Goal: Task Accomplishment & Management: Use online tool/utility

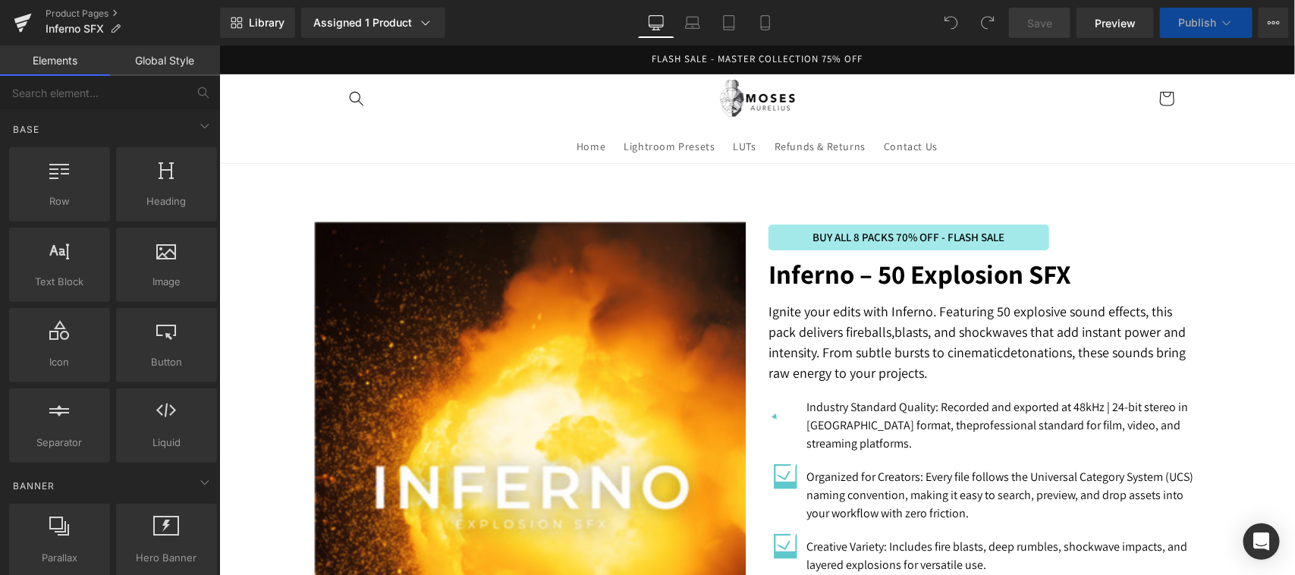
click at [516, 396] on img at bounding box center [530, 509] width 433 height 574
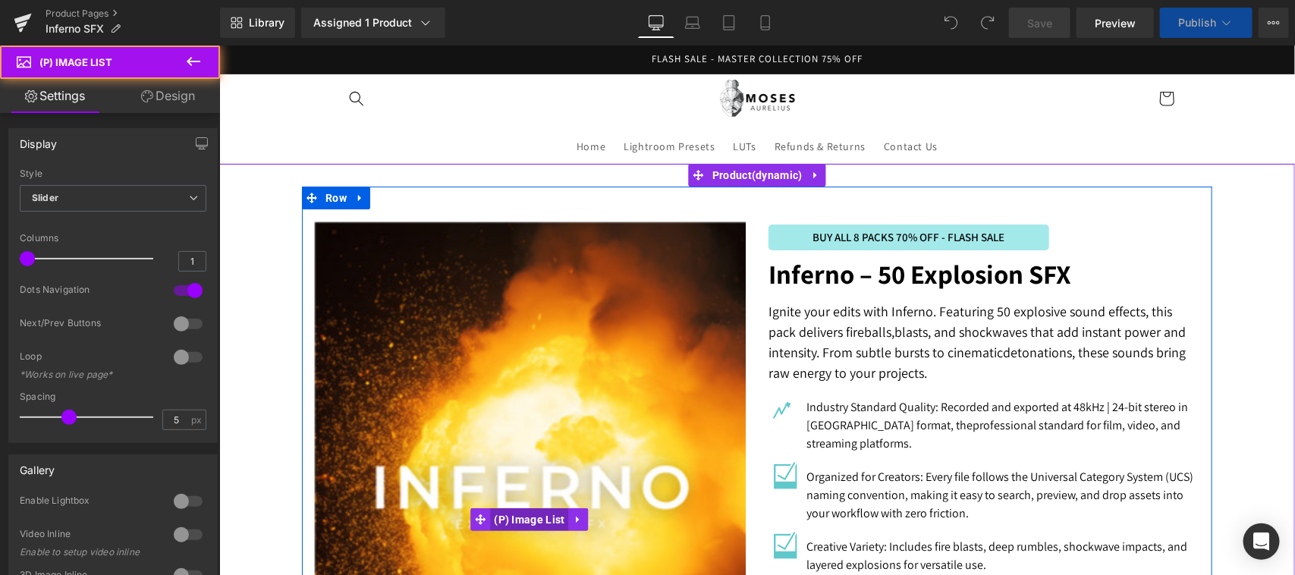
click at [515, 517] on span "(P) Image List" at bounding box center [528, 519] width 78 height 23
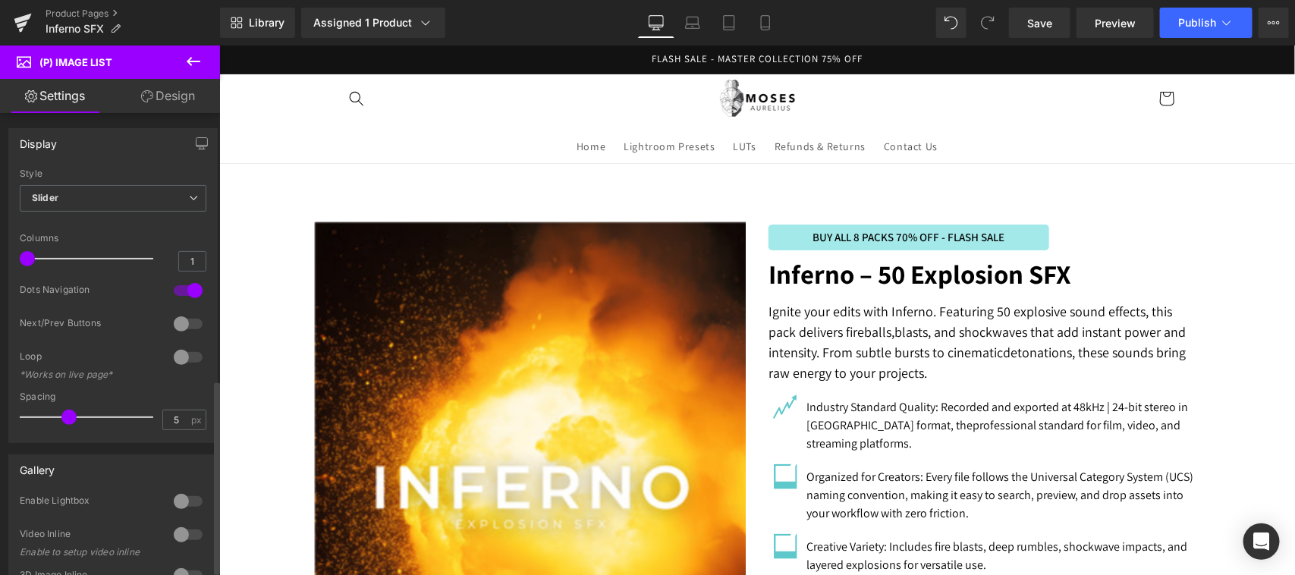
scroll to position [632, 0]
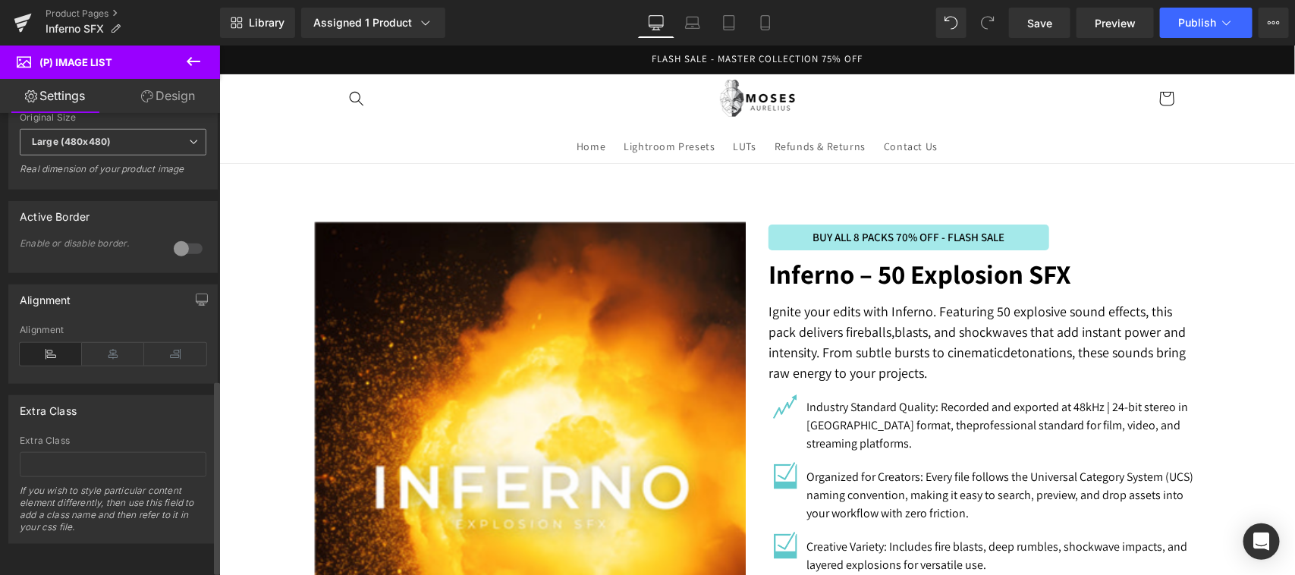
click at [157, 138] on span "Large (480x480)" at bounding box center [113, 142] width 187 height 27
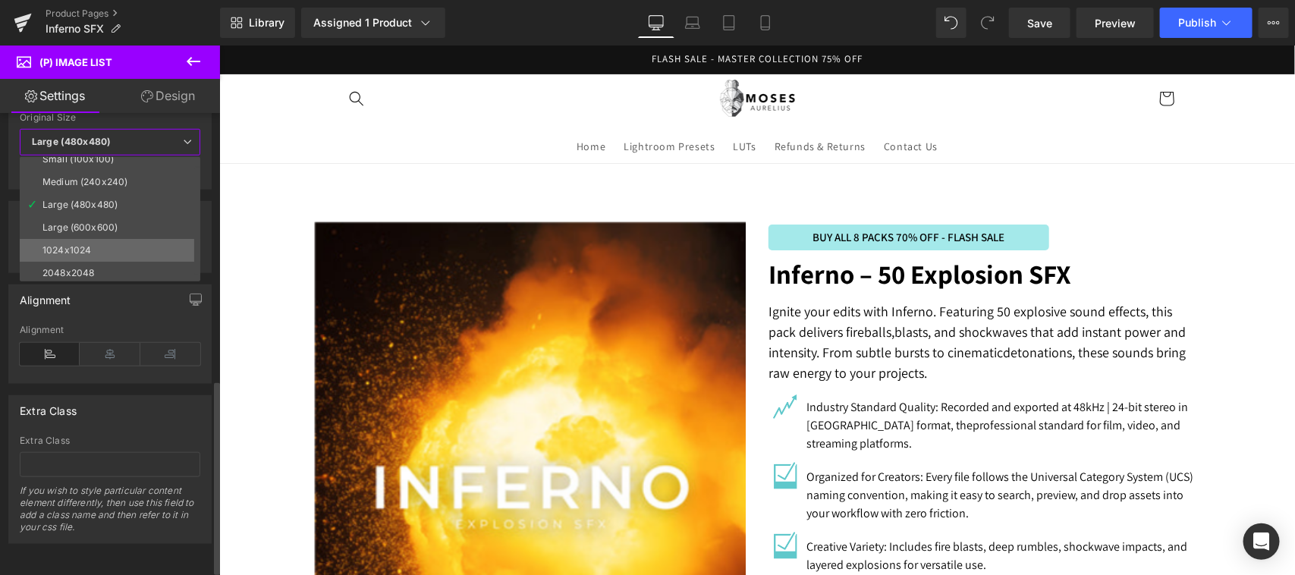
scroll to position [12, 0]
click at [150, 263] on li "2048x2048" at bounding box center [113, 270] width 187 height 23
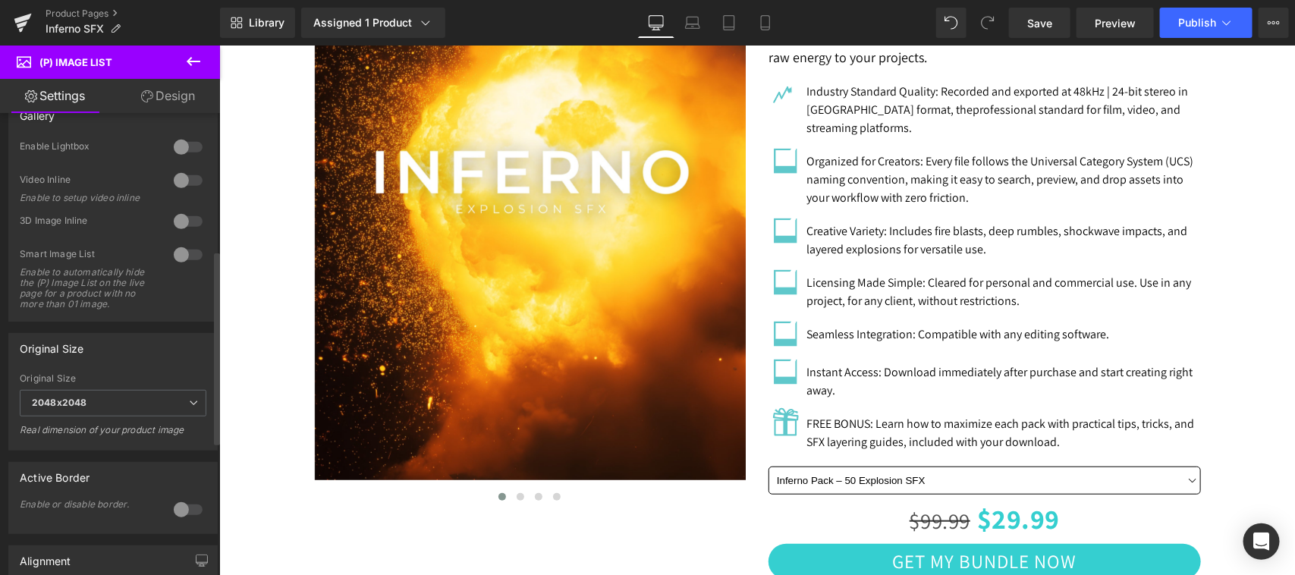
scroll to position [316, 0]
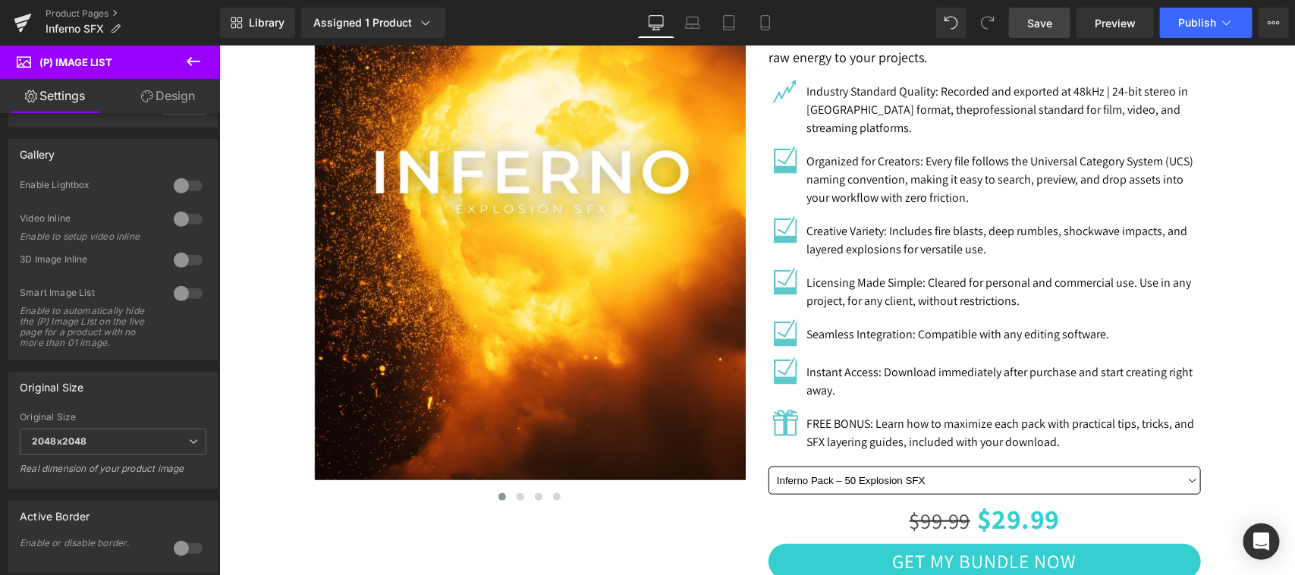
click at [1042, 23] on span "Save" at bounding box center [1040, 23] width 25 height 16
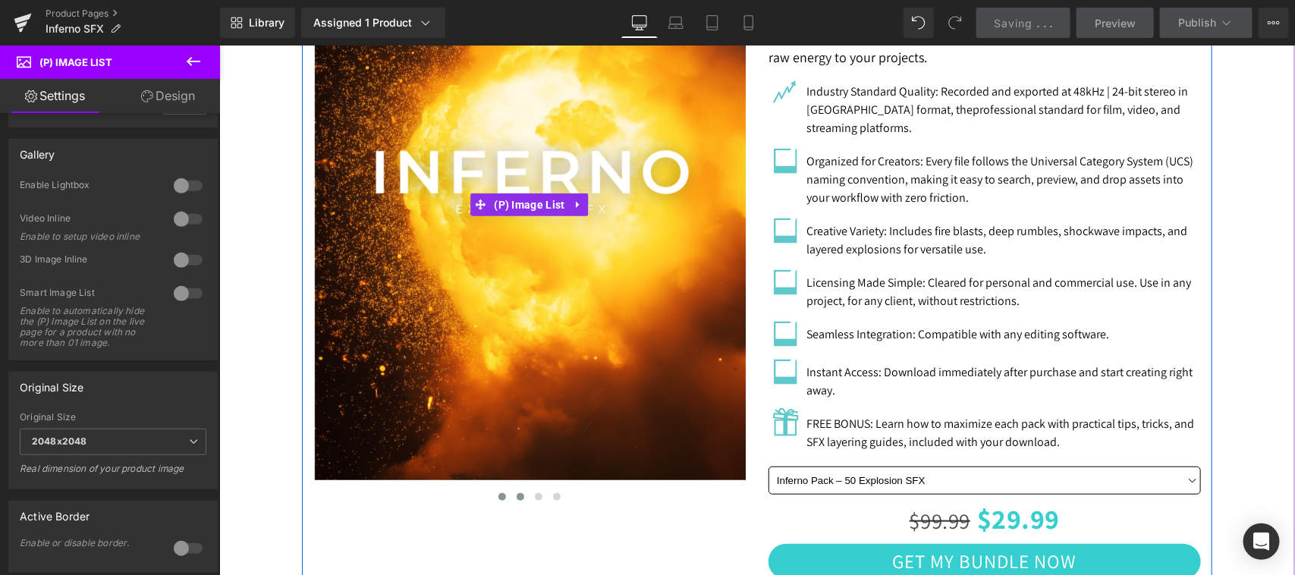
click at [516, 493] on span at bounding box center [520, 497] width 8 height 8
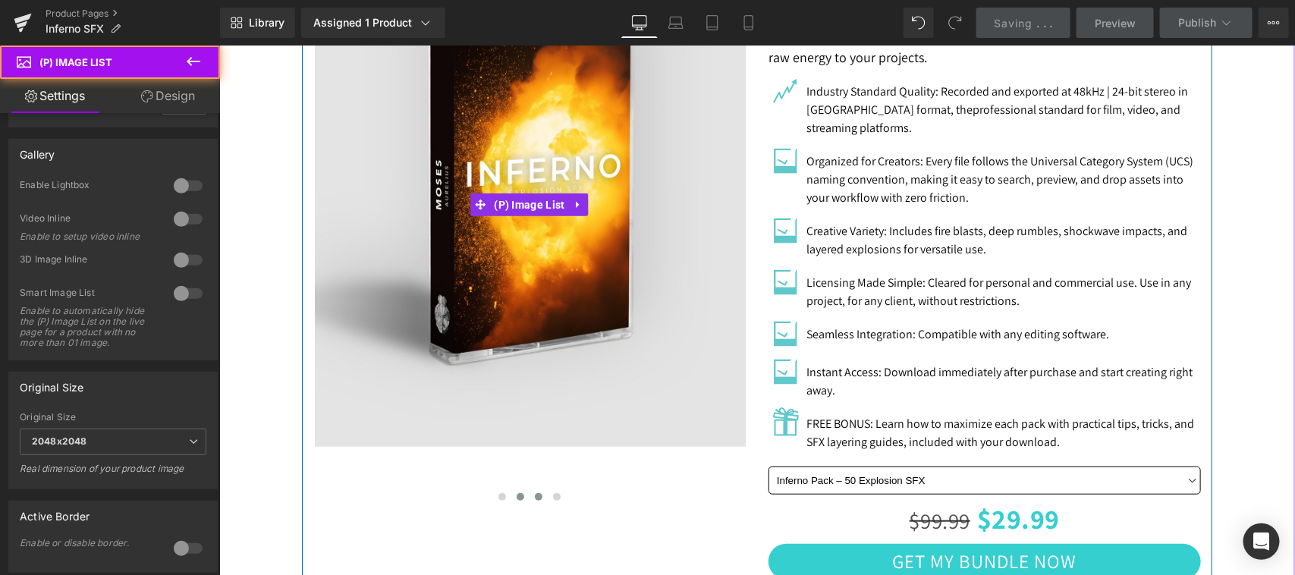
click at [534, 493] on span at bounding box center [538, 497] width 8 height 8
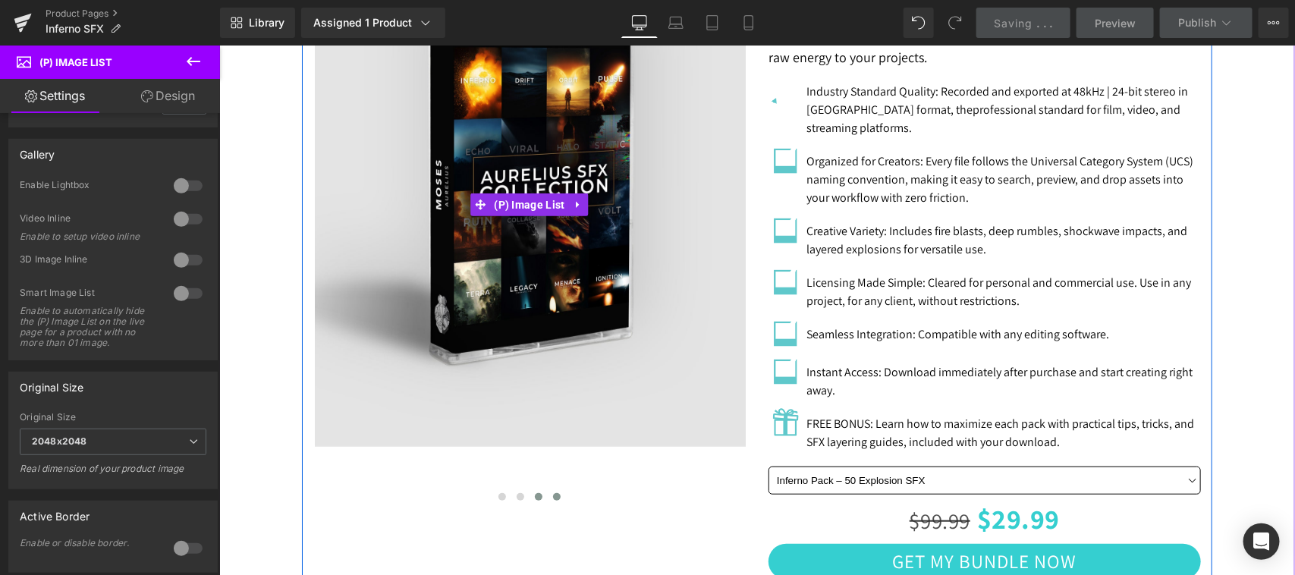
click at [547, 495] on button at bounding box center [556, 496] width 18 height 15
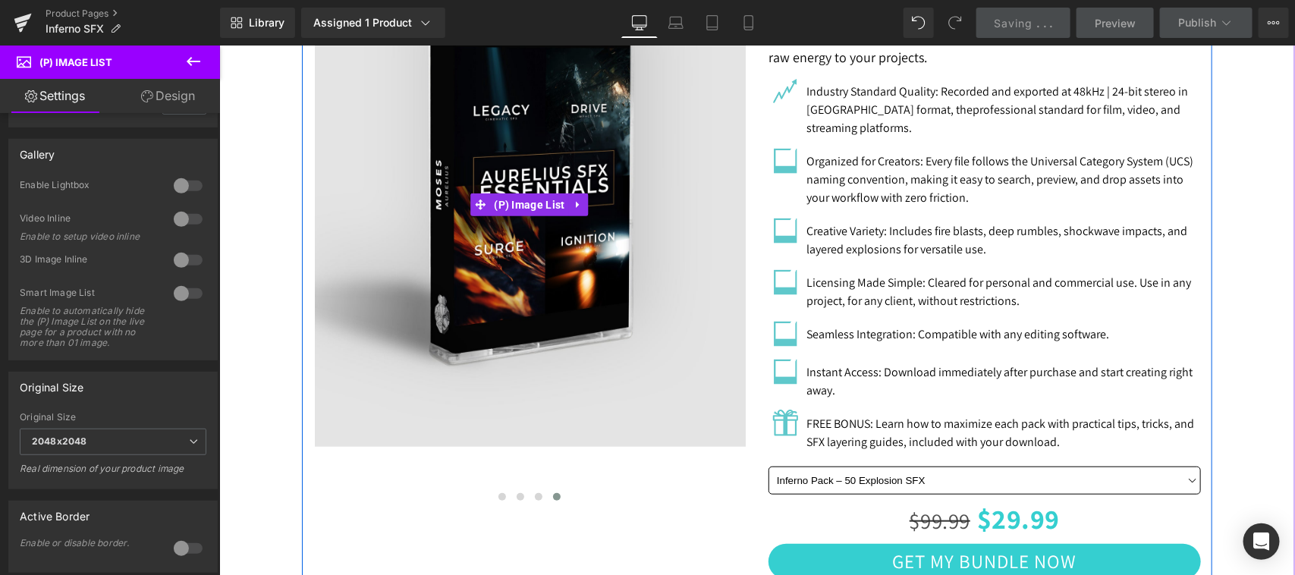
click at [562, 494] on div at bounding box center [529, 496] width 433 height 15
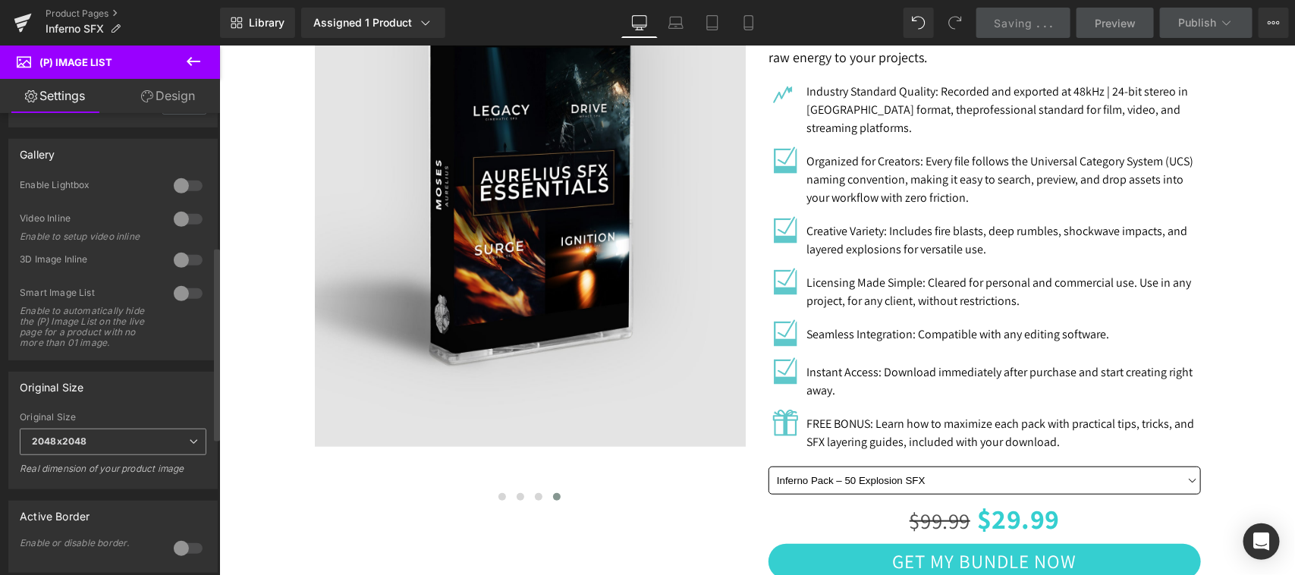
click at [77, 447] on b "2048x2048" at bounding box center [59, 441] width 55 height 11
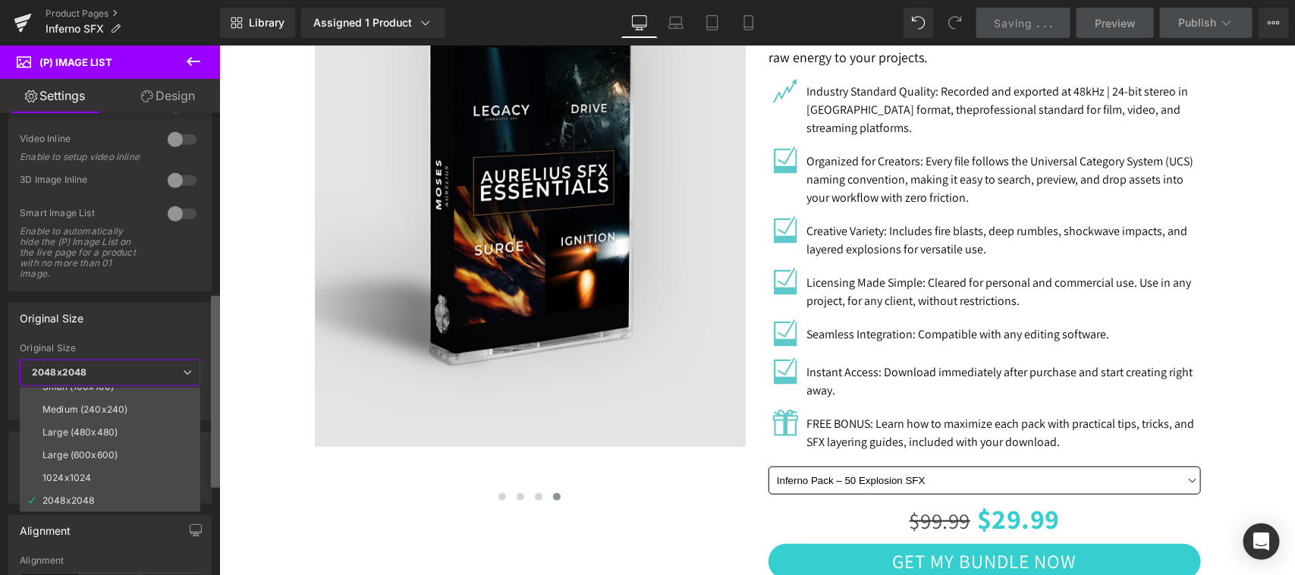
scroll to position [441, 0]
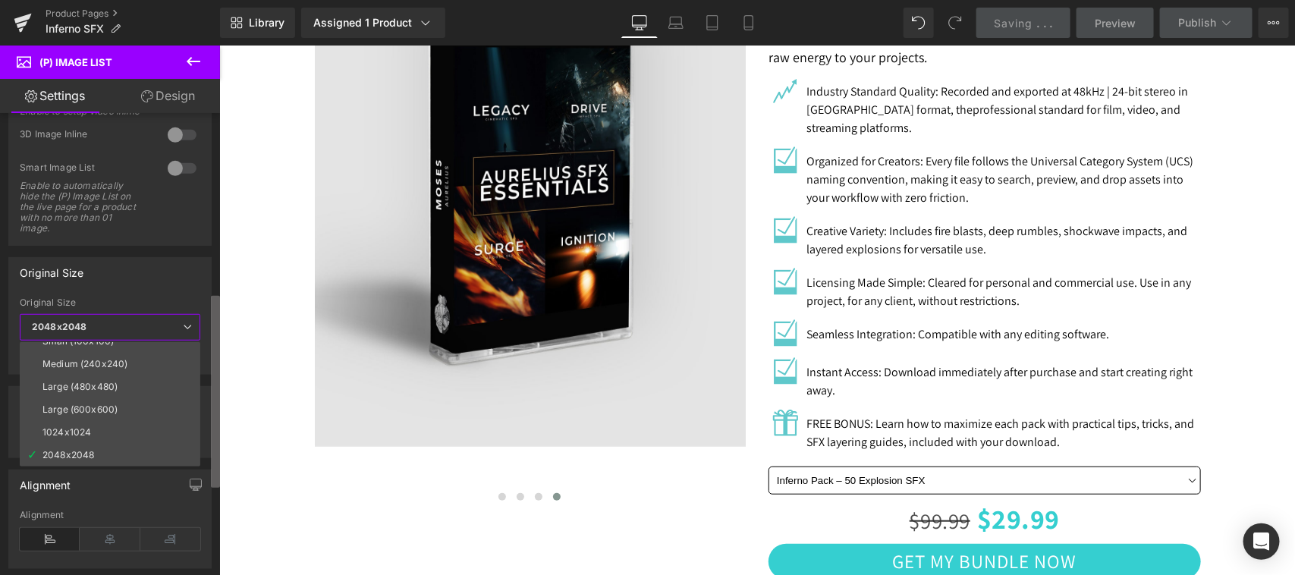
click at [209, 472] on div "Display Default Slider Style Slider Default Slider 1 Columns 1 1 Columns 1 1 Co…" at bounding box center [110, 347] width 220 height 469
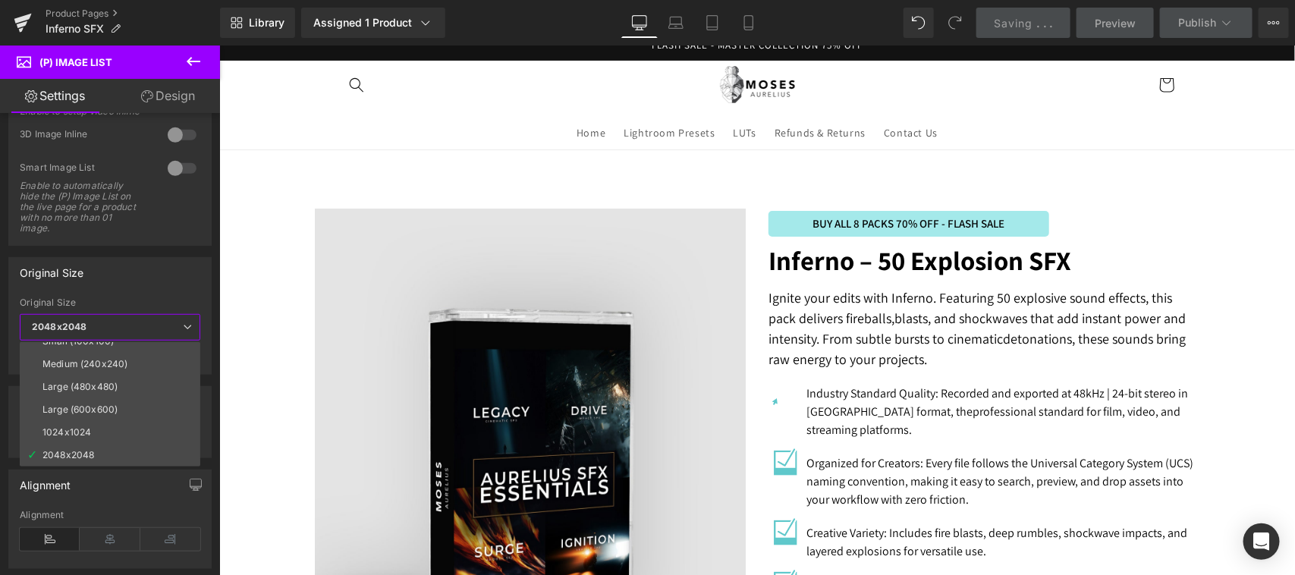
scroll to position [0, 0]
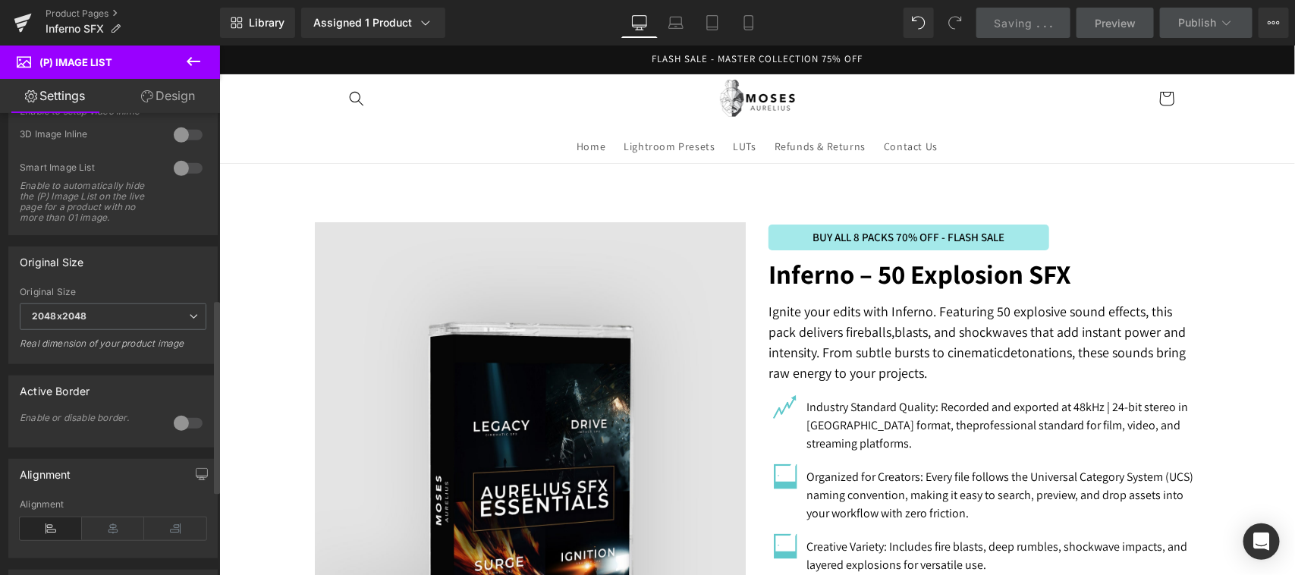
click at [118, 276] on div "Original Size" at bounding box center [113, 261] width 208 height 29
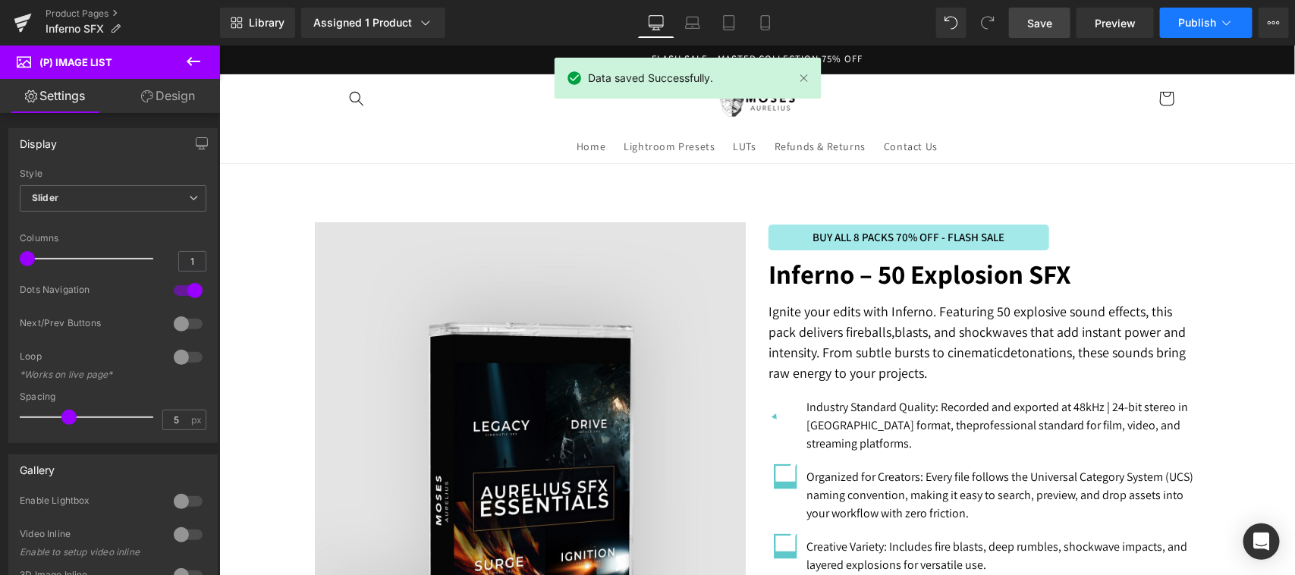
click at [1192, 20] on span "Publish" at bounding box center [1198, 23] width 38 height 12
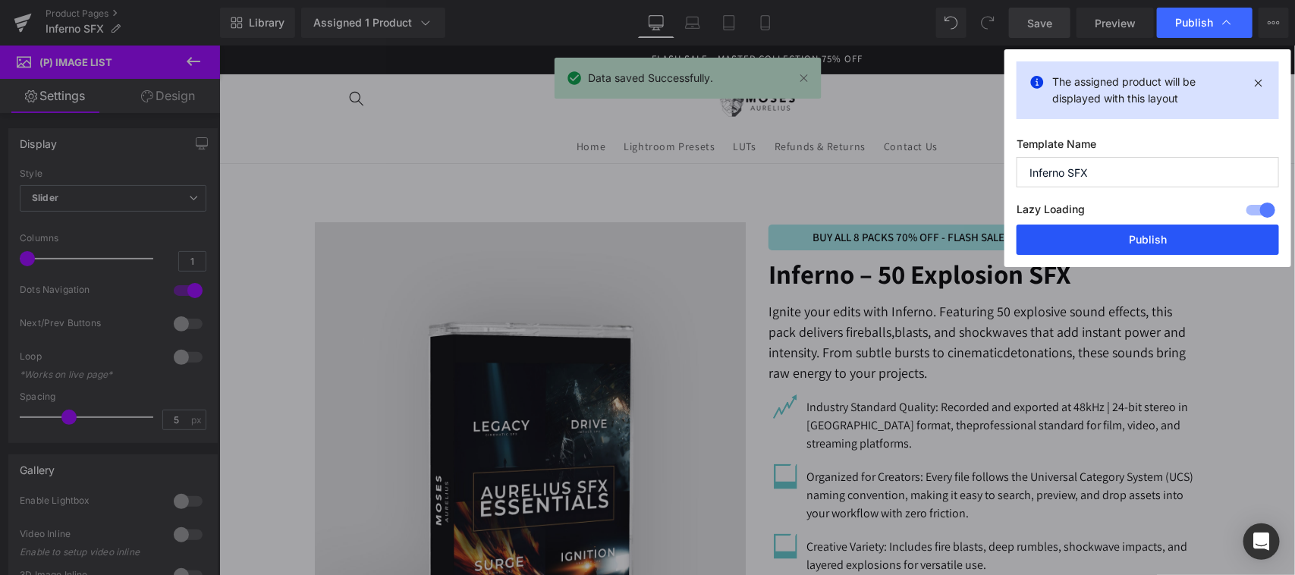
click at [1171, 234] on button "Publish" at bounding box center [1148, 240] width 263 height 30
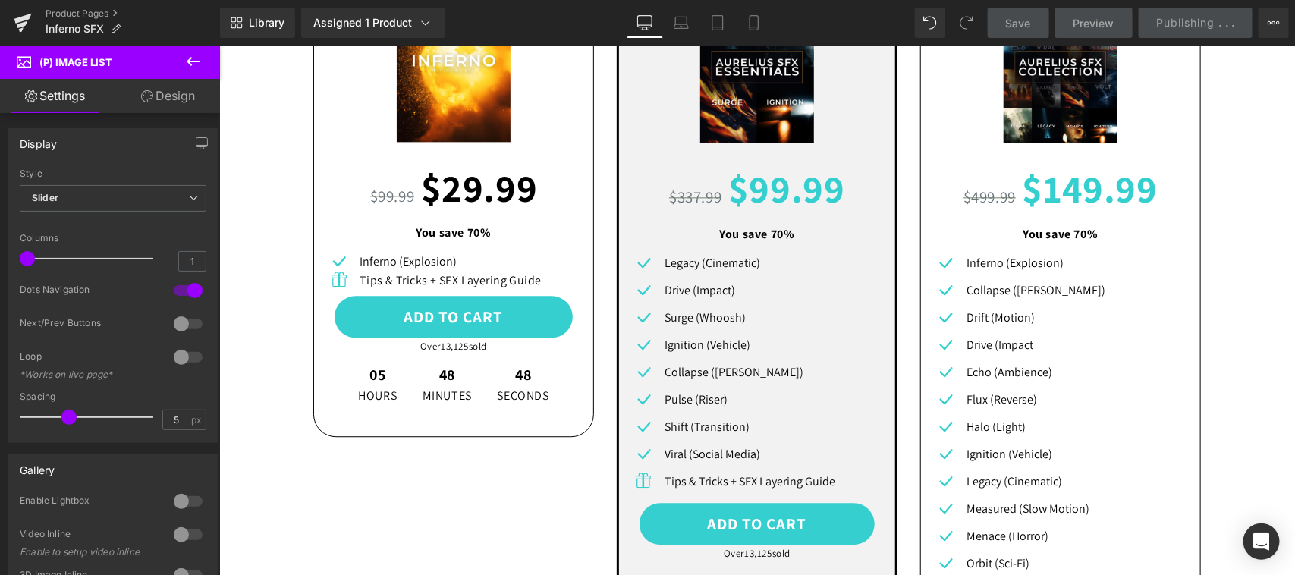
scroll to position [1264, 0]
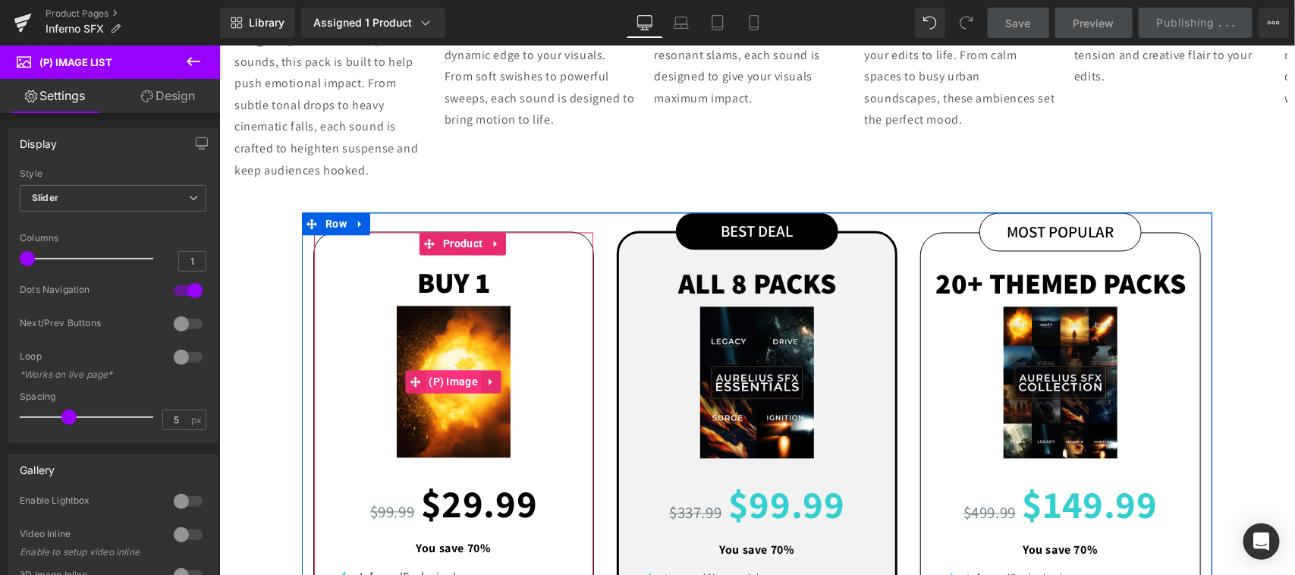
click at [449, 370] on span "(P) Image" at bounding box center [452, 381] width 57 height 23
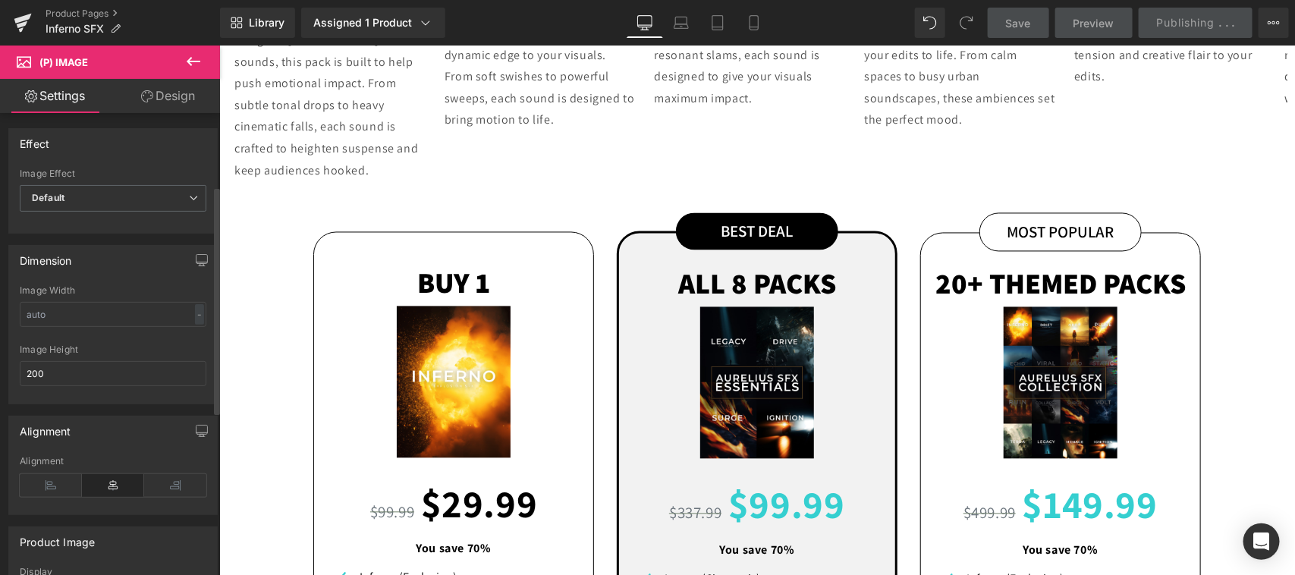
scroll to position [316, 0]
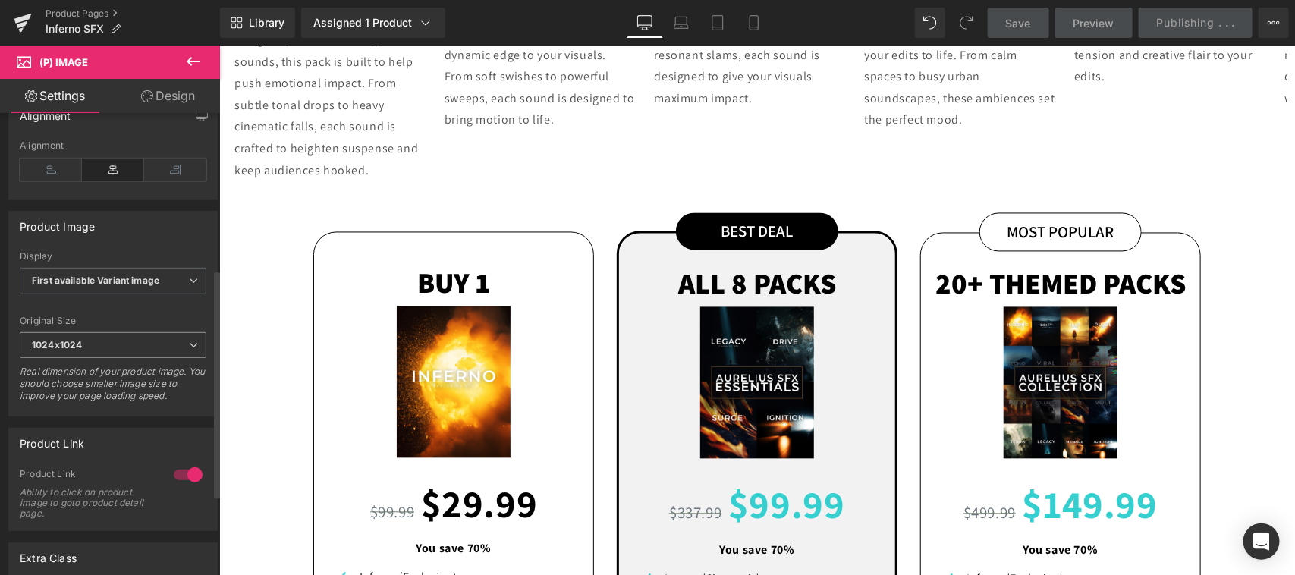
click at [129, 347] on span "1024x1024" at bounding box center [113, 345] width 187 height 27
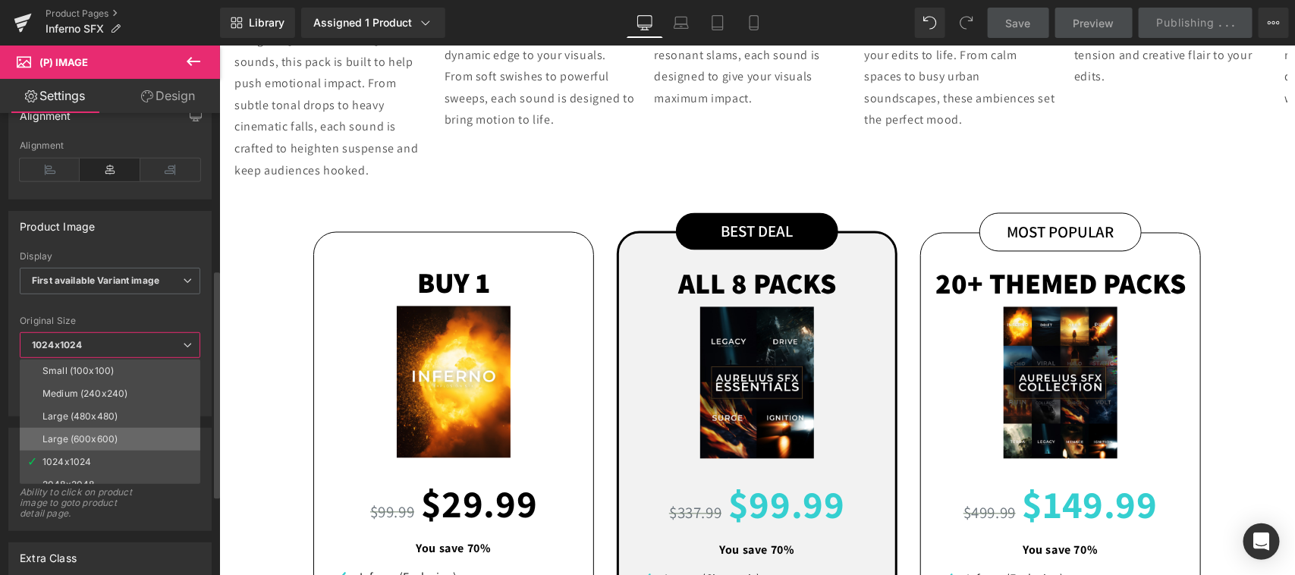
scroll to position [11, 0]
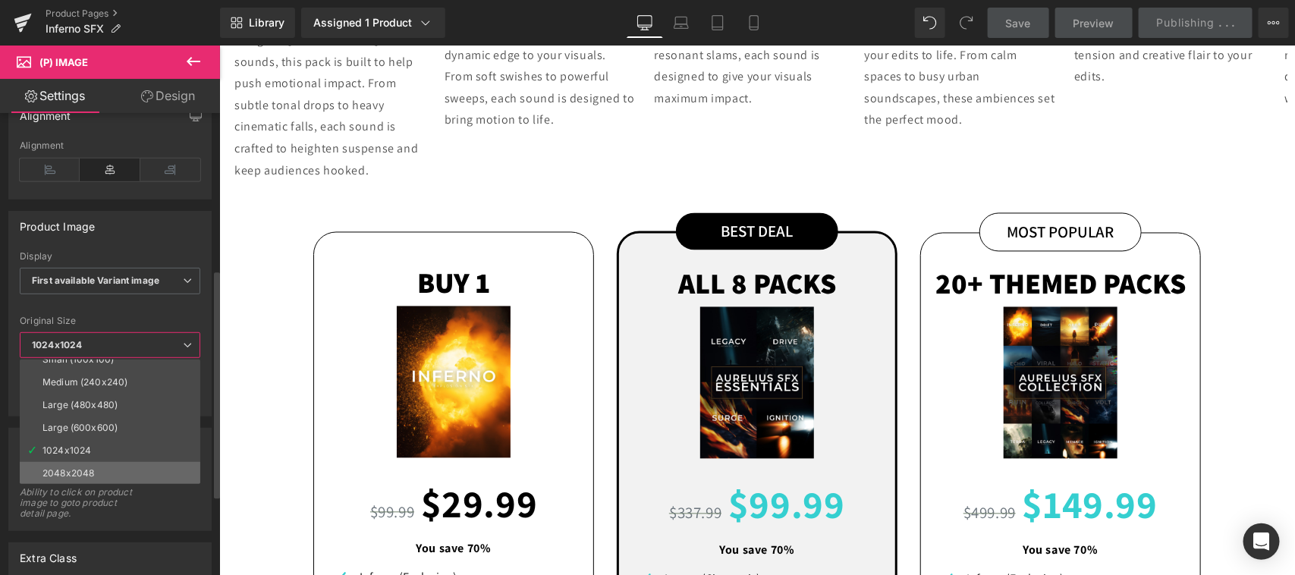
click at [102, 471] on li "2048x2048" at bounding box center [113, 473] width 187 height 23
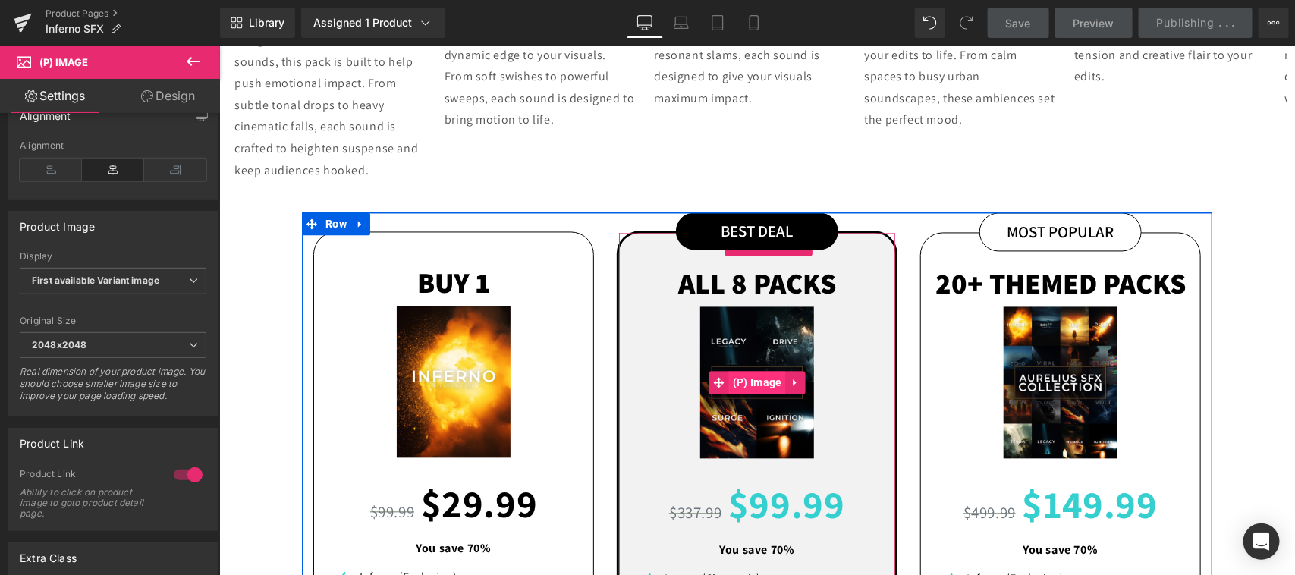
click at [751, 371] on span "(P) Image" at bounding box center [757, 382] width 57 height 23
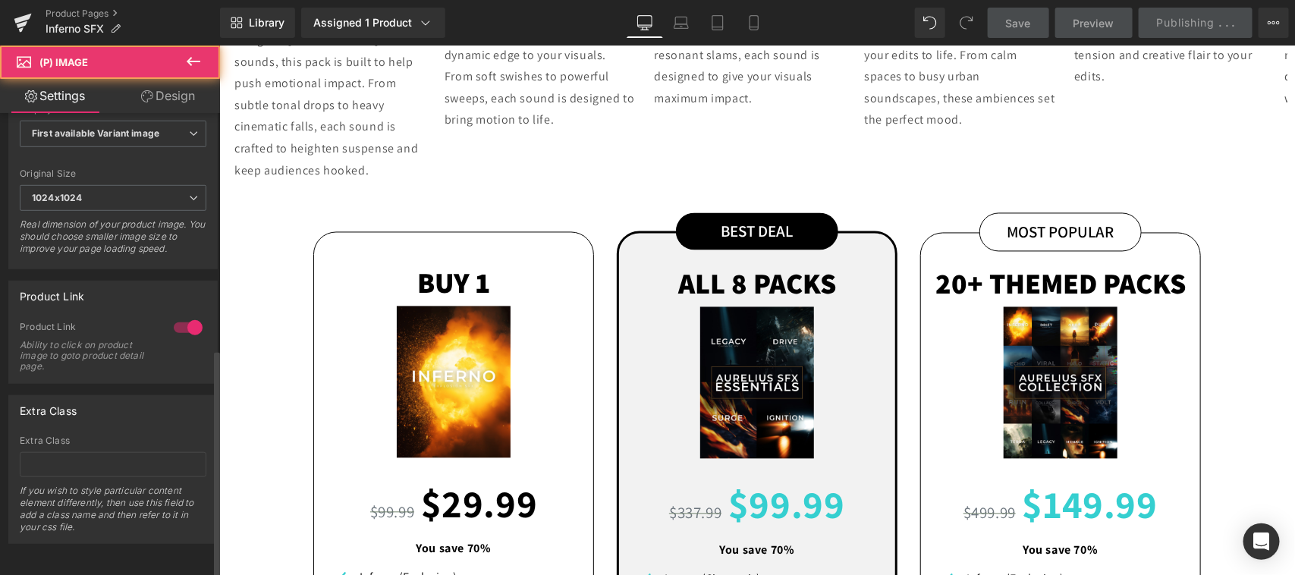
scroll to position [478, 0]
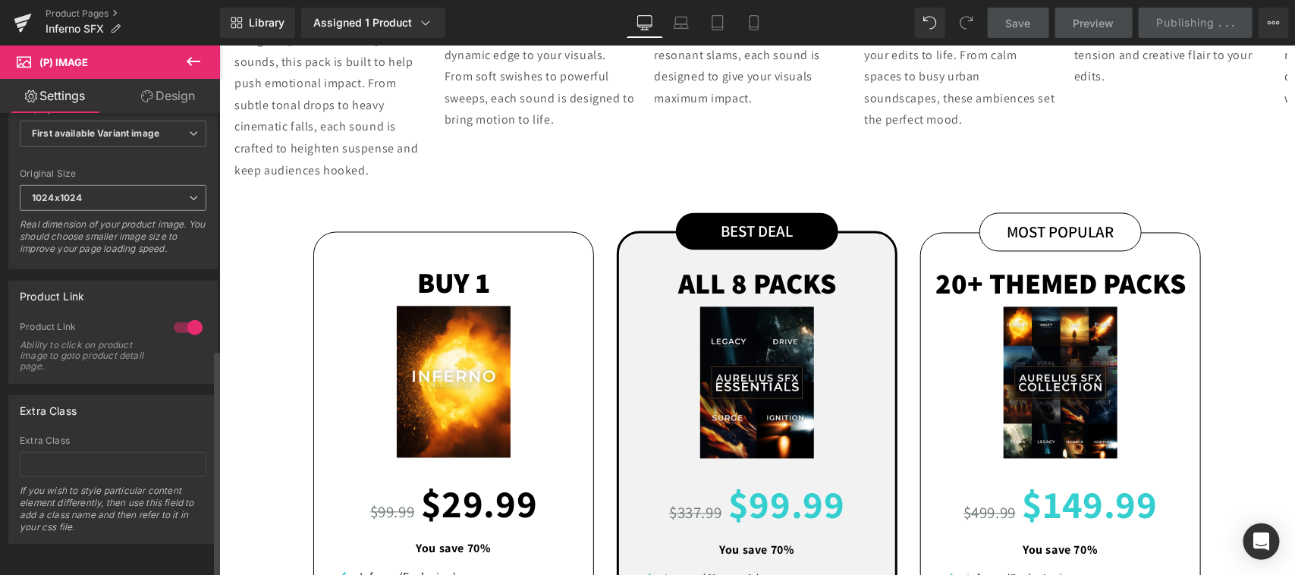
click at [140, 186] on span "1024x1024" at bounding box center [113, 198] width 187 height 27
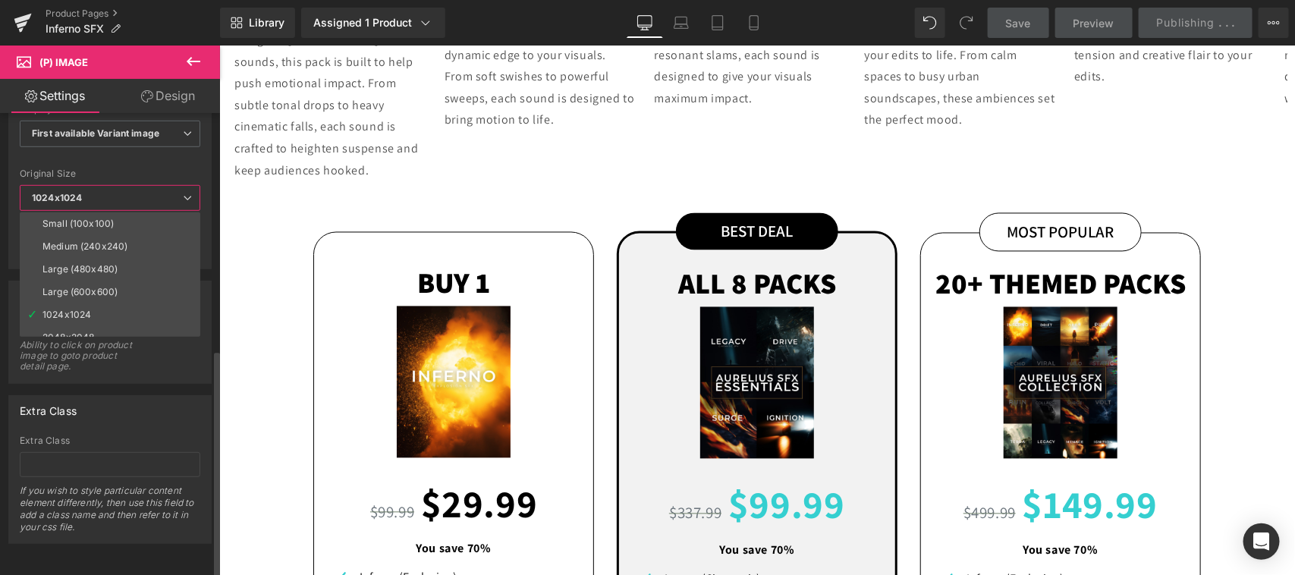
click at [150, 168] on div "Original Size" at bounding box center [110, 173] width 181 height 11
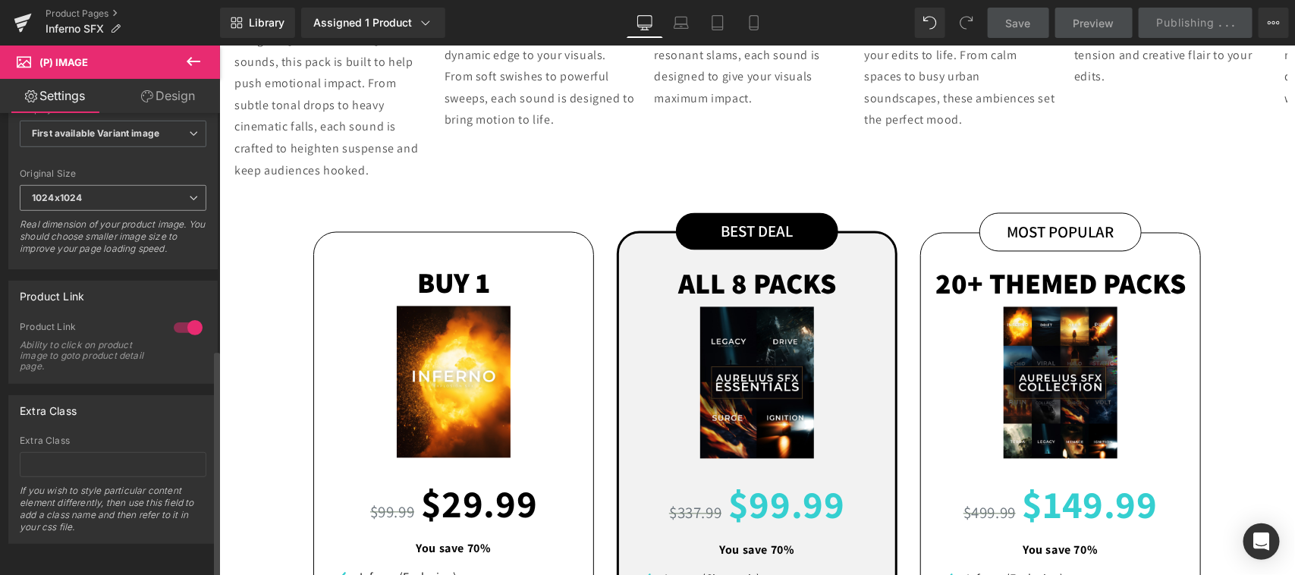
click at [150, 185] on span "1024x1024" at bounding box center [113, 198] width 187 height 27
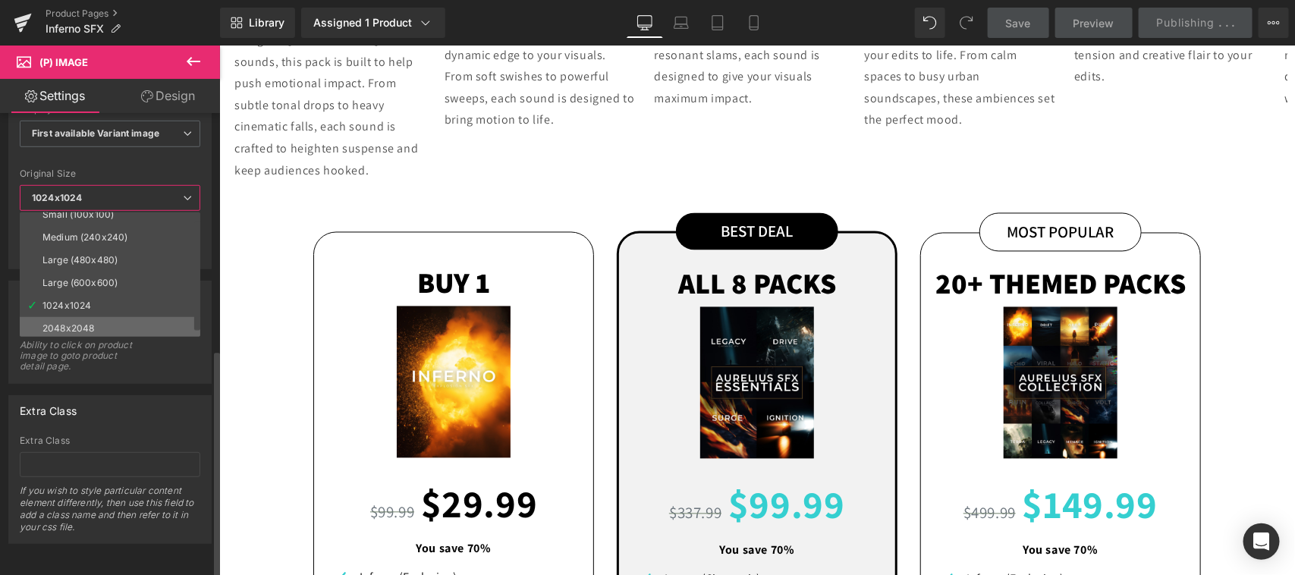
scroll to position [11, 0]
click at [100, 315] on li "2048x2048" at bounding box center [113, 326] width 187 height 23
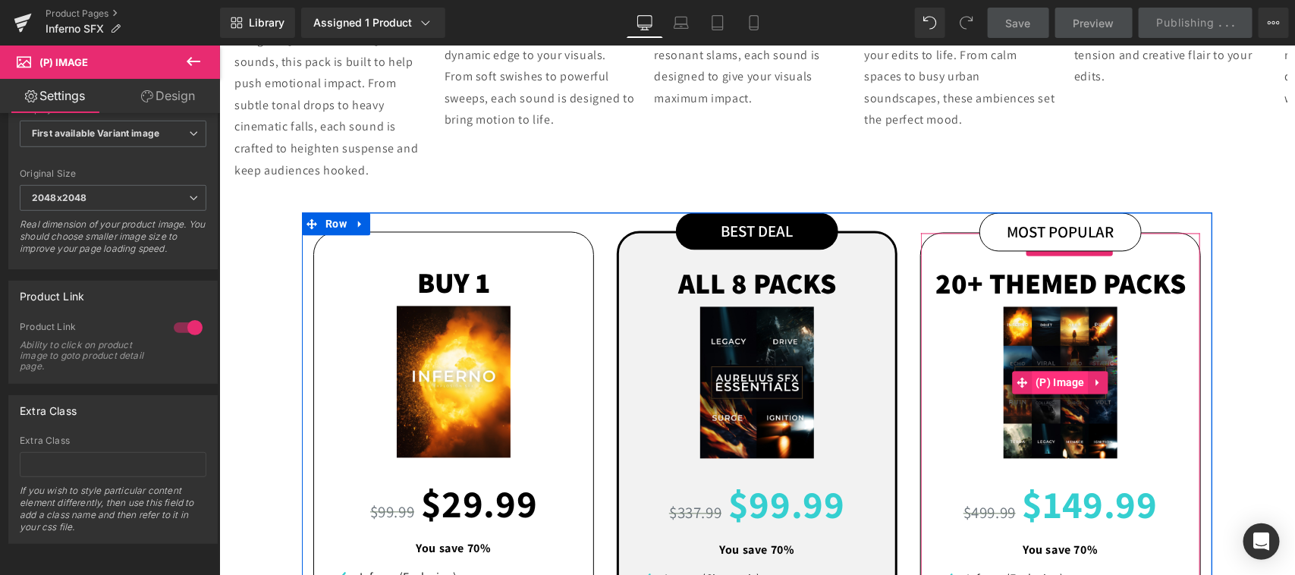
click at [1051, 371] on span "(P) Image" at bounding box center [1059, 382] width 57 height 23
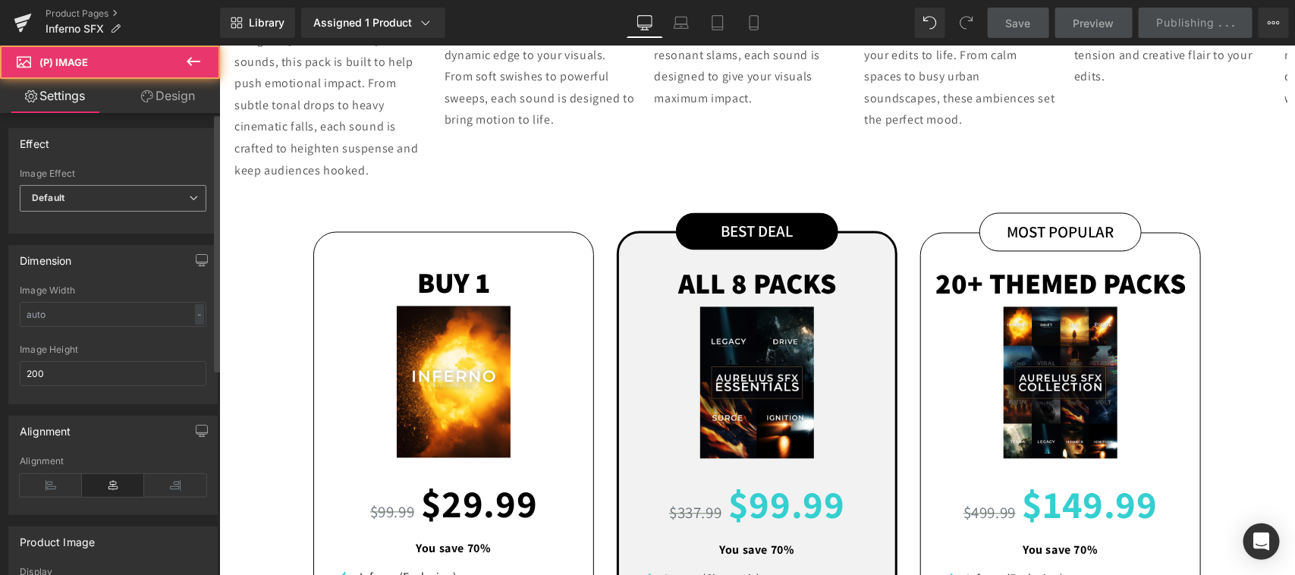
click at [123, 190] on span "Default" at bounding box center [113, 198] width 187 height 27
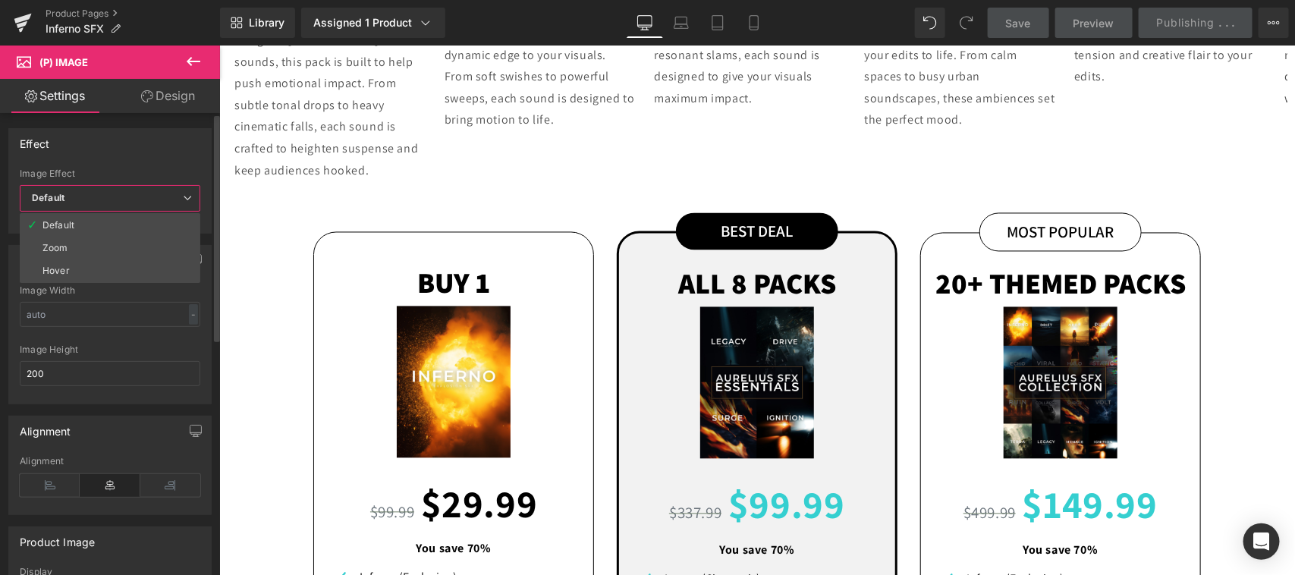
click at [123, 417] on div "Alignment" at bounding box center [110, 431] width 202 height 29
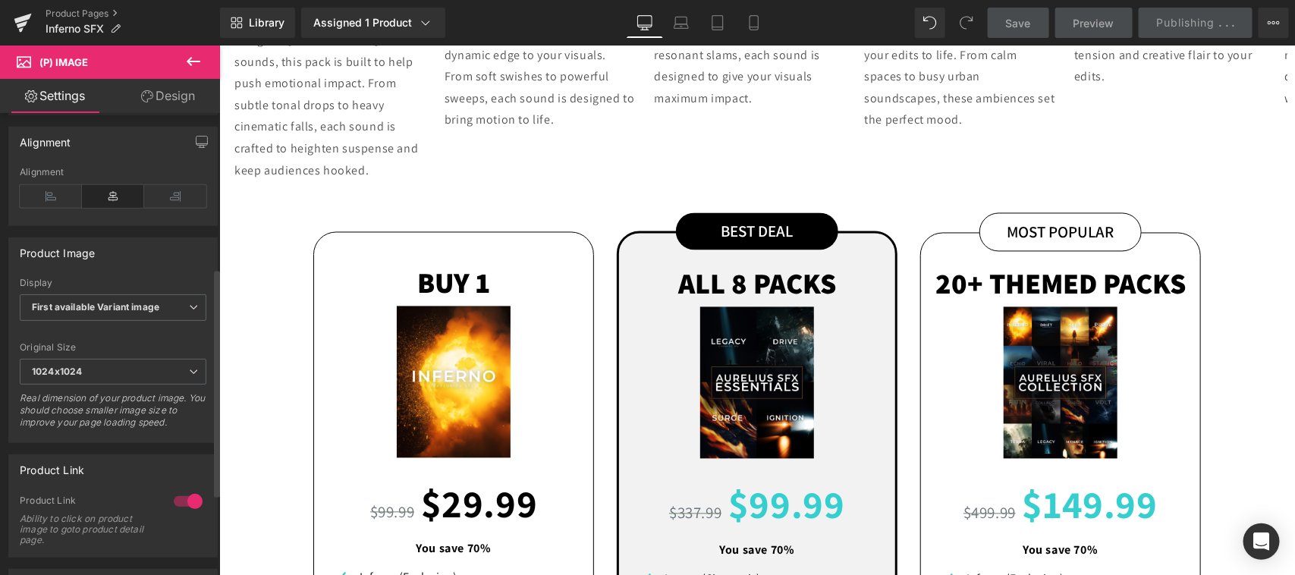
scroll to position [316, 0]
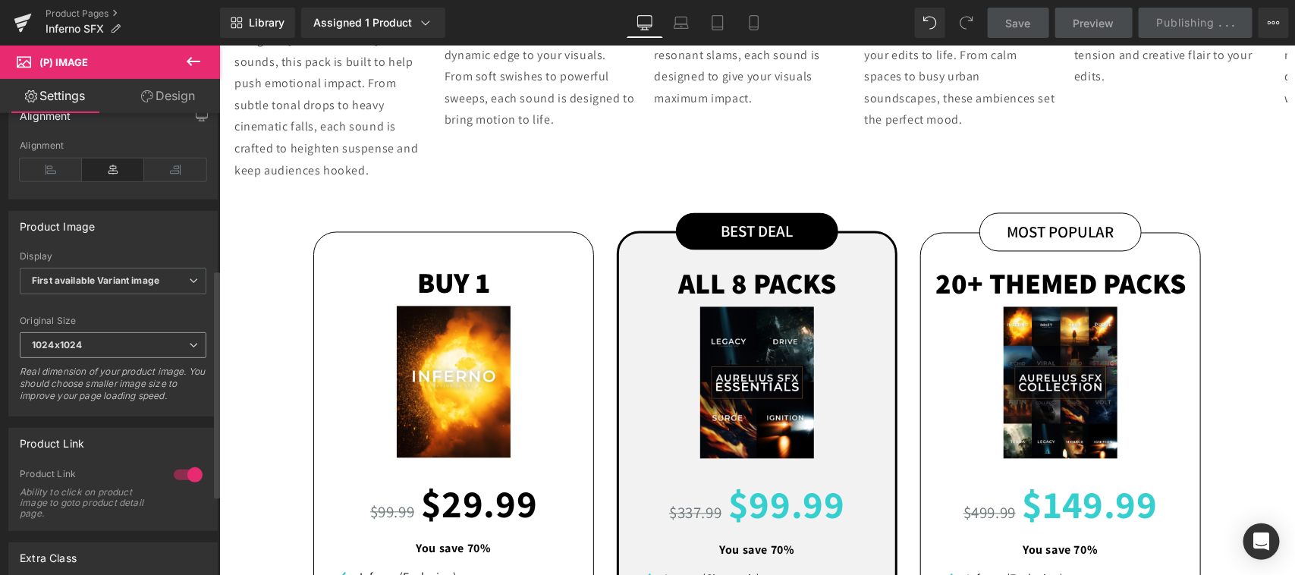
click at [130, 346] on span "1024x1024" at bounding box center [113, 345] width 187 height 27
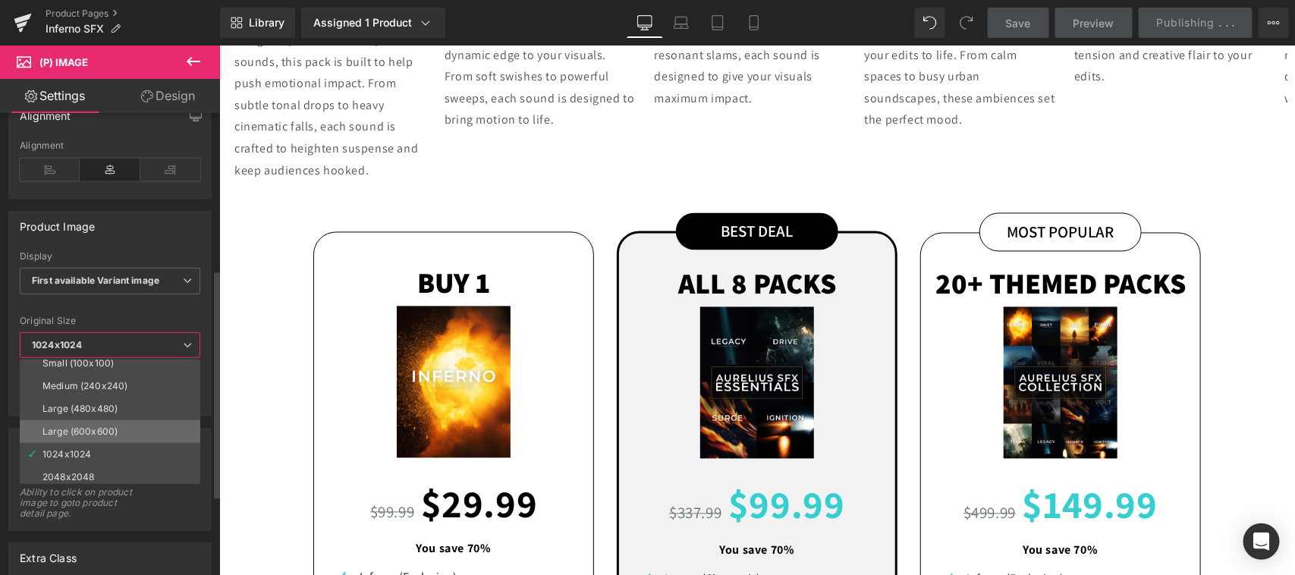
scroll to position [11, 0]
click at [96, 462] on li "1024x1024" at bounding box center [113, 450] width 187 height 23
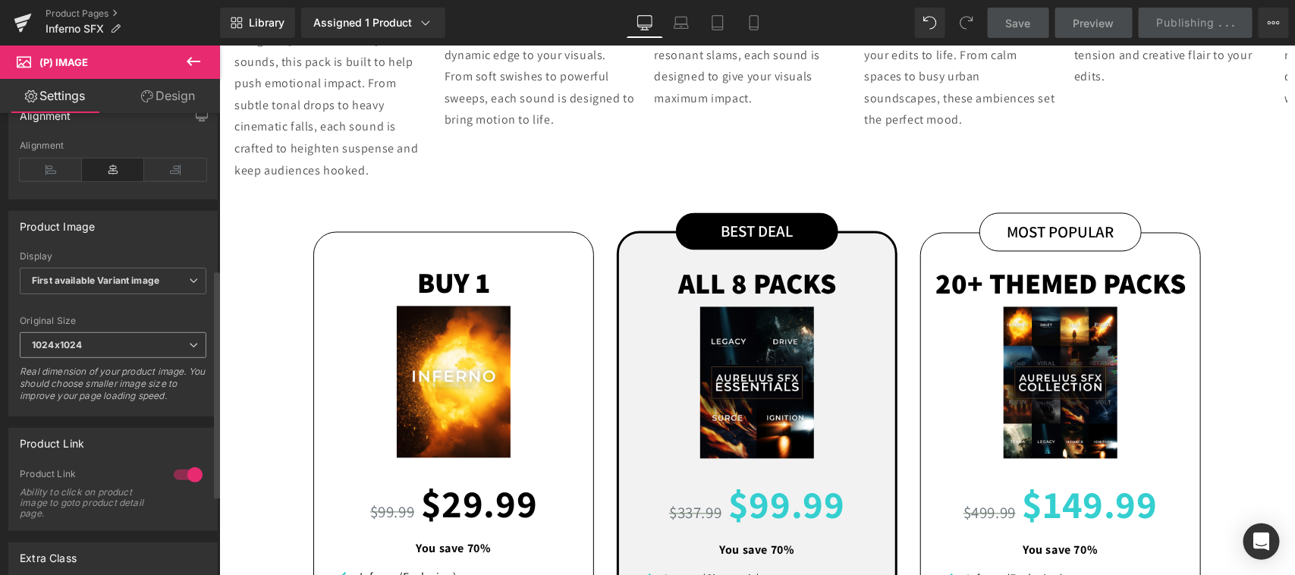
click at [120, 342] on span "1024x1024" at bounding box center [113, 345] width 187 height 27
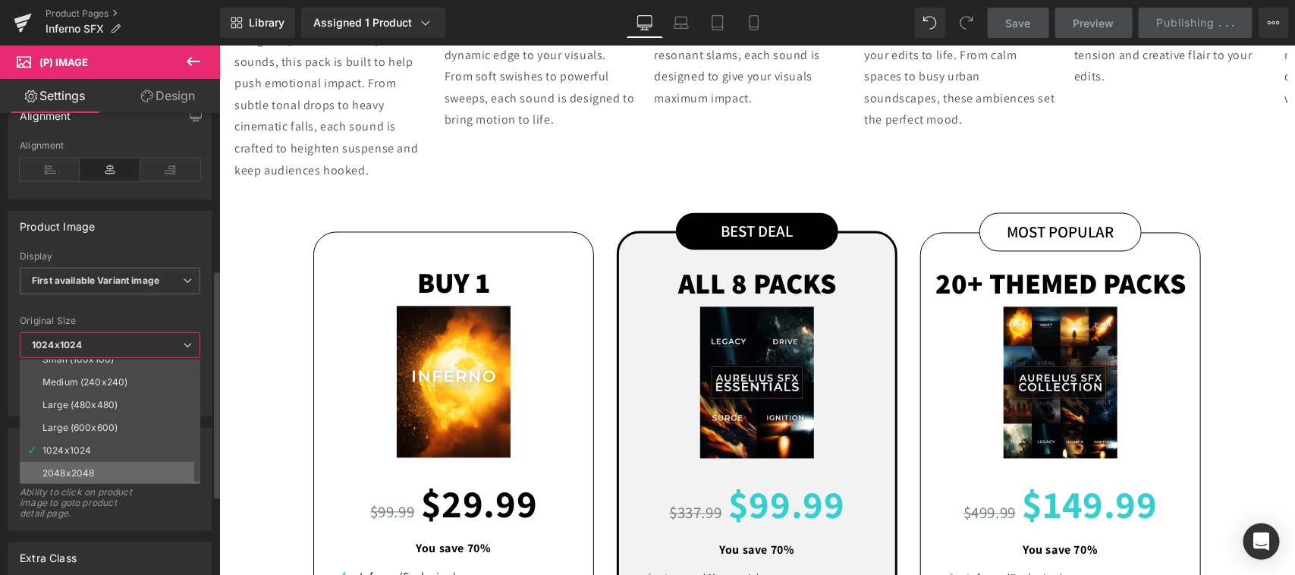
click at [103, 471] on li "2048x2048" at bounding box center [113, 473] width 187 height 23
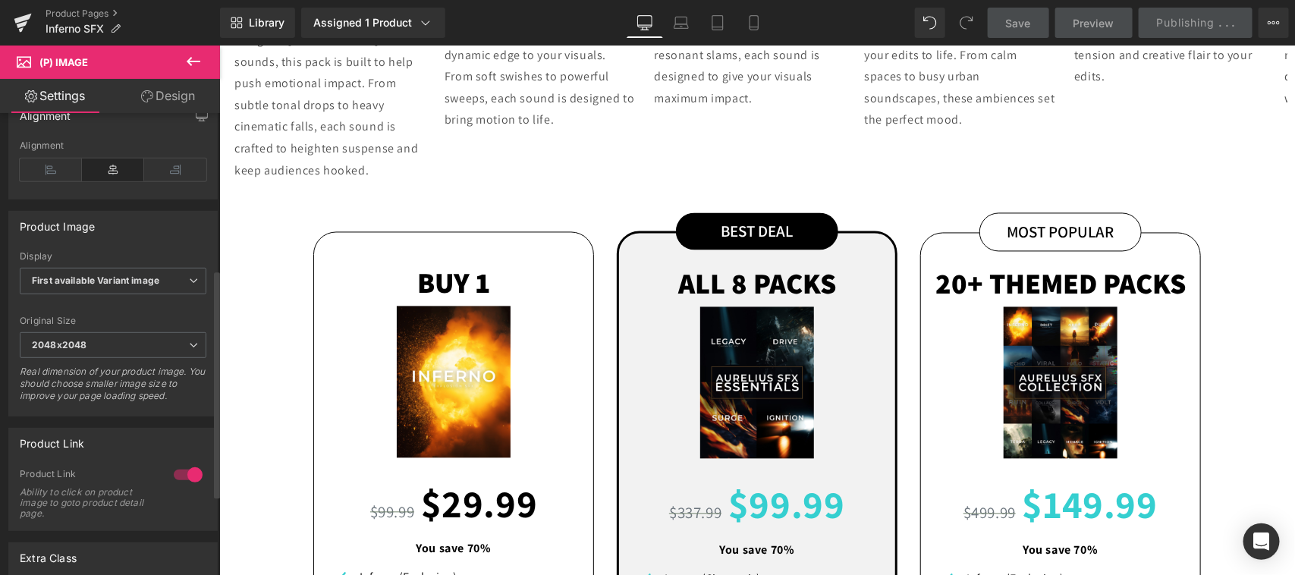
click at [153, 408] on div "Real dimension of your product image. You should choose smaller image size to i…" at bounding box center [113, 389] width 187 height 46
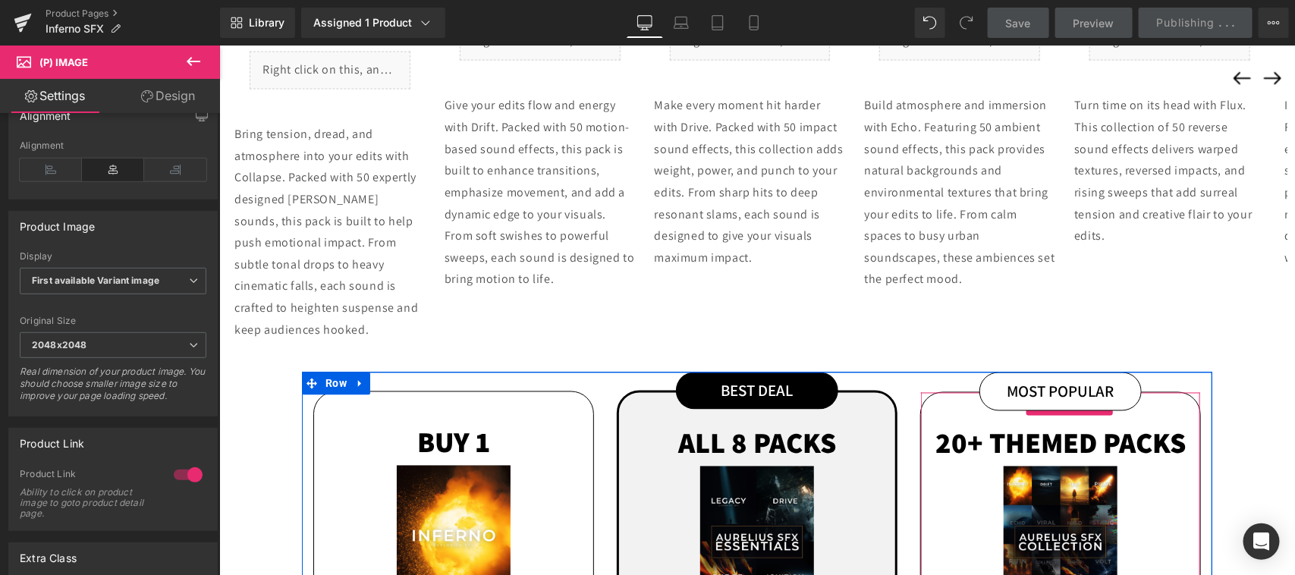
scroll to position [949, 0]
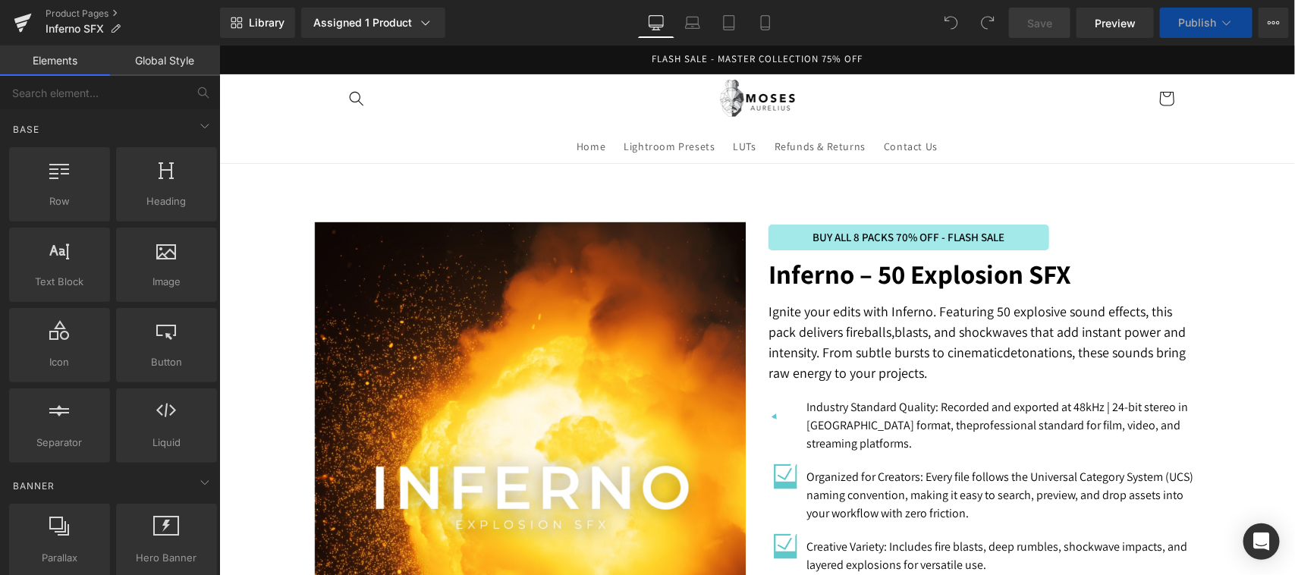
click at [491, 368] on img at bounding box center [530, 509] width 433 height 574
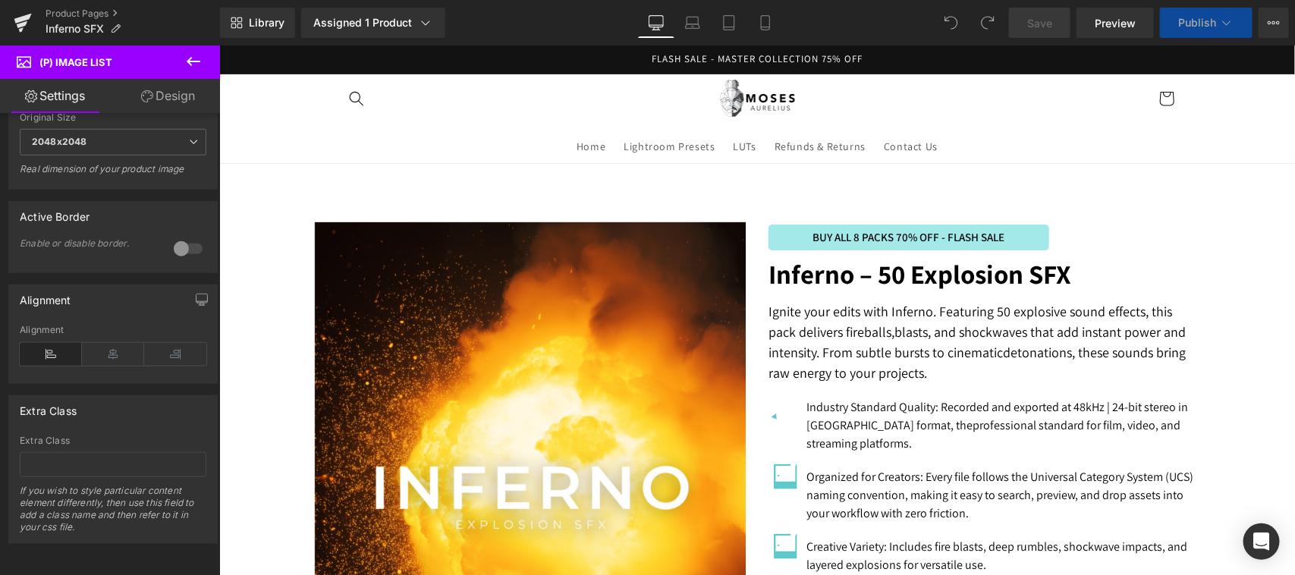
scroll to position [1264, 0]
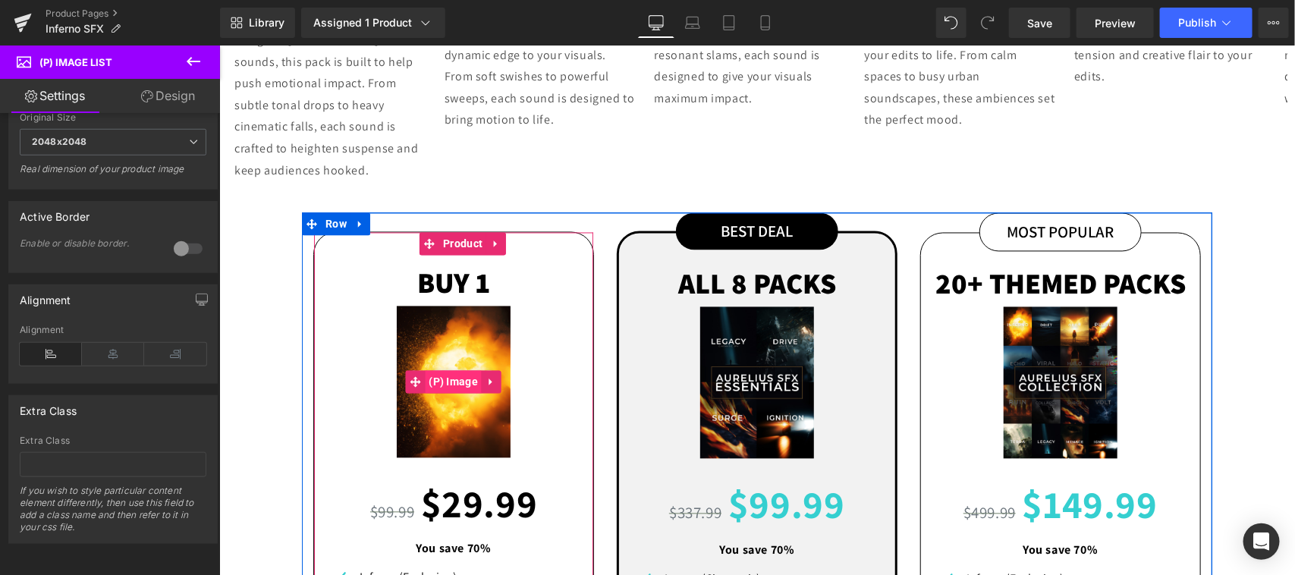
click at [442, 370] on span "(P) Image" at bounding box center [452, 381] width 57 height 23
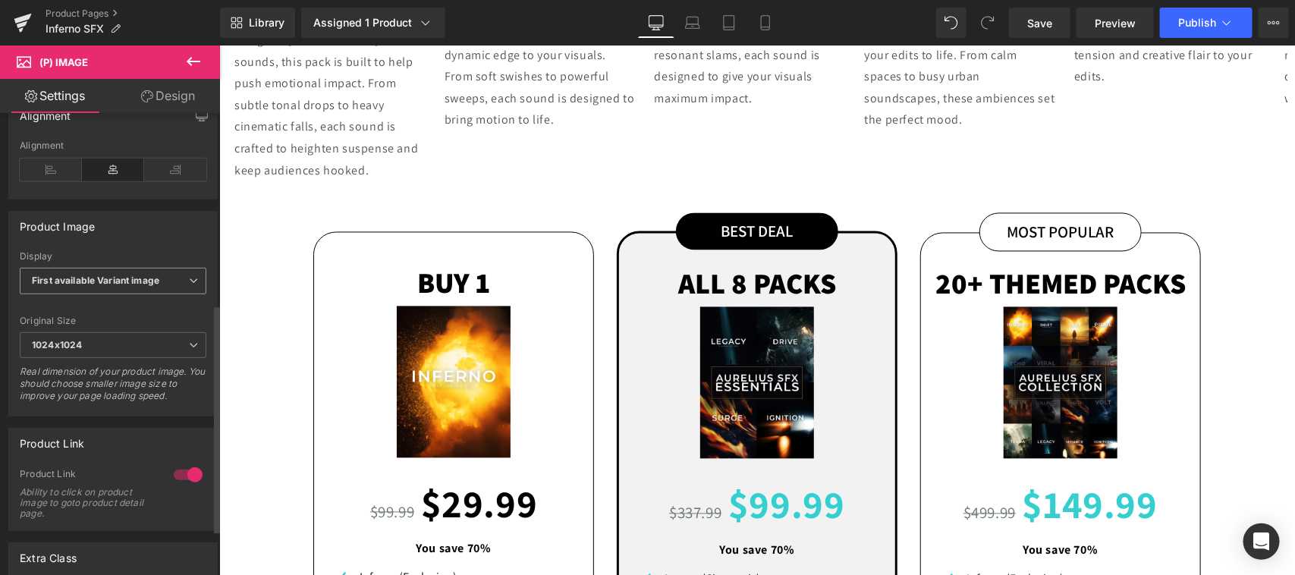
scroll to position [478, 0]
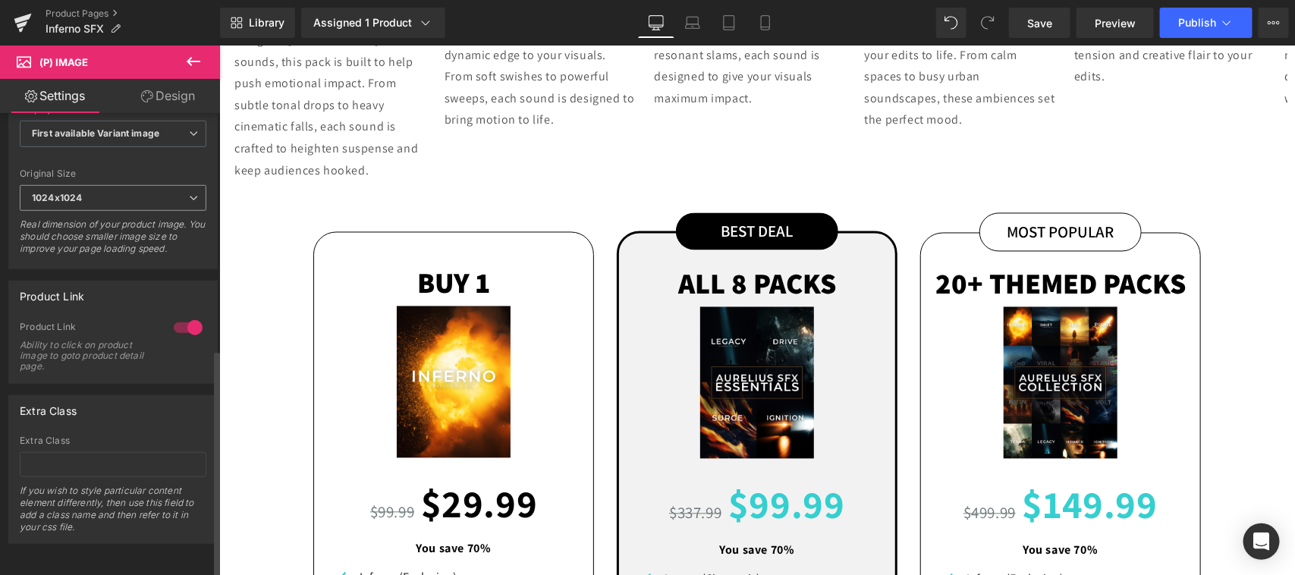
click at [126, 185] on span "1024x1024" at bounding box center [113, 198] width 187 height 27
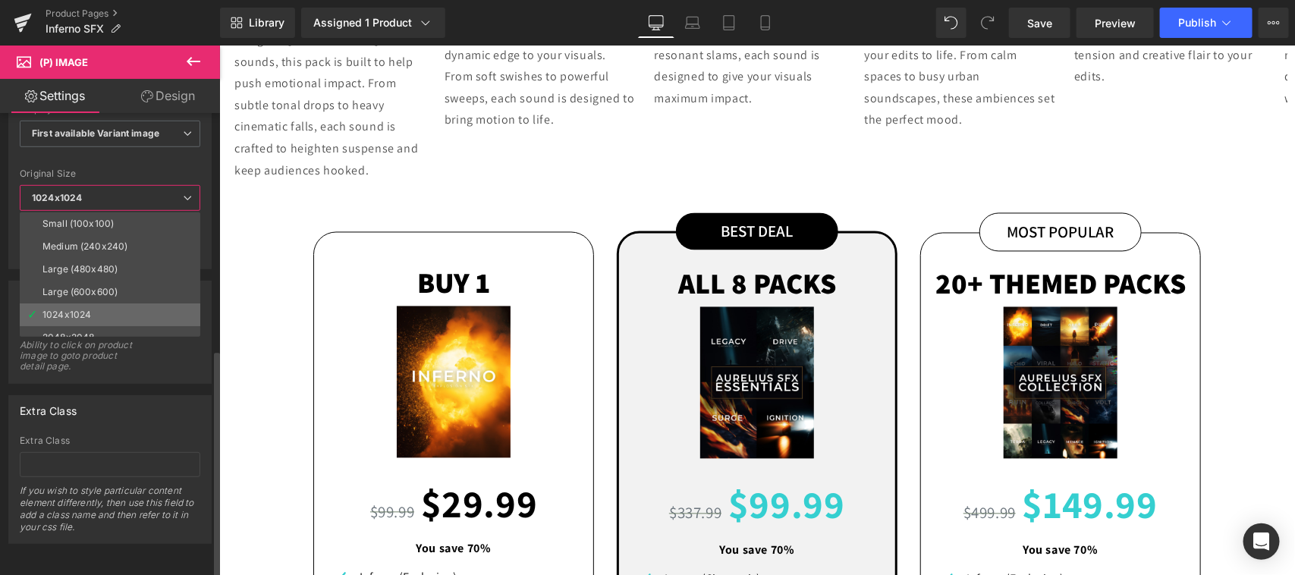
scroll to position [11, 0]
click at [99, 315] on li "2048x2048" at bounding box center [113, 326] width 187 height 23
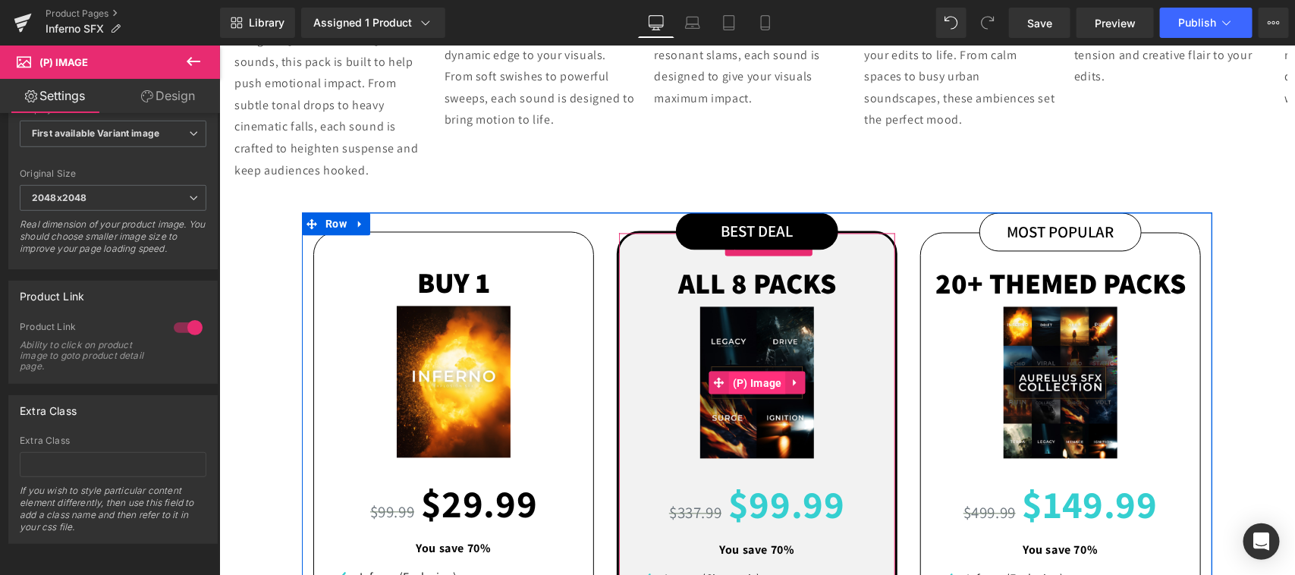
click at [739, 372] on span "(P) Image" at bounding box center [757, 383] width 57 height 23
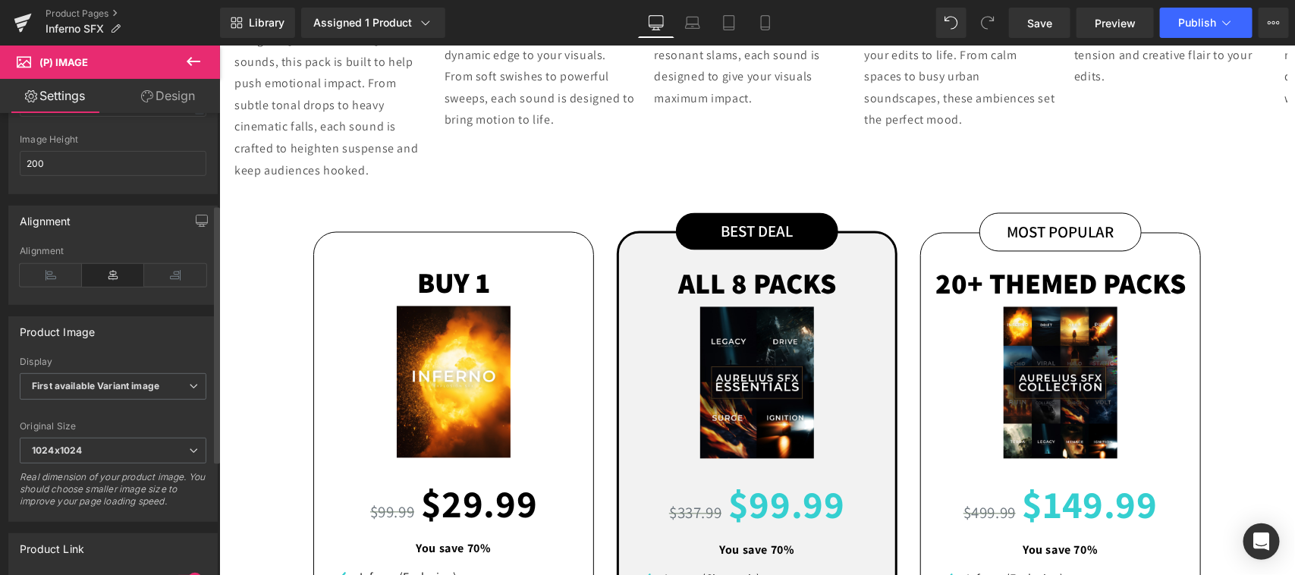
scroll to position [162, 0]
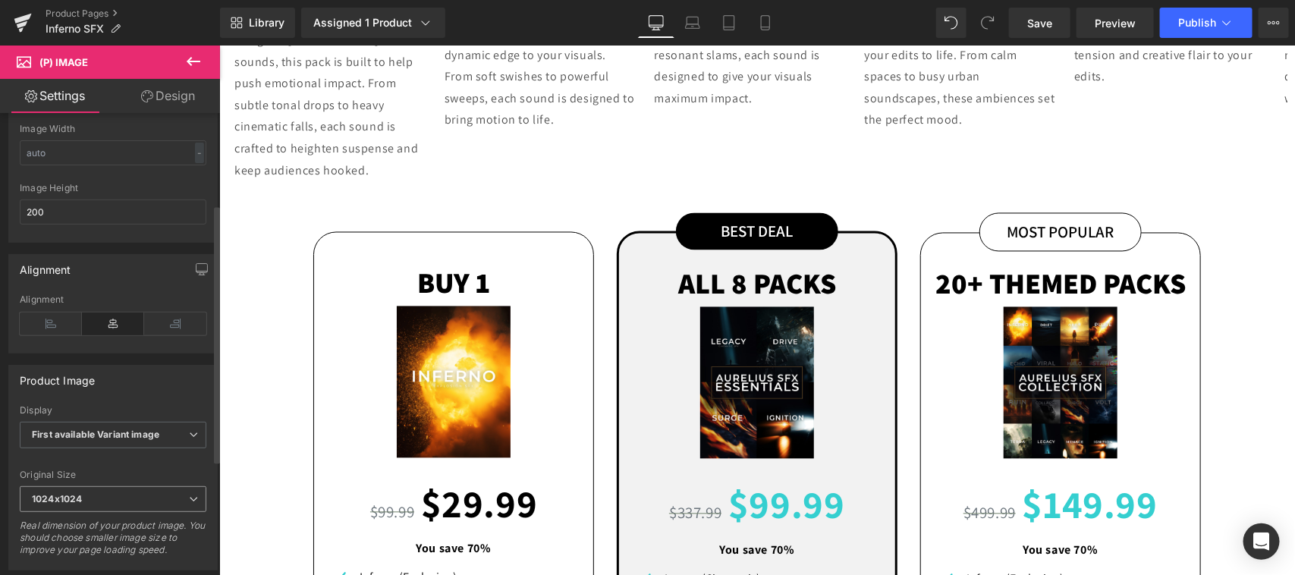
click at [112, 503] on span "1024x1024" at bounding box center [113, 499] width 187 height 27
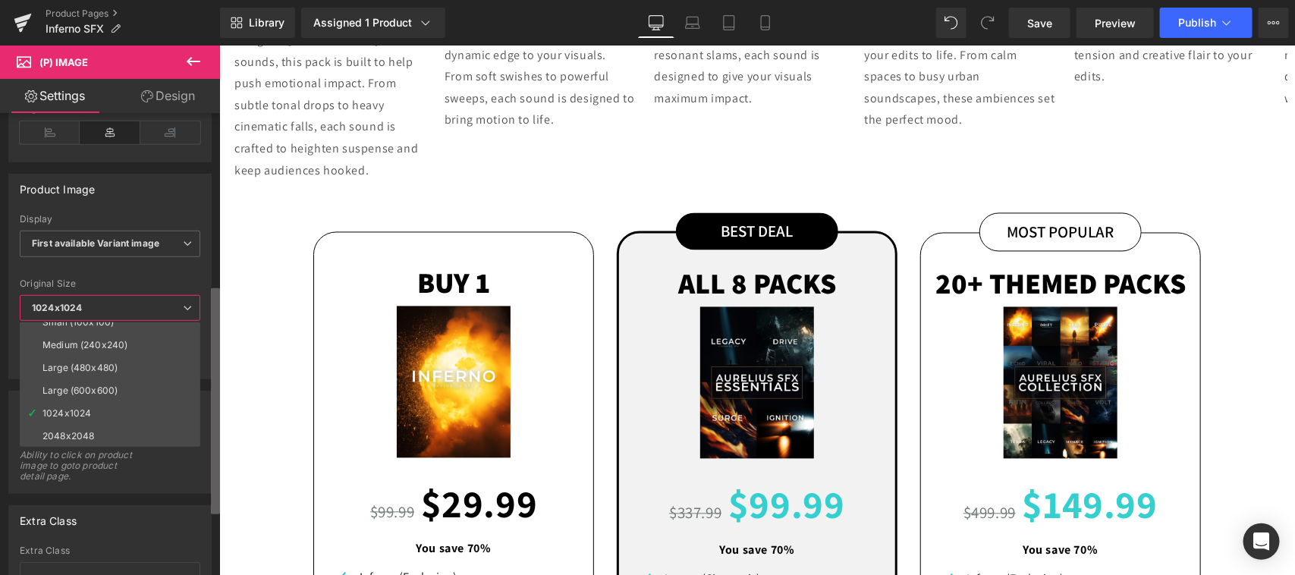
click at [194, 508] on div "Effect Default Zoom Hover Image Effect Default Default Zoom Hover last Image Ho…" at bounding box center [110, 347] width 220 height 469
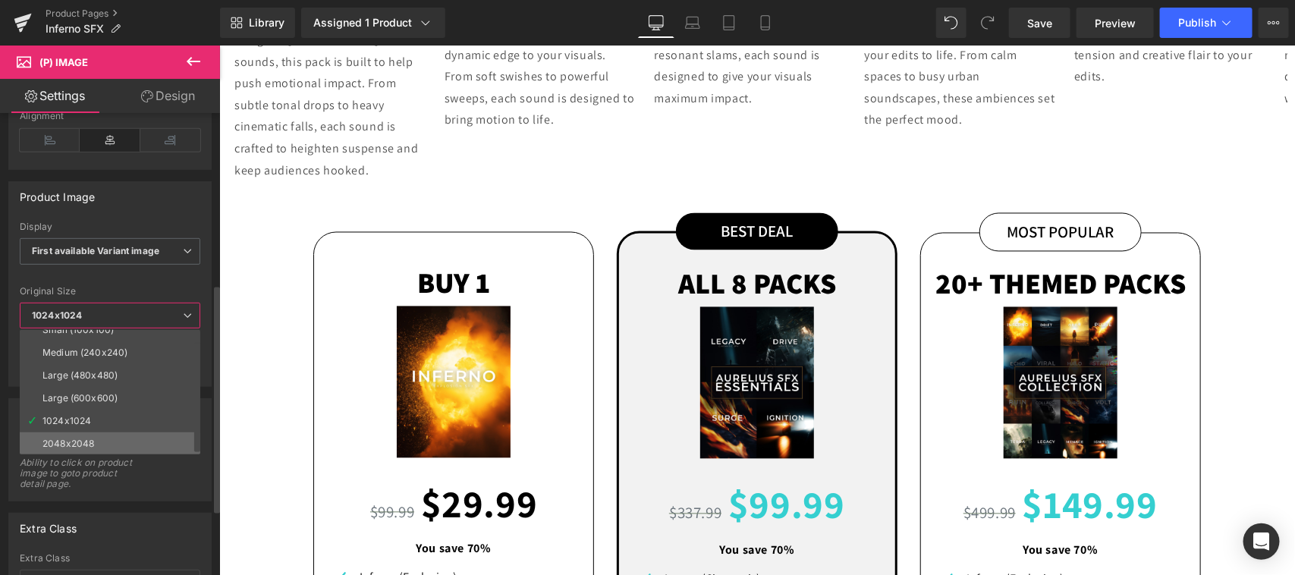
drag, startPoint x: 116, startPoint y: 446, endPoint x: 698, endPoint y: 420, distance: 582.7
click at [116, 446] on li "2048x2048" at bounding box center [113, 444] width 187 height 23
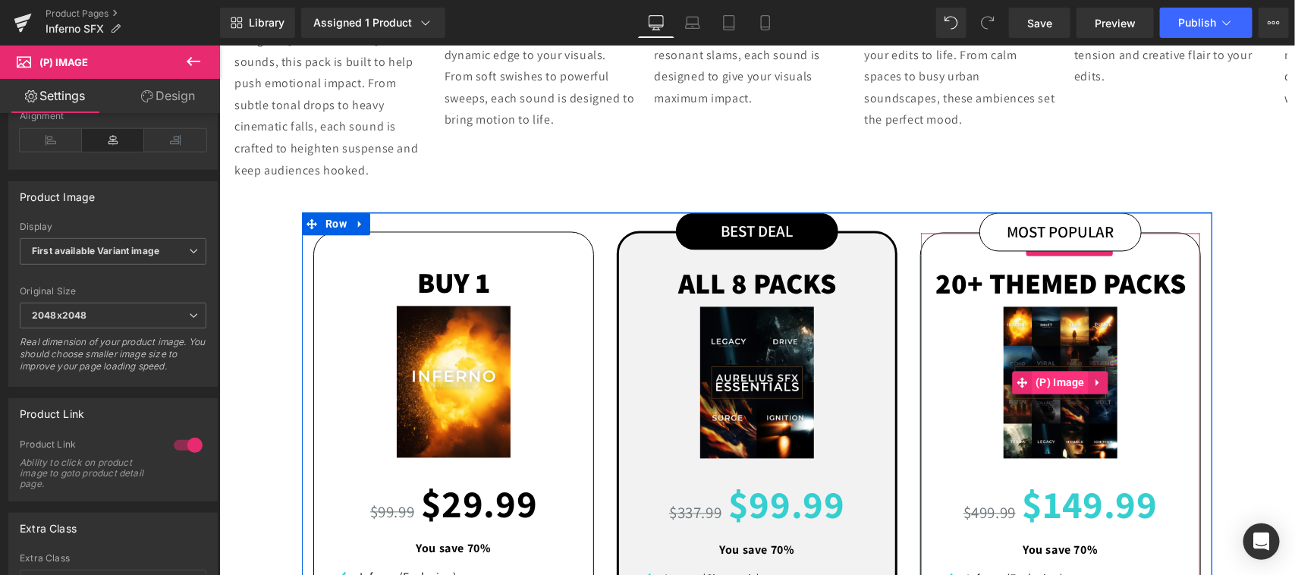
click at [1057, 371] on span "(P) Image" at bounding box center [1059, 382] width 57 height 23
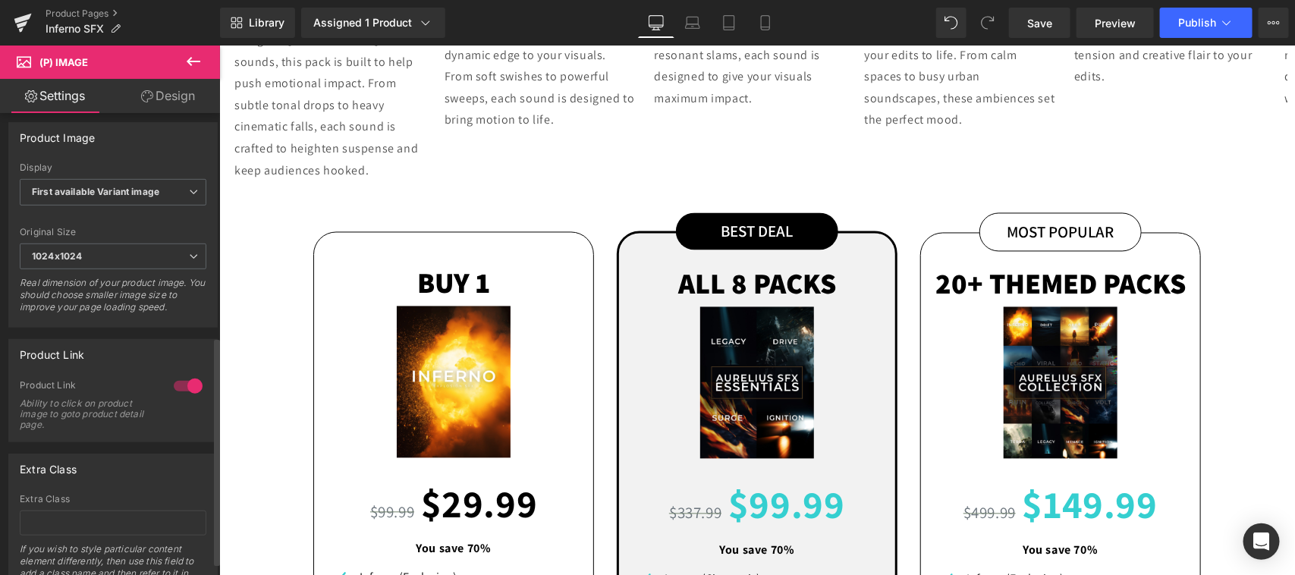
scroll to position [478, 0]
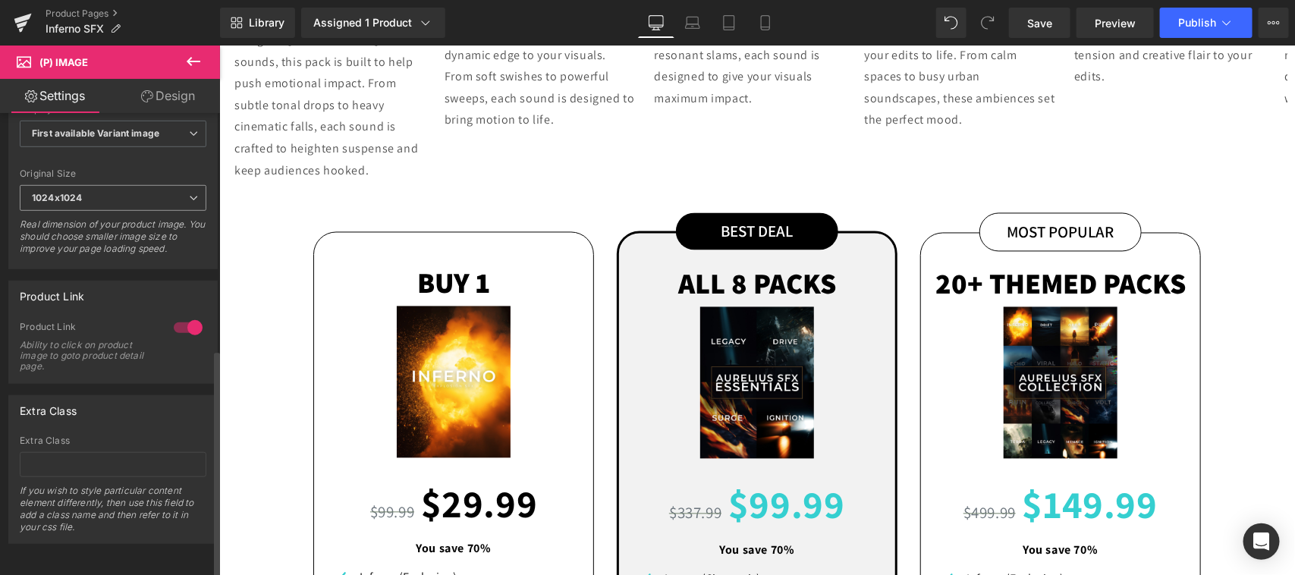
click at [103, 185] on span "1024x1024" at bounding box center [113, 198] width 187 height 27
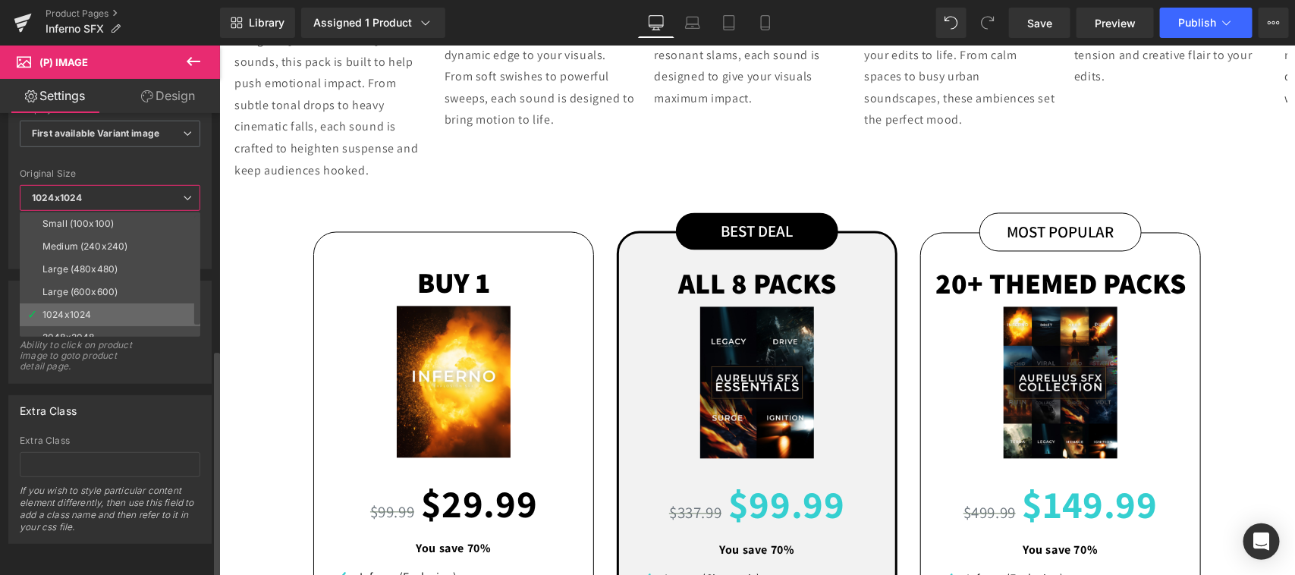
scroll to position [11, 0]
click at [93, 321] on div "2048x2048" at bounding box center [68, 326] width 52 height 11
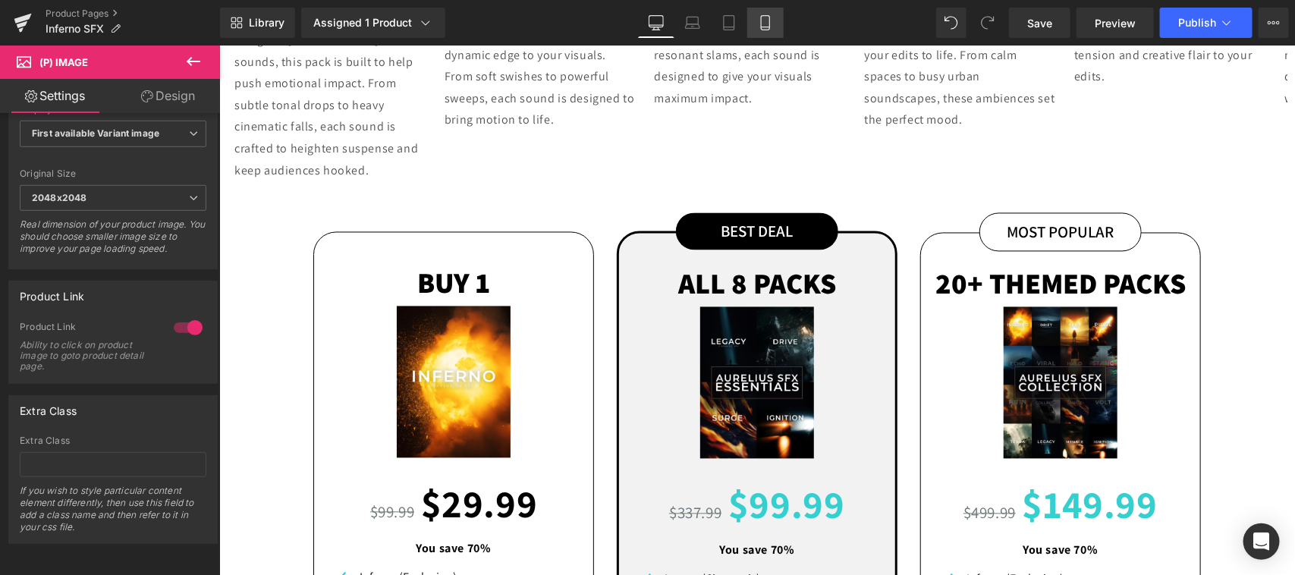
drag, startPoint x: 752, startPoint y: 23, endPoint x: 131, endPoint y: 259, distance: 664.8
click at [752, 23] on link "Mobile" at bounding box center [766, 23] width 36 height 30
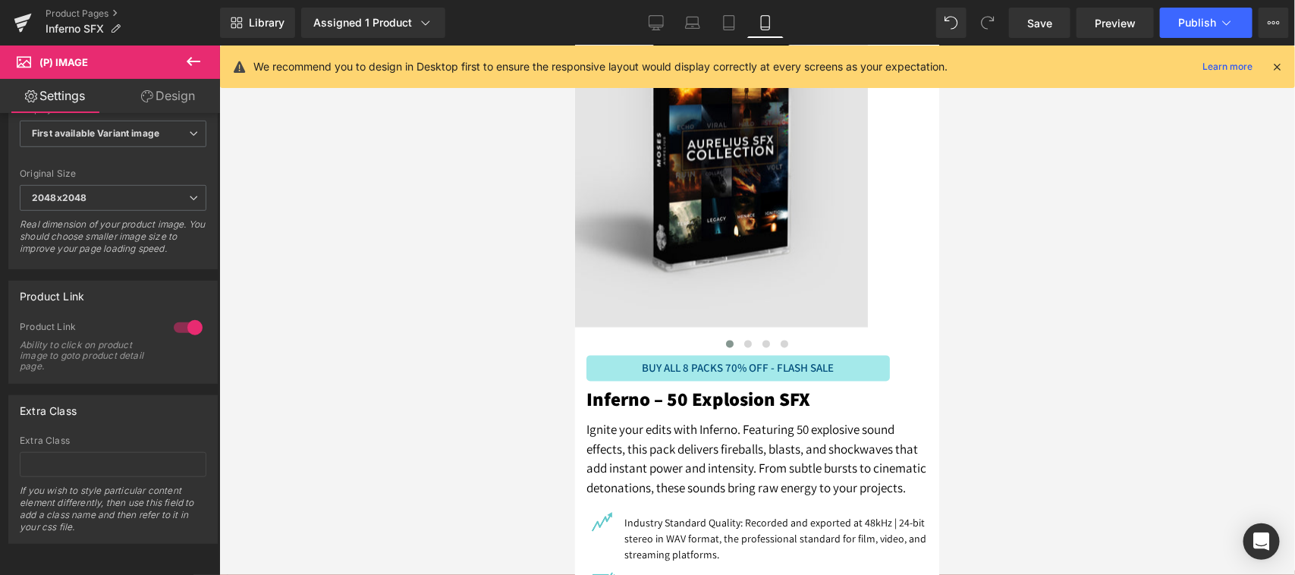
scroll to position [0, 0]
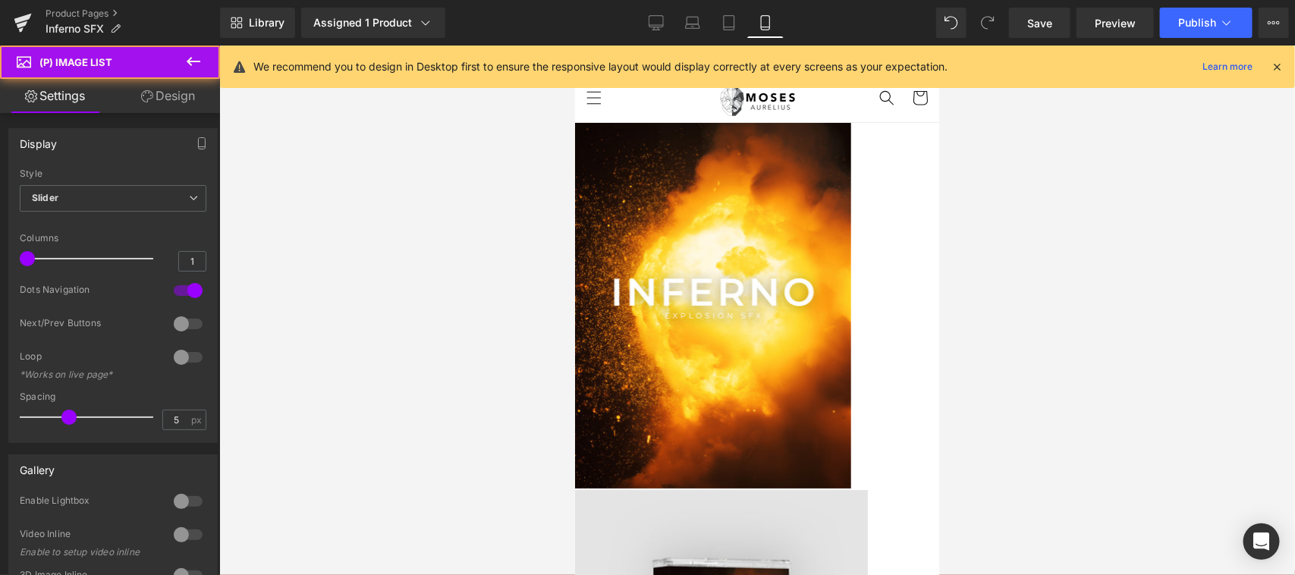
click at [719, 294] on img at bounding box center [712, 305] width 276 height 367
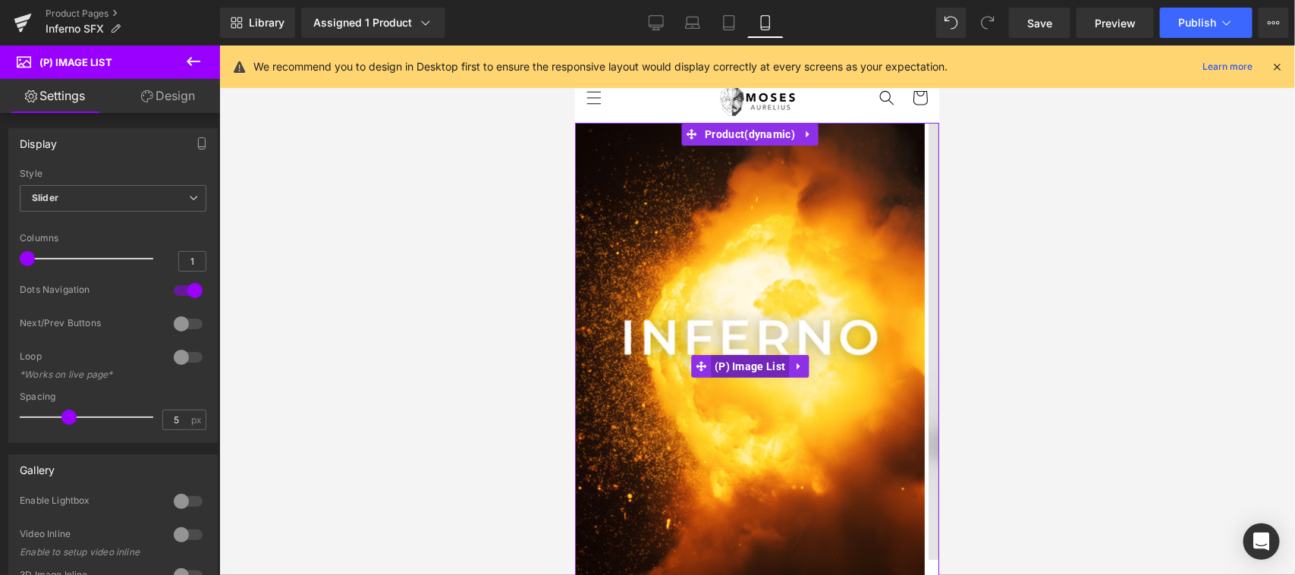
click at [744, 358] on span "(P) Image List" at bounding box center [749, 365] width 78 height 23
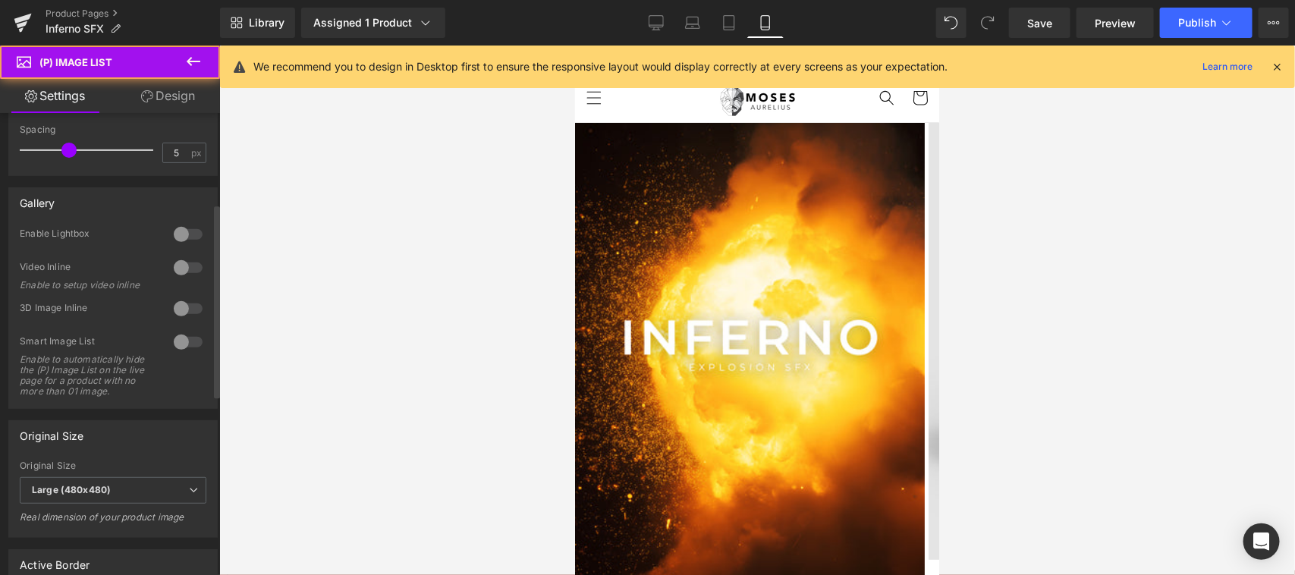
scroll to position [316, 0]
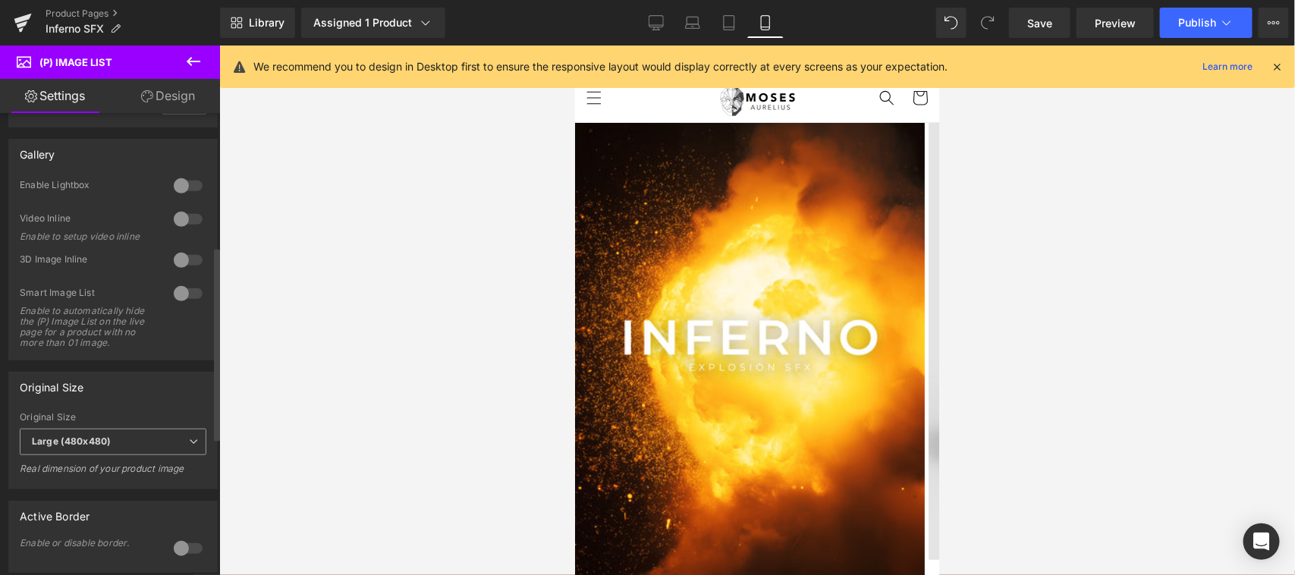
click at [112, 455] on span "Large (480x480)" at bounding box center [113, 442] width 187 height 27
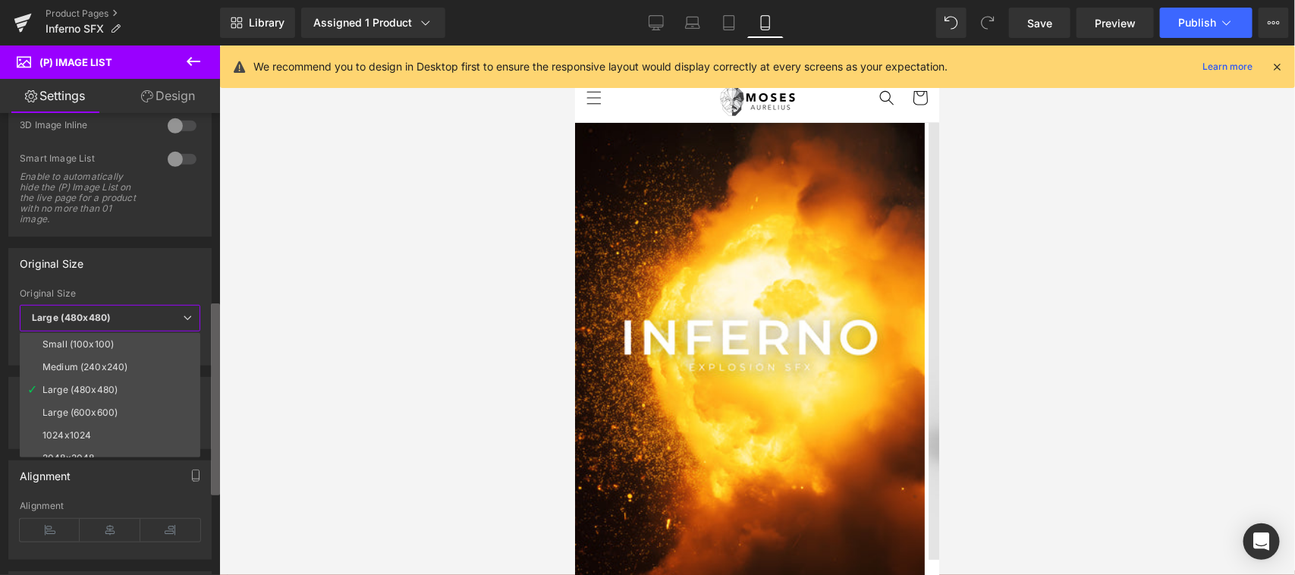
click at [201, 484] on div "Display Default Slider Style Slider Default Slider 1 Columns 1 1 Columns 1 1 Co…" at bounding box center [110, 347] width 220 height 469
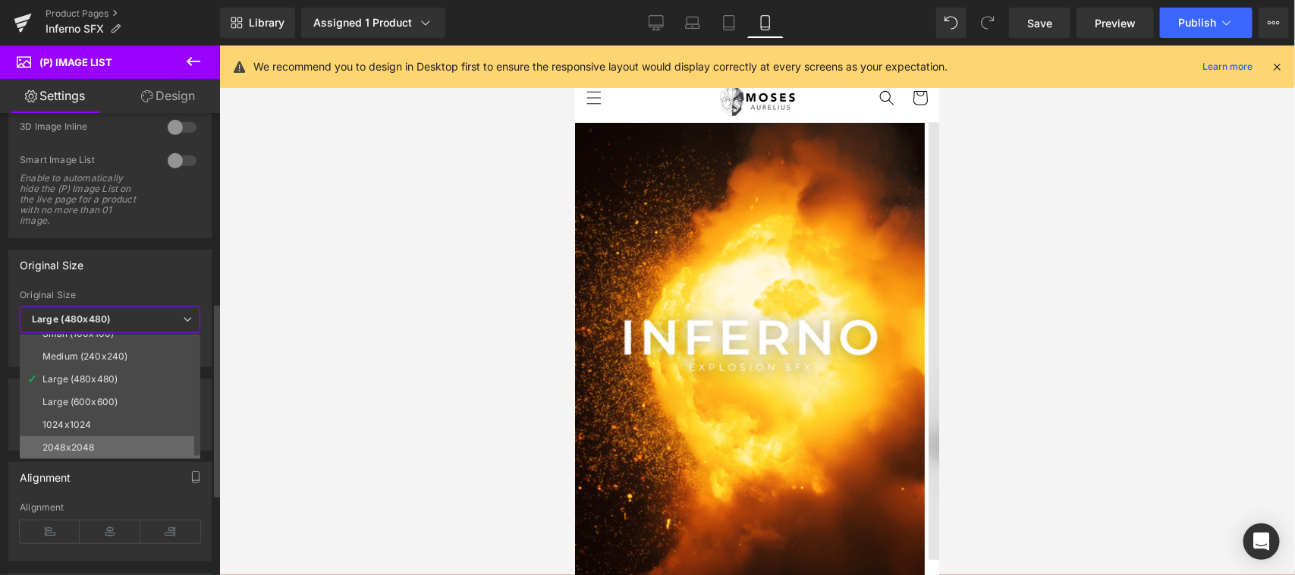
click at [85, 450] on div "2048x2048" at bounding box center [68, 447] width 52 height 11
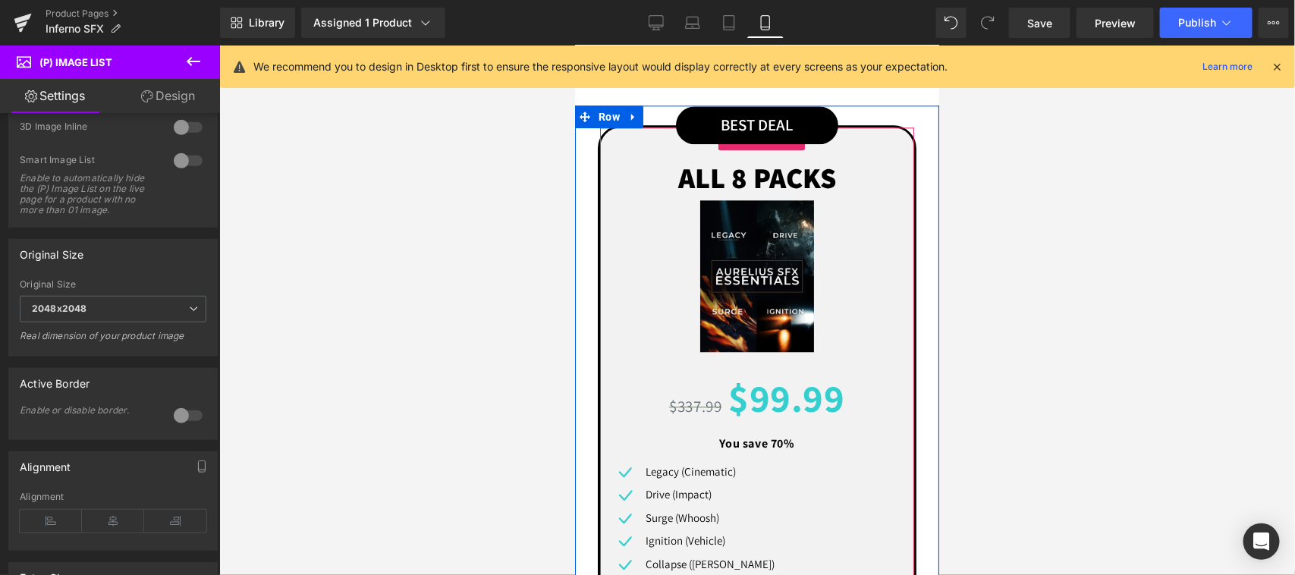
scroll to position [1581, 0]
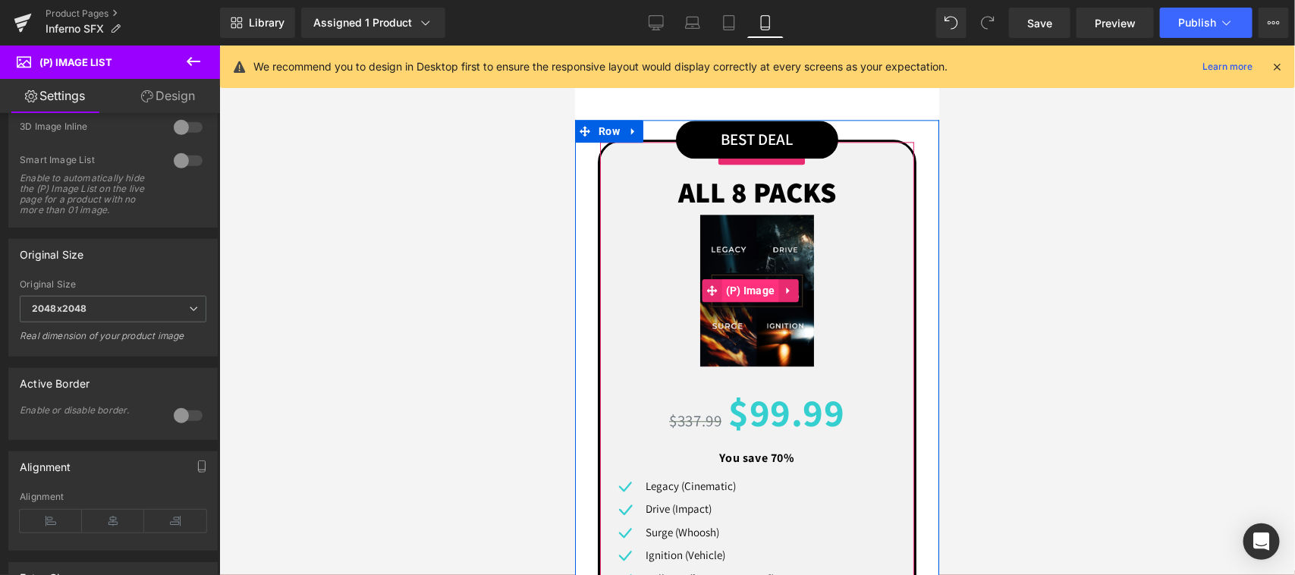
click at [750, 301] on span "(P) Image" at bounding box center [750, 290] width 57 height 23
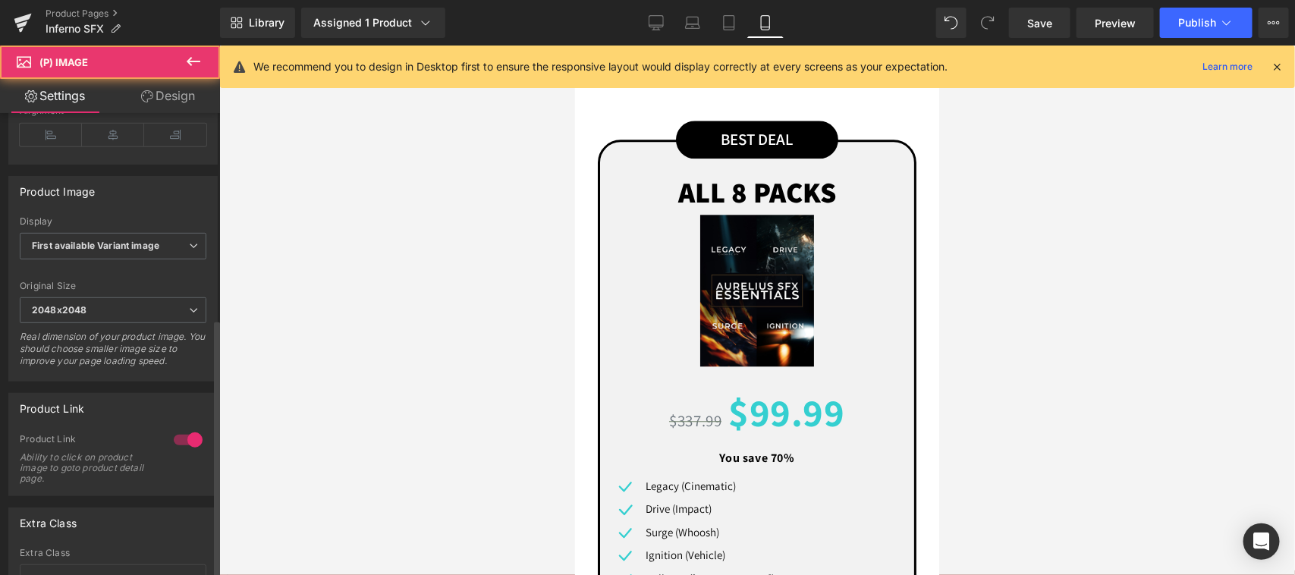
scroll to position [478, 0]
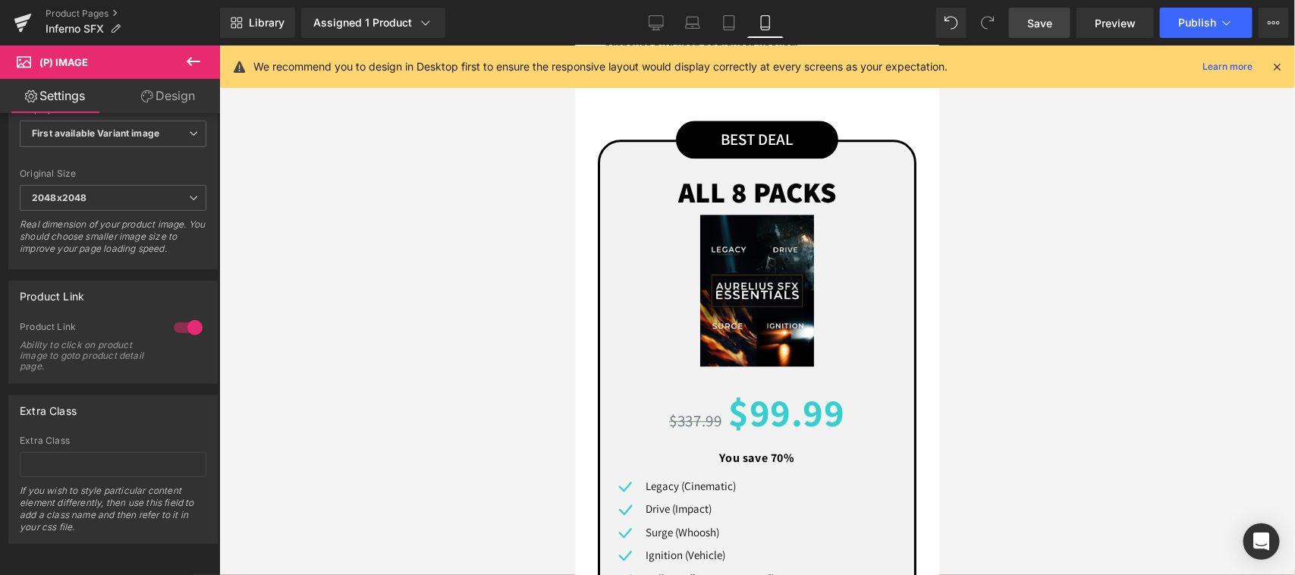
click at [1052, 20] on span "Save" at bounding box center [1040, 23] width 25 height 16
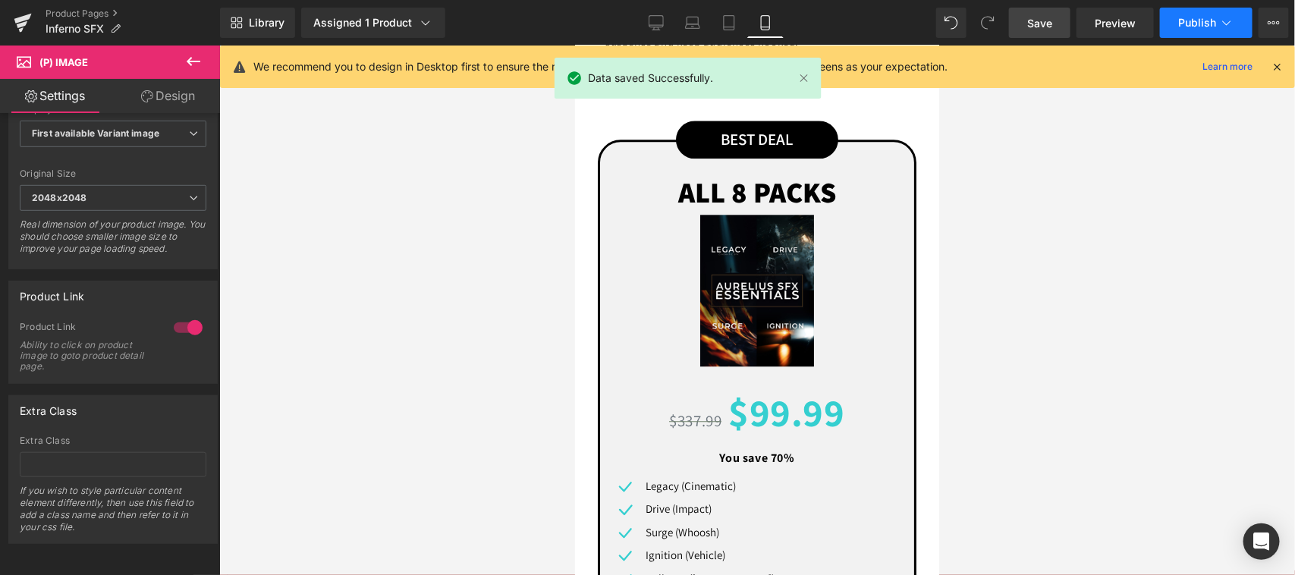
click at [1199, 20] on span "Publish" at bounding box center [1198, 23] width 38 height 12
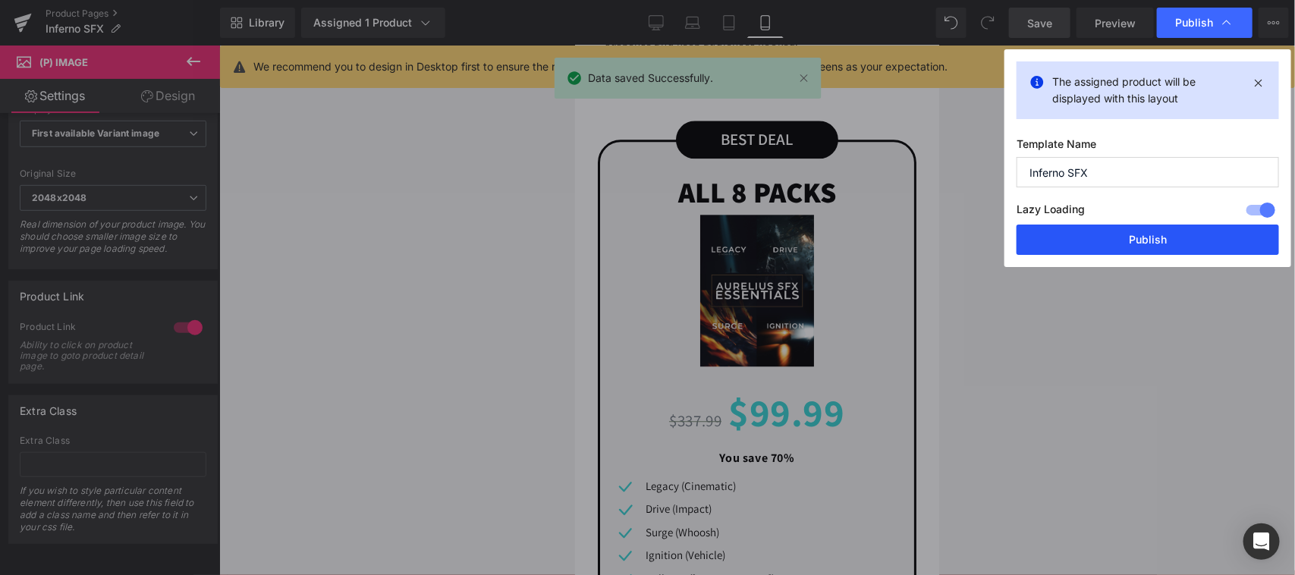
click at [1147, 239] on button "Publish" at bounding box center [1148, 240] width 263 height 30
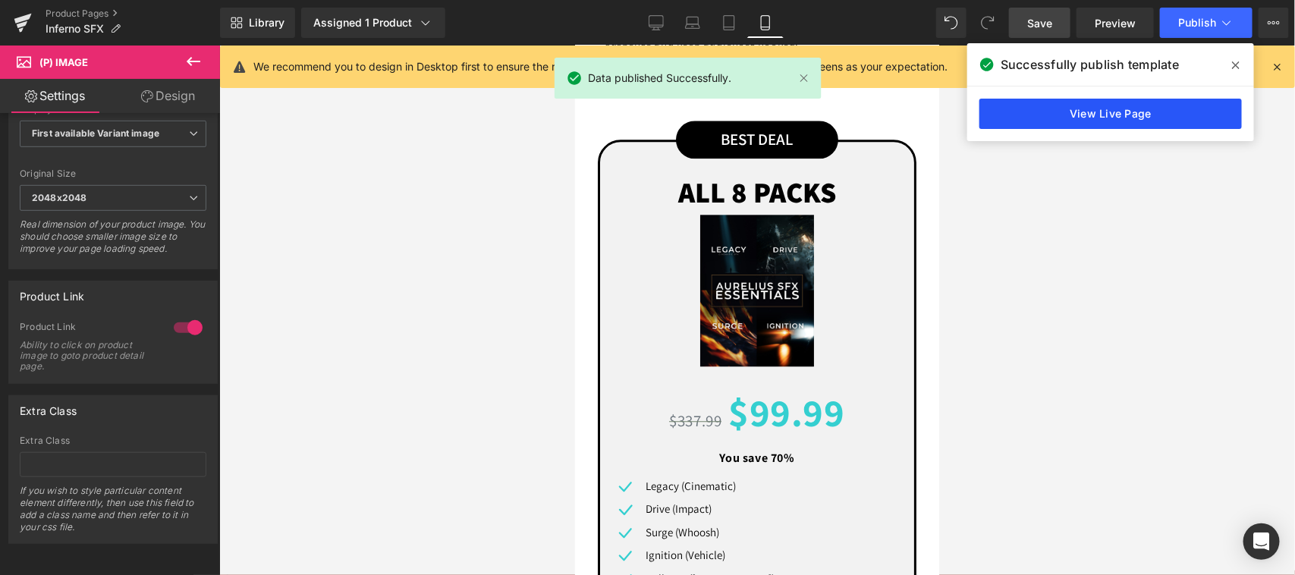
click at [1150, 118] on link "View Live Page" at bounding box center [1111, 114] width 263 height 30
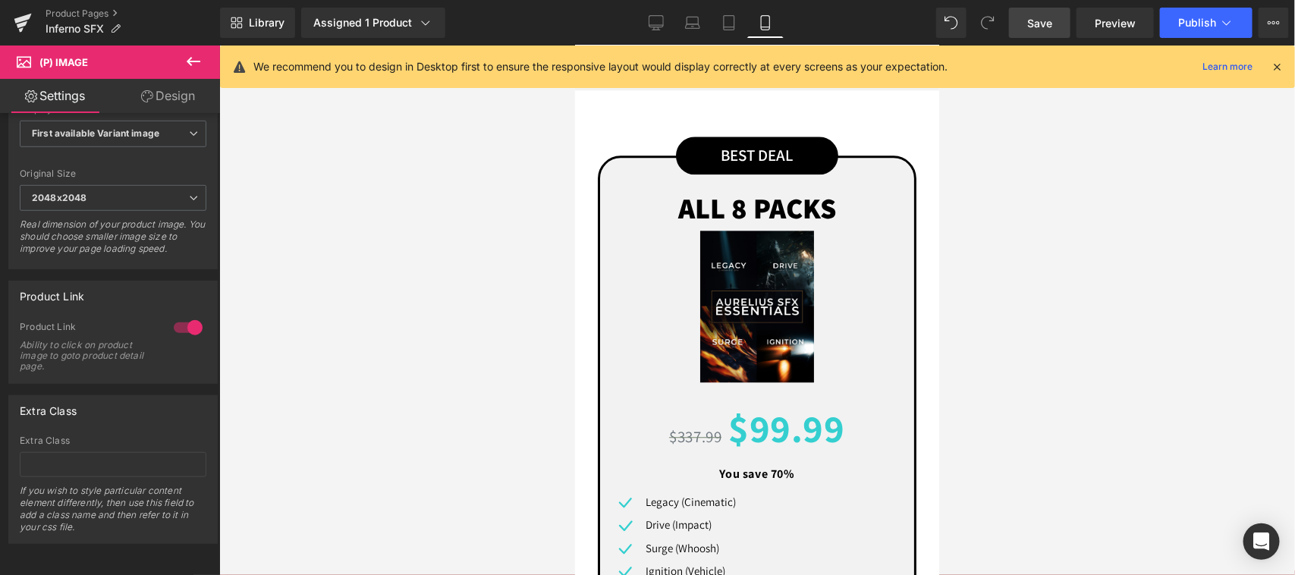
scroll to position [1265, 0]
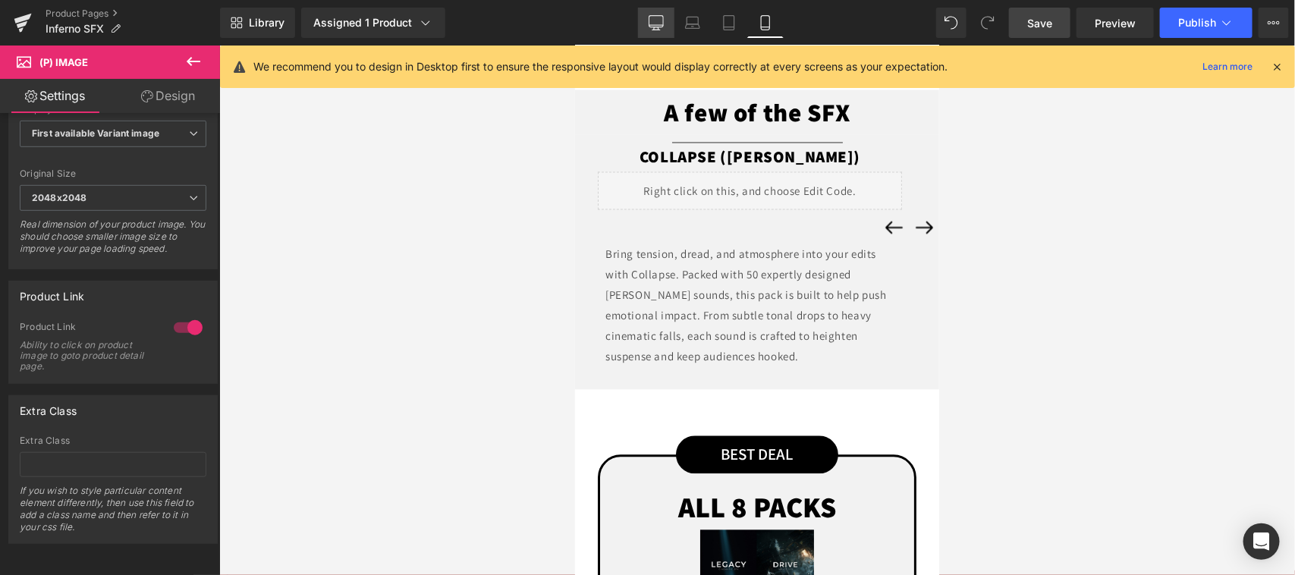
click at [651, 13] on link "Desktop" at bounding box center [656, 23] width 36 height 30
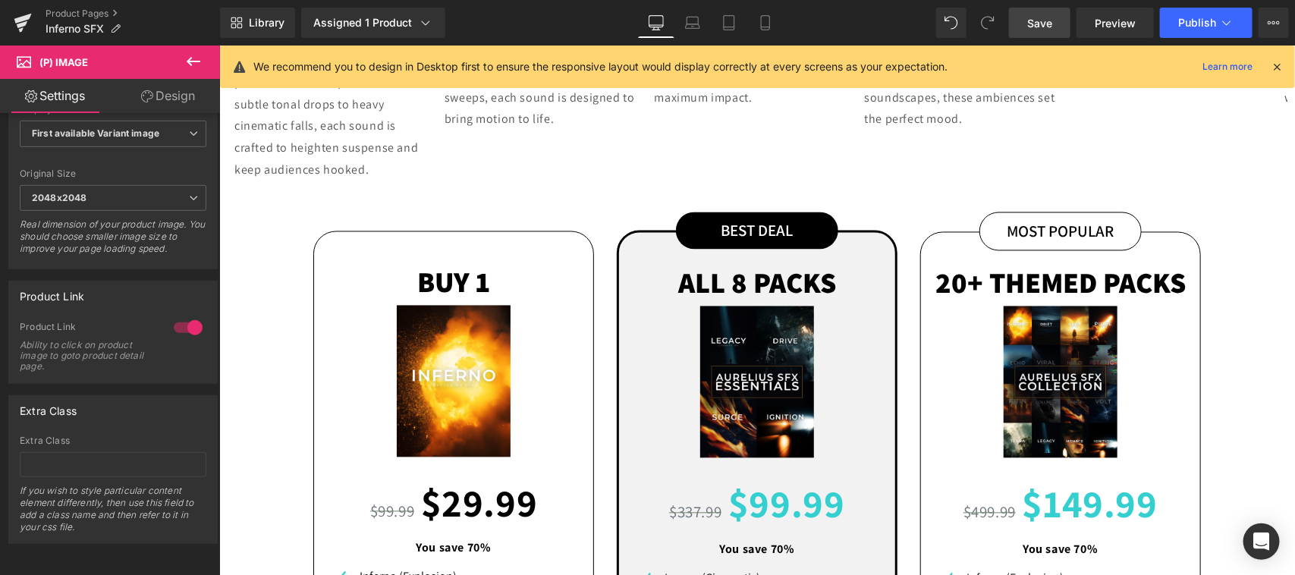
scroll to position [977, 0]
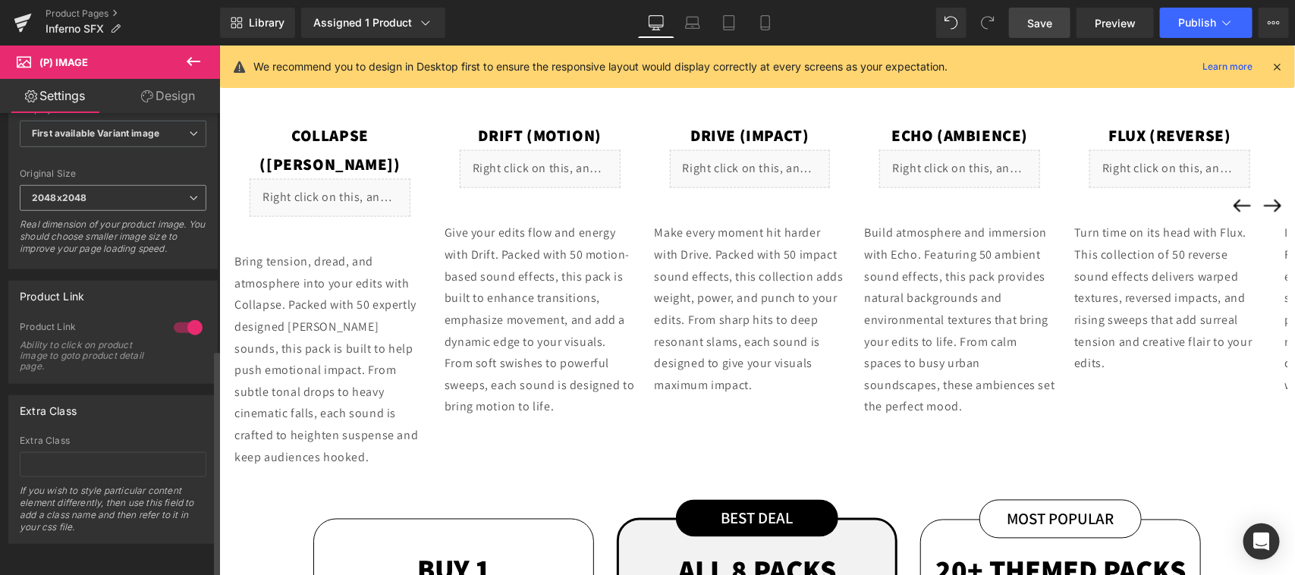
click at [152, 185] on span "2048x2048" at bounding box center [113, 198] width 187 height 27
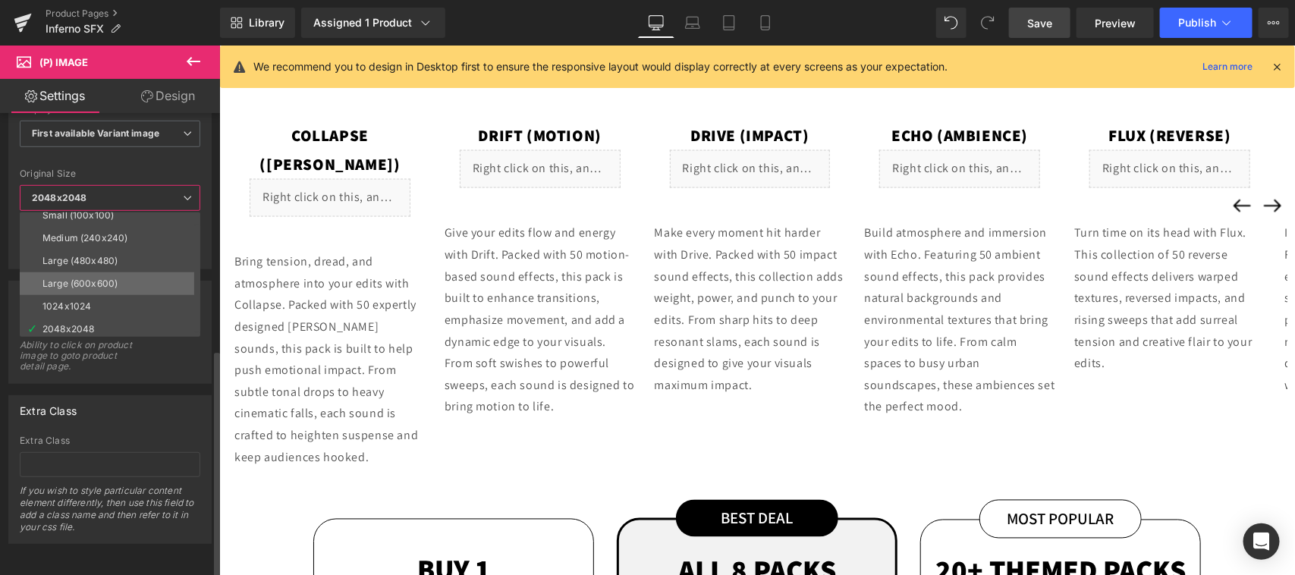
scroll to position [11, 0]
click at [153, 396] on div "Extra Class" at bounding box center [110, 410] width 202 height 29
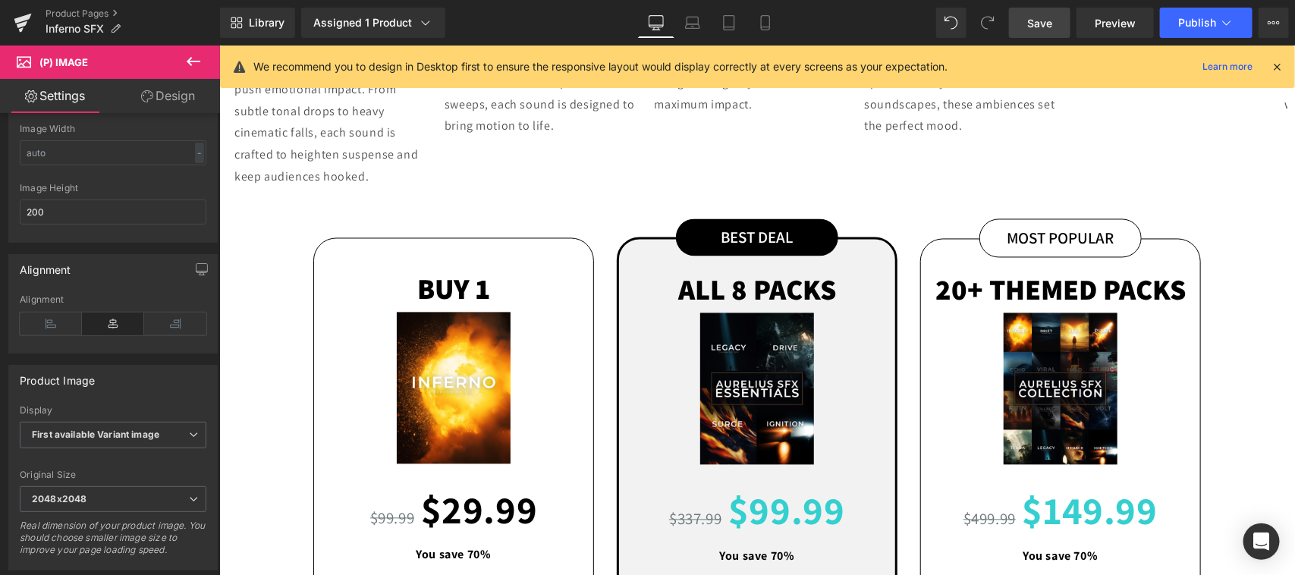
scroll to position [1264, 0]
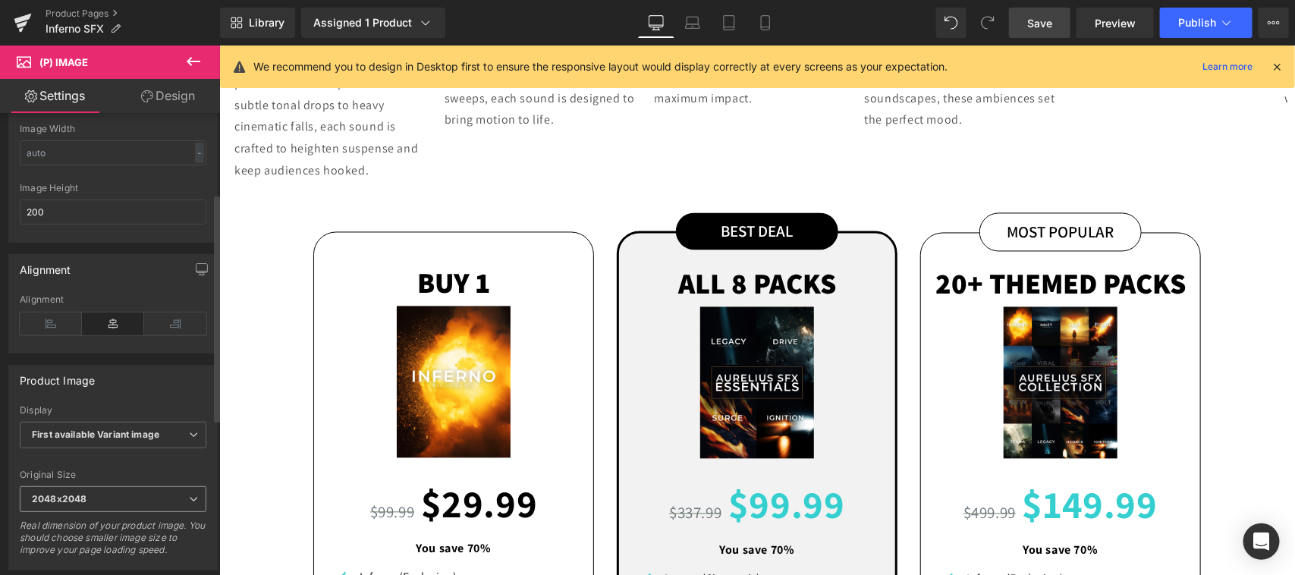
click at [104, 501] on span "2048x2048" at bounding box center [113, 499] width 187 height 27
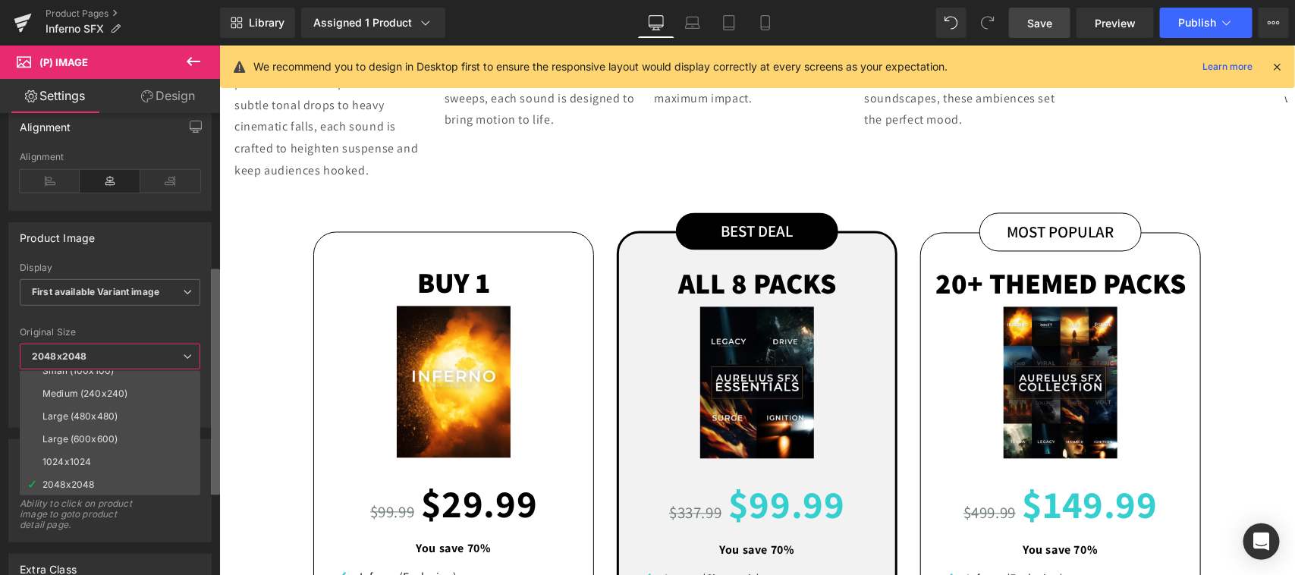
click at [209, 452] on div "Effect Default Zoom Hover Image Effect Default Default Zoom Hover last Image Ho…" at bounding box center [110, 347] width 220 height 469
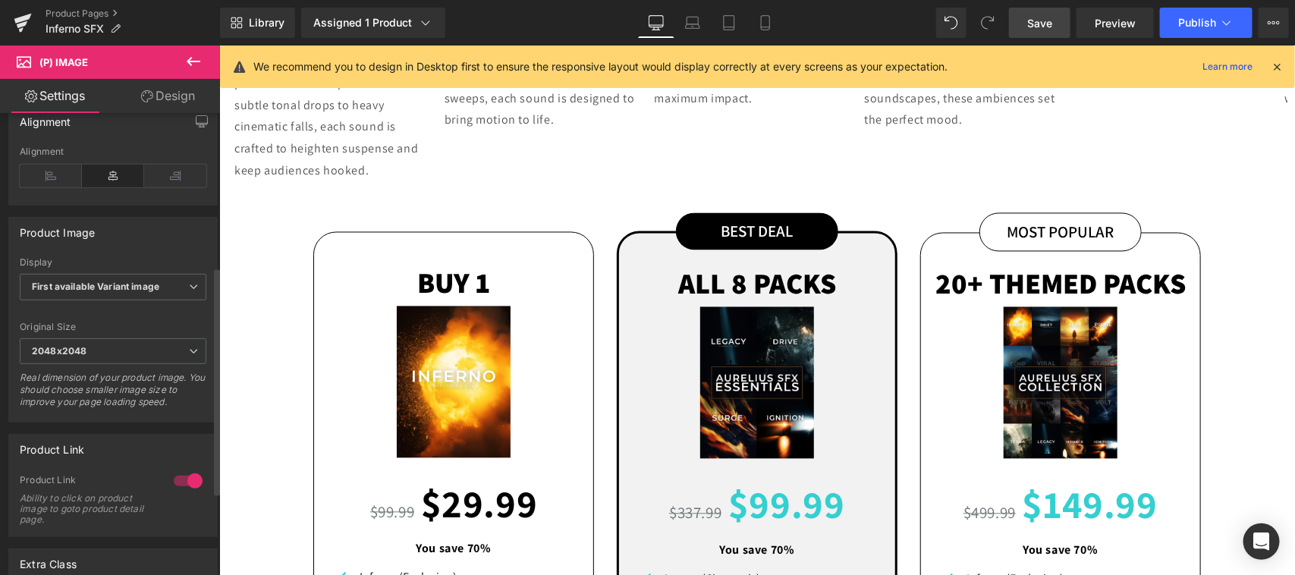
click at [164, 529] on div "Product Link Ability to click on product image to goto product detail page." at bounding box center [113, 505] width 187 height 62
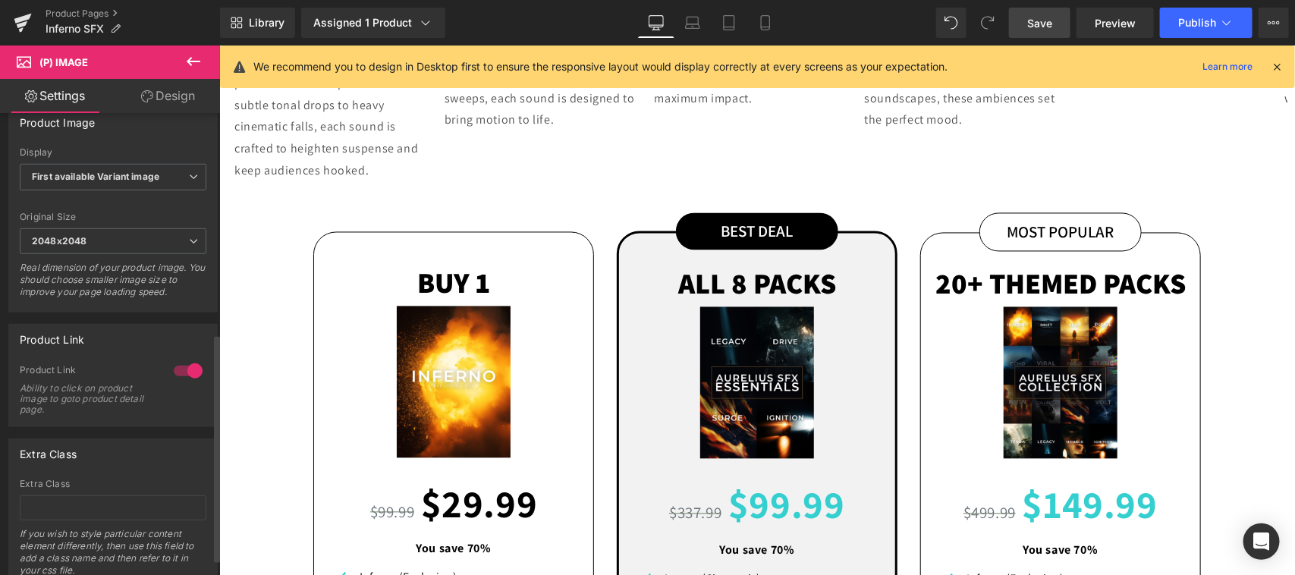
scroll to position [478, 0]
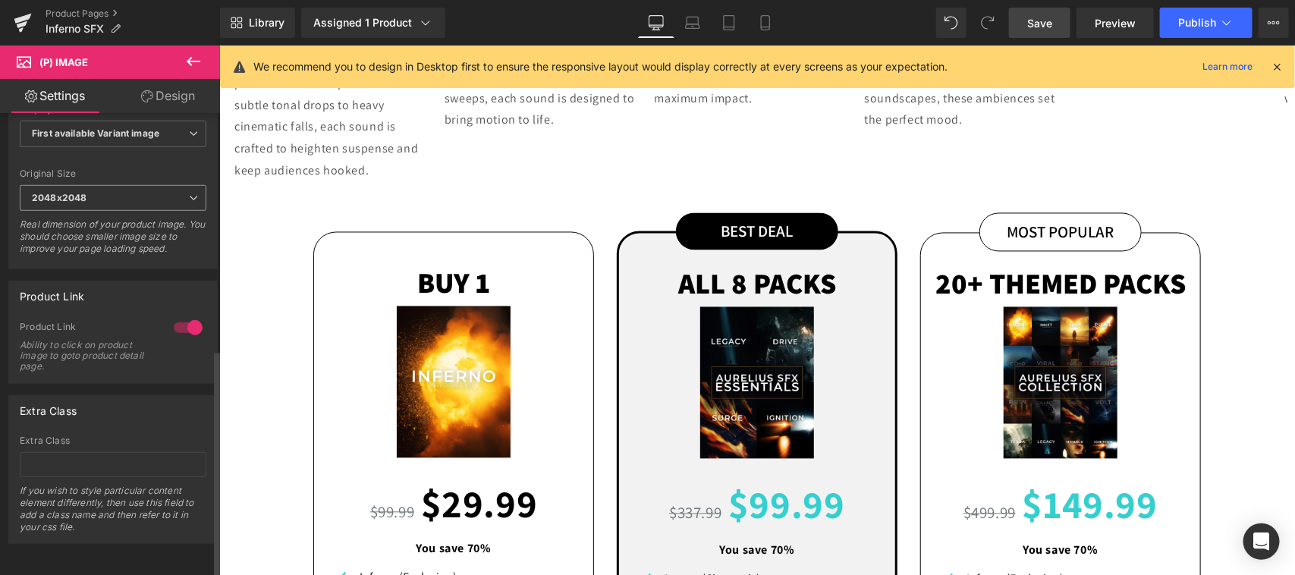
click at [161, 185] on span "2048x2048" at bounding box center [113, 198] width 187 height 27
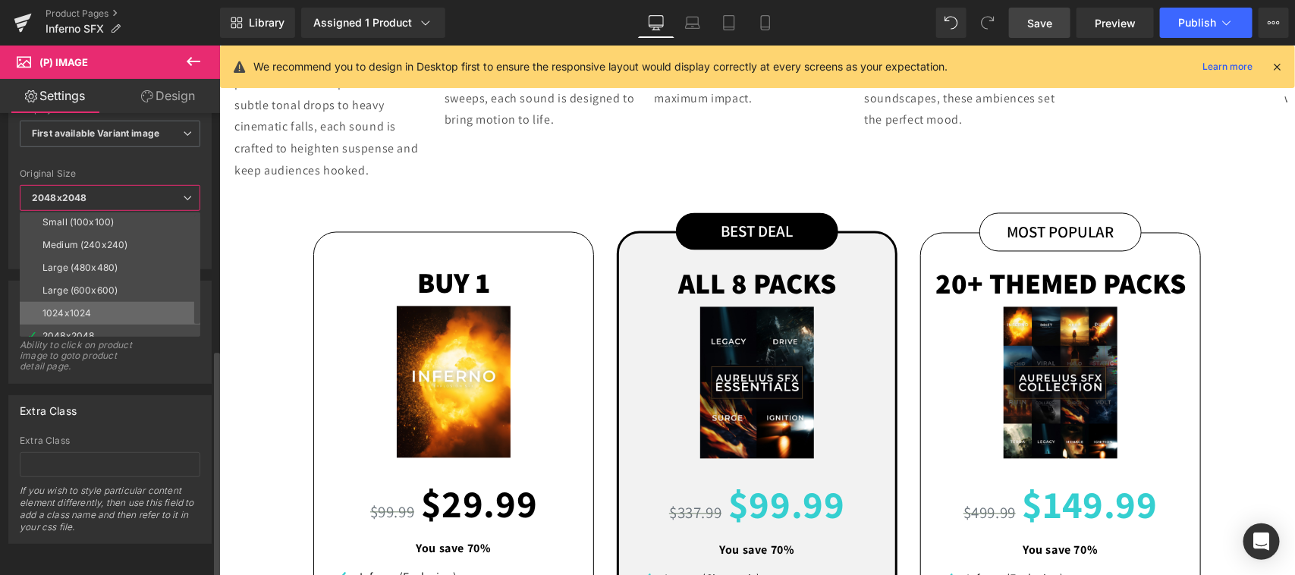
scroll to position [0, 0]
click at [133, 353] on div "Ability to click on product image to goto product detail page." at bounding box center [85, 356] width 131 height 32
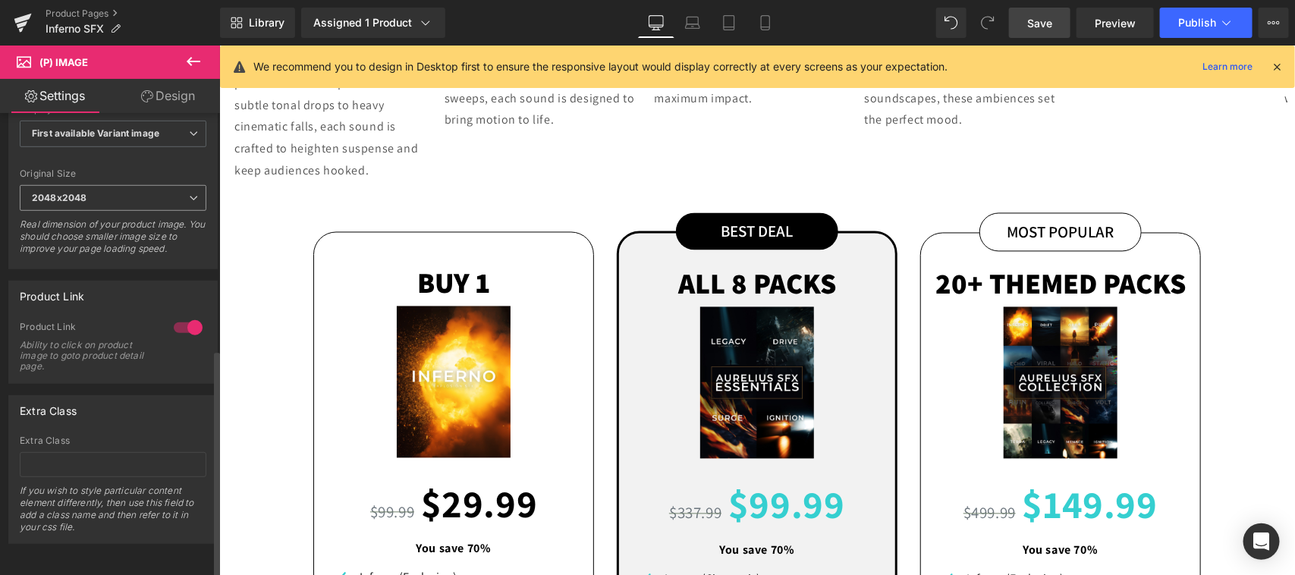
click at [173, 188] on span "2048x2048" at bounding box center [113, 198] width 187 height 27
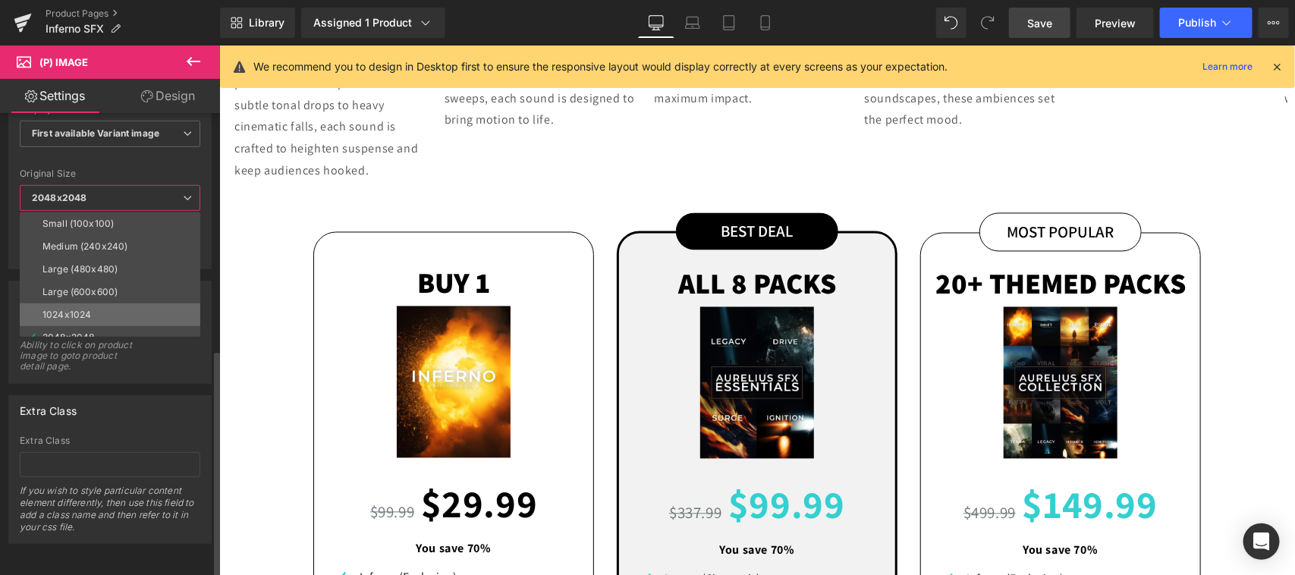
scroll to position [11, 0]
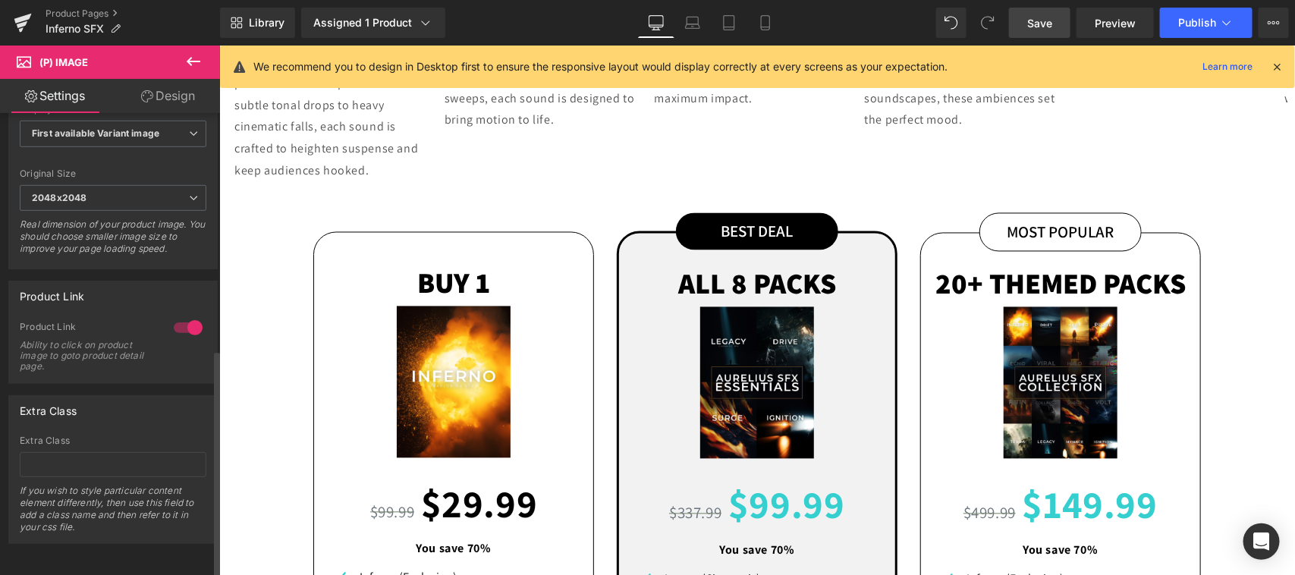
click at [134, 359] on div "Product Link Ability to click on product image to goto product detail page." at bounding box center [113, 352] width 187 height 62
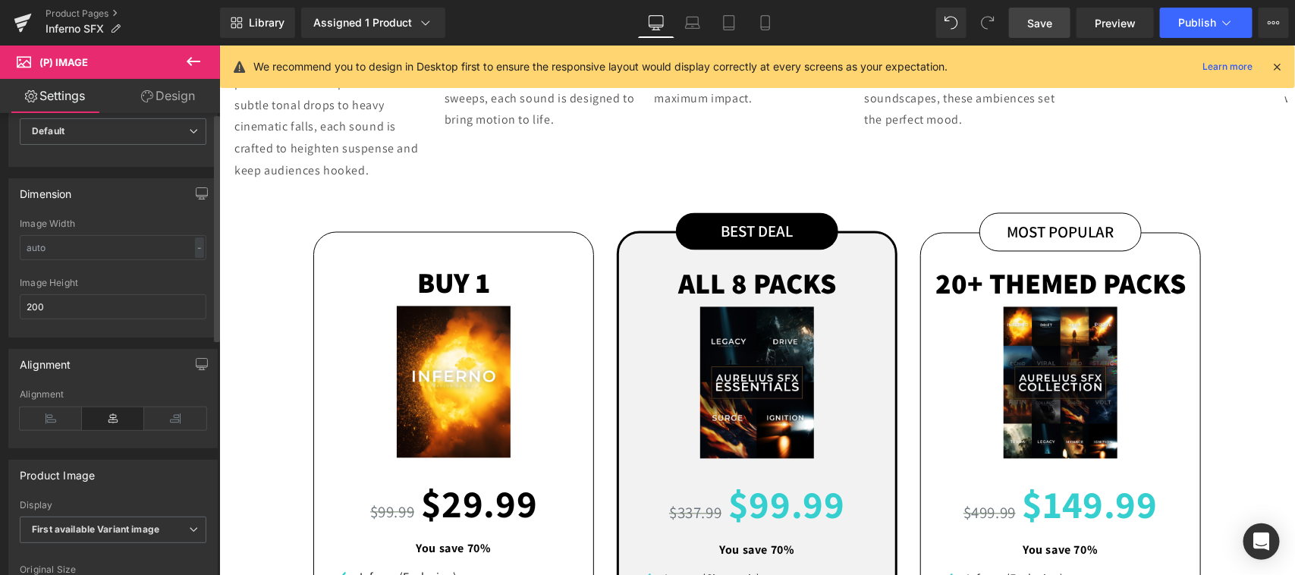
scroll to position [0, 0]
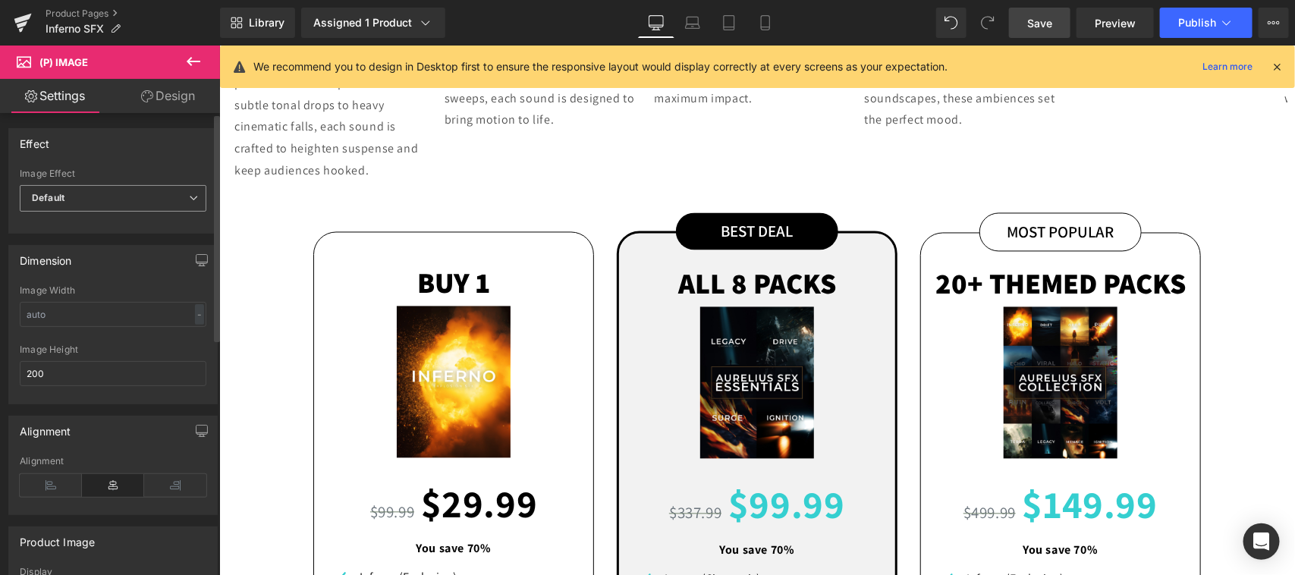
click at [156, 196] on span "Default" at bounding box center [113, 198] width 187 height 27
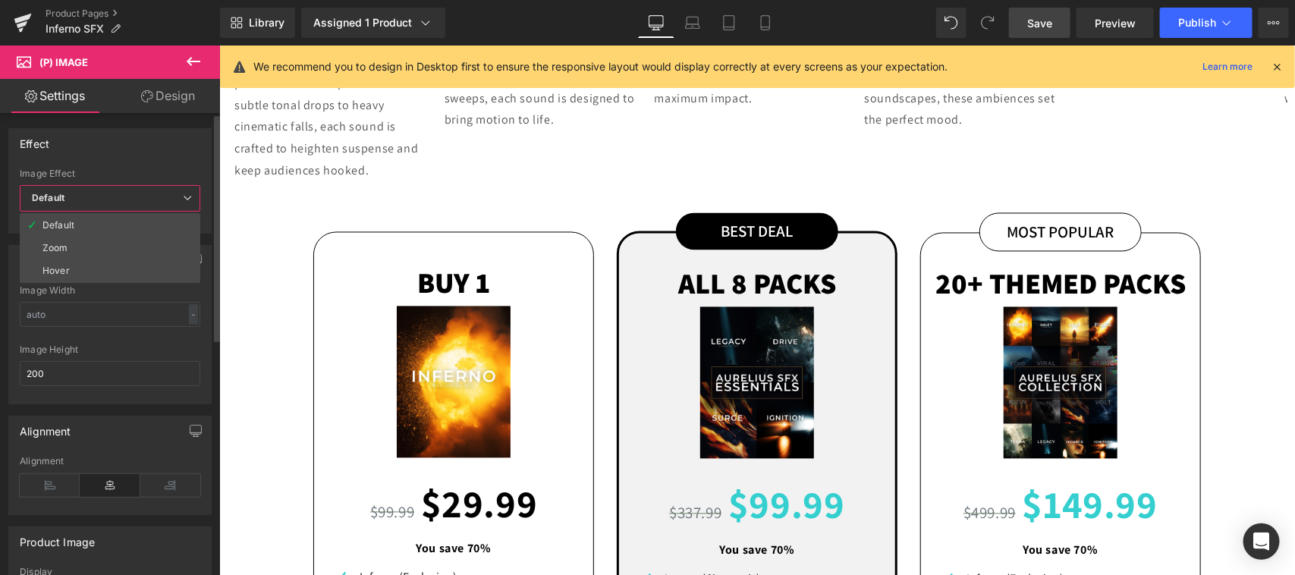
click at [156, 196] on span "Default" at bounding box center [110, 198] width 181 height 27
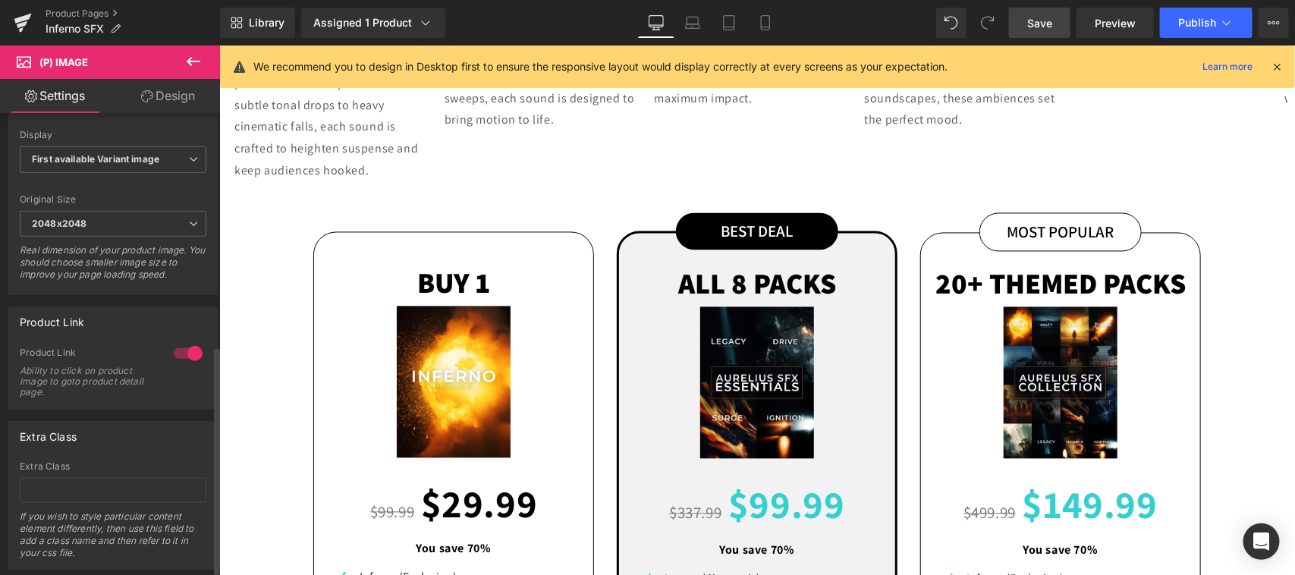
scroll to position [478, 0]
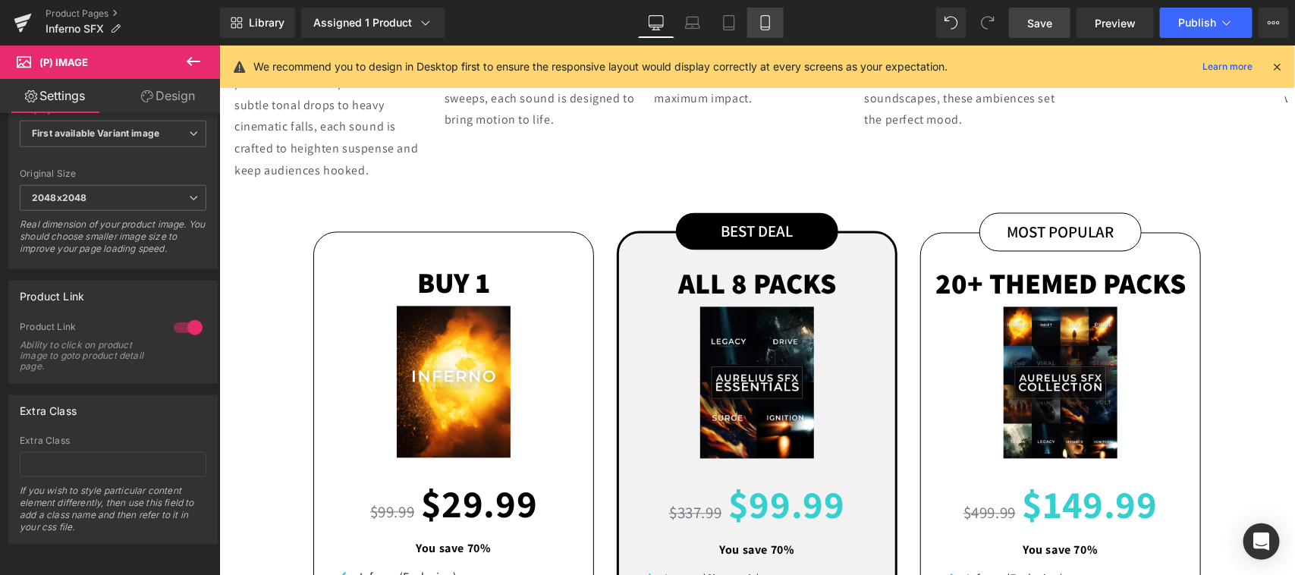
drag, startPoint x: 757, startPoint y: 24, endPoint x: 11, endPoint y: 370, distance: 822.4
click at [759, 24] on icon at bounding box center [765, 22] width 15 height 15
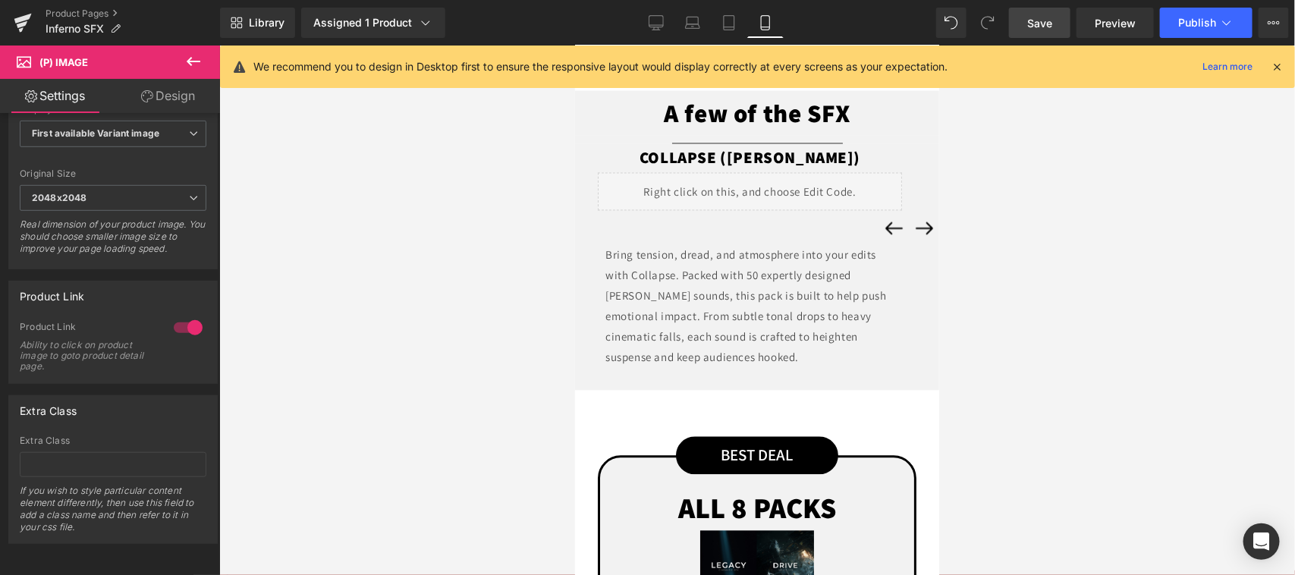
scroll to position [1552, 0]
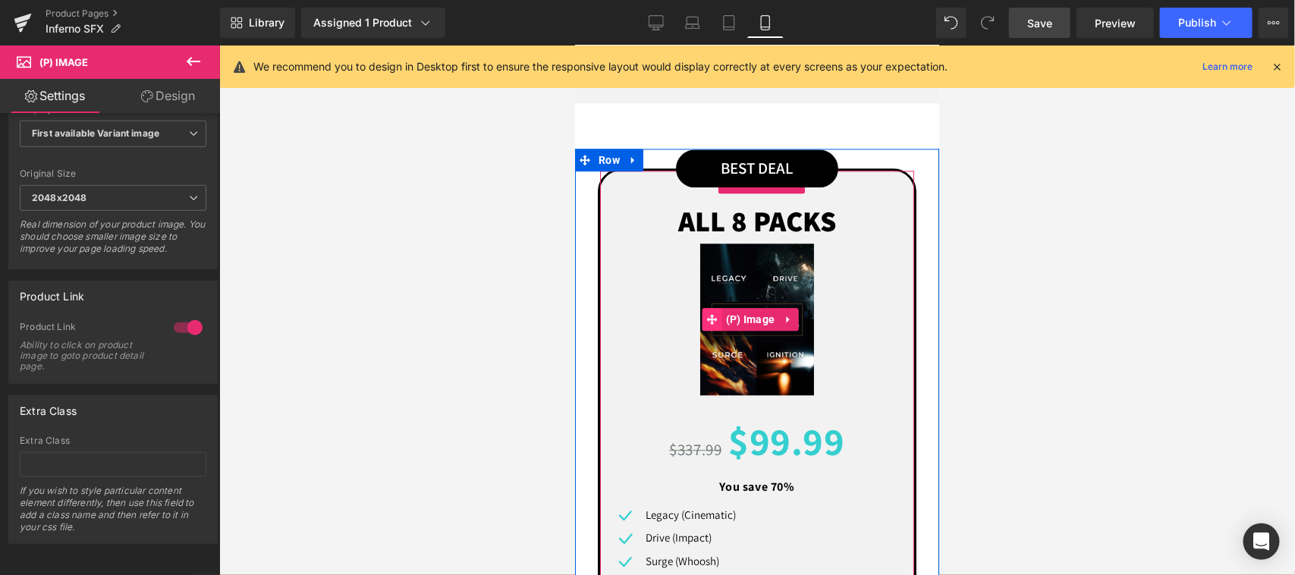
drag, startPoint x: 737, startPoint y: 350, endPoint x: 700, endPoint y: 345, distance: 37.5
click at [738, 330] on span "(P) Image" at bounding box center [750, 318] width 57 height 23
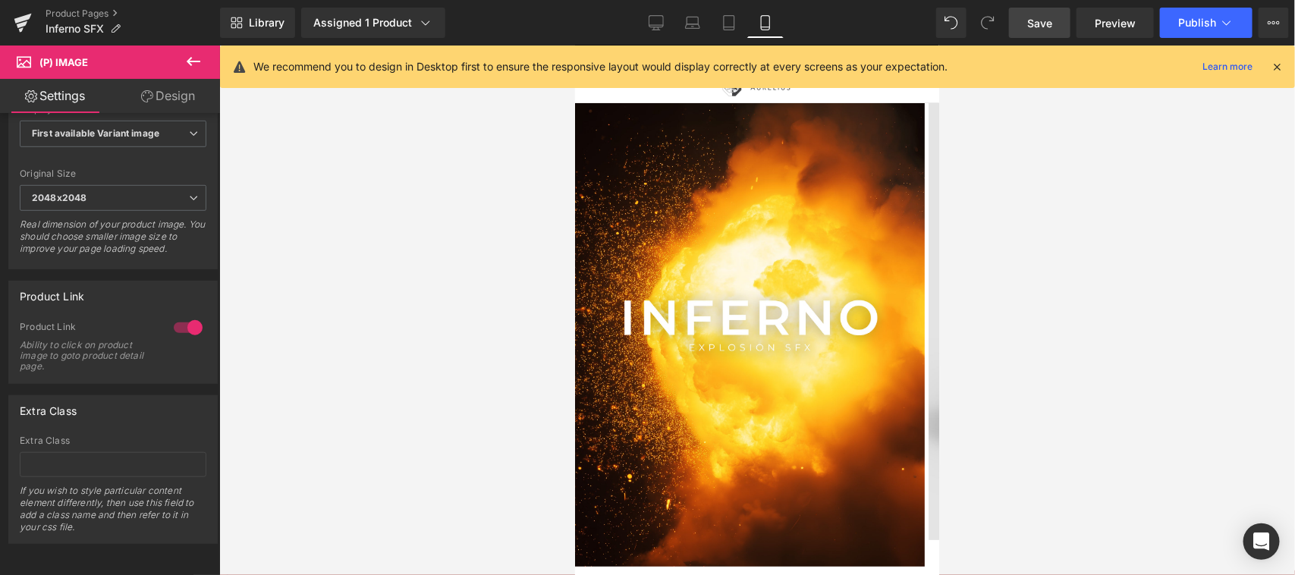
scroll to position [0, 0]
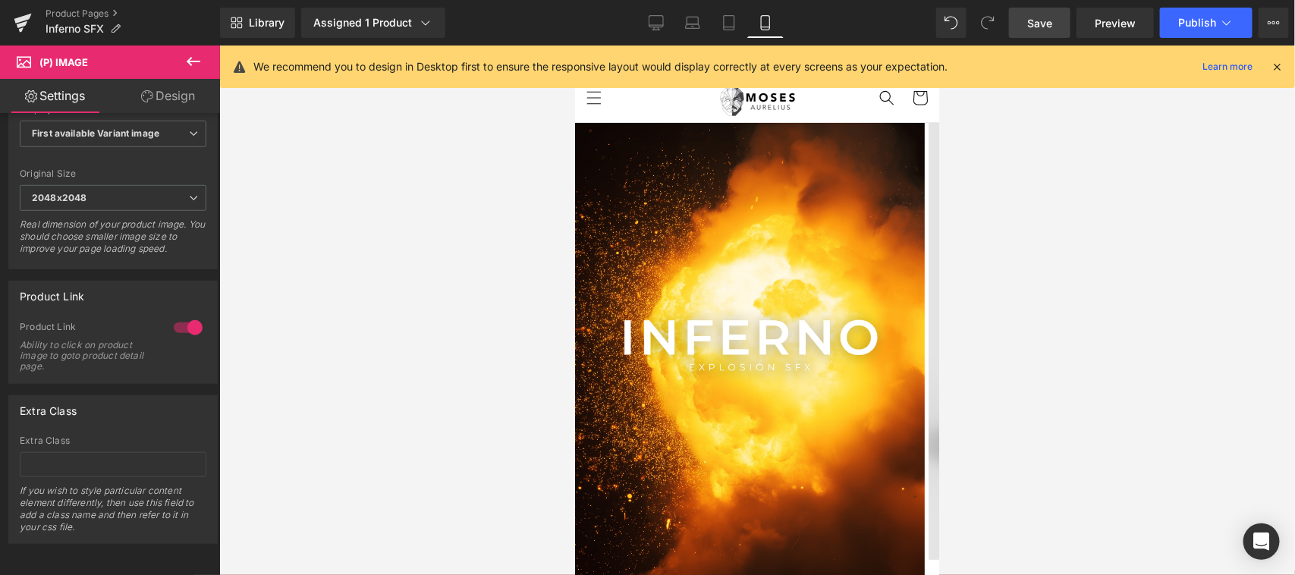
click at [745, 341] on img at bounding box center [749, 354] width 350 height 464
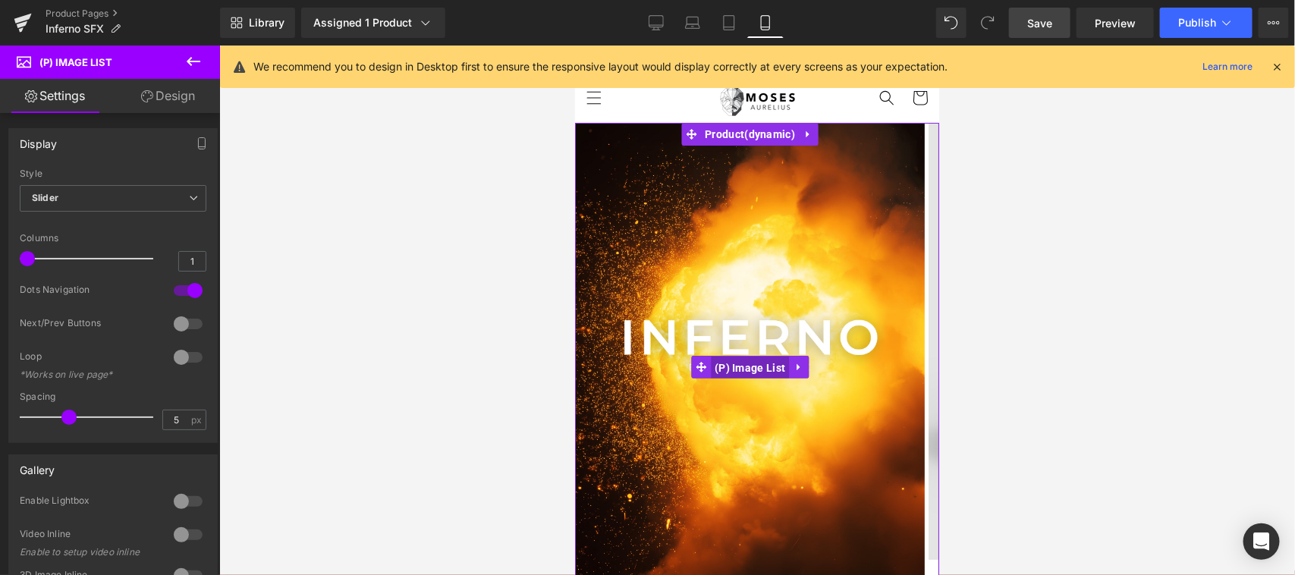
click at [735, 356] on span "(P) Image List" at bounding box center [749, 367] width 78 height 23
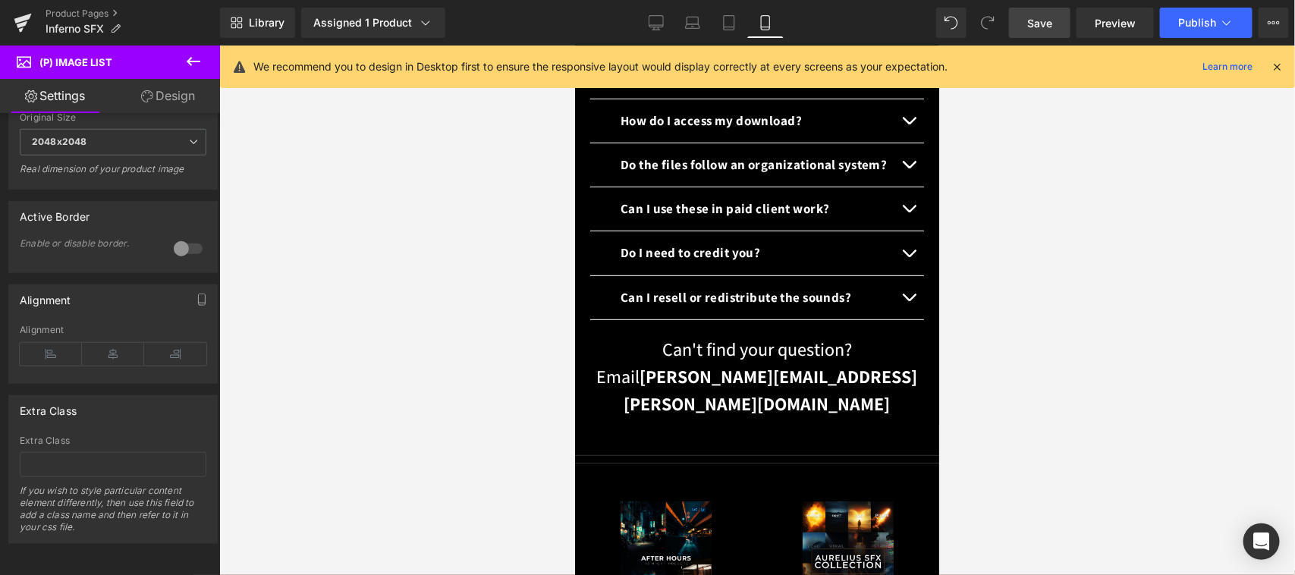
scroll to position [3162, 0]
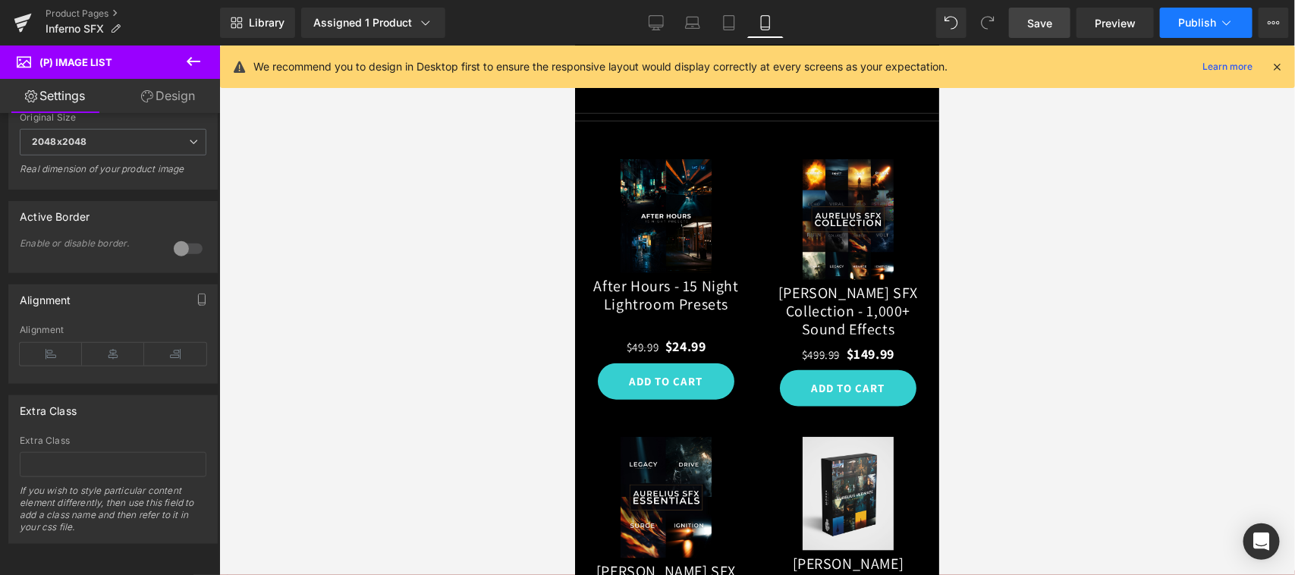
click at [1203, 24] on span "Publish" at bounding box center [1198, 23] width 38 height 12
click at [1041, 15] on span "Save" at bounding box center [1040, 23] width 25 height 16
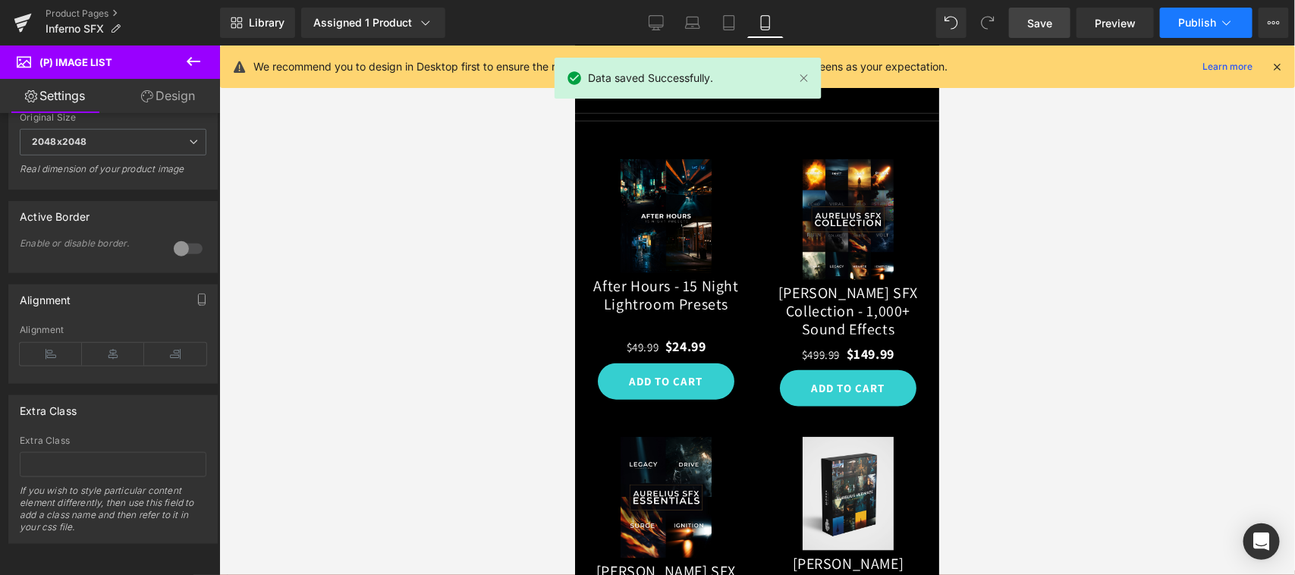
click at [1201, 20] on span "Publish" at bounding box center [1198, 23] width 38 height 12
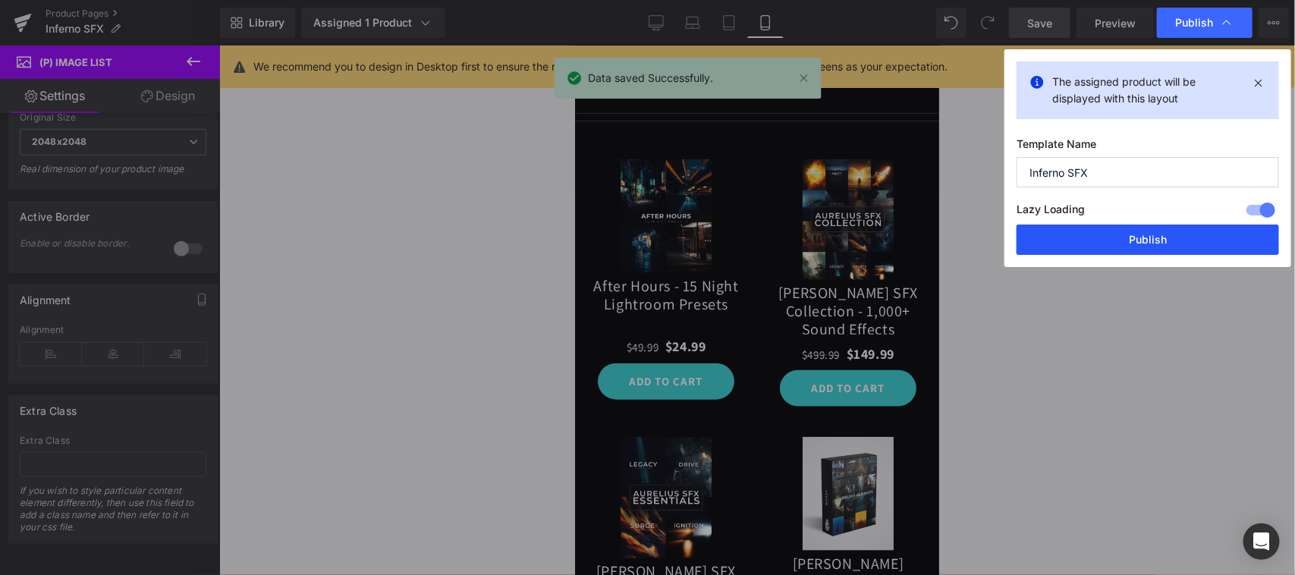
click at [1189, 241] on button "Publish" at bounding box center [1148, 240] width 263 height 30
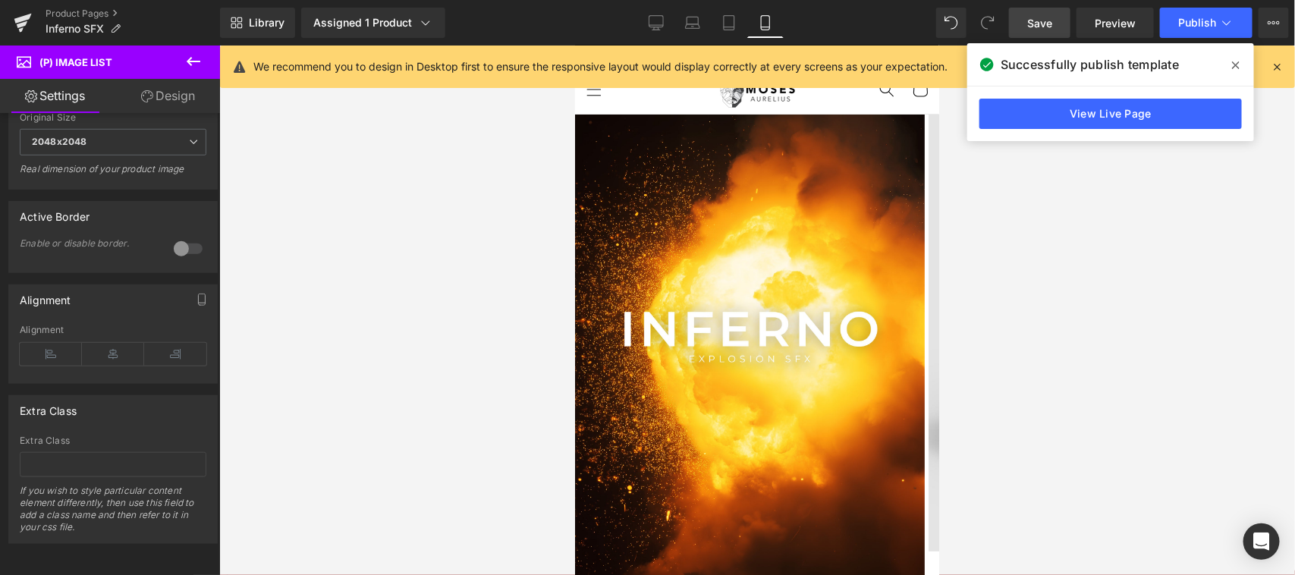
scroll to position [0, 0]
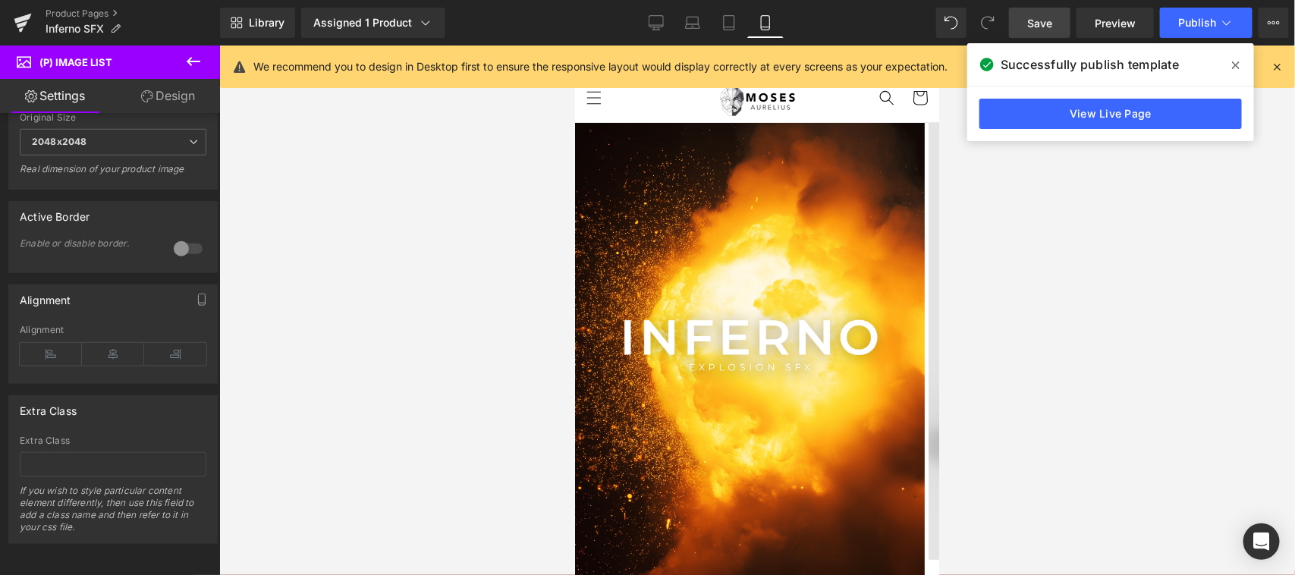
click at [737, 345] on img at bounding box center [749, 354] width 350 height 464
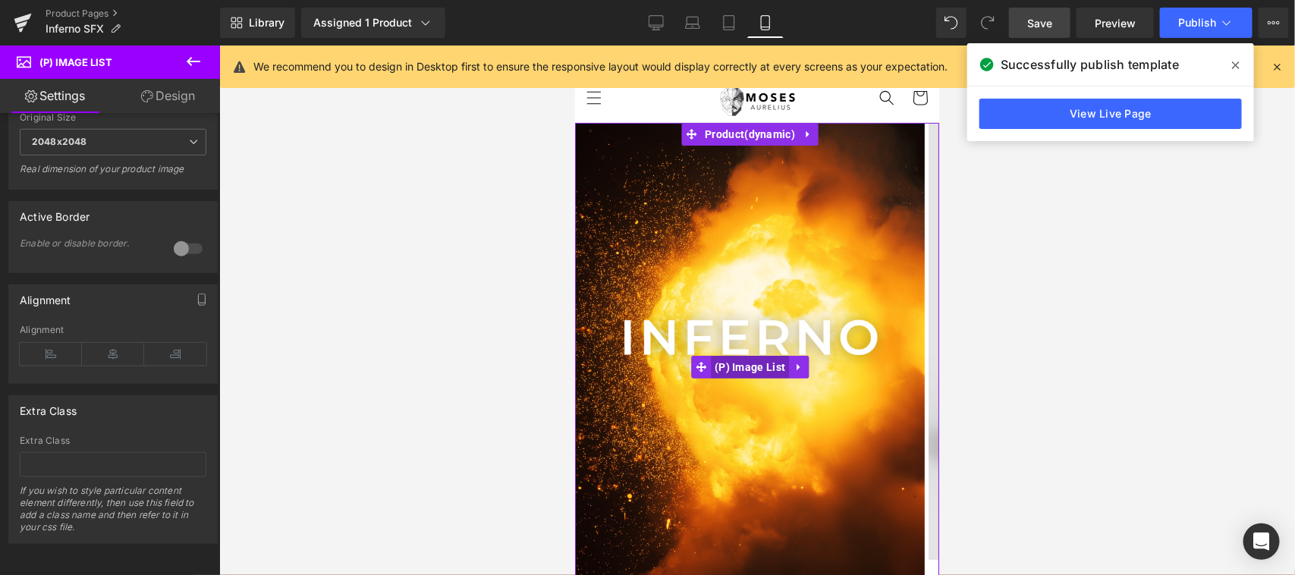
click at [738, 361] on span "(P) Image List" at bounding box center [749, 366] width 78 height 23
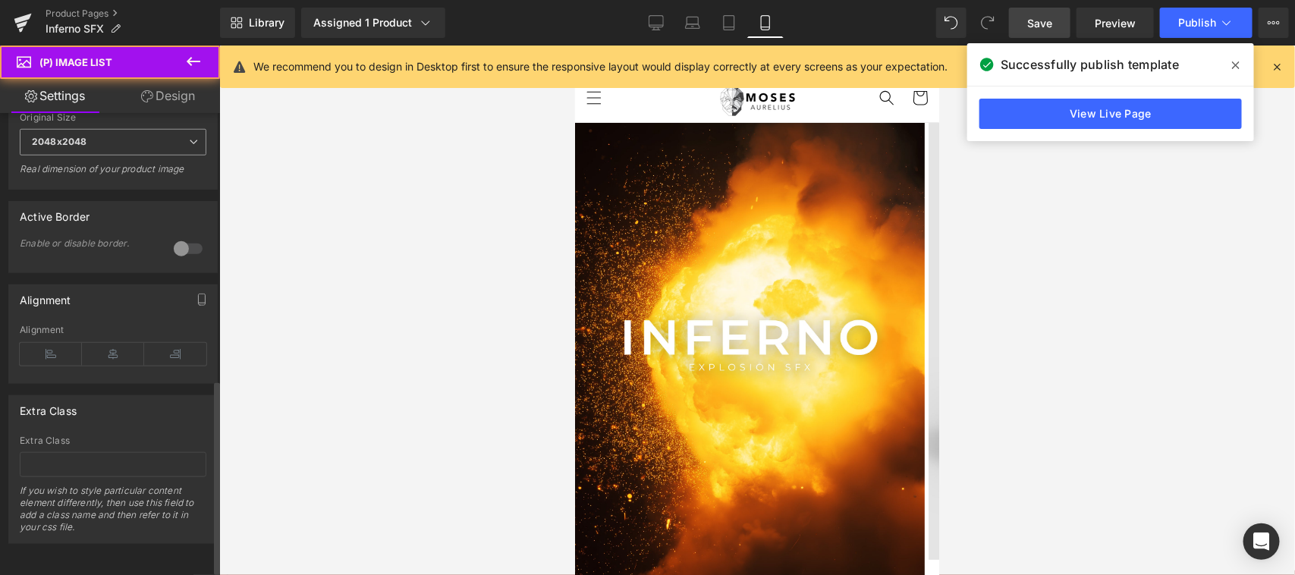
click at [125, 134] on span "2048x2048" at bounding box center [113, 142] width 187 height 27
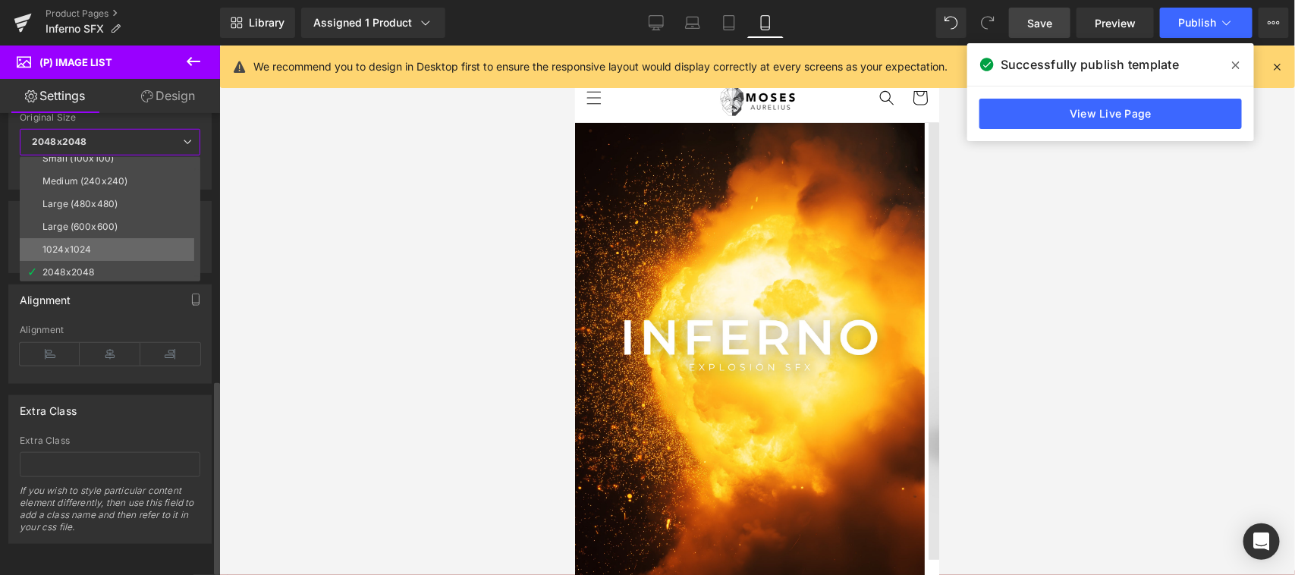
scroll to position [12, 0]
click at [134, 247] on li "1024x1024" at bounding box center [113, 247] width 187 height 23
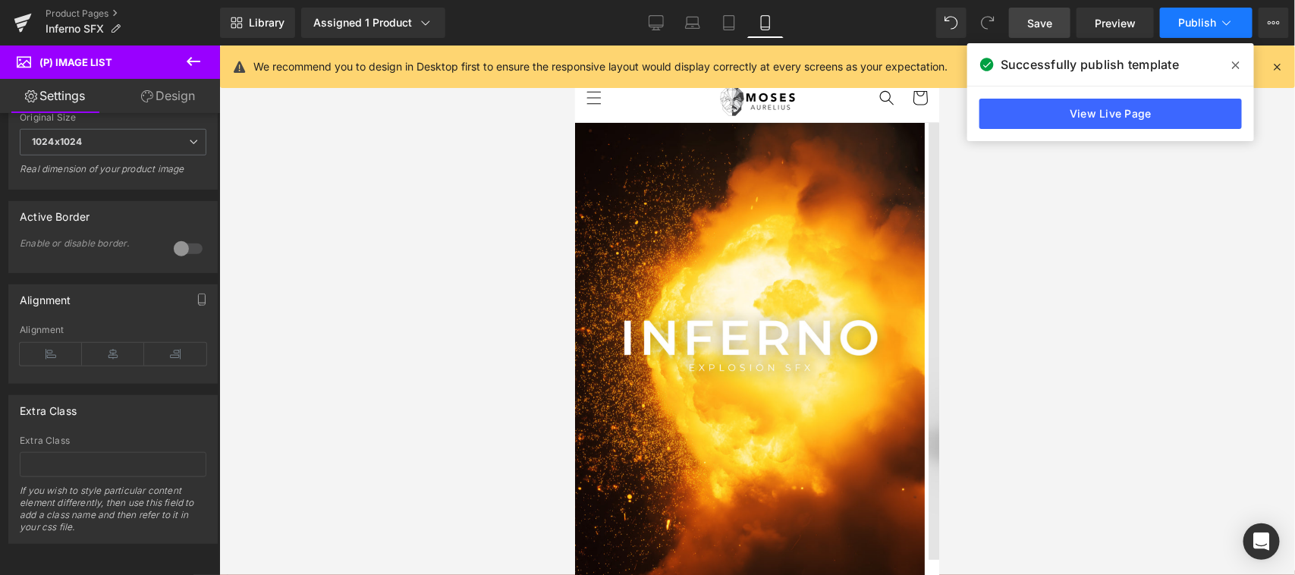
click at [1199, 10] on button "Publish" at bounding box center [1206, 23] width 93 height 30
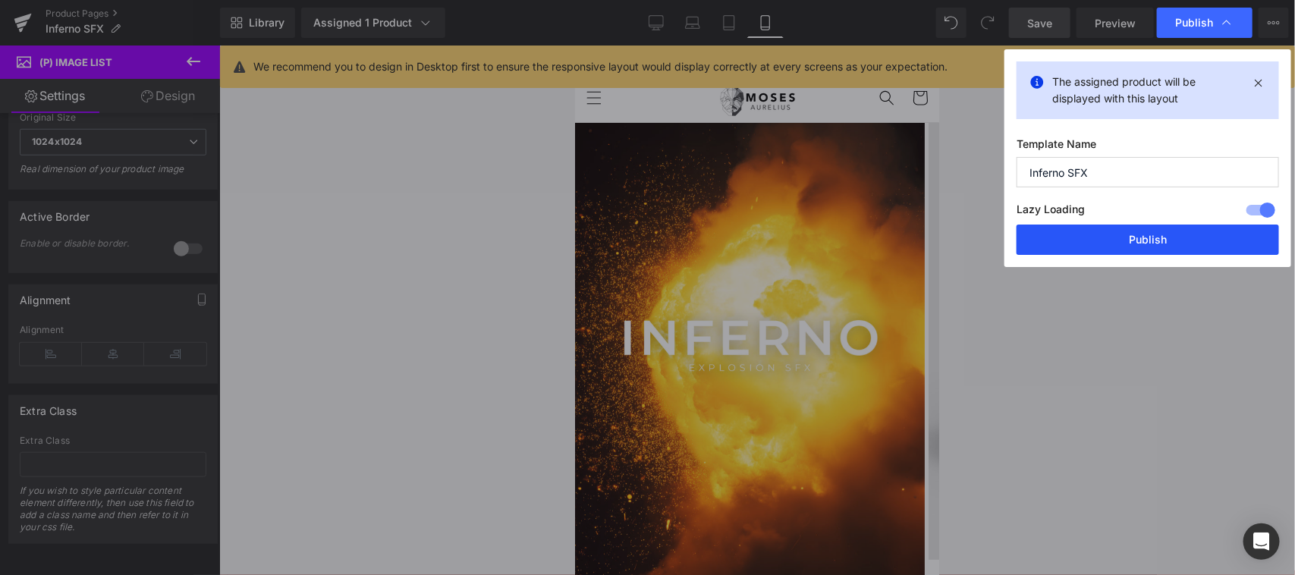
click at [1188, 231] on button "Publish" at bounding box center [1148, 240] width 263 height 30
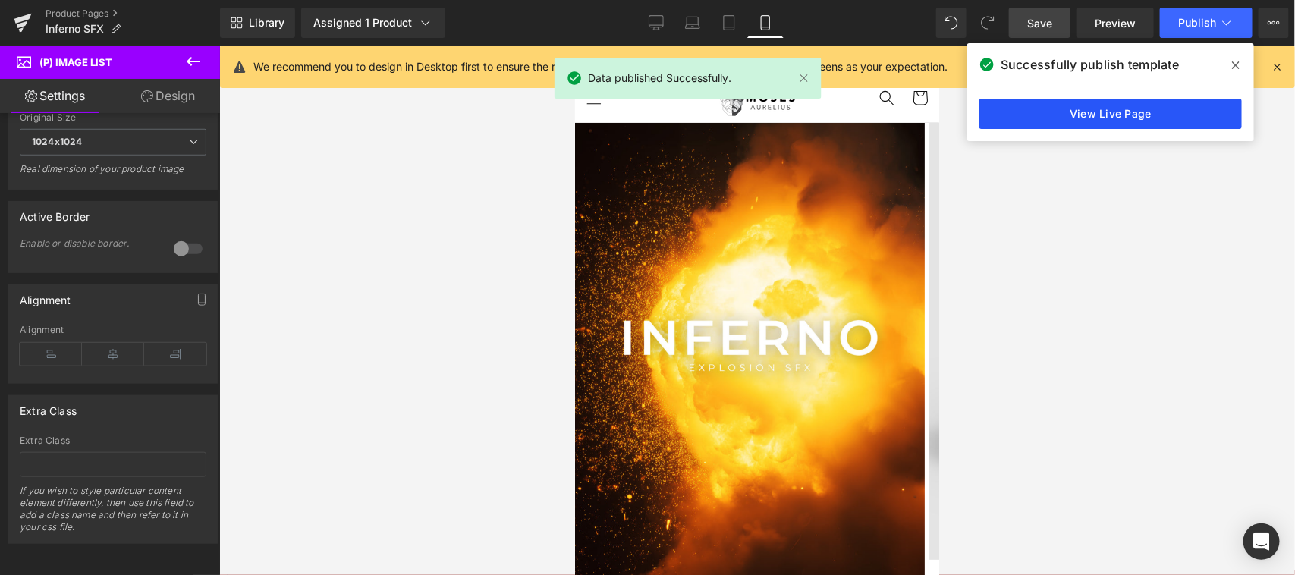
click at [1166, 111] on link "View Live Page" at bounding box center [1111, 114] width 263 height 30
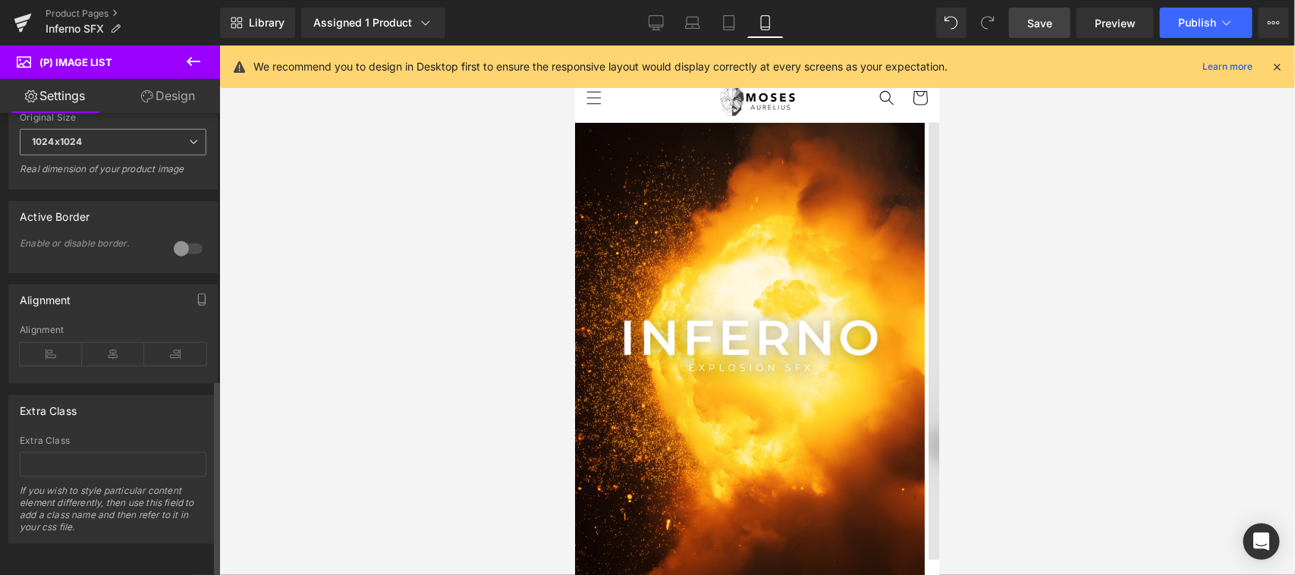
click at [152, 141] on span "1024x1024" at bounding box center [113, 142] width 187 height 27
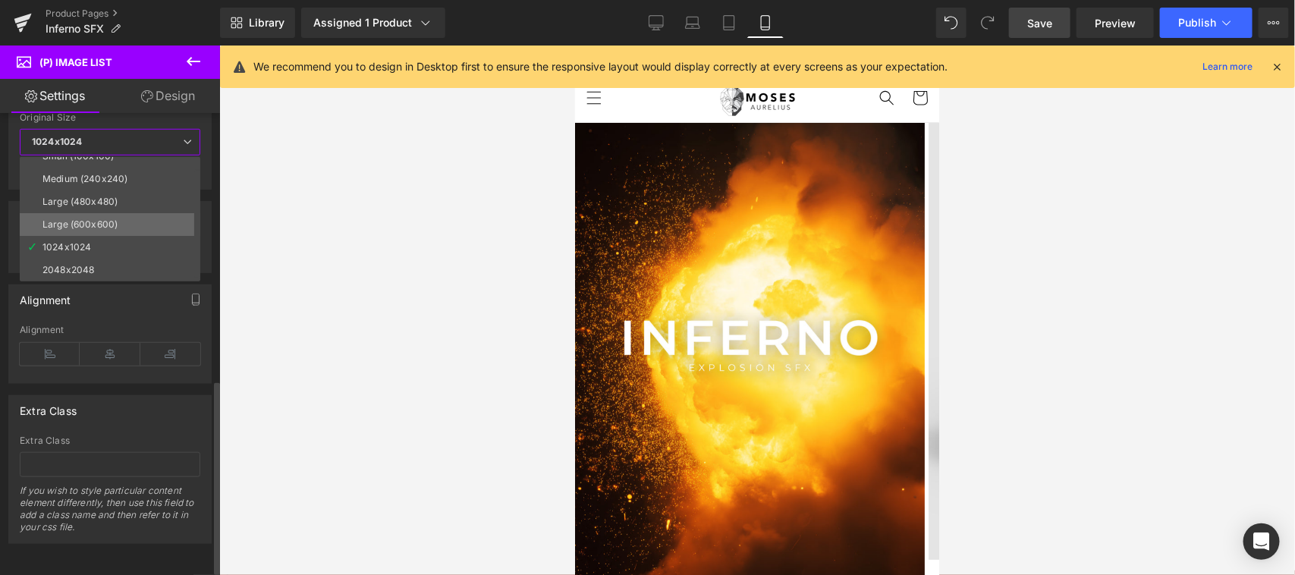
click at [105, 219] on div "Large (600x600)" at bounding box center [79, 224] width 75 height 11
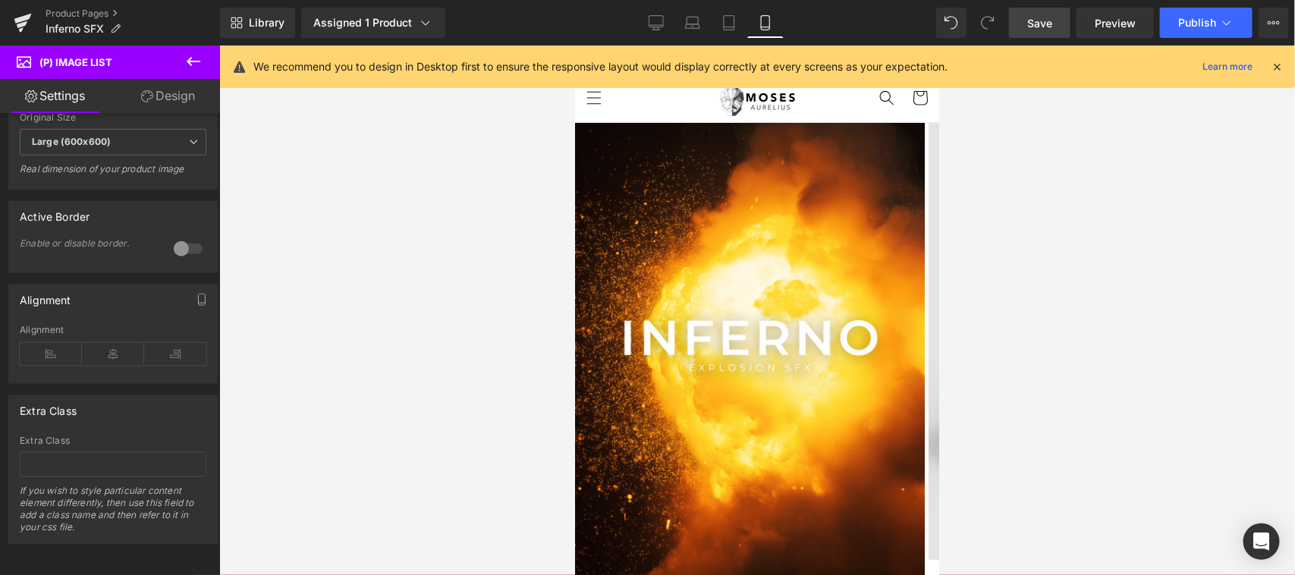
click at [657, 17] on icon at bounding box center [656, 22] width 15 height 15
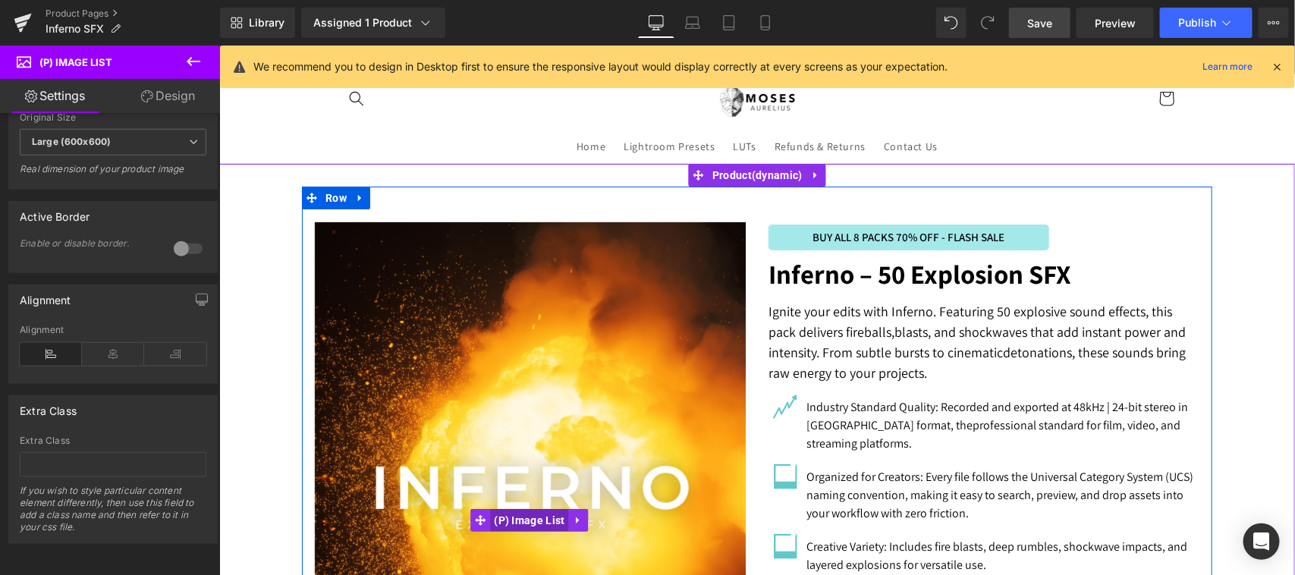
click at [527, 514] on span "(P) Image List" at bounding box center [528, 519] width 78 height 23
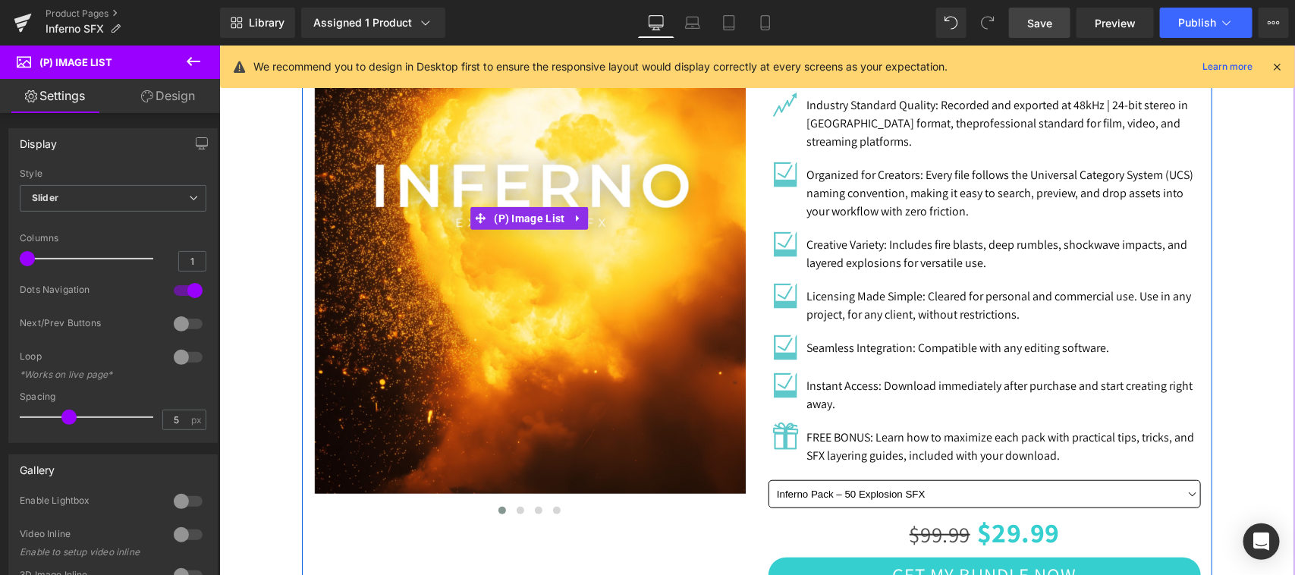
scroll to position [316, 0]
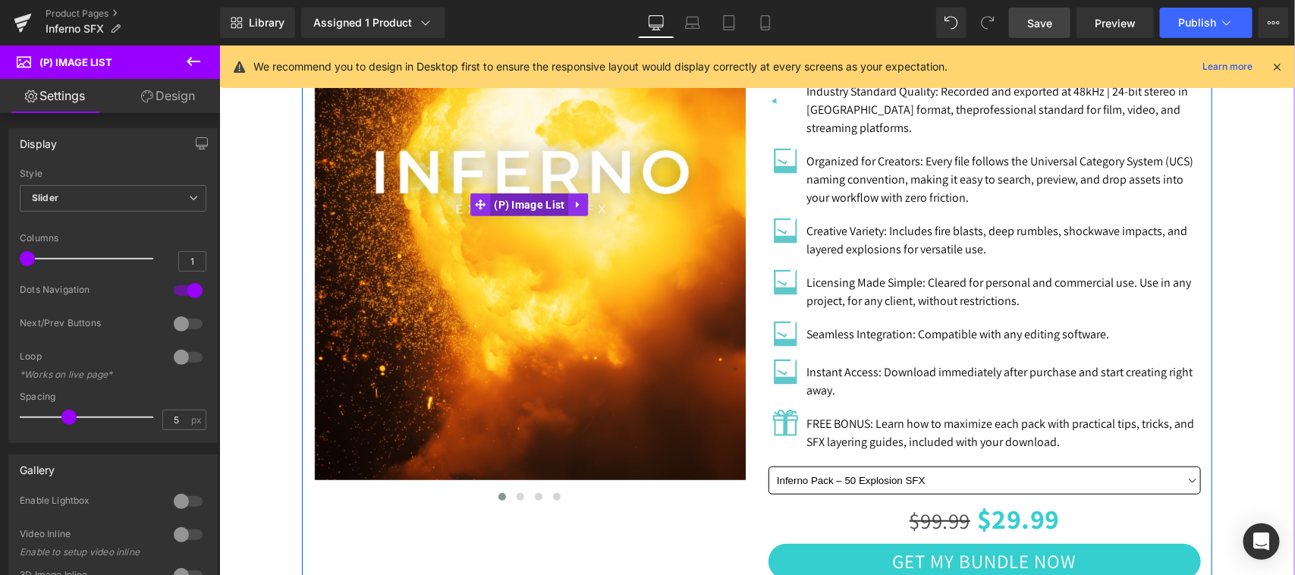
click at [515, 197] on span "(P) Image List" at bounding box center [528, 204] width 78 height 23
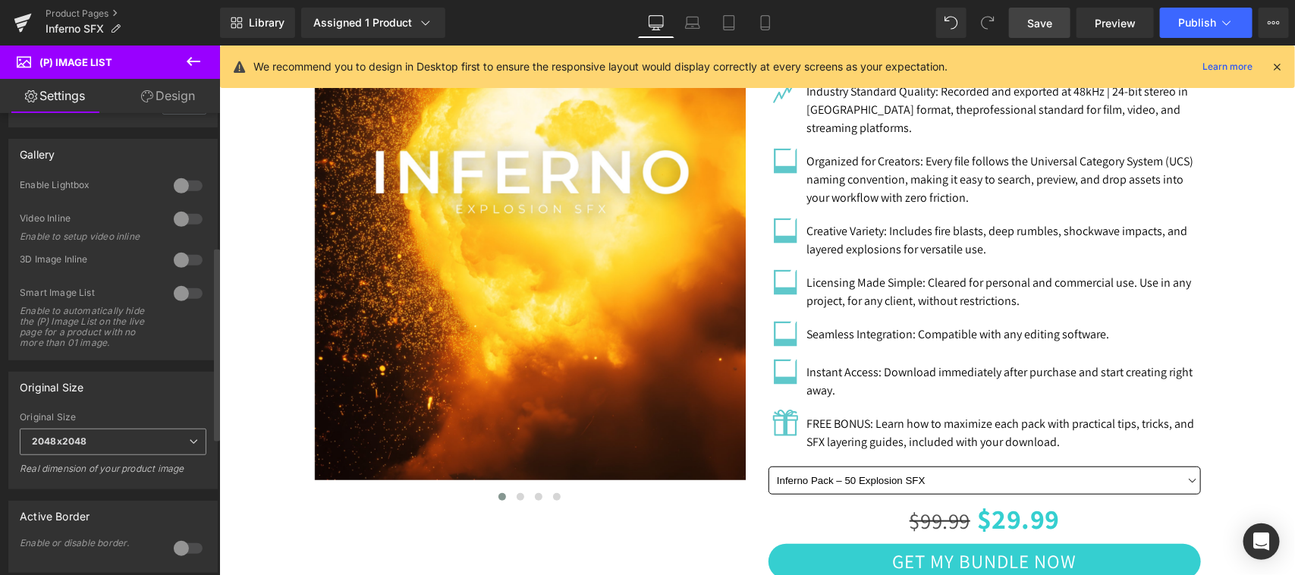
click at [137, 455] on span "2048x2048" at bounding box center [113, 442] width 187 height 27
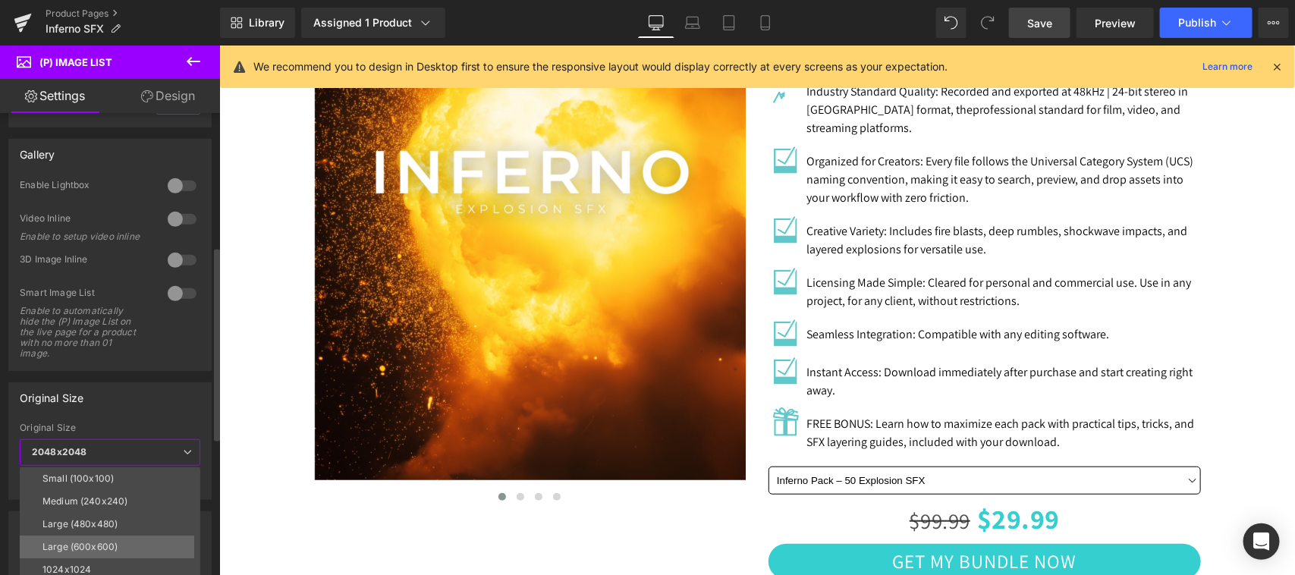
click at [118, 537] on li "Large (600x600)" at bounding box center [113, 547] width 187 height 23
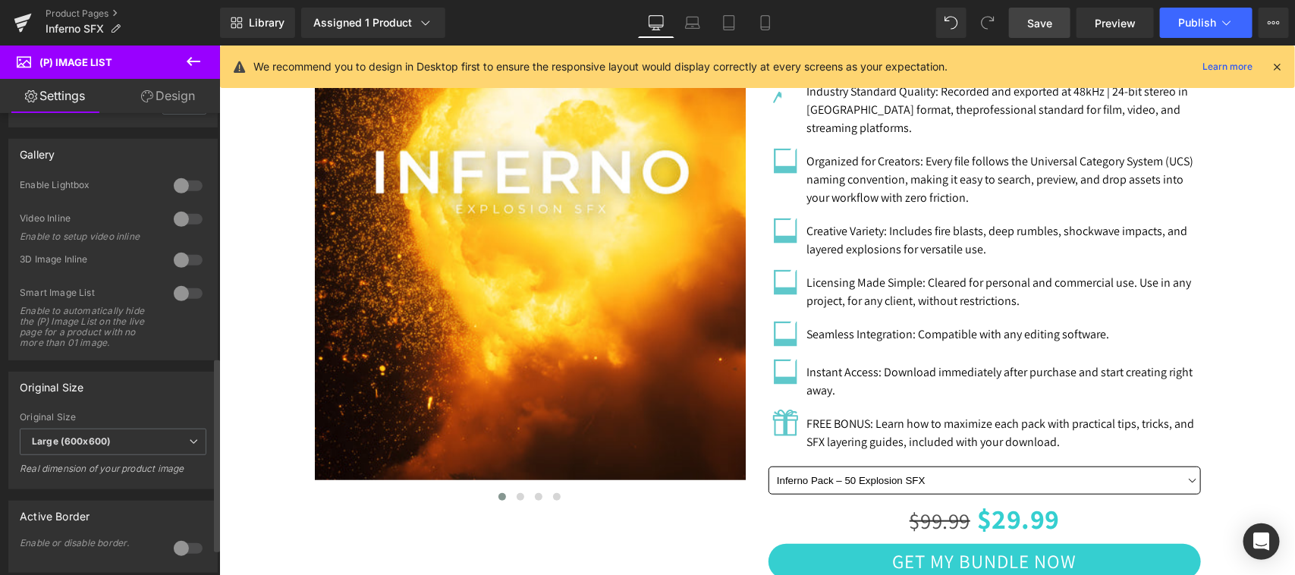
scroll to position [632, 0]
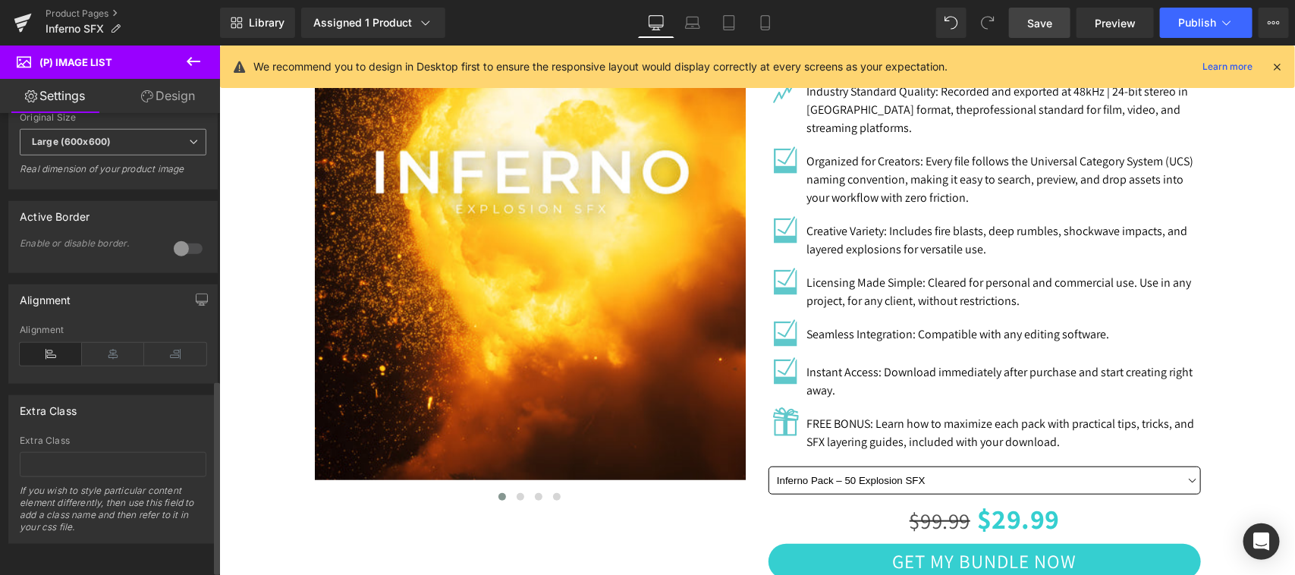
click at [156, 129] on span "Large (600x600)" at bounding box center [113, 142] width 187 height 27
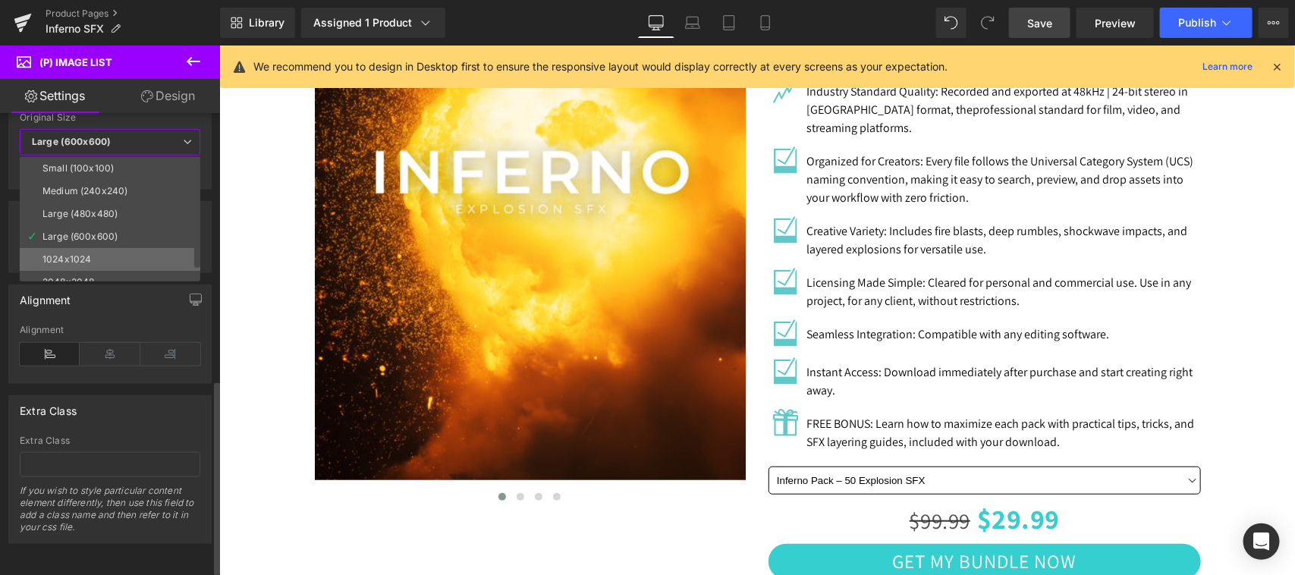
click at [105, 259] on li "1024x1024" at bounding box center [113, 259] width 187 height 23
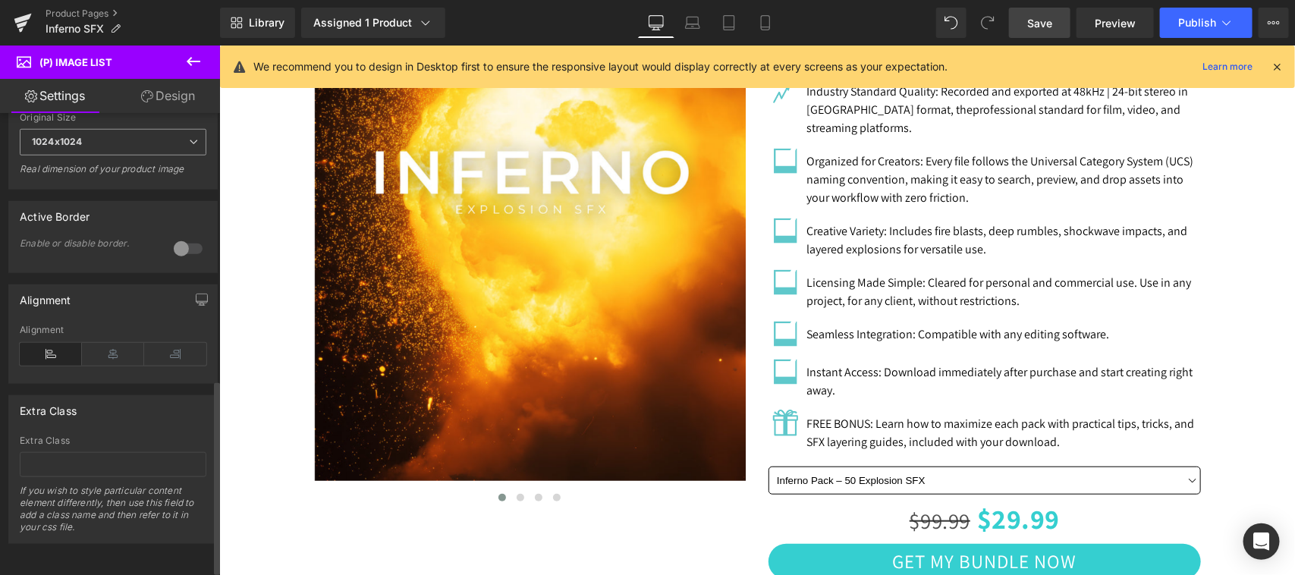
click at [105, 134] on span "1024x1024" at bounding box center [113, 142] width 187 height 27
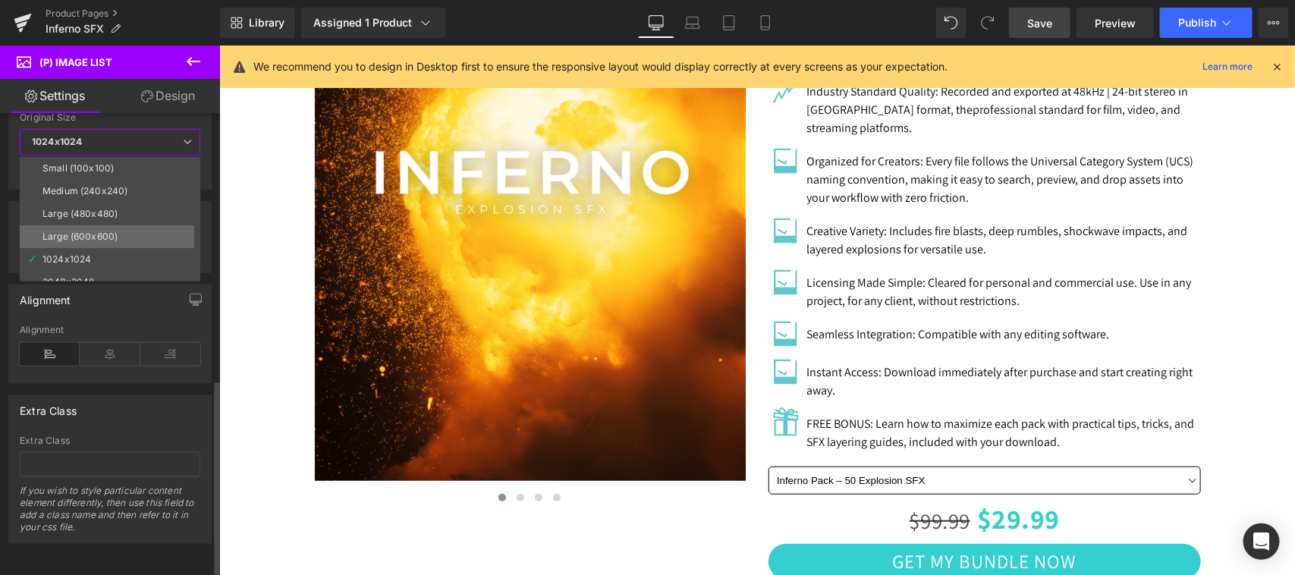
click at [105, 234] on div "Large (600x600)" at bounding box center [79, 236] width 75 height 11
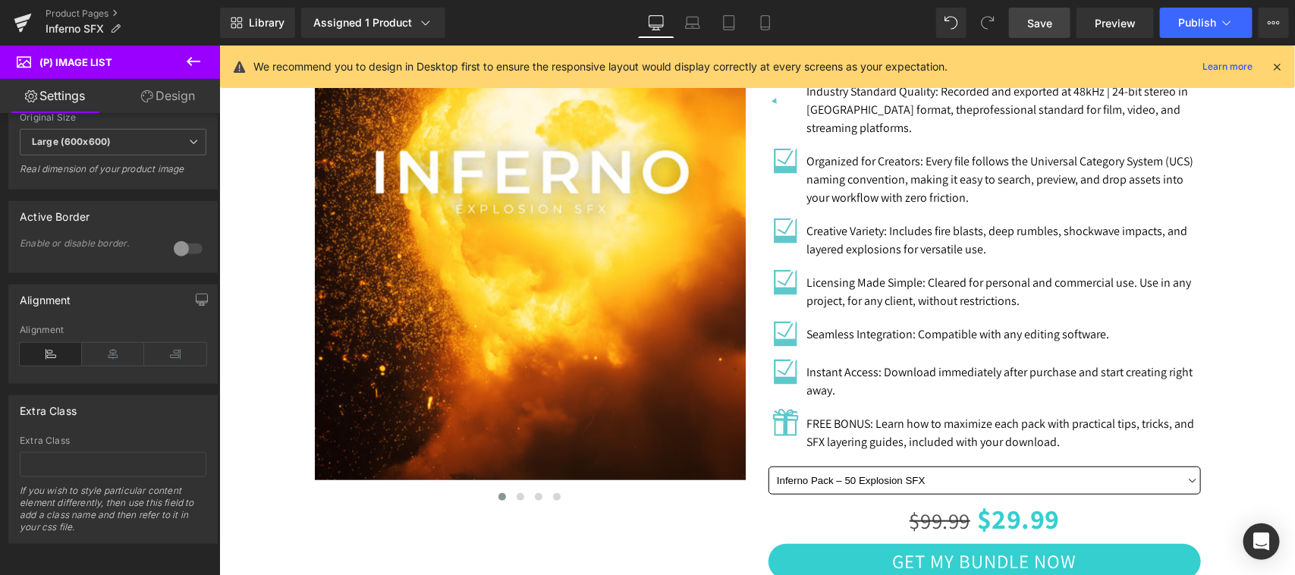
click at [1027, 17] on link "Save" at bounding box center [1039, 23] width 61 height 30
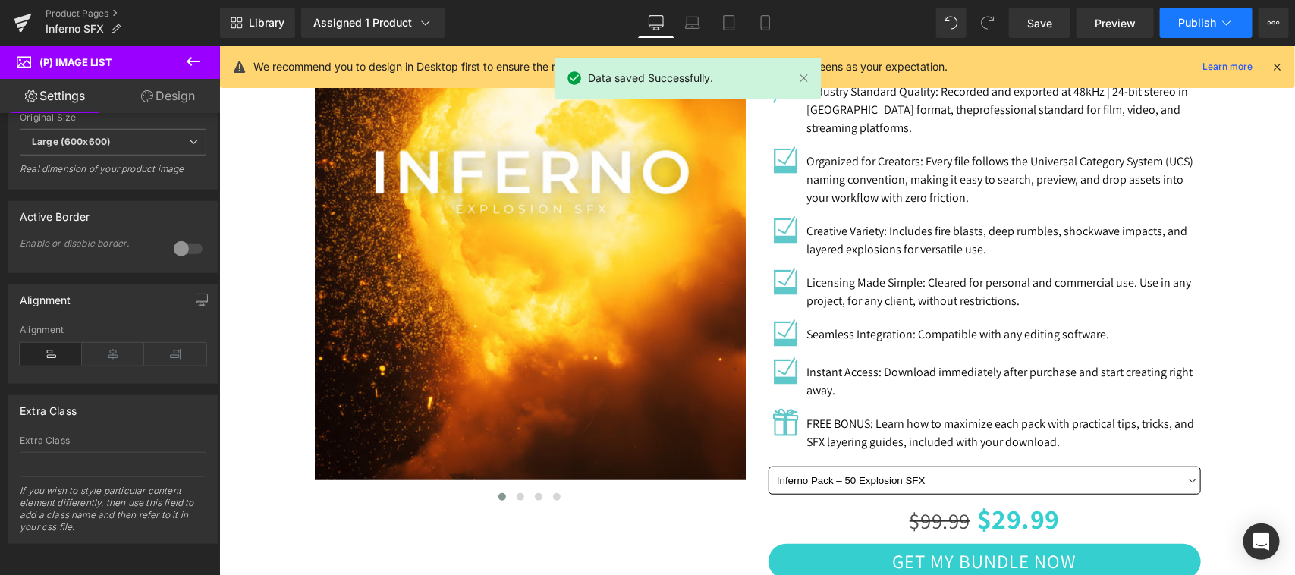
click at [1196, 17] on span "Publish" at bounding box center [1198, 23] width 38 height 12
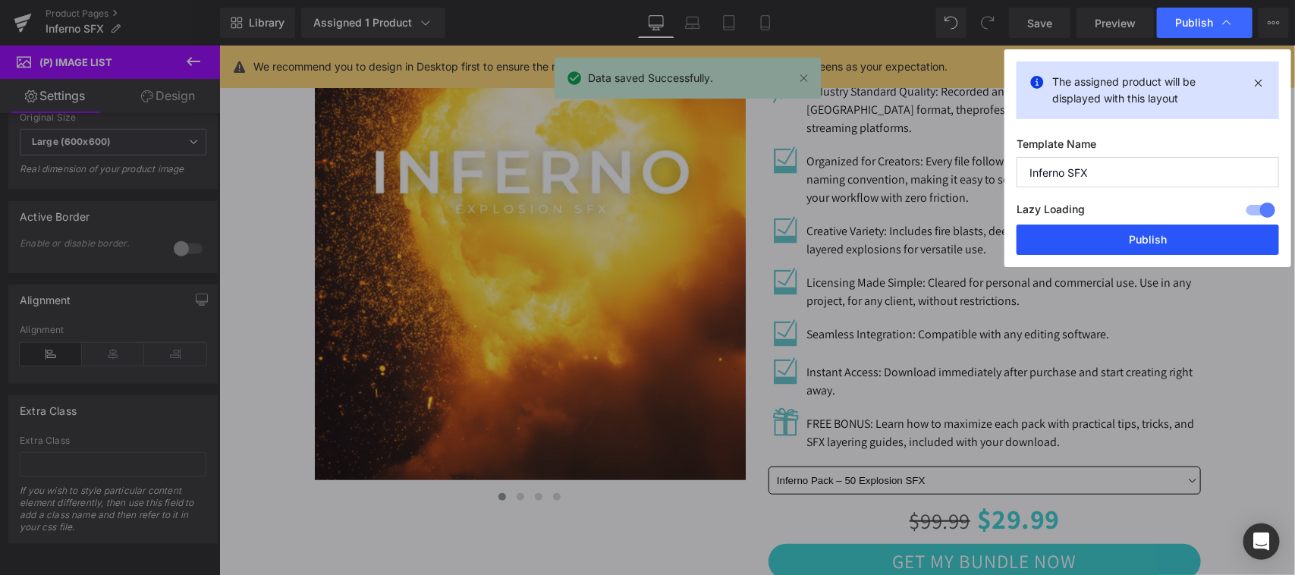
click at [1182, 236] on button "Publish" at bounding box center [1148, 240] width 263 height 30
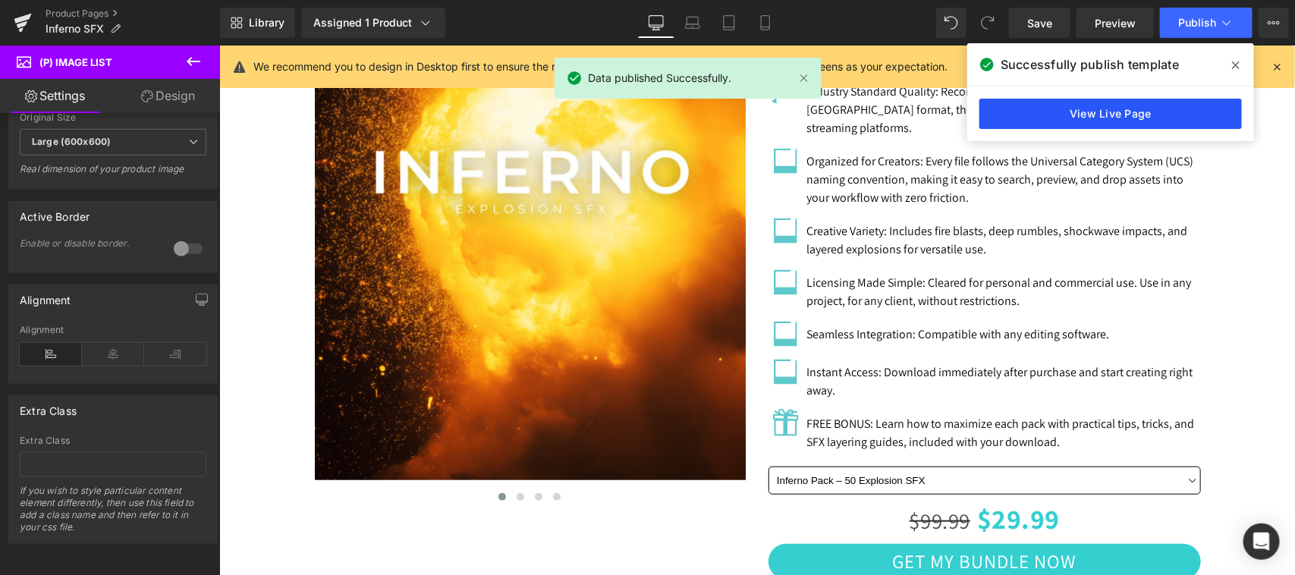
click at [1172, 110] on link "View Live Page" at bounding box center [1111, 114] width 263 height 30
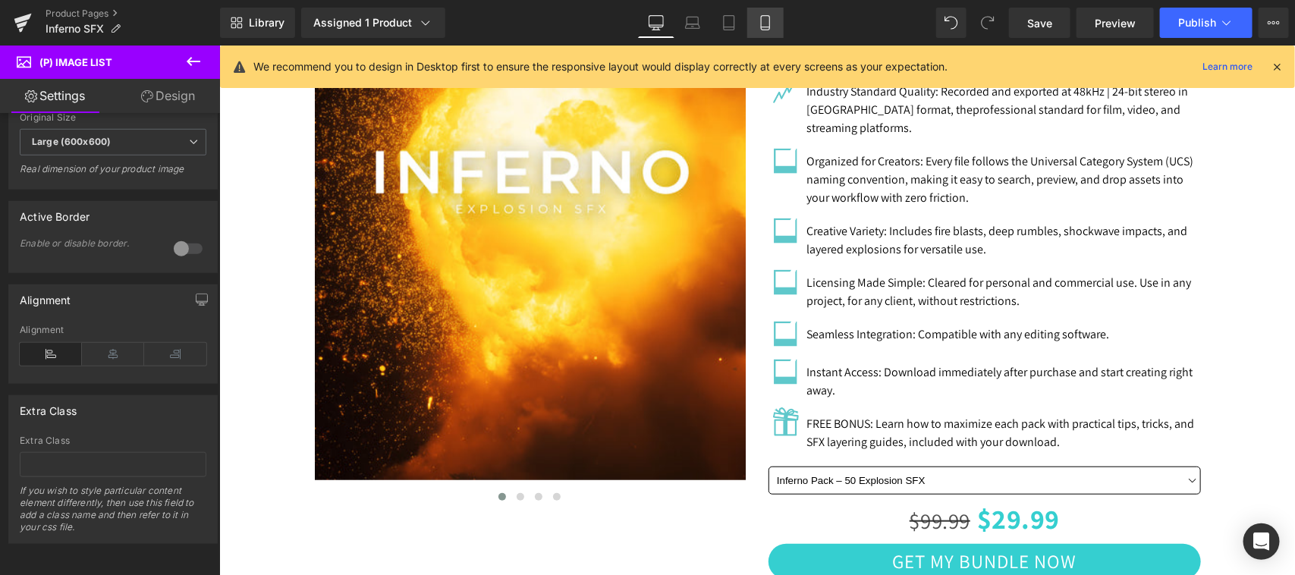
drag, startPoint x: 759, startPoint y: 20, endPoint x: 68, endPoint y: 301, distance: 746.5
click at [759, 20] on icon at bounding box center [765, 22] width 15 height 15
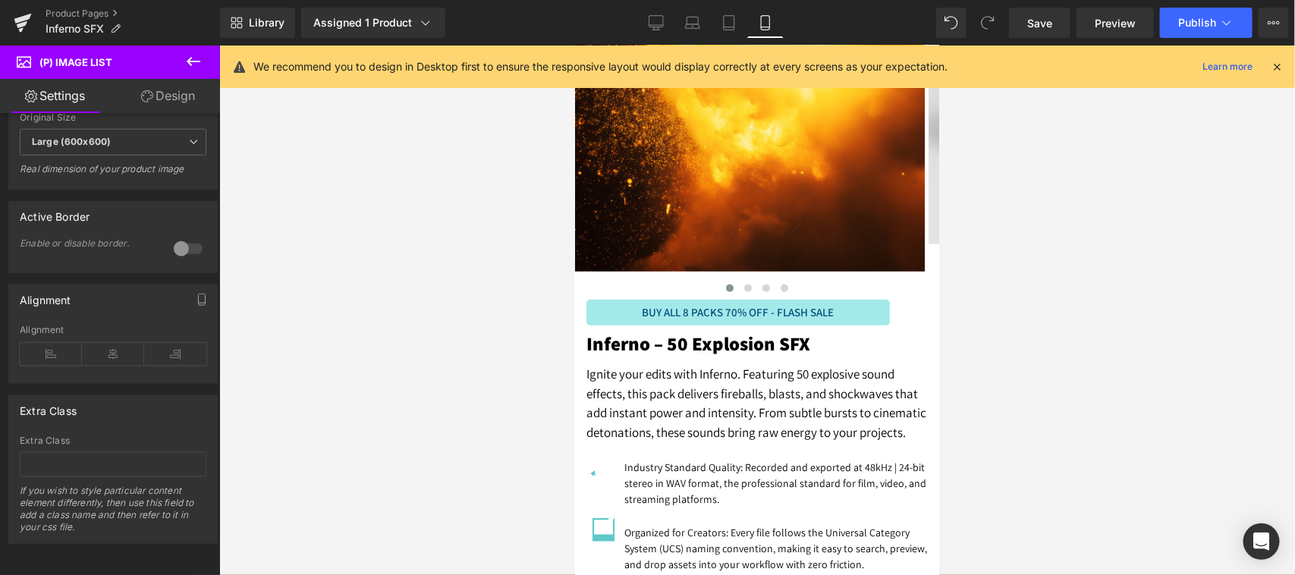
scroll to position [0, 0]
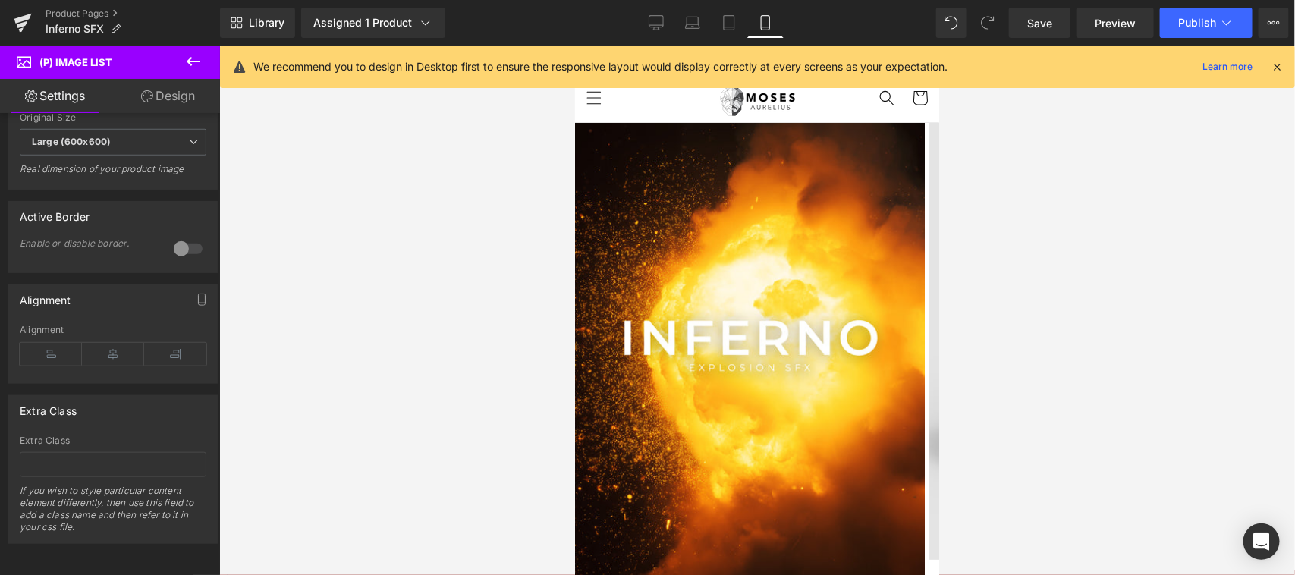
drag, startPoint x: 704, startPoint y: 295, endPoint x: 715, endPoint y: 299, distance: 11.3
click at [705, 295] on img at bounding box center [749, 354] width 350 height 464
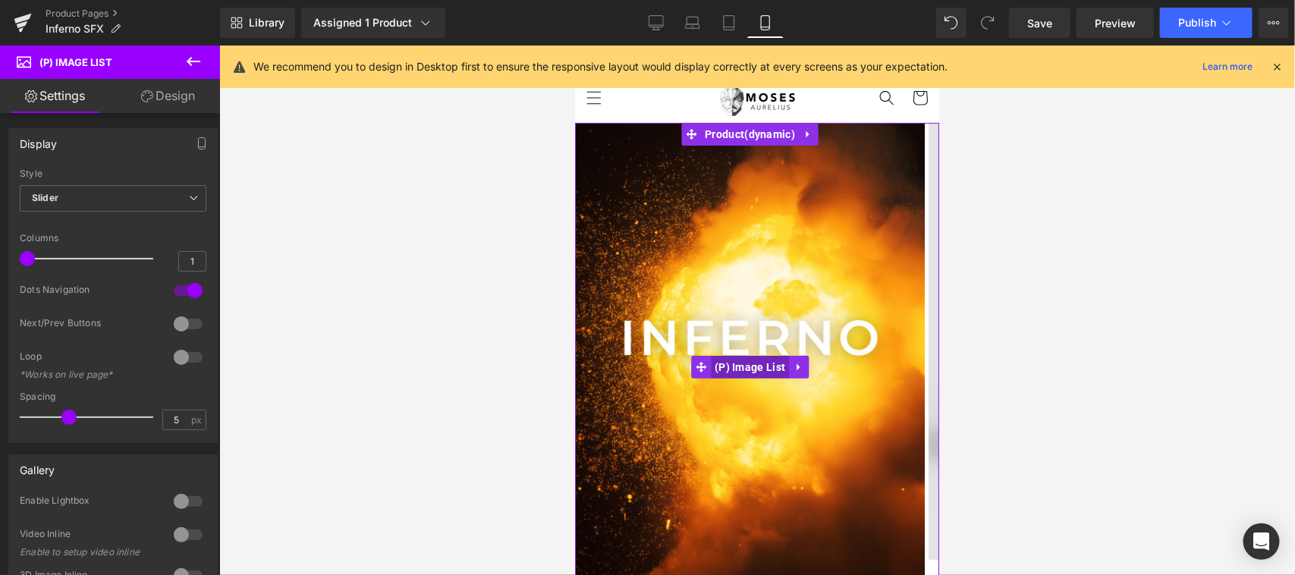
click at [743, 365] on span "(P) Image List" at bounding box center [749, 366] width 78 height 23
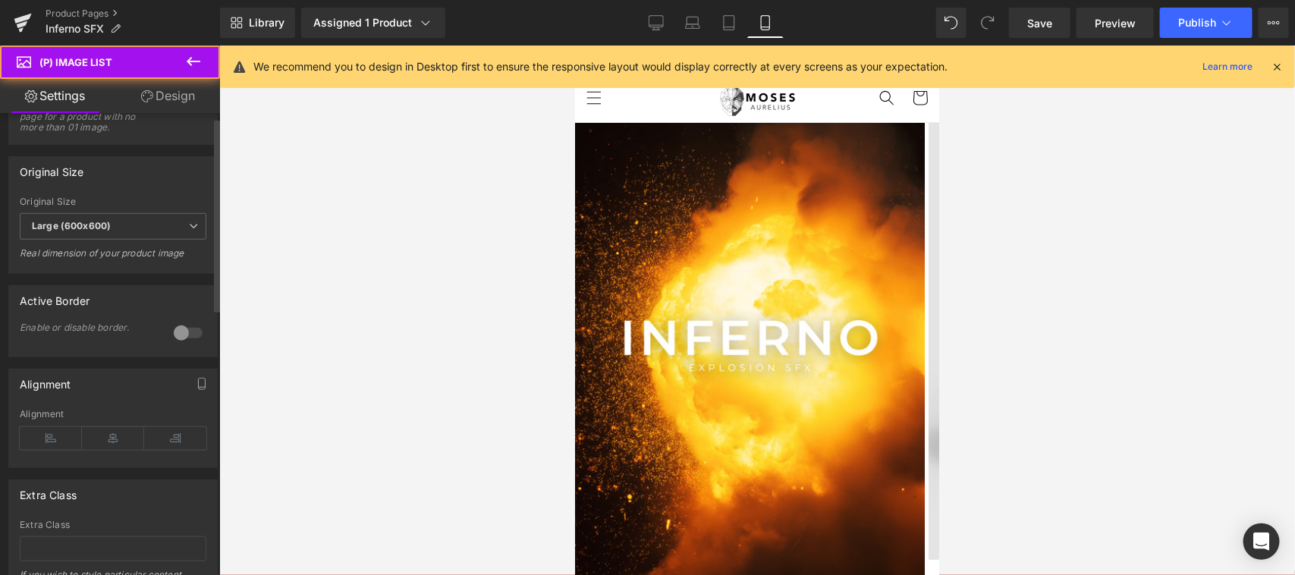
scroll to position [632, 0]
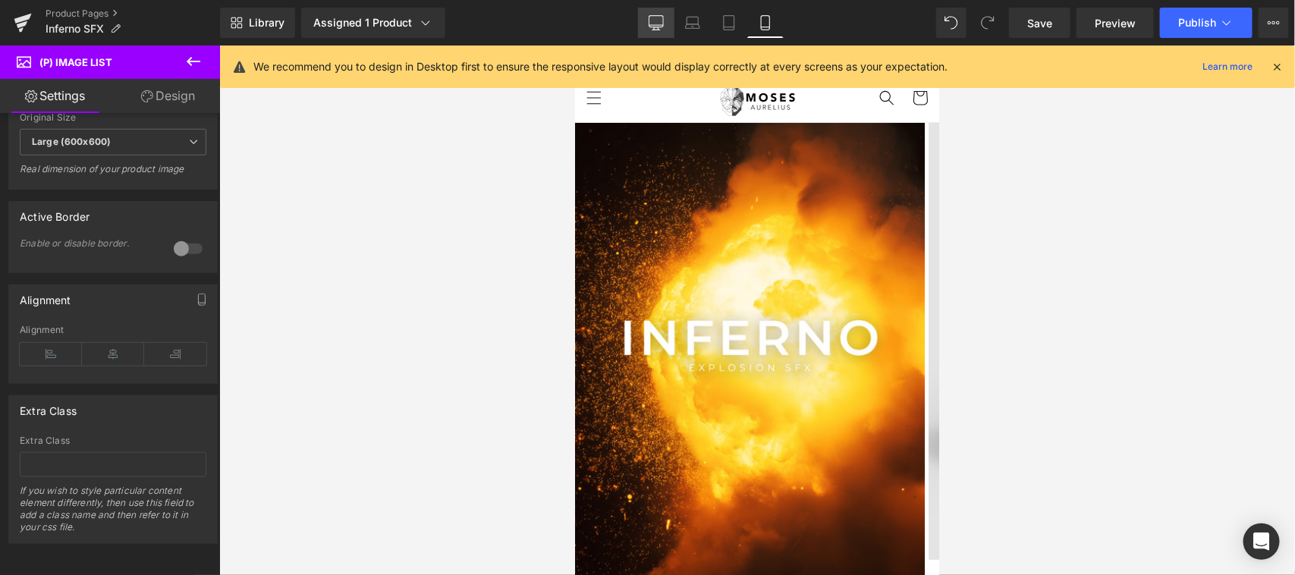
drag, startPoint x: 660, startPoint y: 31, endPoint x: 415, endPoint y: 216, distance: 307.2
click at [660, 31] on link "Desktop" at bounding box center [656, 23] width 36 height 30
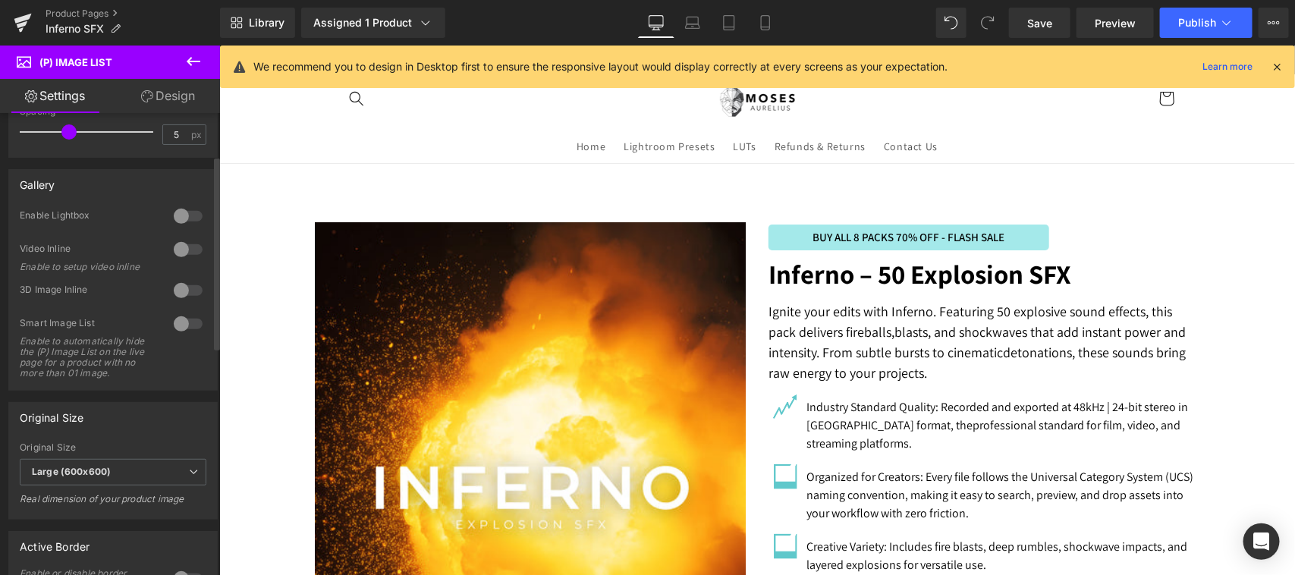
scroll to position [316, 0]
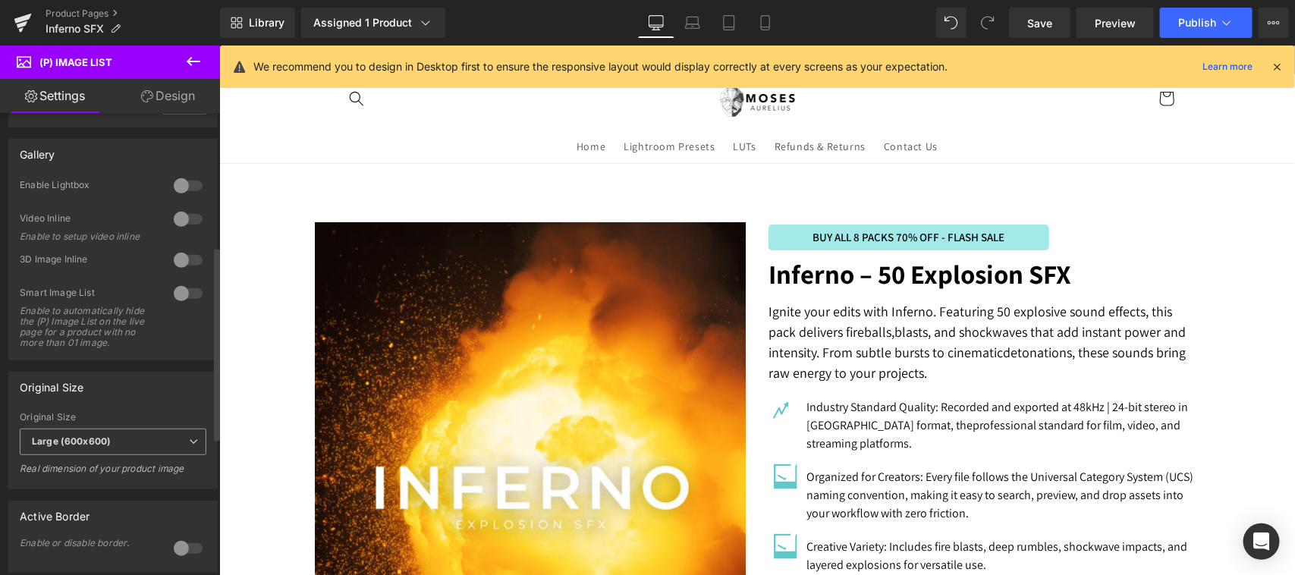
click at [129, 454] on span "Large (600x600)" at bounding box center [113, 442] width 187 height 27
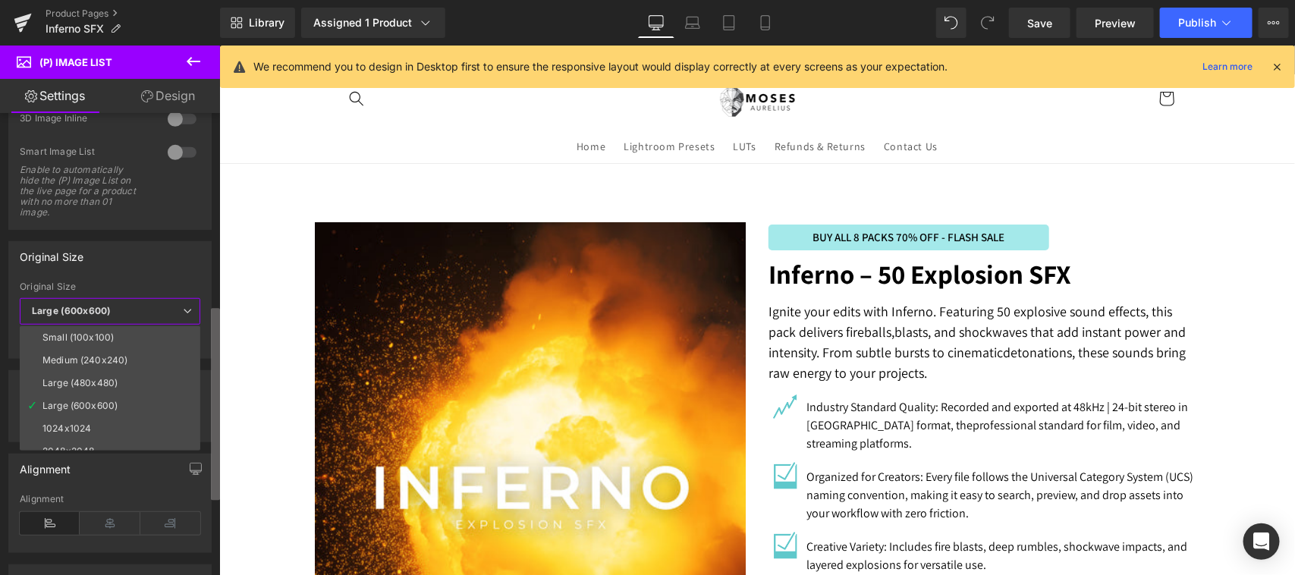
scroll to position [464, 0]
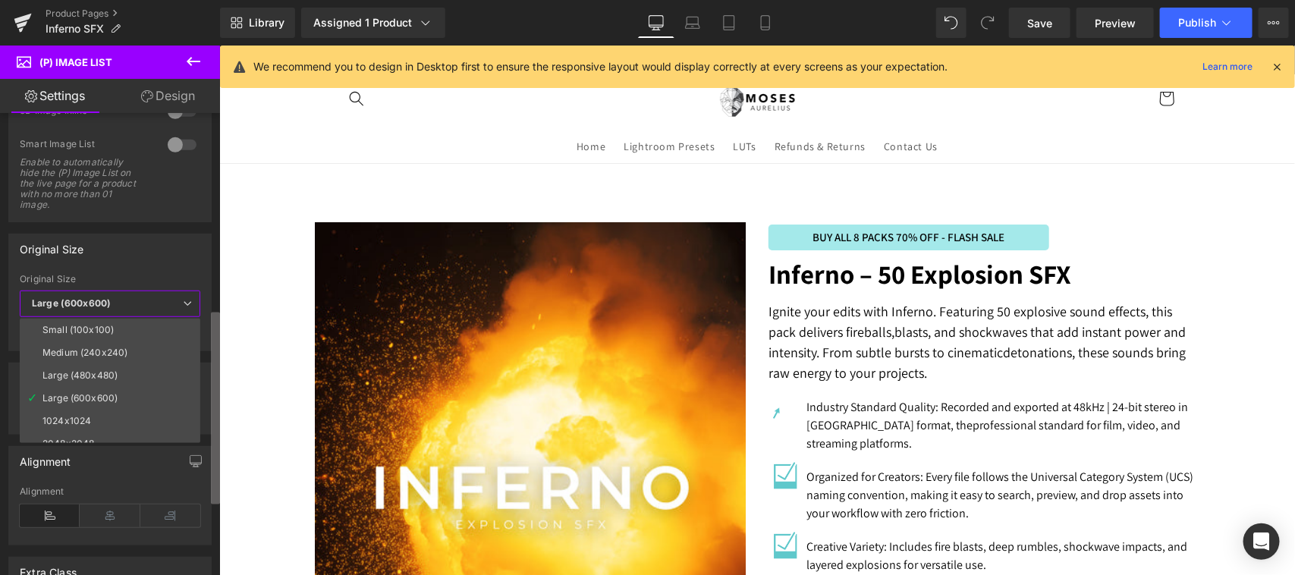
click at [213, 399] on b at bounding box center [215, 409] width 9 height 192
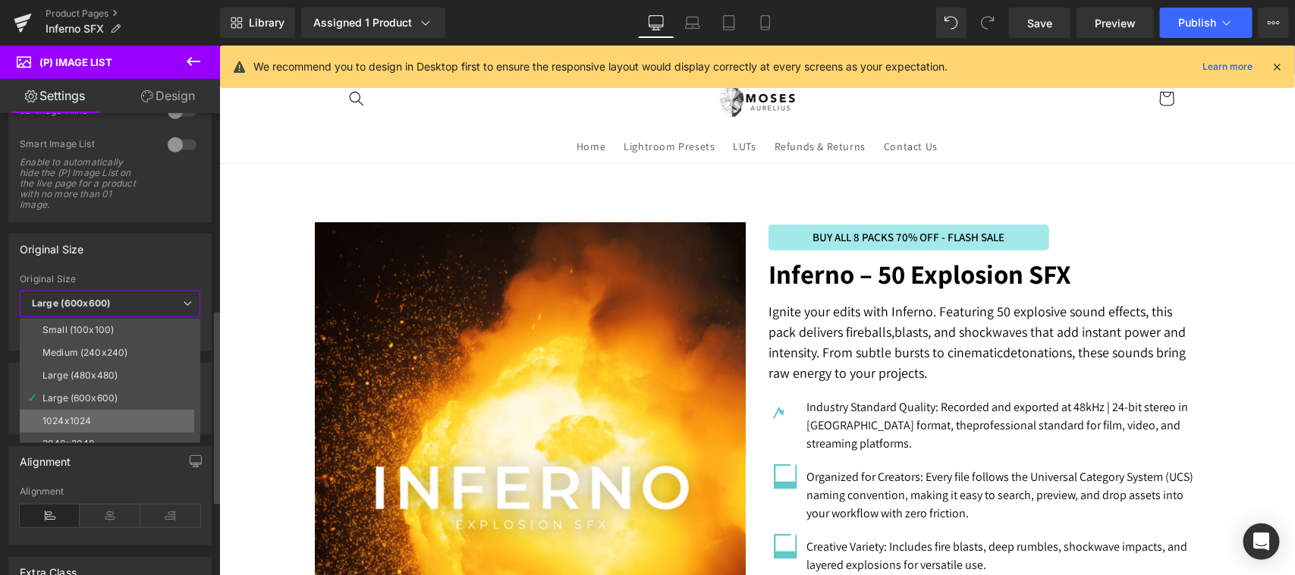
scroll to position [12, 0]
click at [123, 411] on li "1024x1024" at bounding box center [113, 409] width 187 height 23
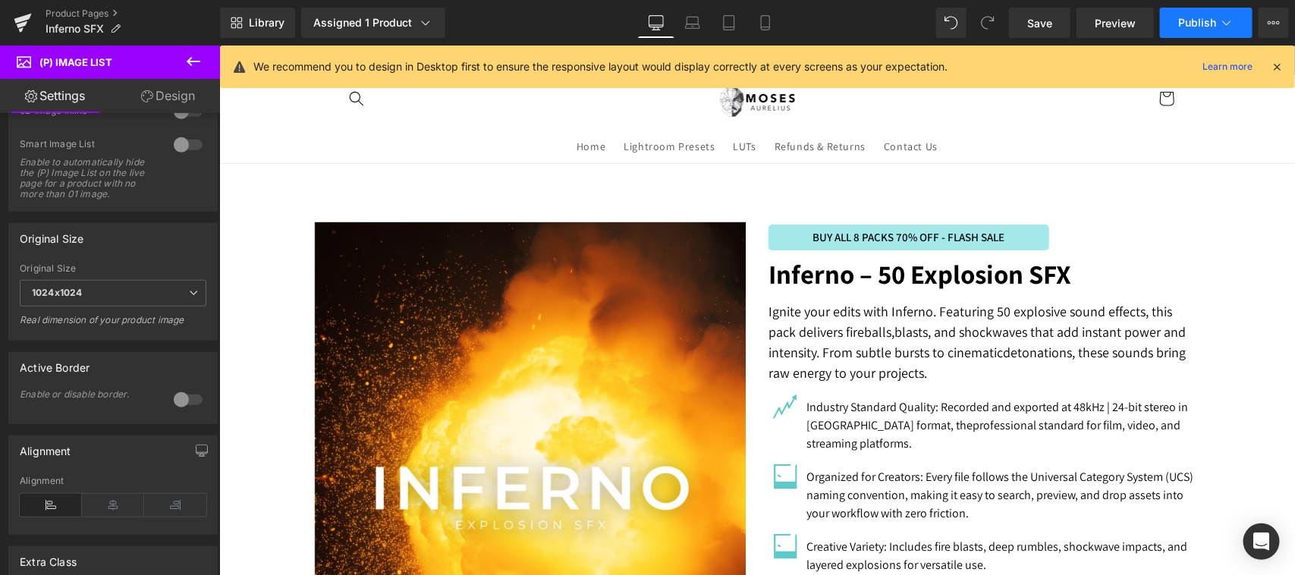
click at [1180, 24] on span "Publish" at bounding box center [1198, 23] width 38 height 12
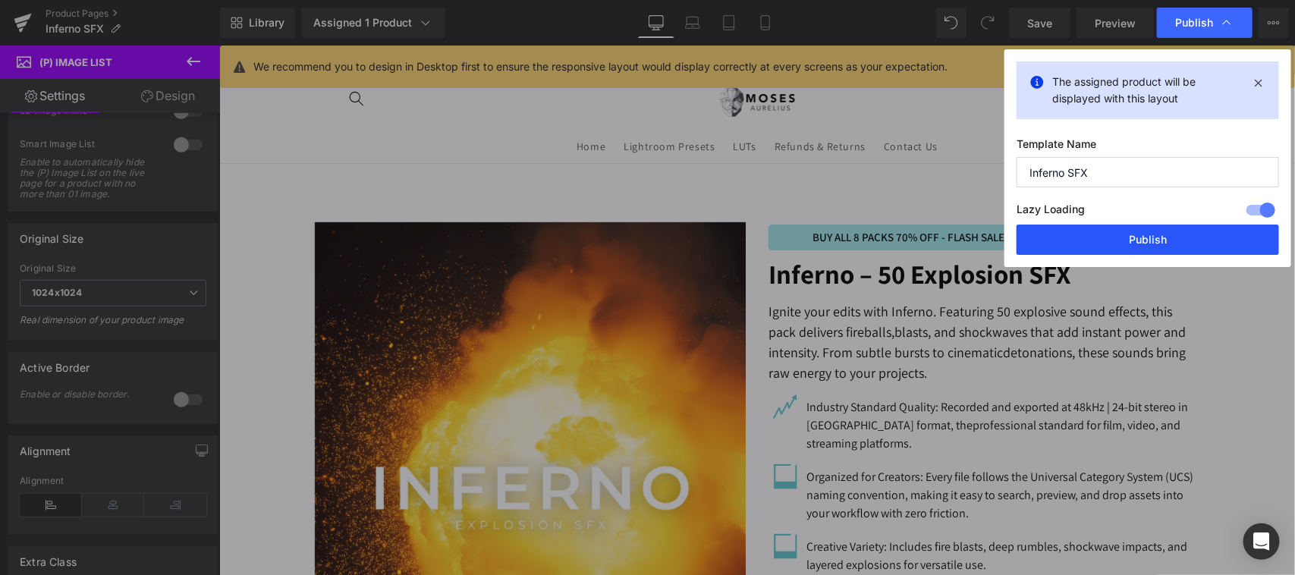
click at [1131, 247] on button "Publish" at bounding box center [1148, 240] width 263 height 30
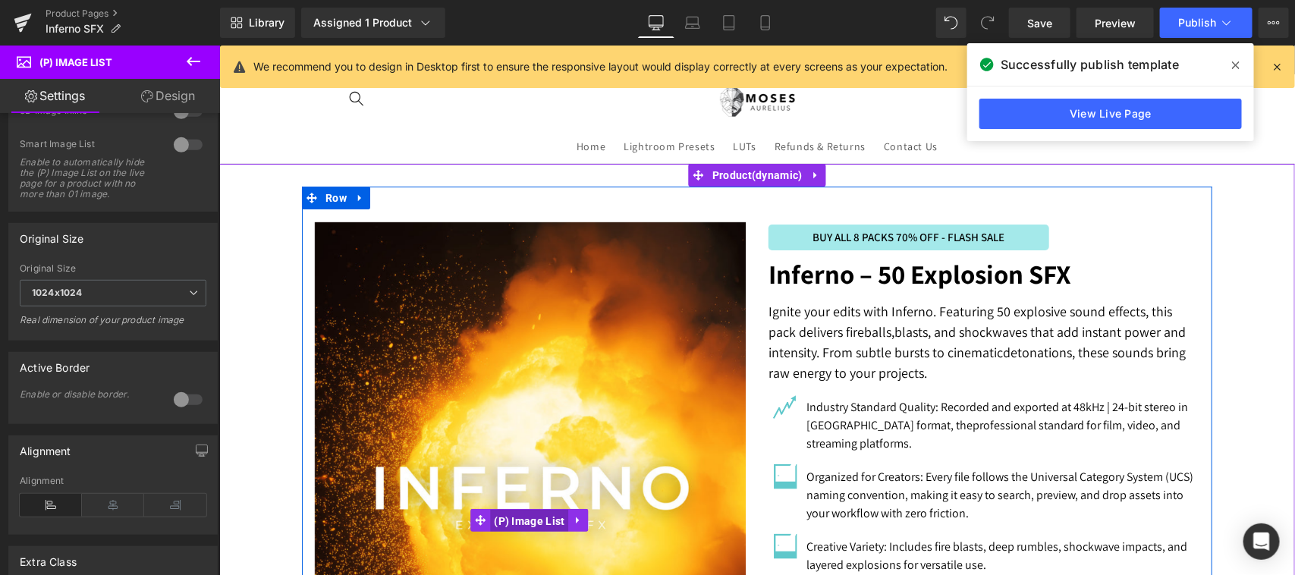
click at [516, 517] on span "(P) Image List" at bounding box center [528, 520] width 78 height 23
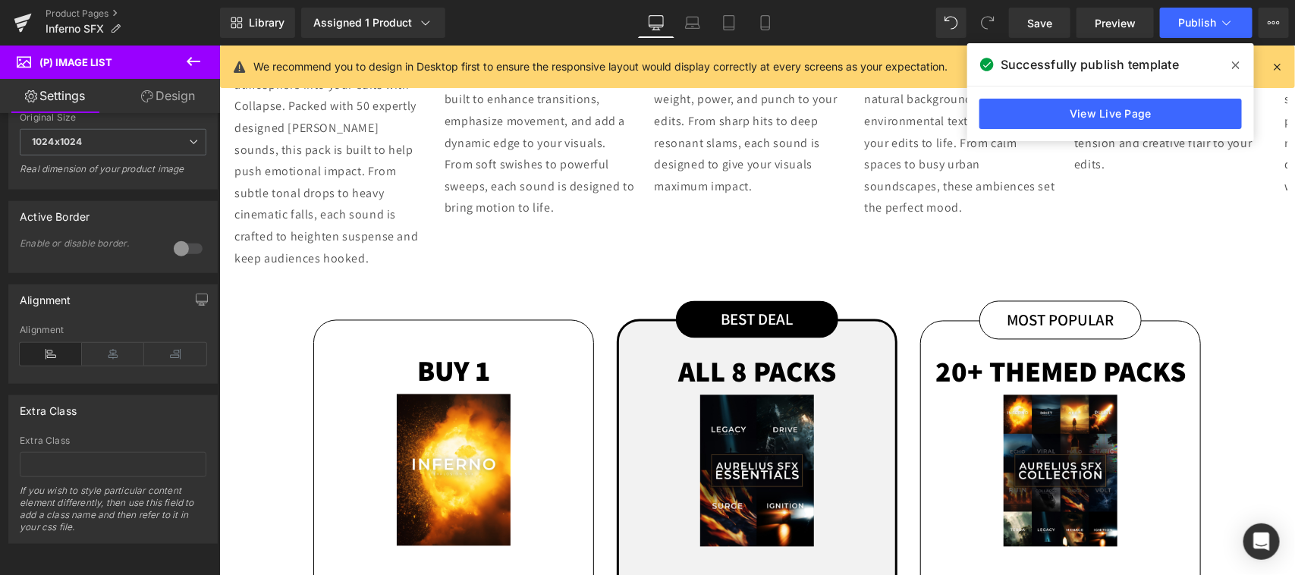
scroll to position [1265, 0]
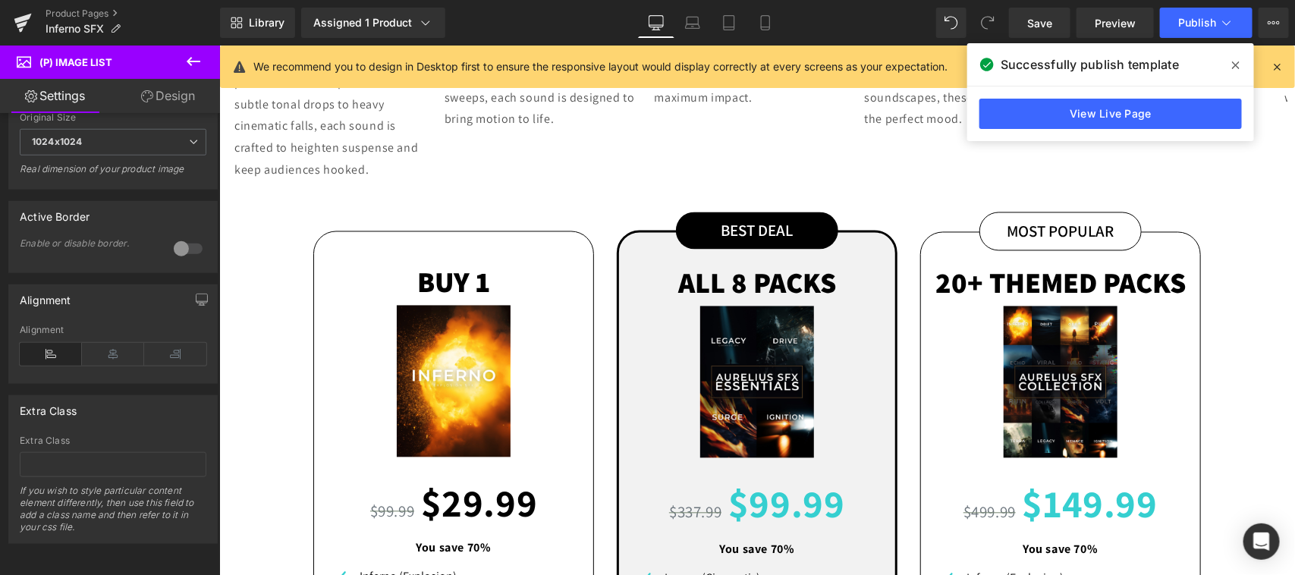
click at [438, 345] on div "(P) Image" at bounding box center [453, 381] width 264 height 152
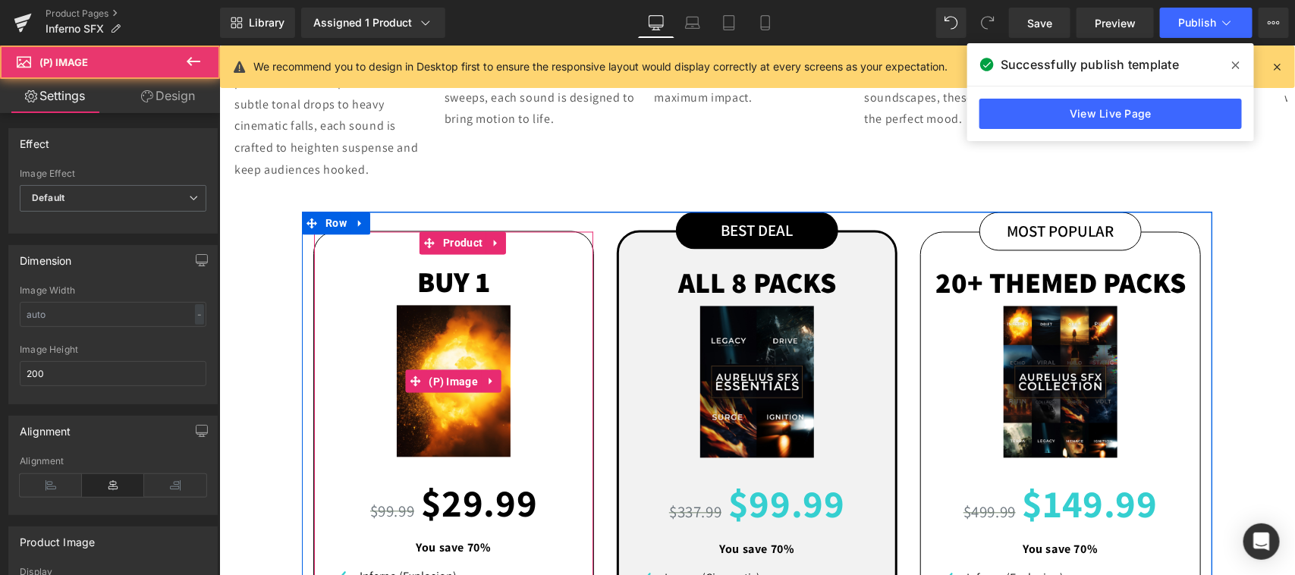
click at [438, 370] on span "(P) Image" at bounding box center [452, 381] width 57 height 23
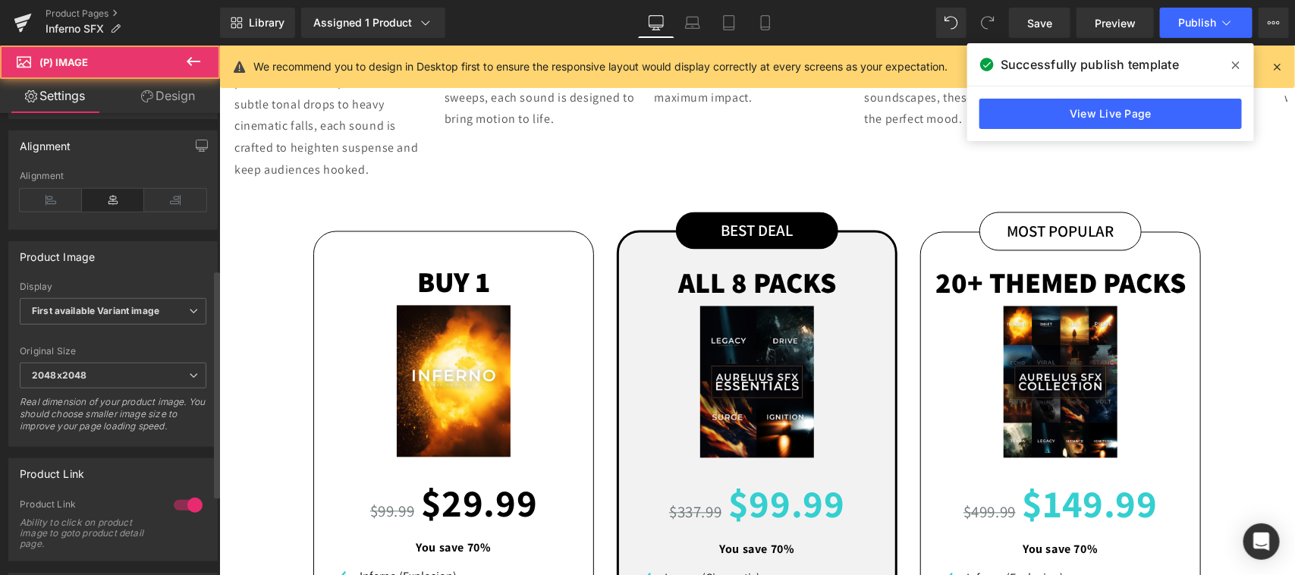
scroll to position [316, 0]
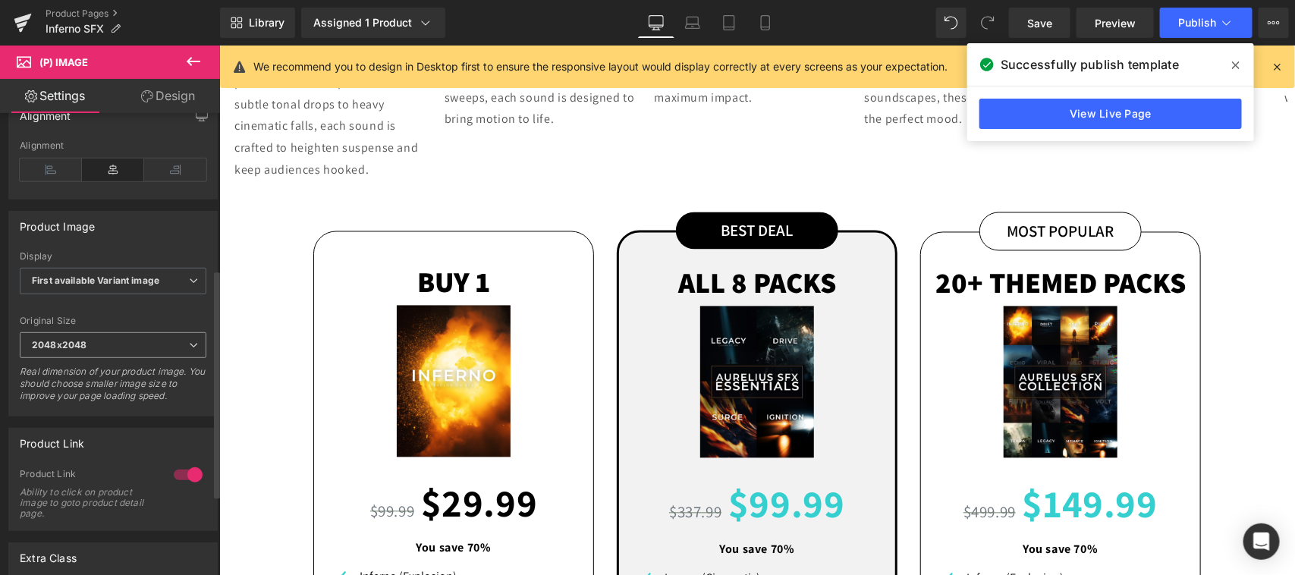
click at [115, 340] on span "2048x2048" at bounding box center [113, 345] width 187 height 27
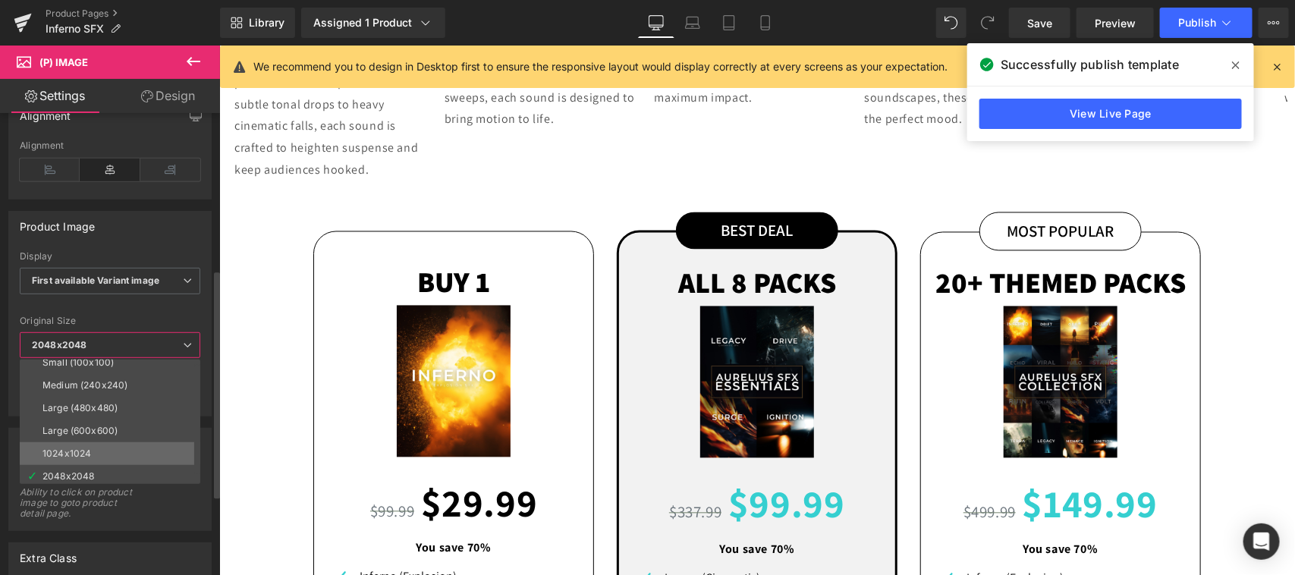
scroll to position [11, 0]
click at [101, 449] on li "1024x1024" at bounding box center [113, 450] width 187 height 23
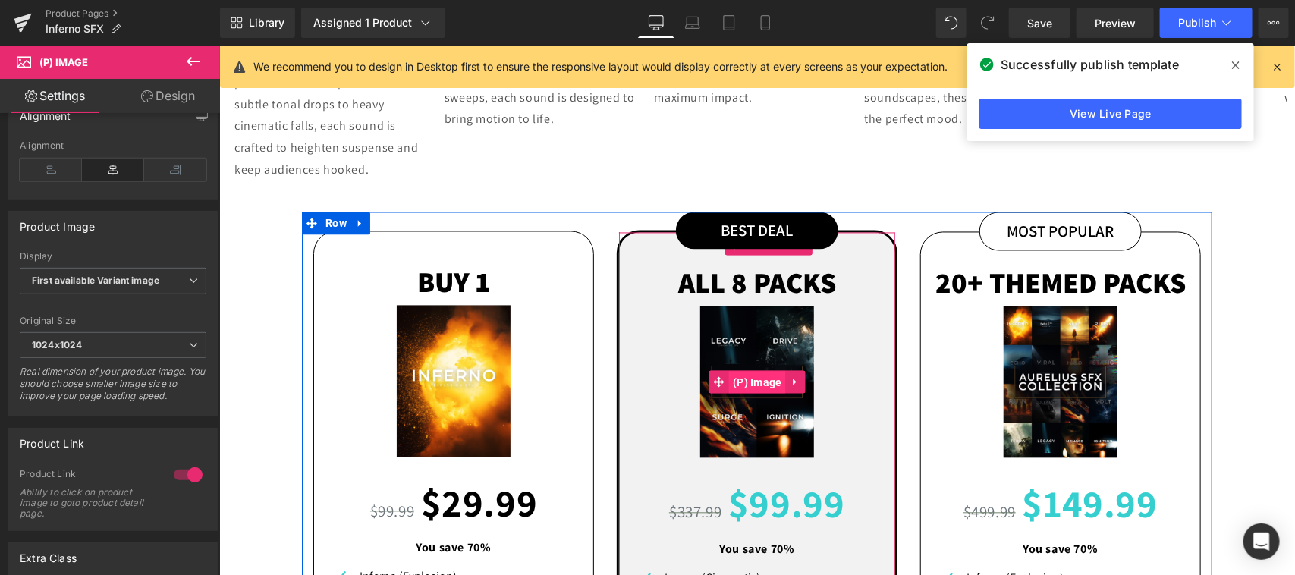
click at [742, 371] on span "(P) Image" at bounding box center [757, 382] width 57 height 23
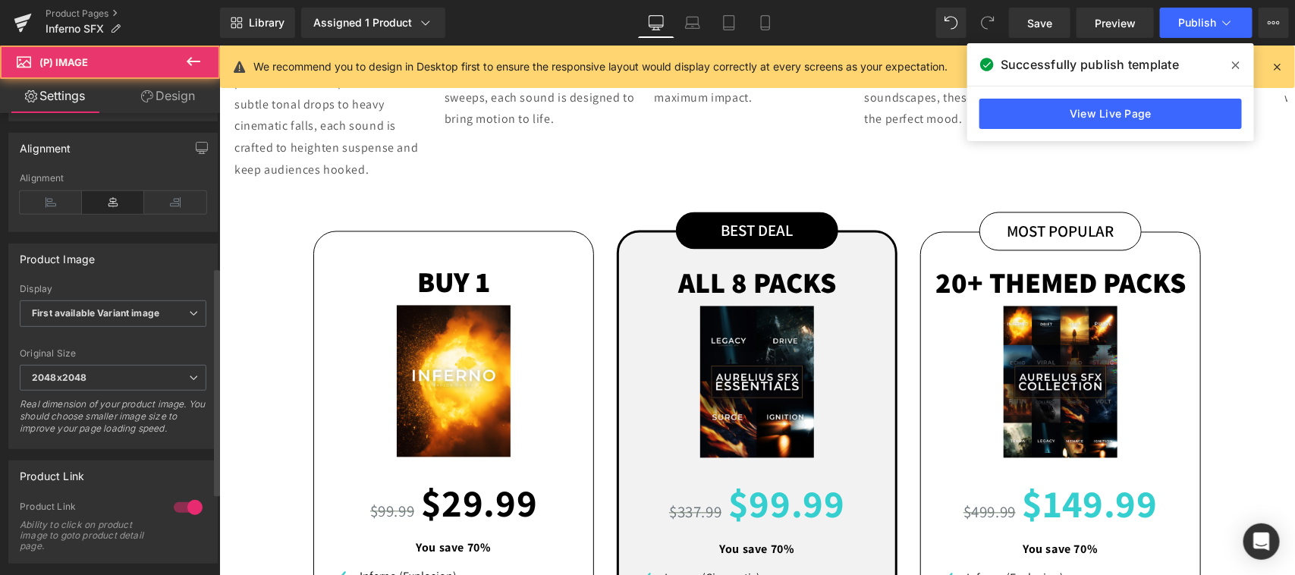
scroll to position [316, 0]
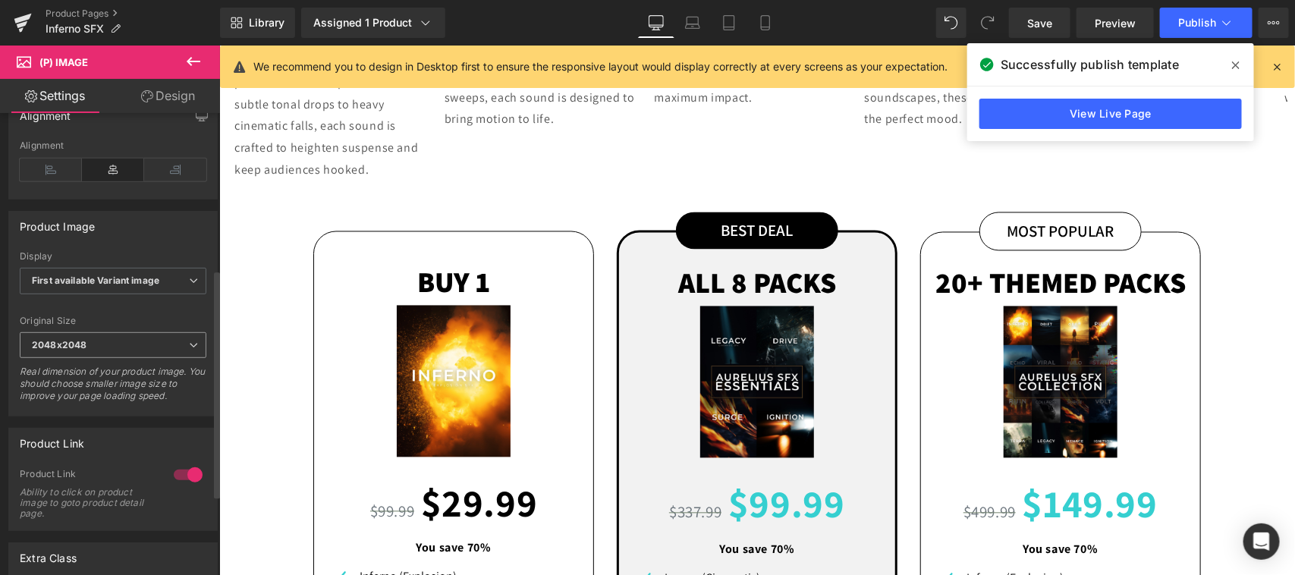
click at [112, 339] on span "2048x2048" at bounding box center [113, 345] width 187 height 27
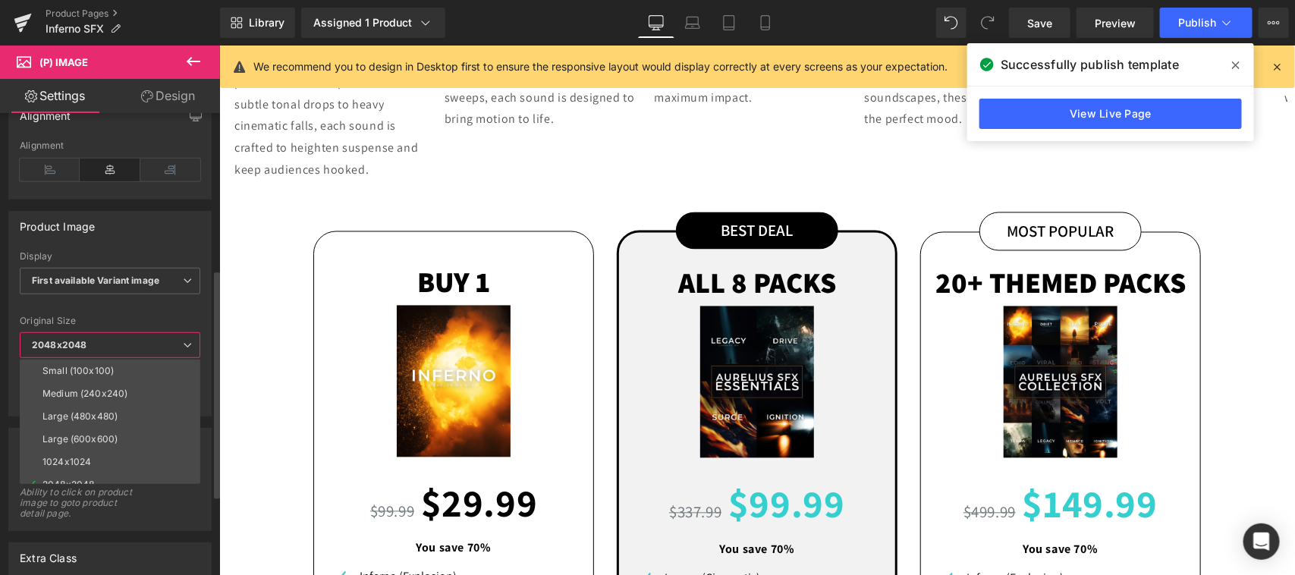
drag, startPoint x: 96, startPoint y: 455, endPoint x: 190, endPoint y: 452, distance: 93.4
click at [97, 455] on li "1024x1024" at bounding box center [113, 462] width 187 height 23
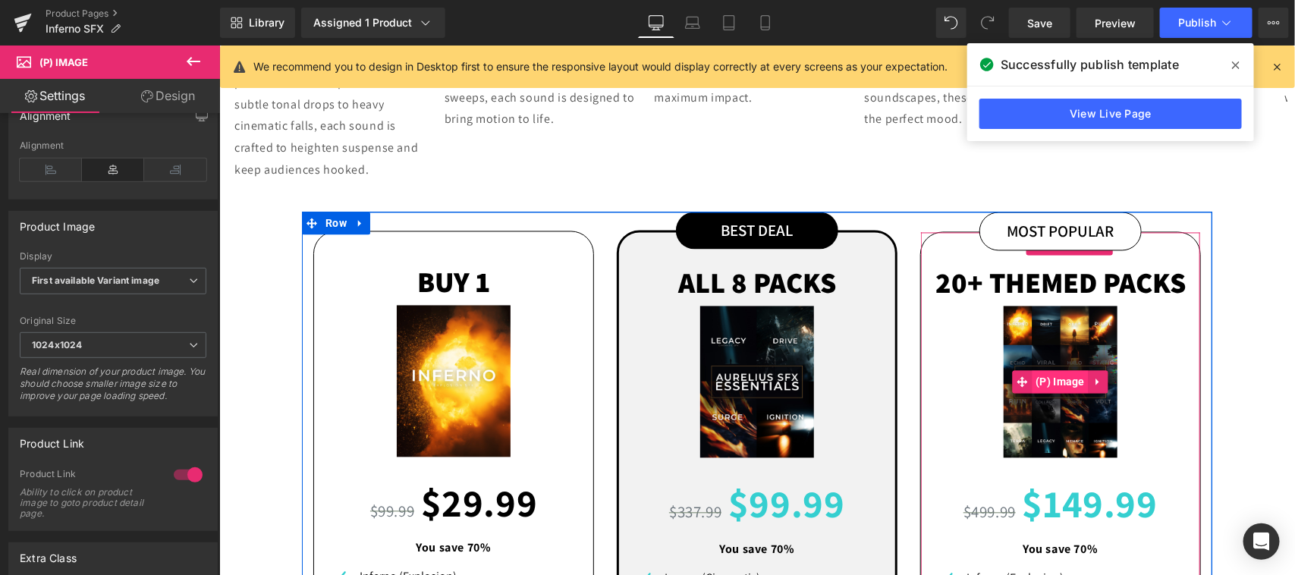
click at [1046, 370] on span "(P) Image" at bounding box center [1059, 381] width 57 height 23
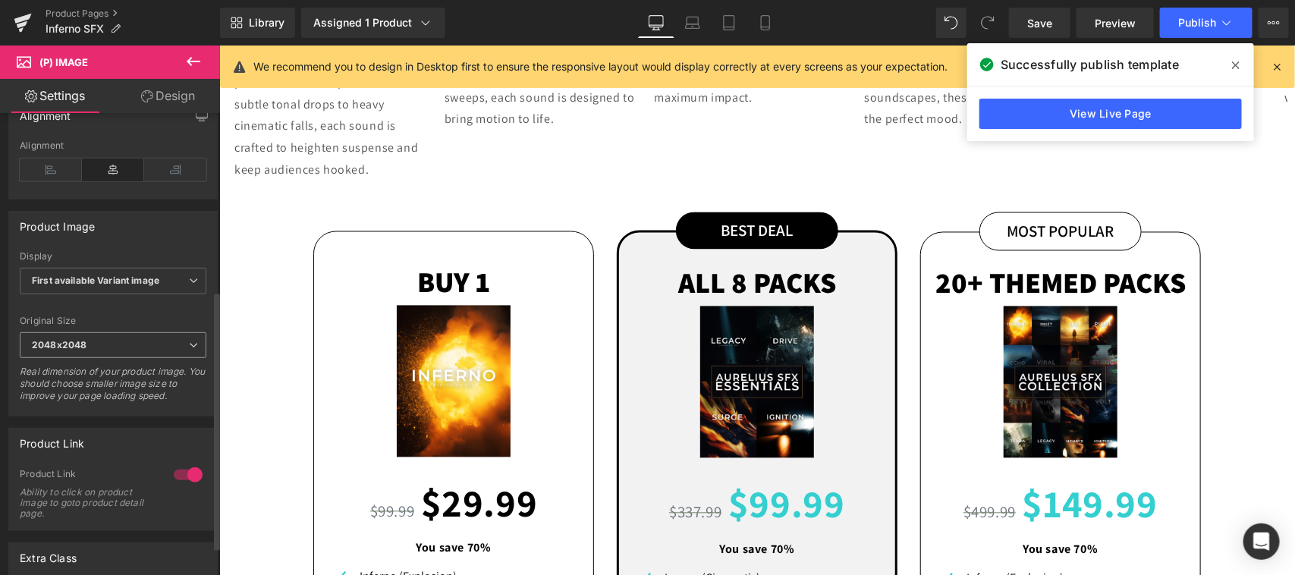
click at [110, 351] on span "2048x2048" at bounding box center [113, 345] width 187 height 27
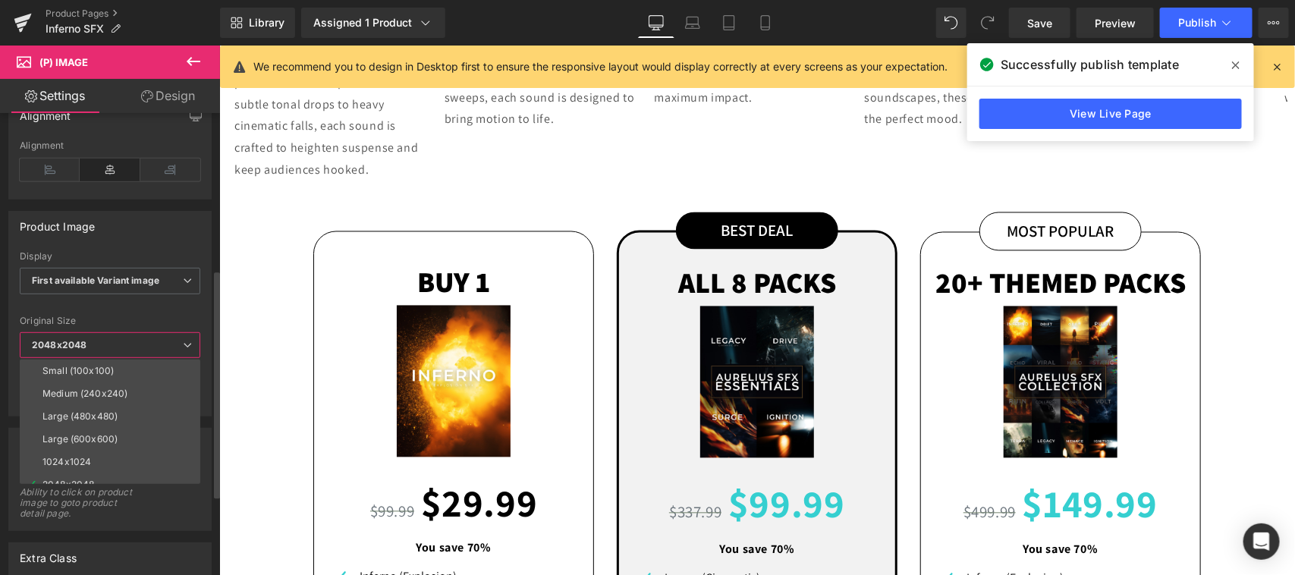
click at [93, 464] on li "1024x1024" at bounding box center [113, 462] width 187 height 23
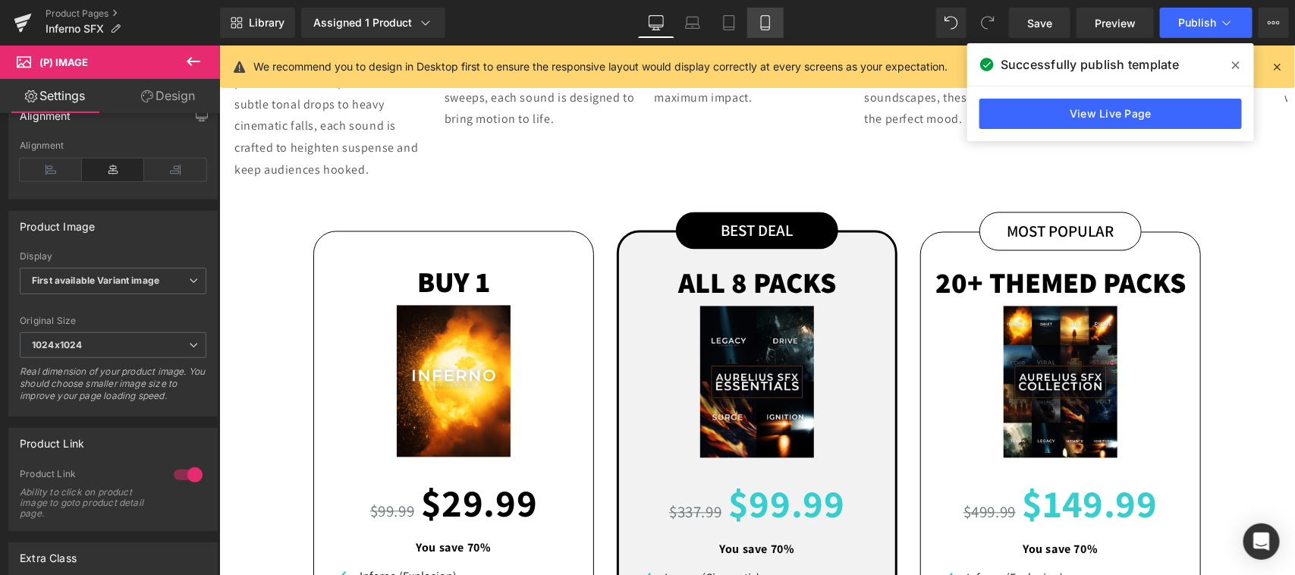
click at [772, 27] on icon at bounding box center [765, 22] width 15 height 15
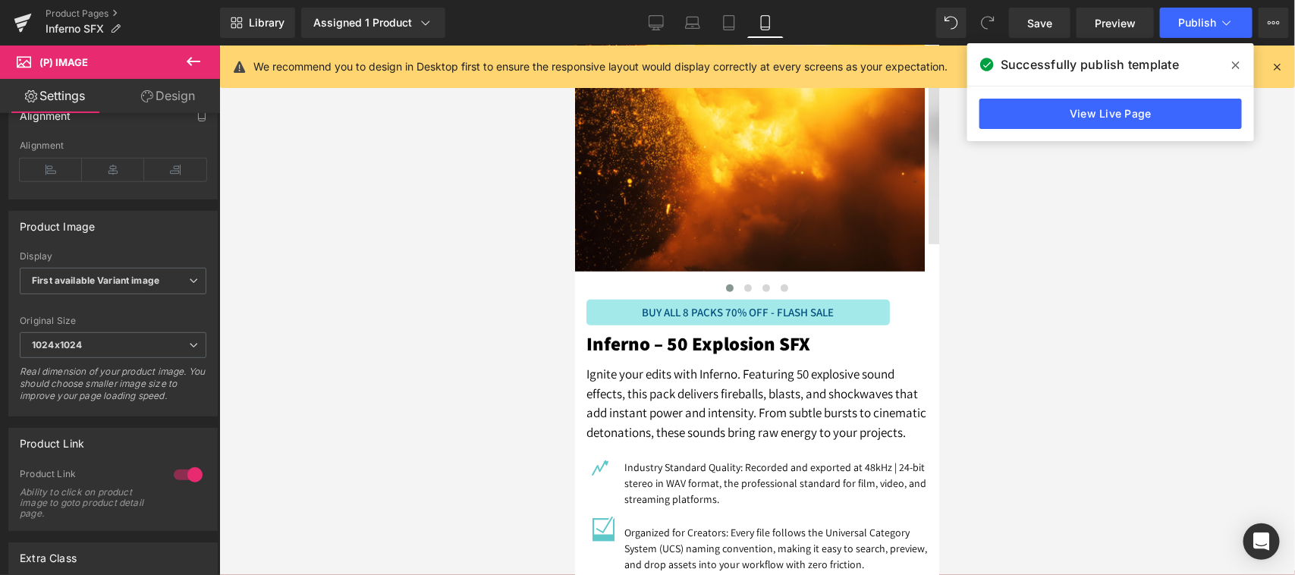
click at [745, 181] on img at bounding box center [749, 38] width 350 height 464
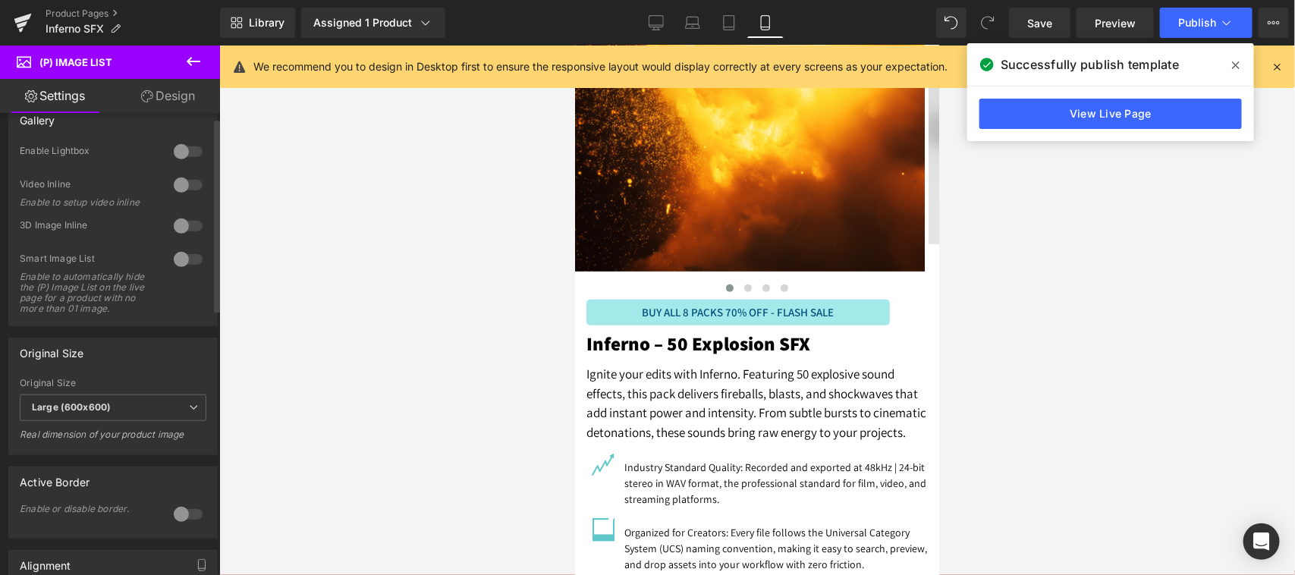
scroll to position [632, 0]
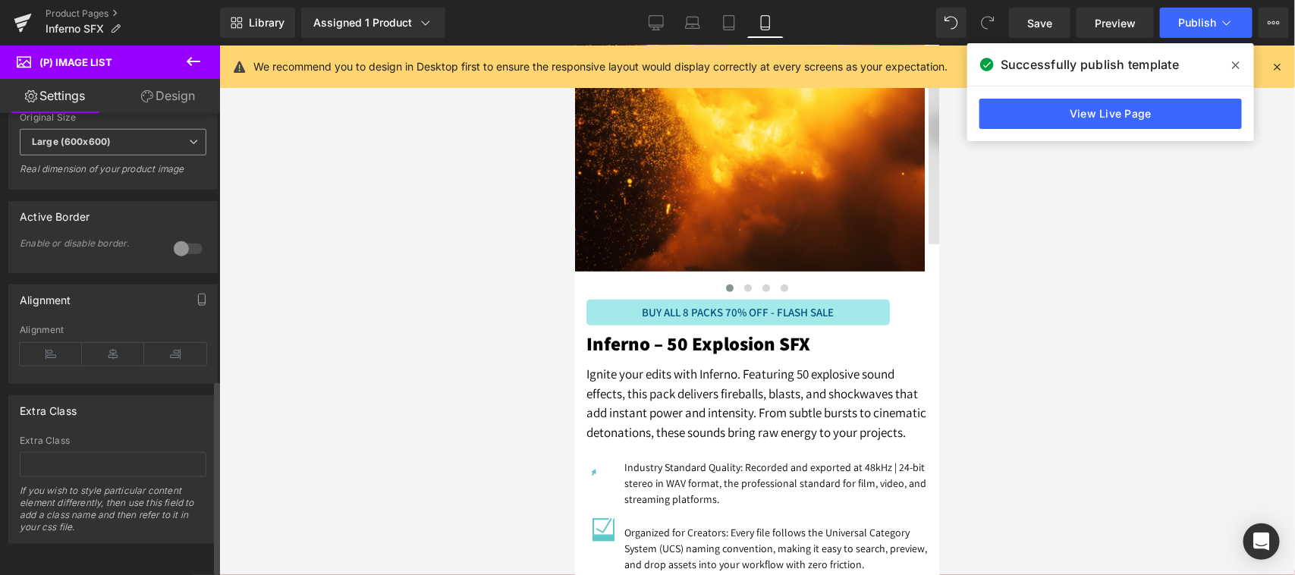
click at [88, 136] on b "Large (600x600)" at bounding box center [71, 141] width 79 height 11
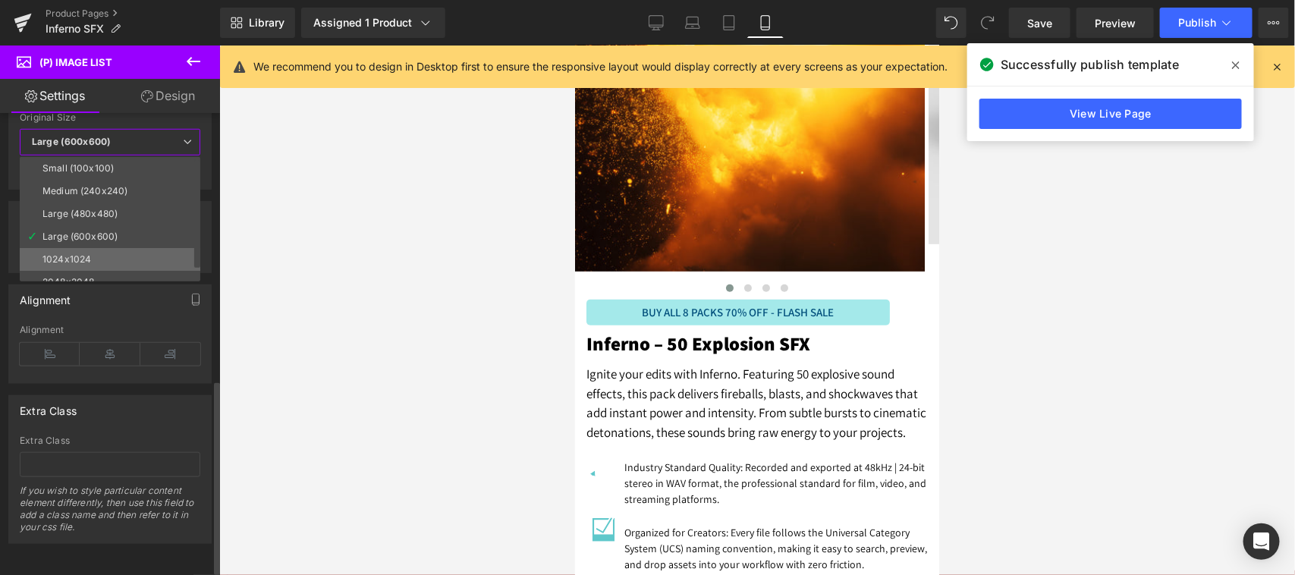
click at [84, 248] on li "1024x1024" at bounding box center [113, 259] width 187 height 23
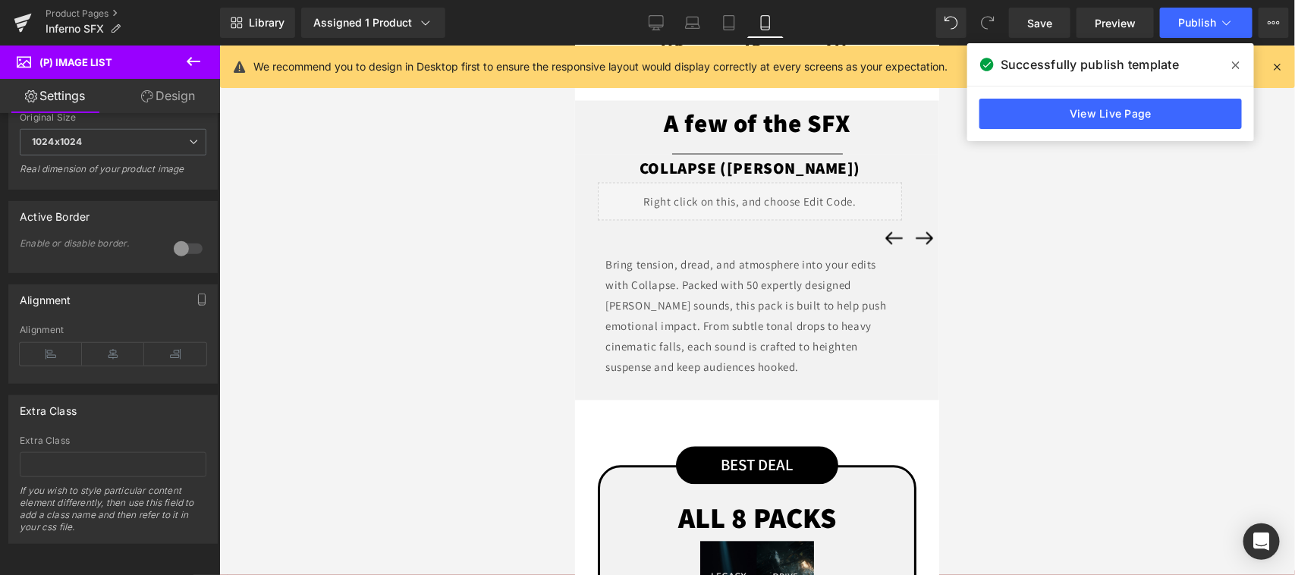
scroll to position [1580, 0]
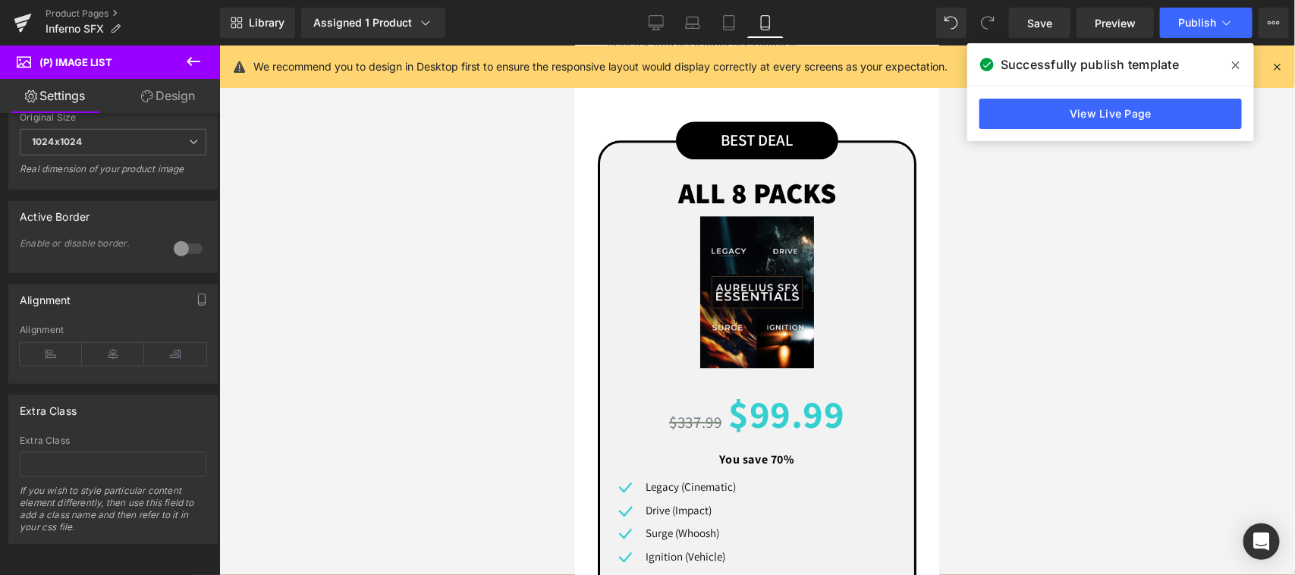
click at [753, 315] on div "(P) Image" at bounding box center [756, 292] width 299 height 152
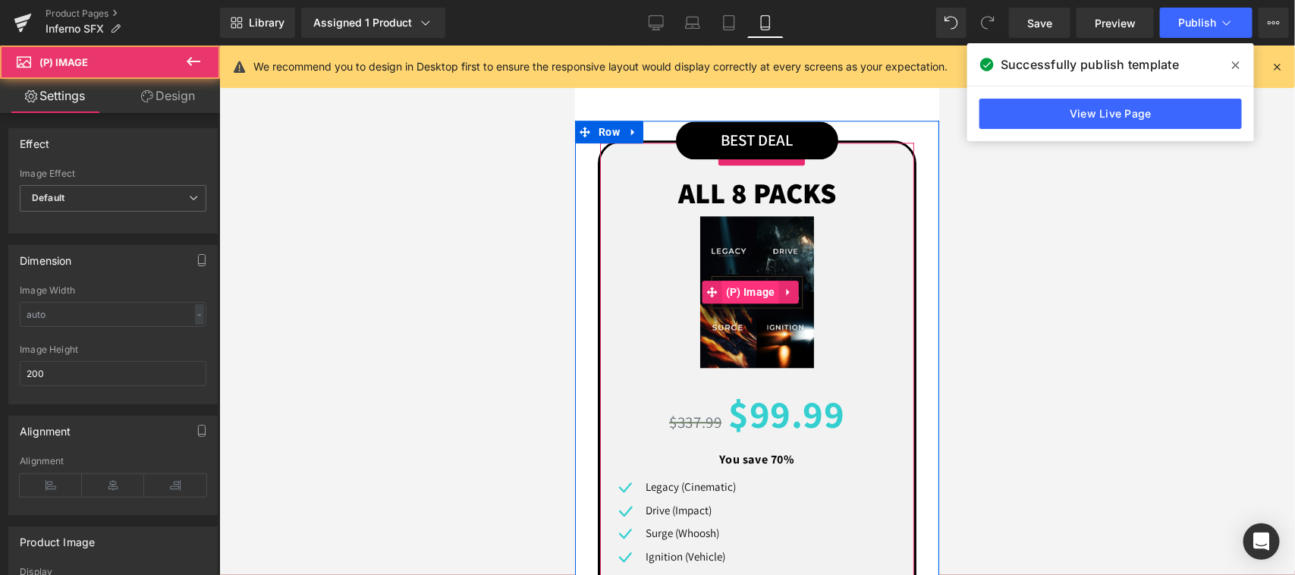
click at [745, 303] on span "(P) Image" at bounding box center [750, 291] width 57 height 23
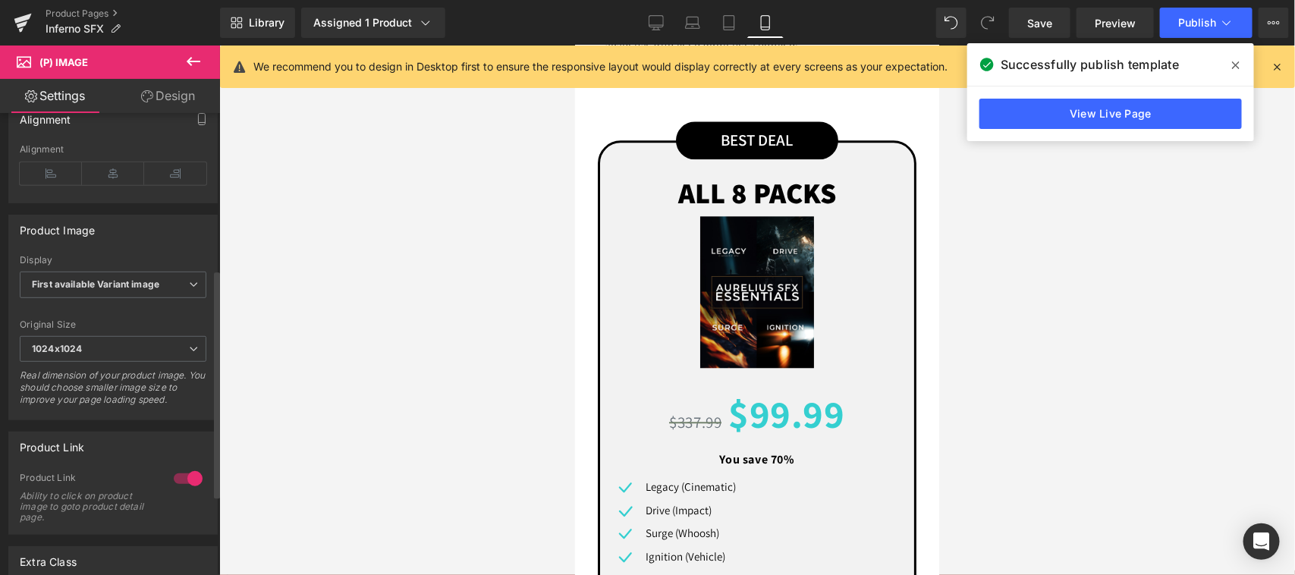
scroll to position [316, 0]
click at [1209, 19] on span "Publish" at bounding box center [1198, 23] width 38 height 12
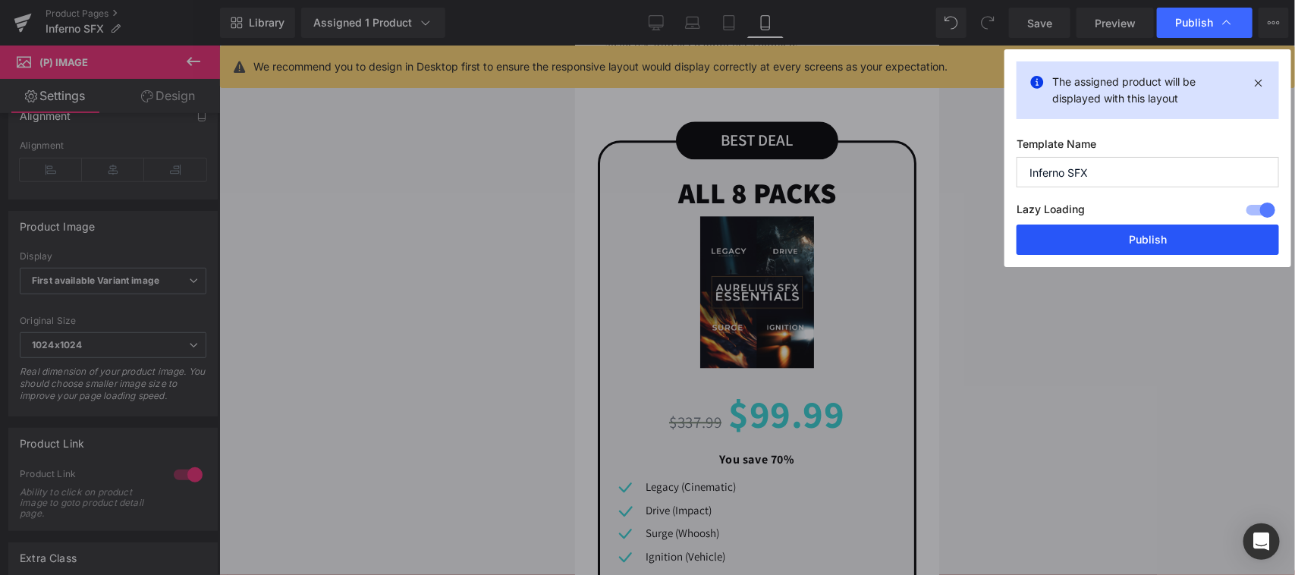
click at [1120, 255] on div "The assigned product will be displayed with this layout Template Name Inferno S…" at bounding box center [1148, 158] width 287 height 218
click at [1121, 250] on button "Publish" at bounding box center [1148, 240] width 263 height 30
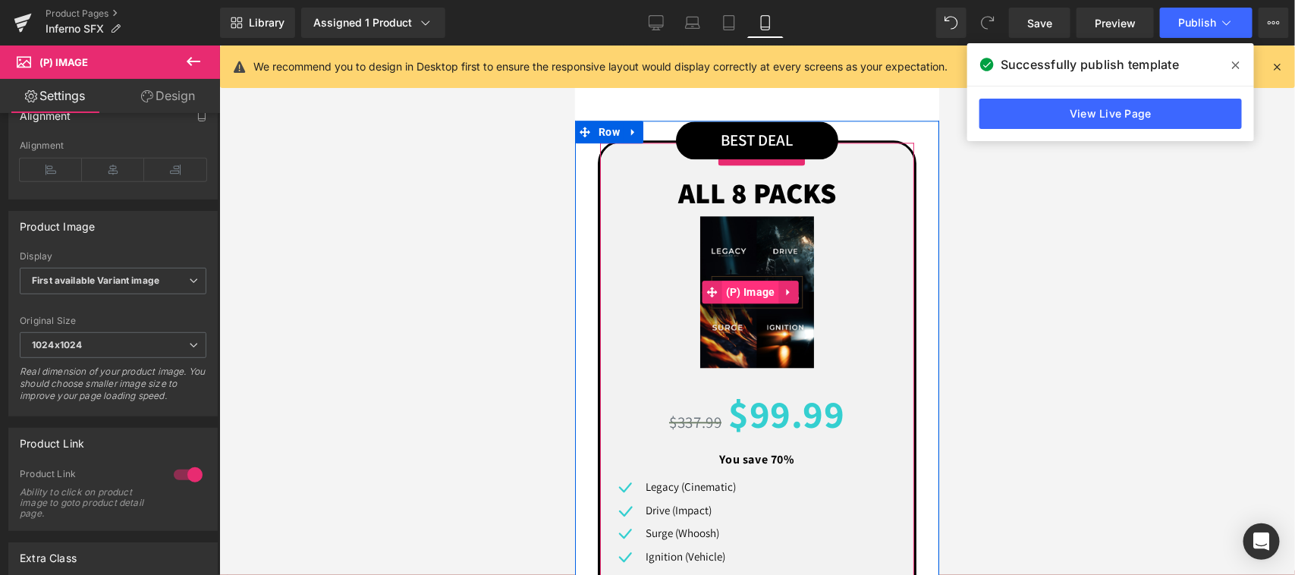
click at [738, 303] on span "(P) Image" at bounding box center [750, 291] width 57 height 23
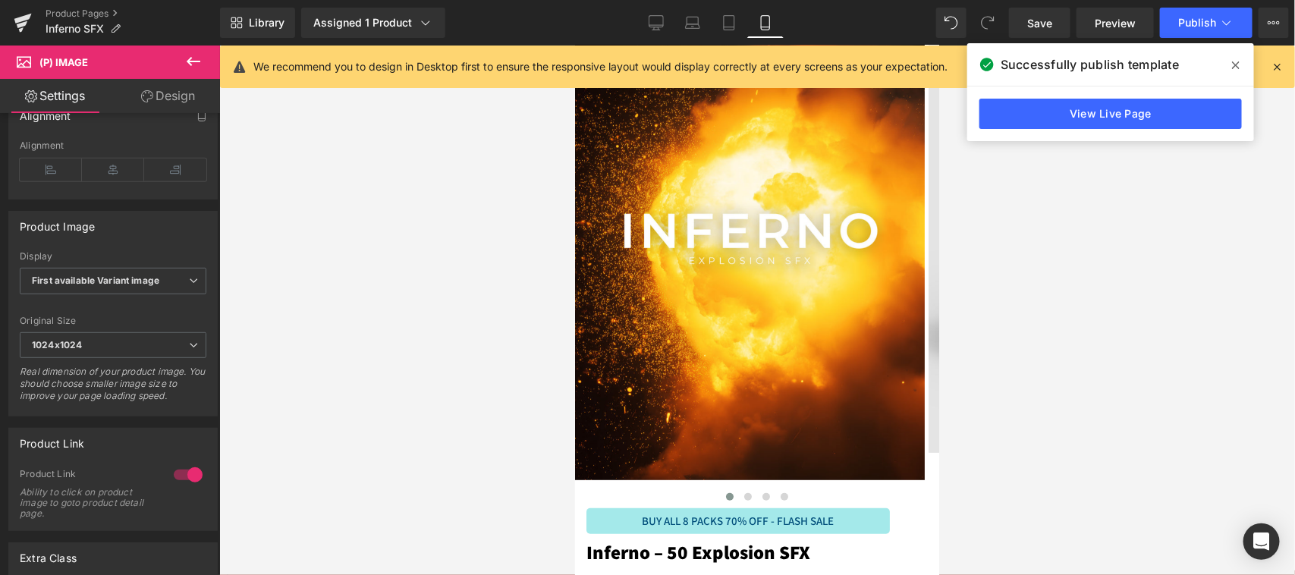
scroll to position [0, 0]
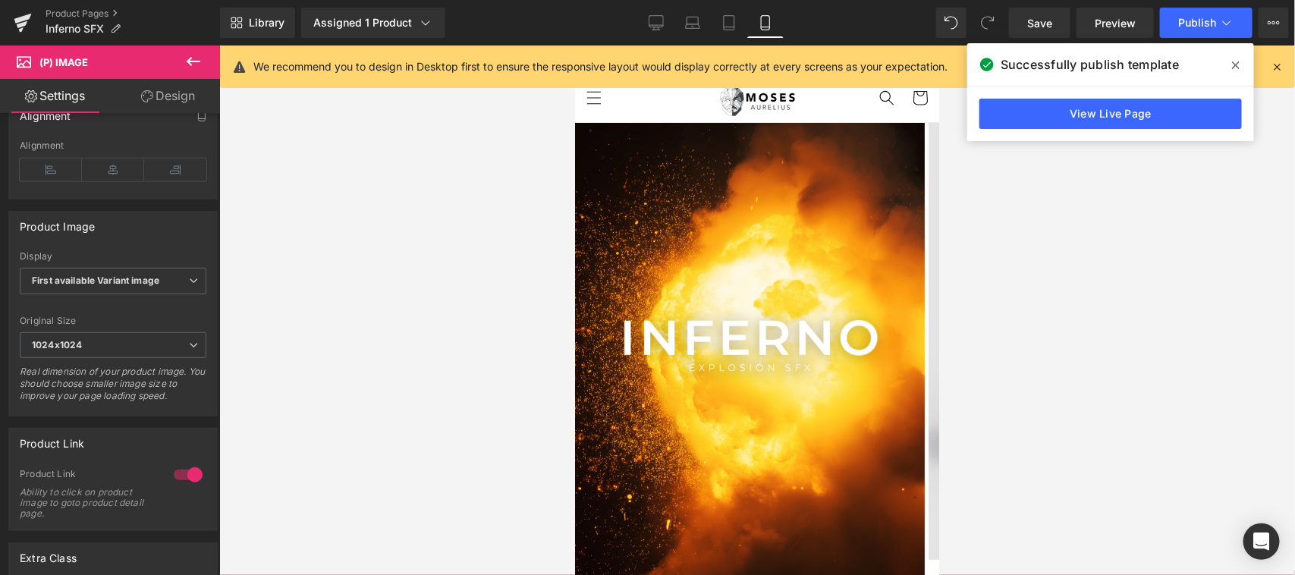
click at [773, 342] on img at bounding box center [749, 354] width 350 height 464
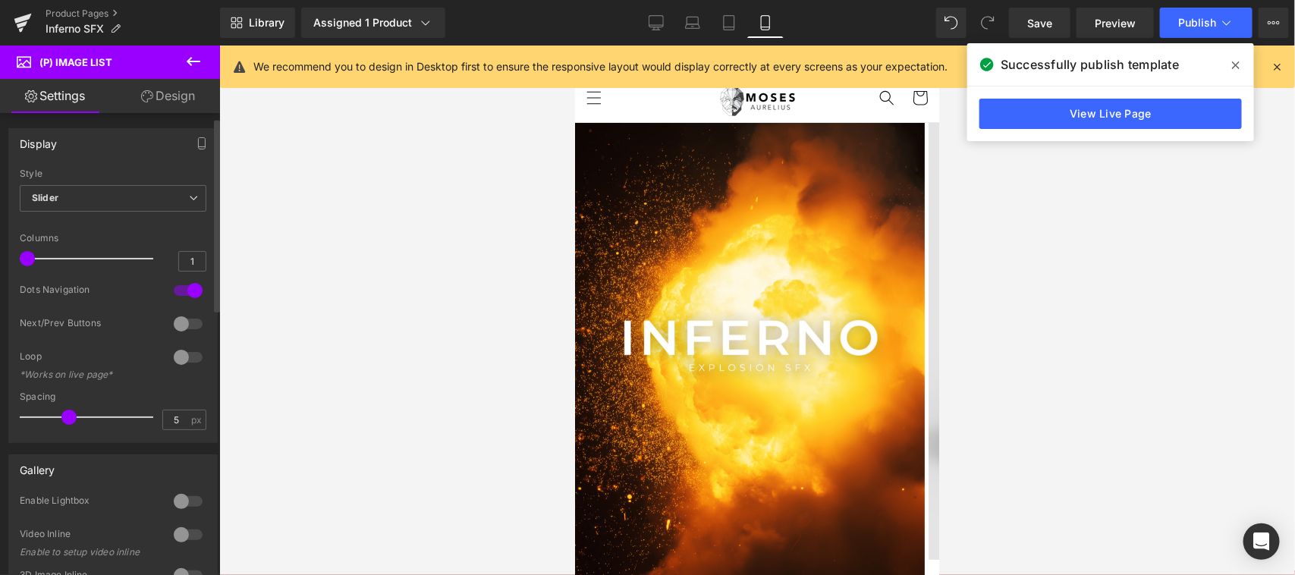
scroll to position [316, 0]
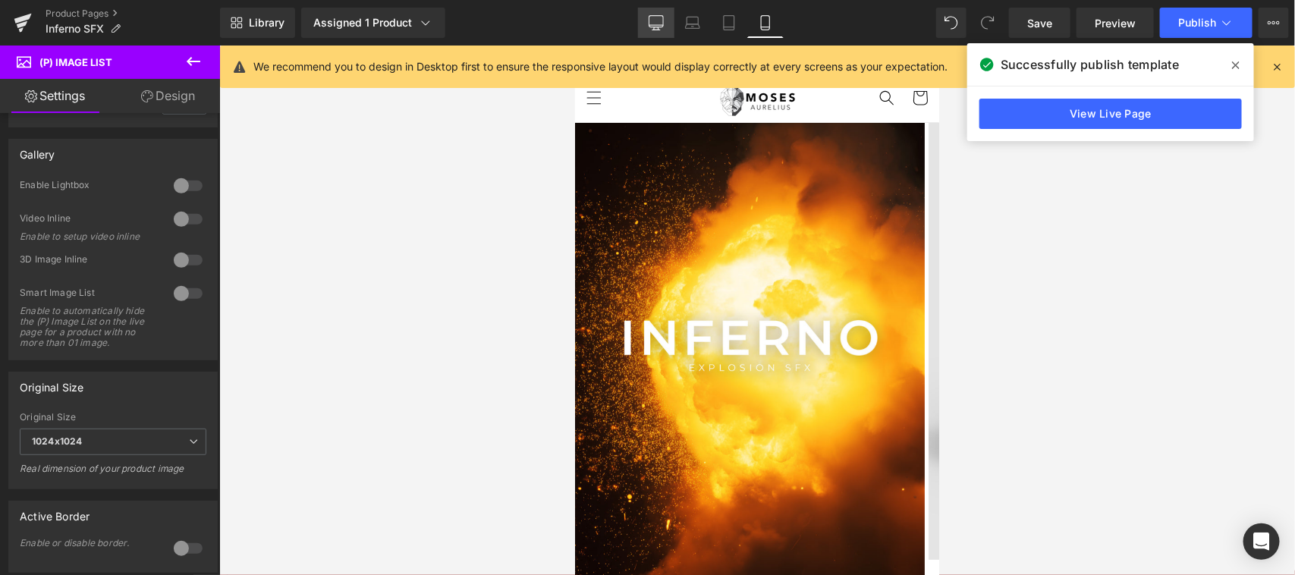
drag, startPoint x: 663, startPoint y: 21, endPoint x: 408, endPoint y: 449, distance: 498.2
click at [663, 21] on icon at bounding box center [656, 22] width 15 height 15
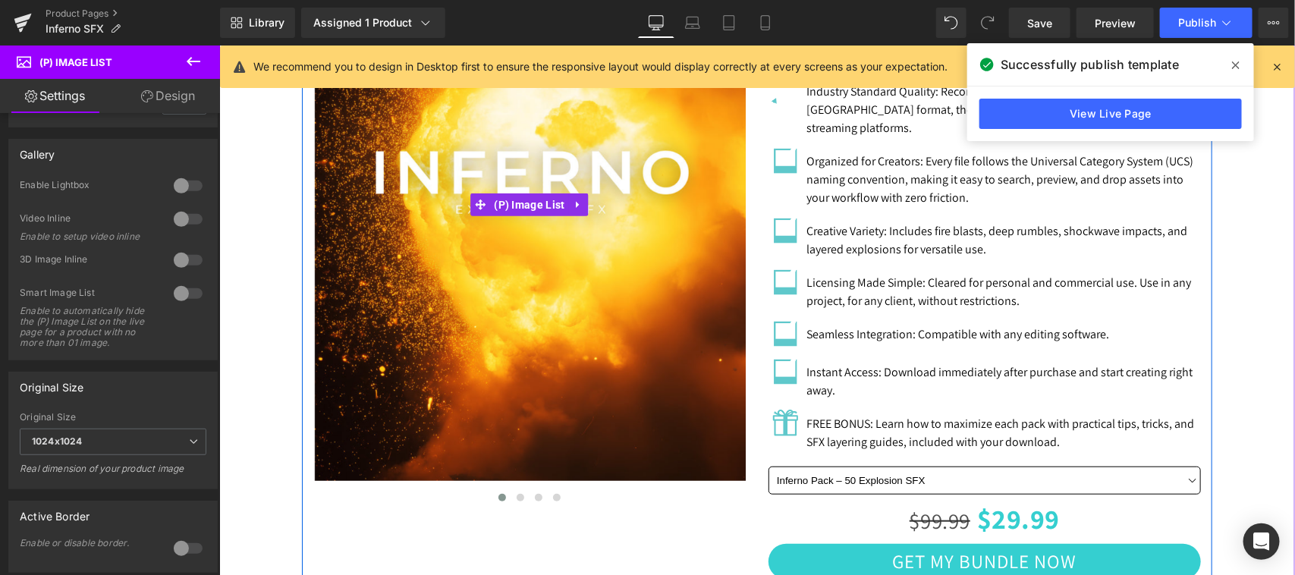
click at [520, 193] on span "(P) Image List" at bounding box center [528, 204] width 78 height 23
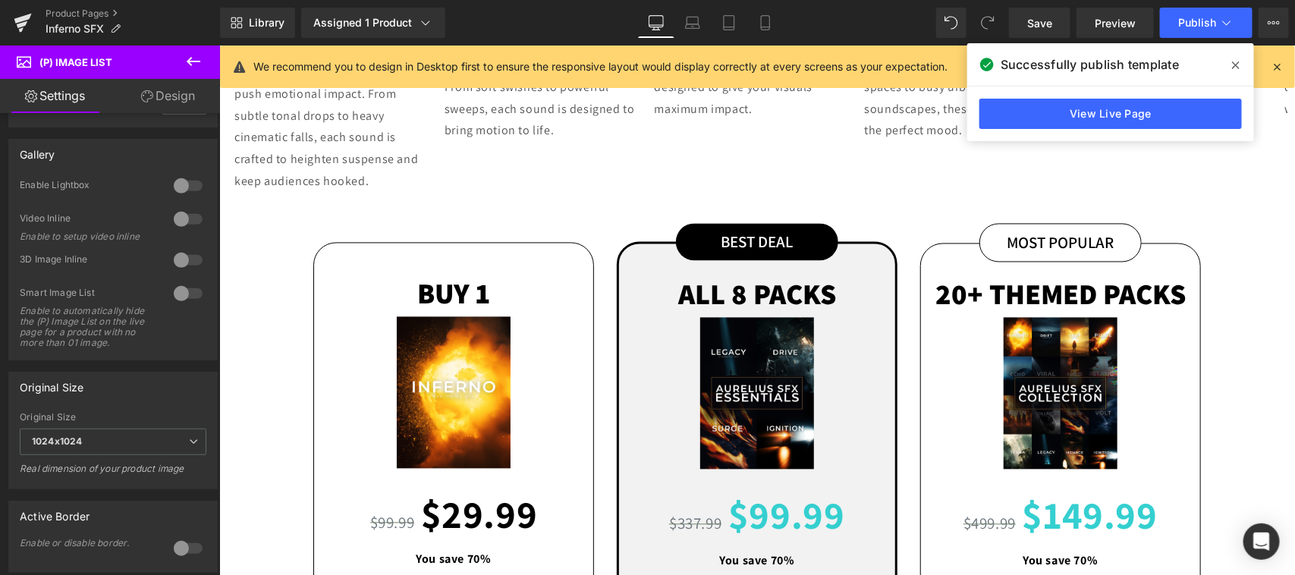
scroll to position [1264, 0]
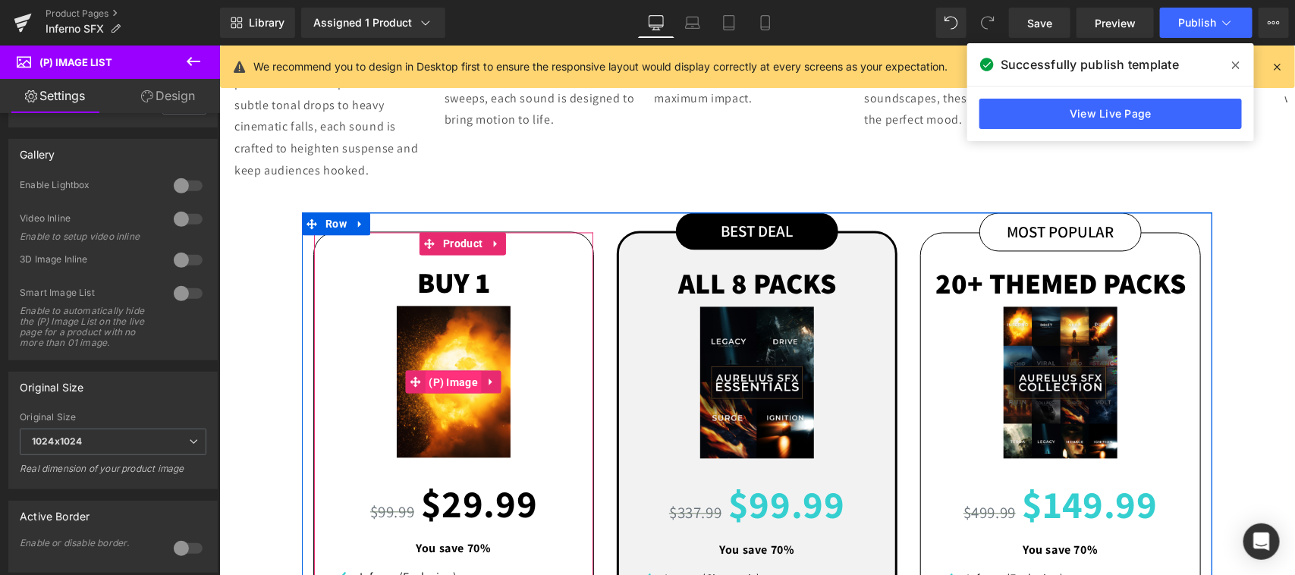
click at [452, 371] on span "(P) Image" at bounding box center [452, 382] width 57 height 23
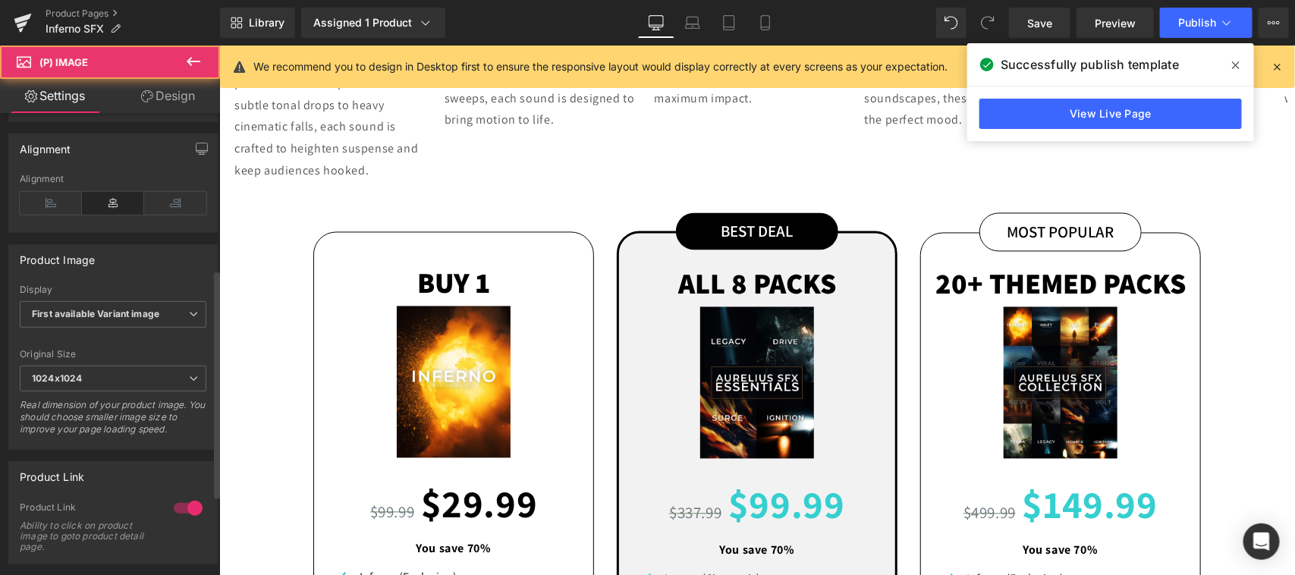
scroll to position [316, 0]
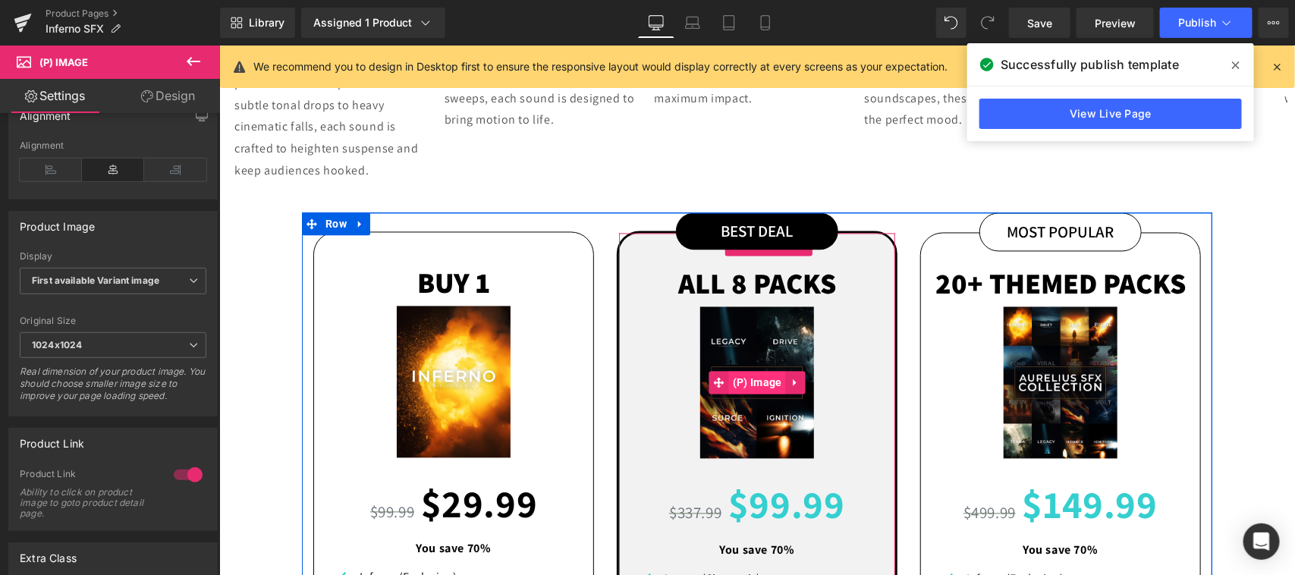
click at [747, 371] on span "(P) Image" at bounding box center [757, 382] width 57 height 23
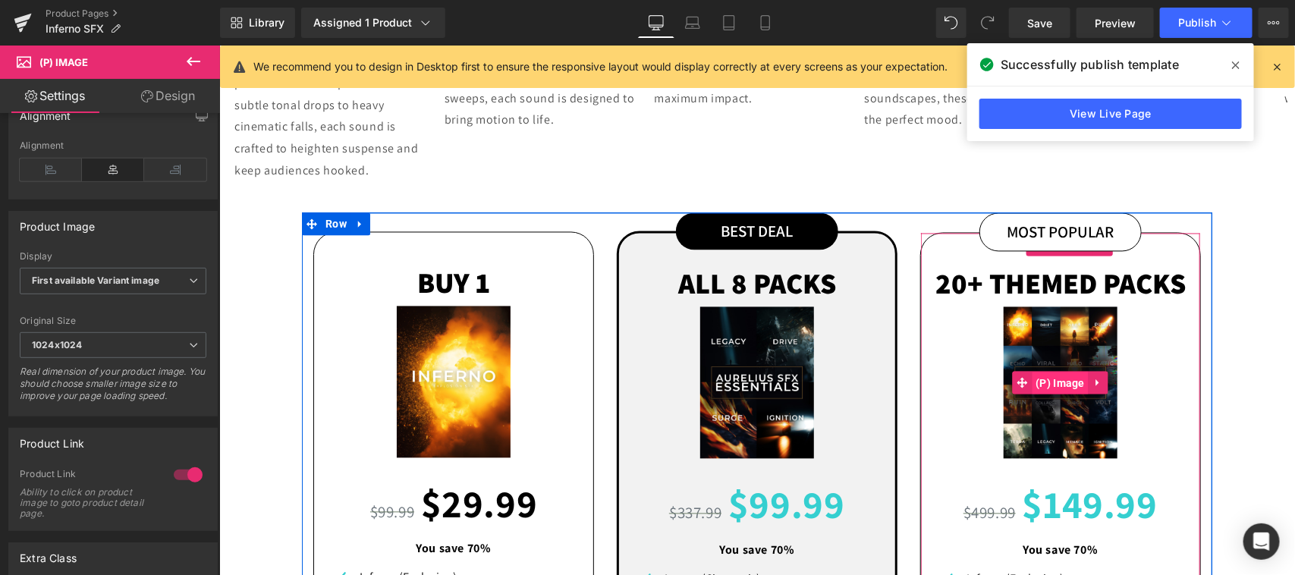
click at [1054, 372] on span "(P) Image" at bounding box center [1059, 383] width 57 height 23
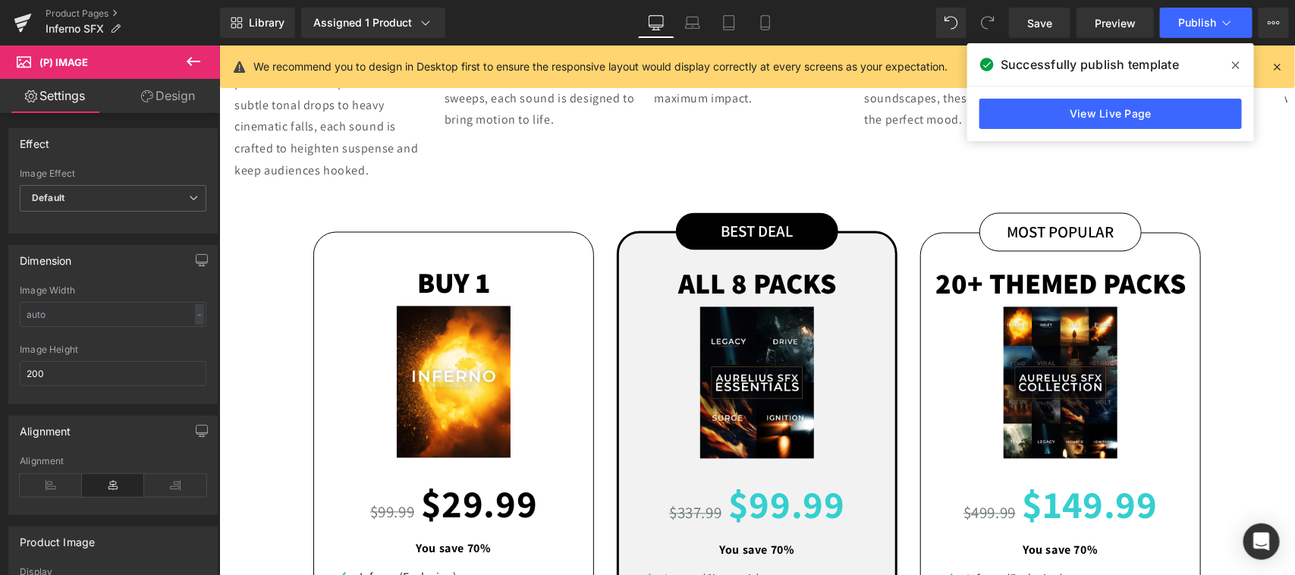
drag, startPoint x: 1049, startPoint y: 24, endPoint x: 1062, endPoint y: 55, distance: 34.7
click at [1050, 24] on span "Save" at bounding box center [1040, 23] width 25 height 16
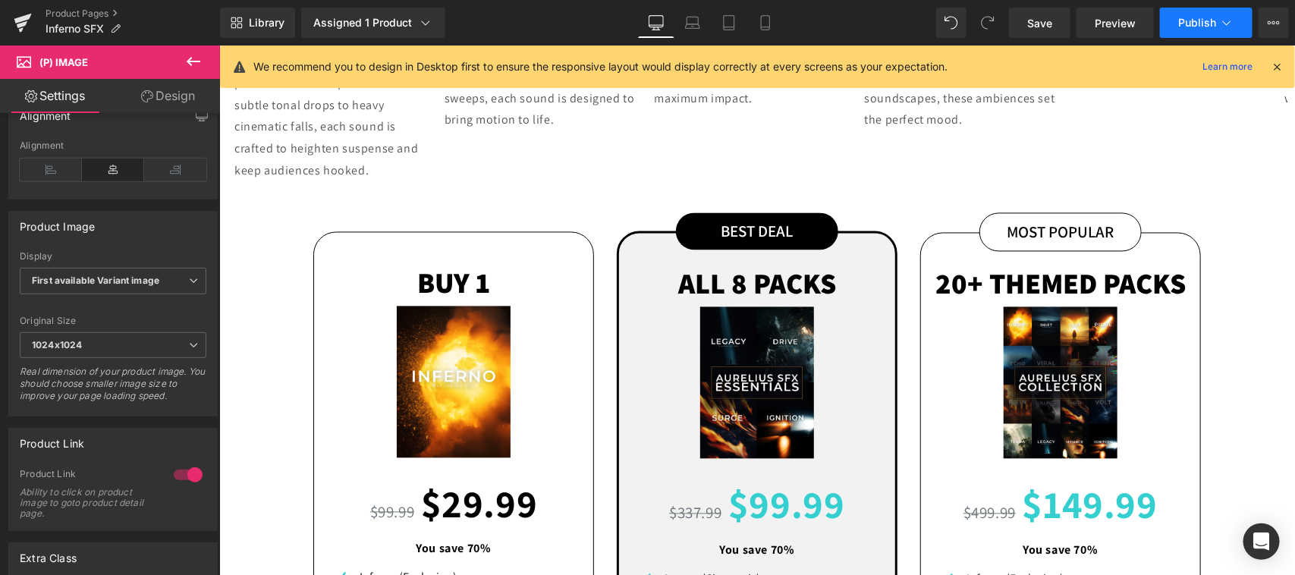
click at [1184, 24] on span "Publish" at bounding box center [1198, 23] width 38 height 12
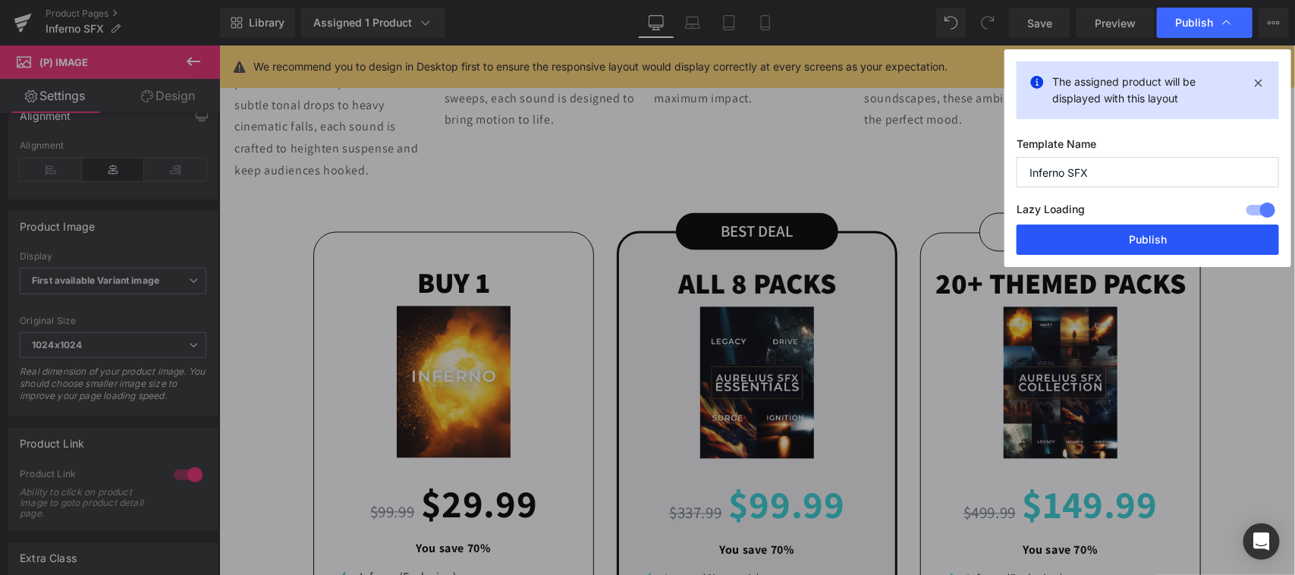
drag, startPoint x: 1158, startPoint y: 245, endPoint x: 936, endPoint y: 201, distance: 225.9
click at [1158, 245] on button "Publish" at bounding box center [1148, 240] width 263 height 30
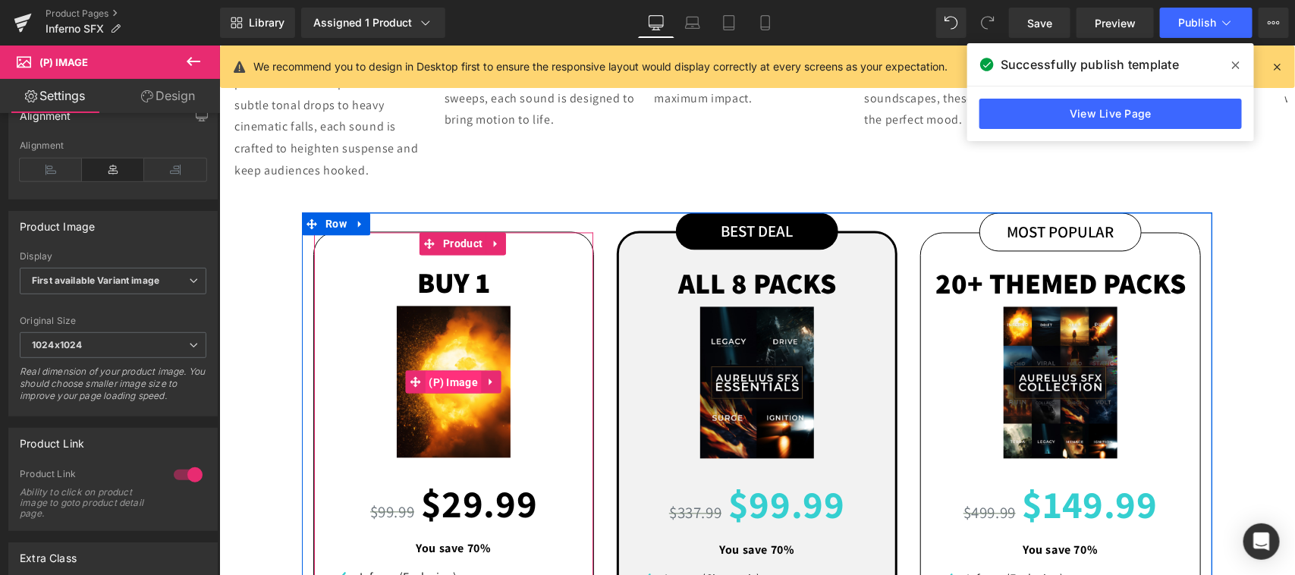
click at [439, 371] on span "(P) Image" at bounding box center [452, 382] width 57 height 23
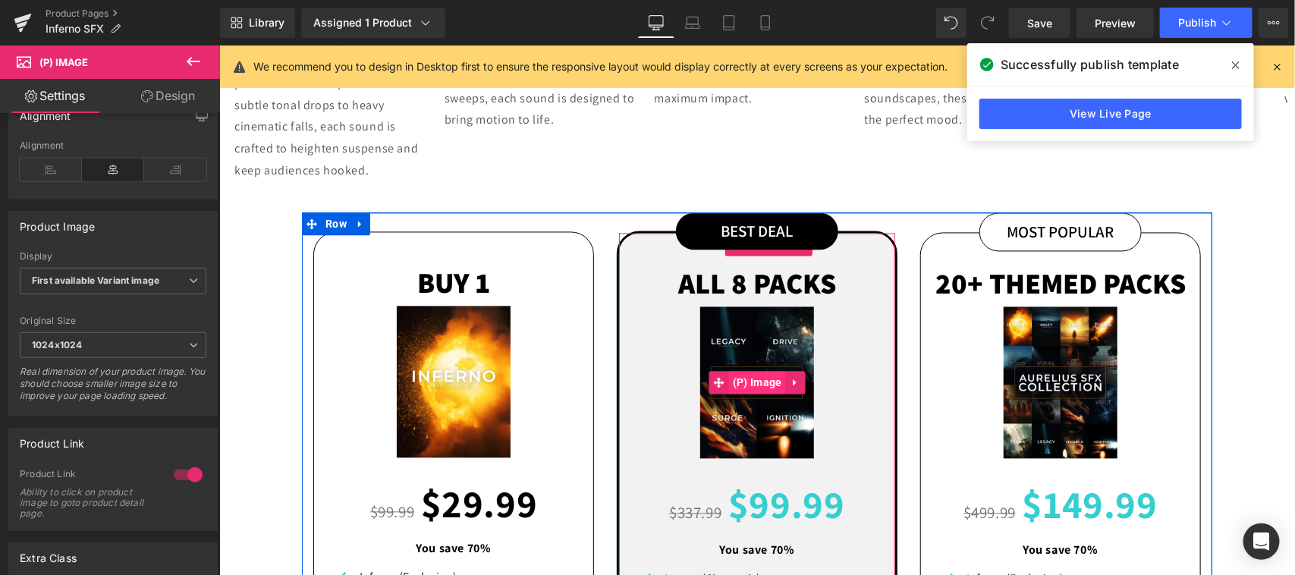
click at [749, 371] on span "(P) Image" at bounding box center [757, 382] width 57 height 23
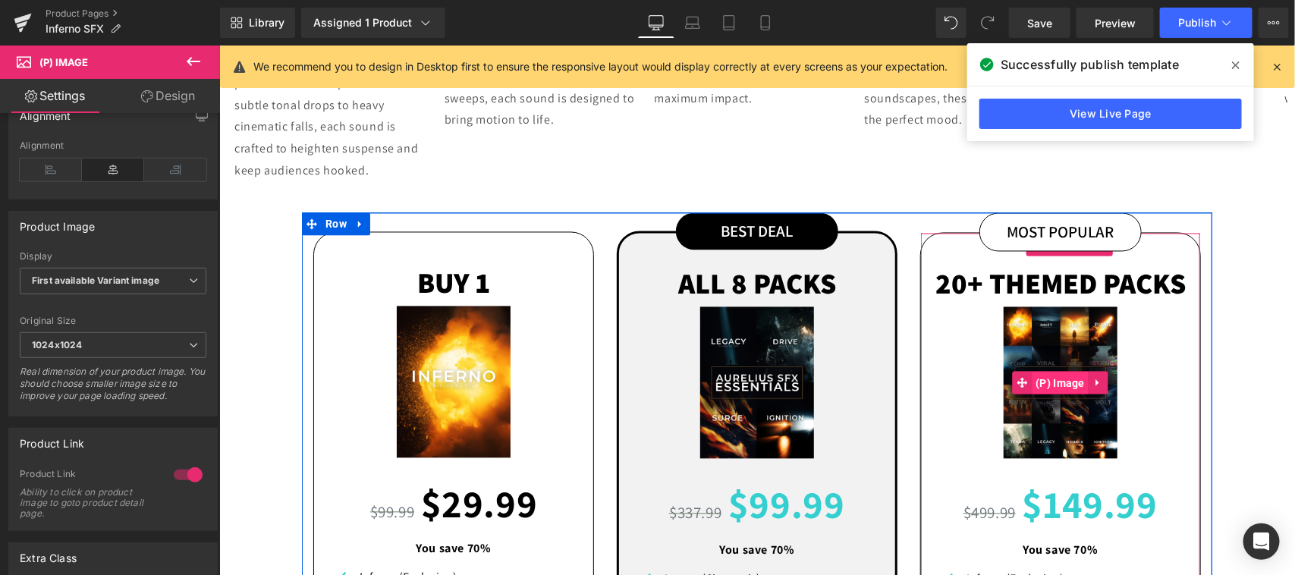
click at [1051, 372] on span "(P) Image" at bounding box center [1059, 383] width 57 height 23
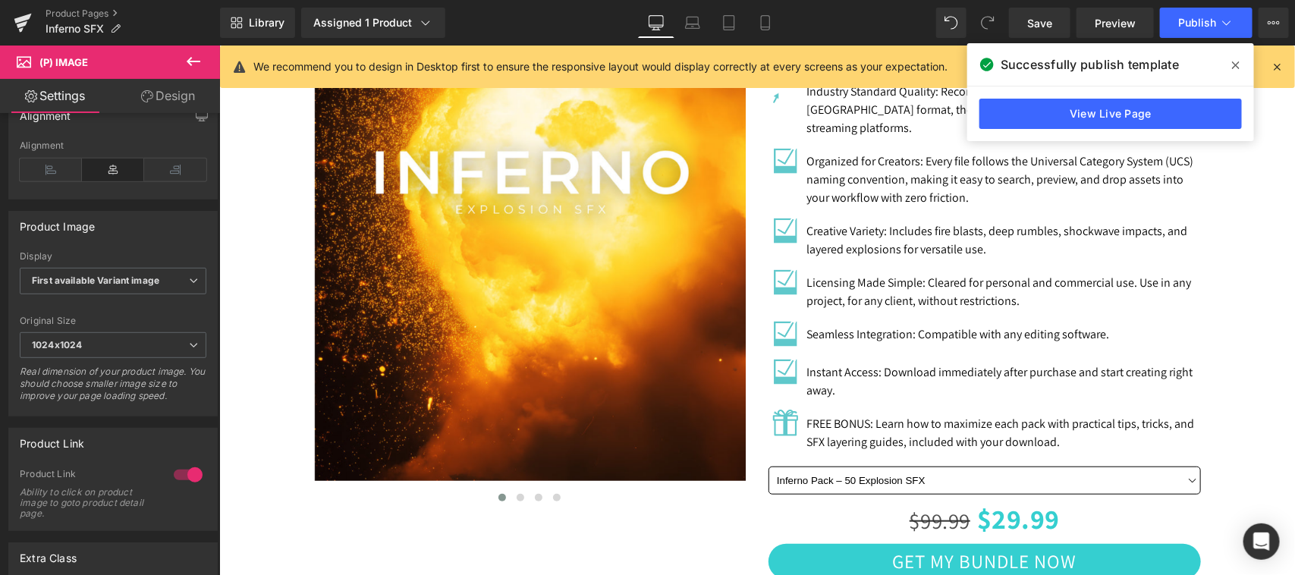
click at [511, 187] on img at bounding box center [530, 193] width 433 height 574
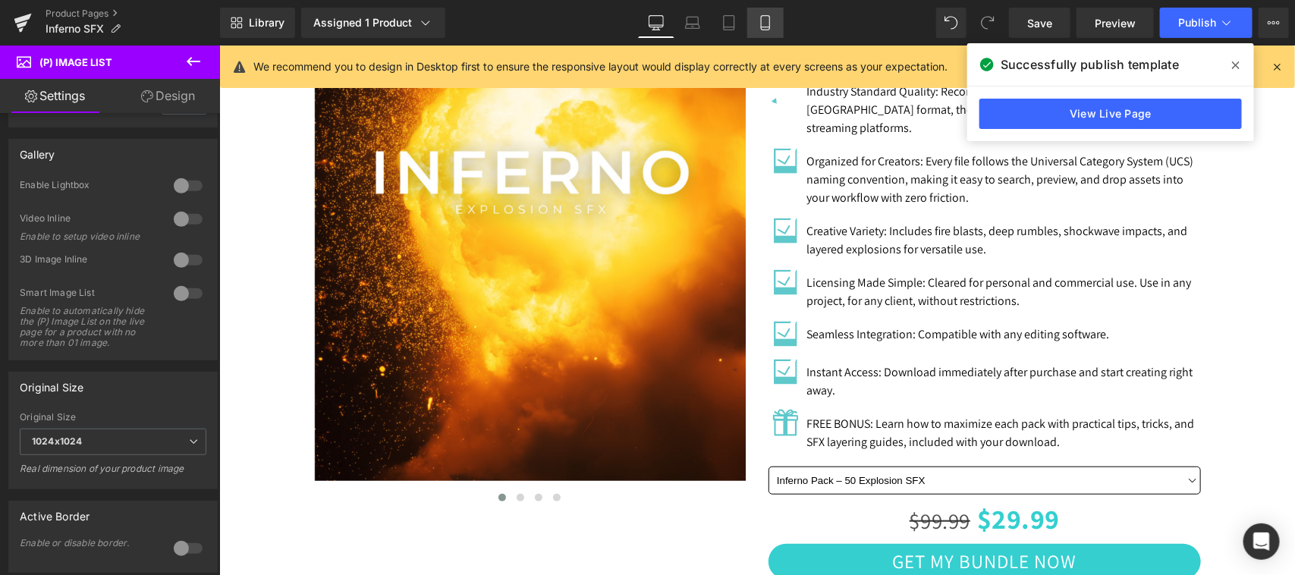
drag, startPoint x: 774, startPoint y: 14, endPoint x: 50, endPoint y: 240, distance: 758.5
click at [774, 14] on link "Mobile" at bounding box center [766, 23] width 36 height 30
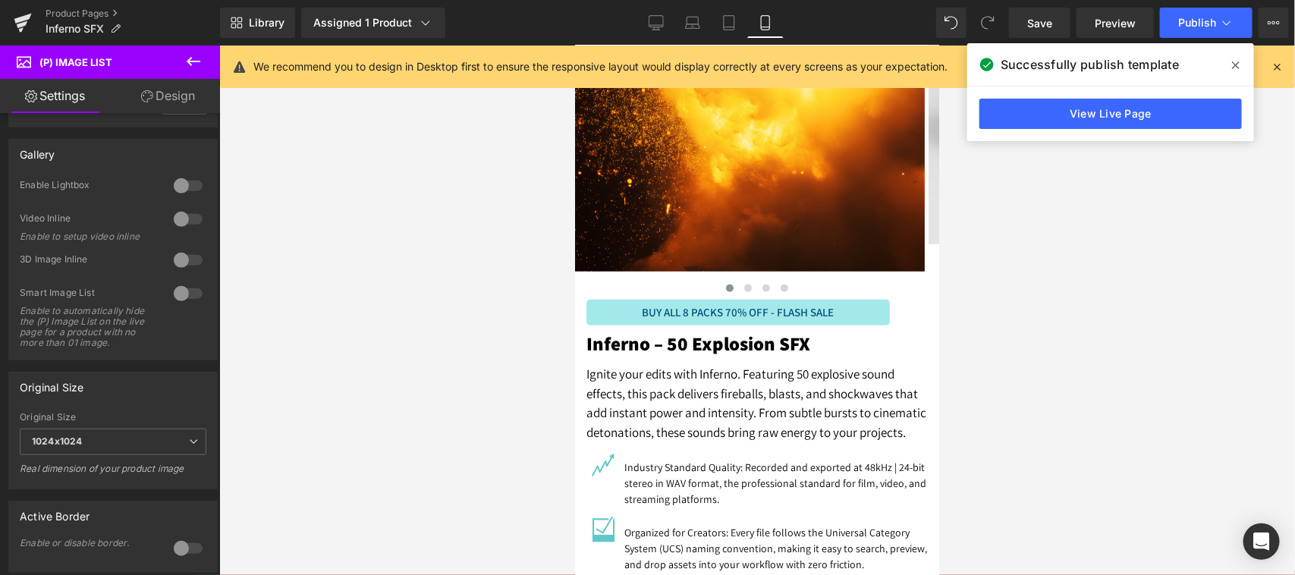
scroll to position [0, 0]
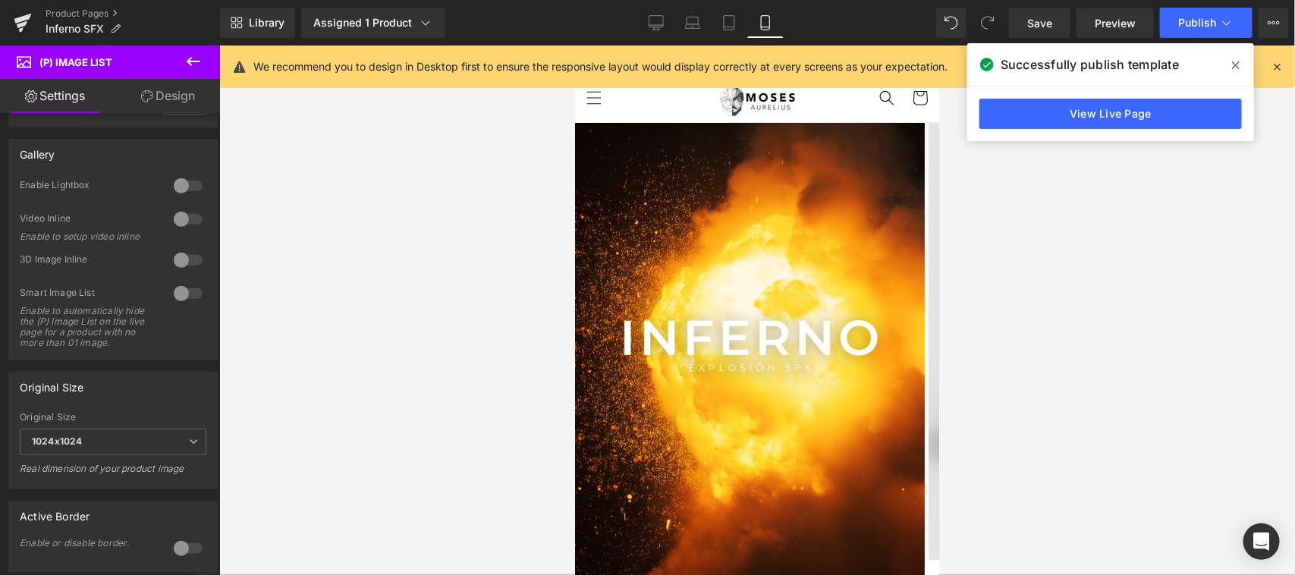
click at [757, 353] on img at bounding box center [749, 354] width 350 height 464
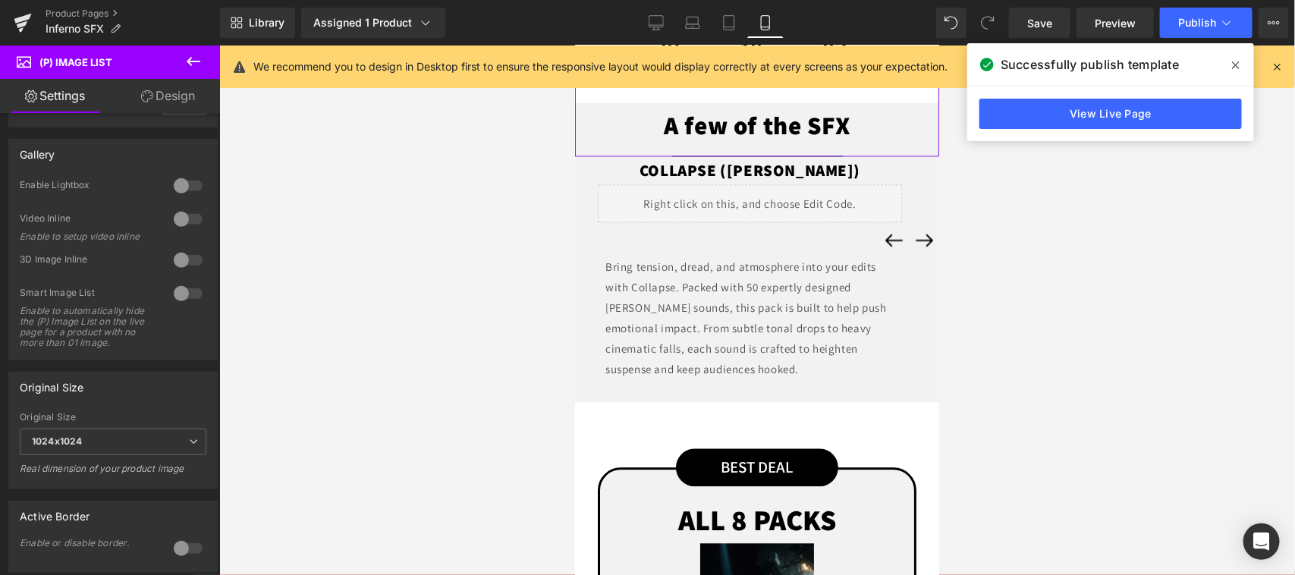
scroll to position [1581, 0]
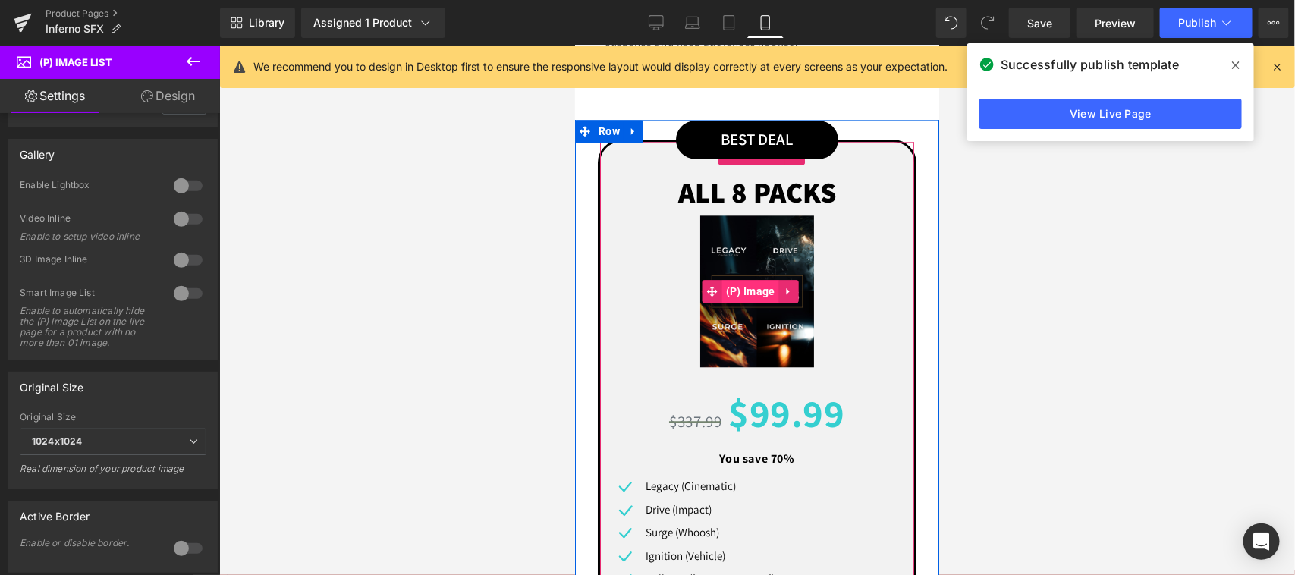
click at [743, 302] on span "(P) Image" at bounding box center [750, 290] width 57 height 23
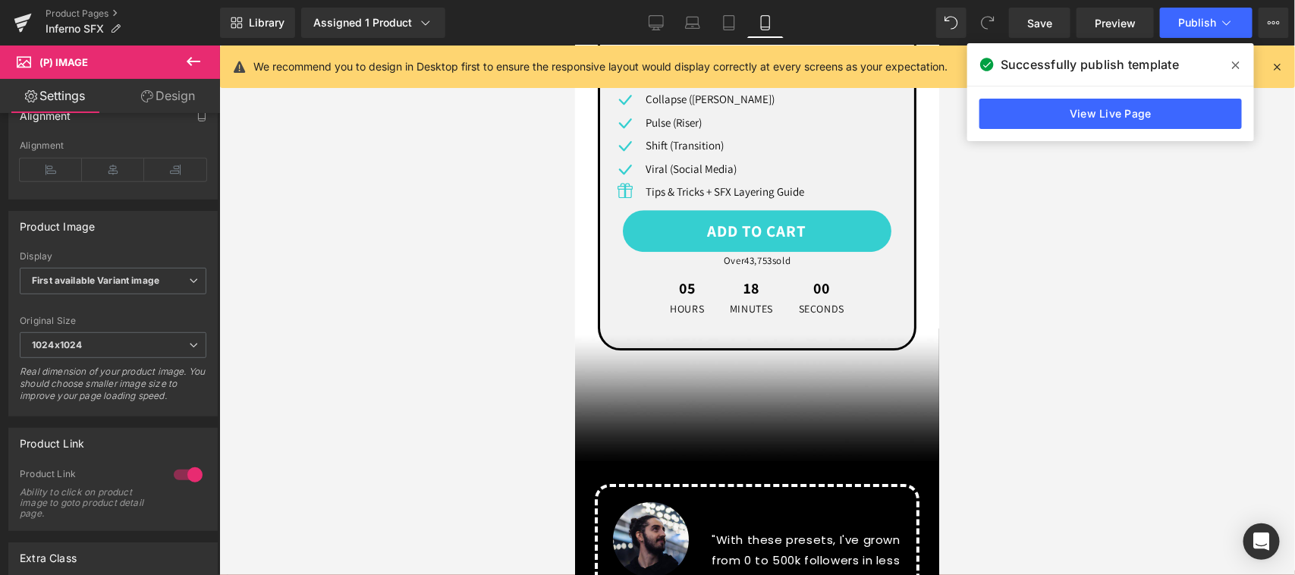
scroll to position [2214, 0]
